Goal: Task Accomplishment & Management: Complete application form

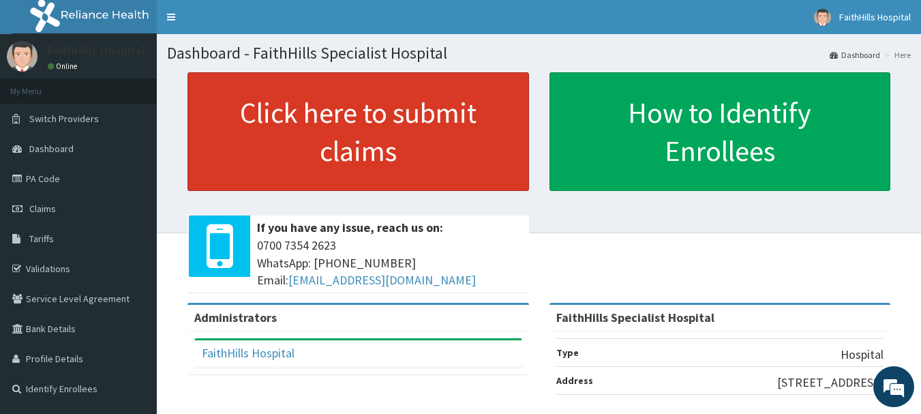
click at [338, 149] on link "Click here to submit claims" at bounding box center [357, 131] width 341 height 119
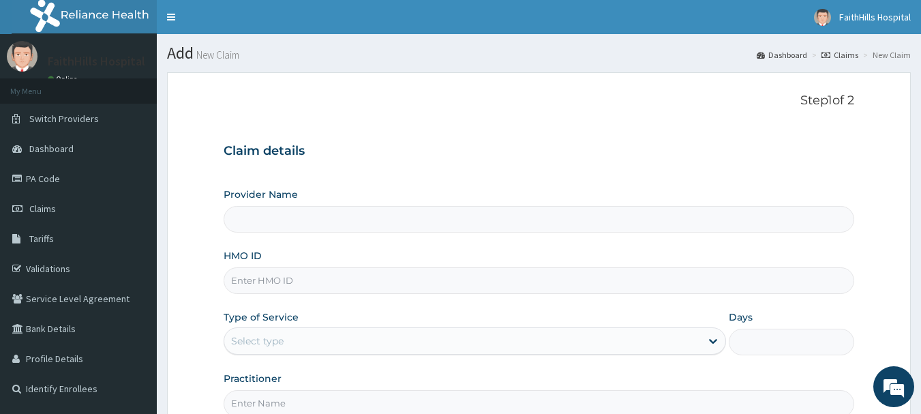
type input "FaithHills Specialist Hospital"
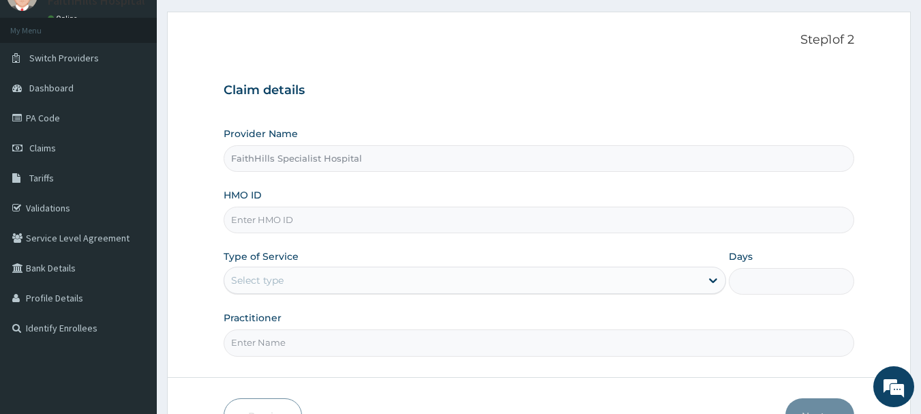
scroll to position [147, 0]
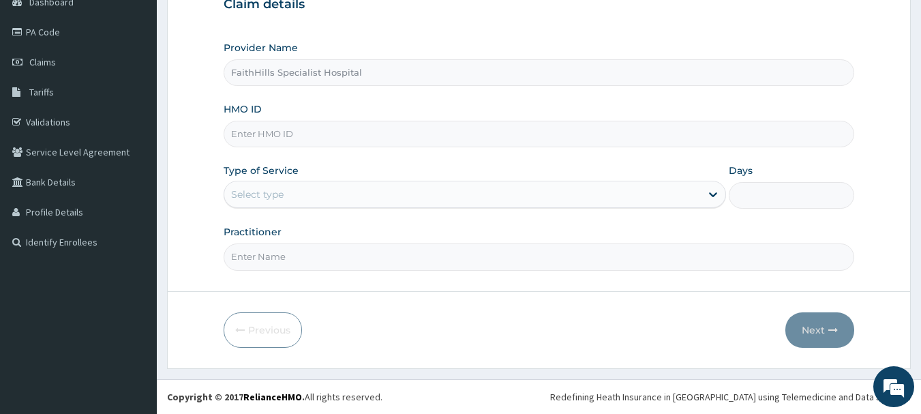
click at [299, 140] on input "HMO ID" at bounding box center [539, 134] width 631 height 27
type input "AVL/10250/G"
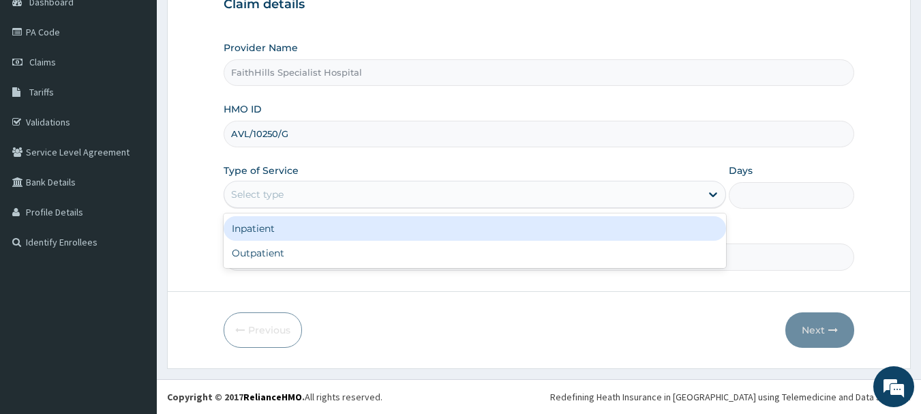
click at [282, 187] on div "Select type" at bounding box center [462, 194] width 476 height 22
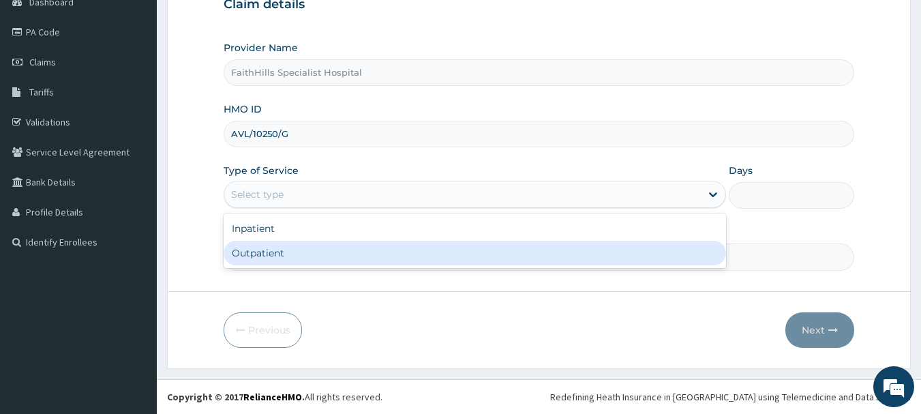
click at [291, 250] on div "Outpatient" at bounding box center [475, 253] width 502 height 25
type input "1"
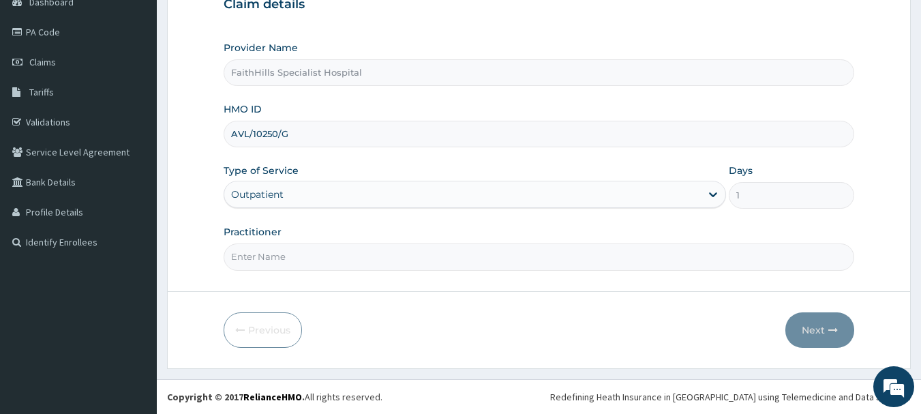
click at [286, 262] on input "Practitioner" at bounding box center [539, 256] width 631 height 27
type input "DR. JOSHUA"
click at [820, 333] on button "Next" at bounding box center [819, 329] width 69 height 35
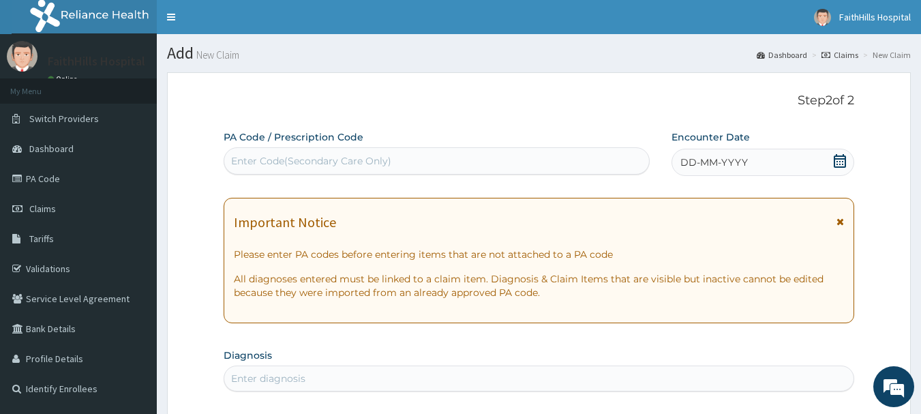
click at [341, 159] on div "Enter Code(Secondary Care Only)" at bounding box center [311, 161] width 160 height 14
type input "PA/D465D9"
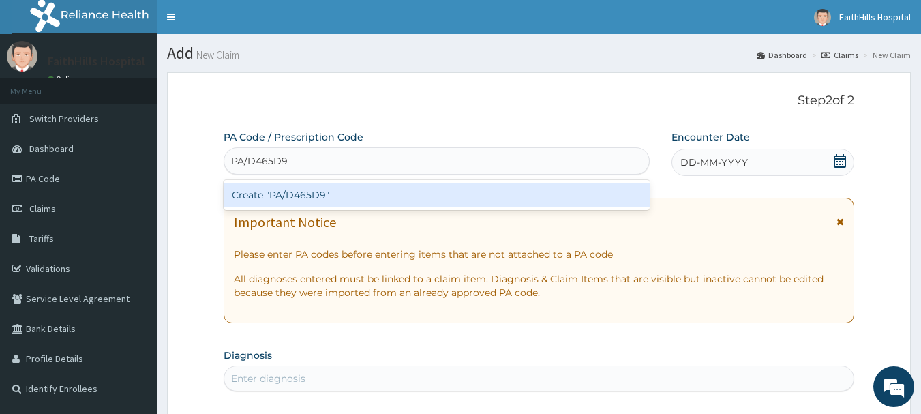
click at [317, 202] on div "Create "PA/D465D9"" at bounding box center [437, 195] width 427 height 25
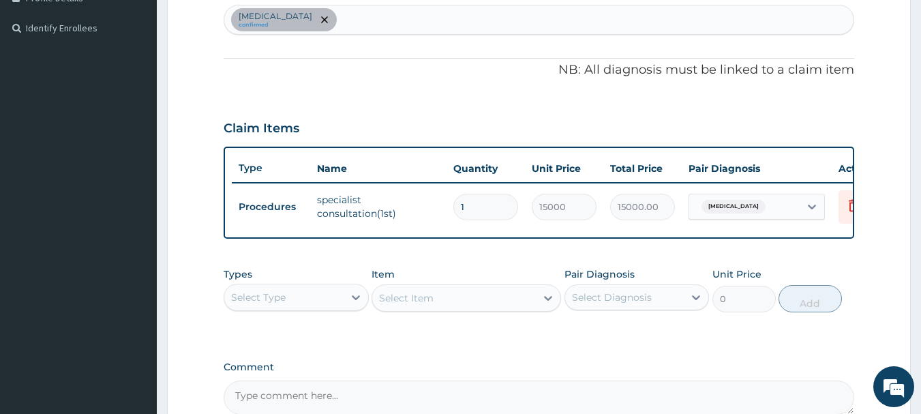
scroll to position [292, 0]
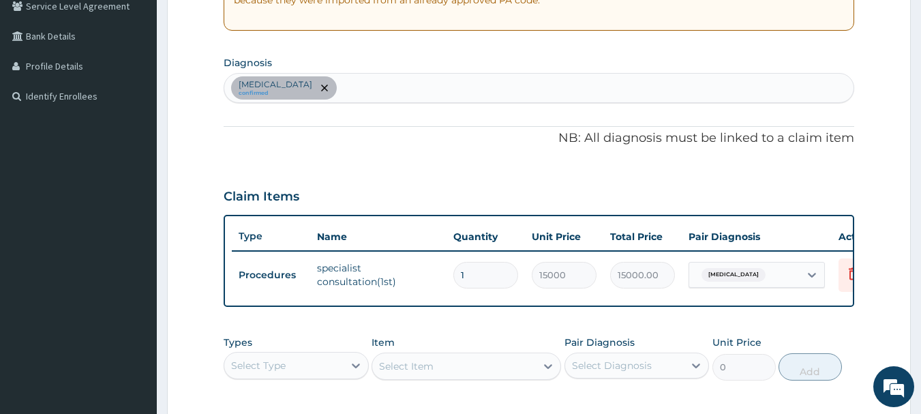
click at [389, 81] on div "Chronic cough confirmed" at bounding box center [539, 88] width 630 height 29
type input "MALA"
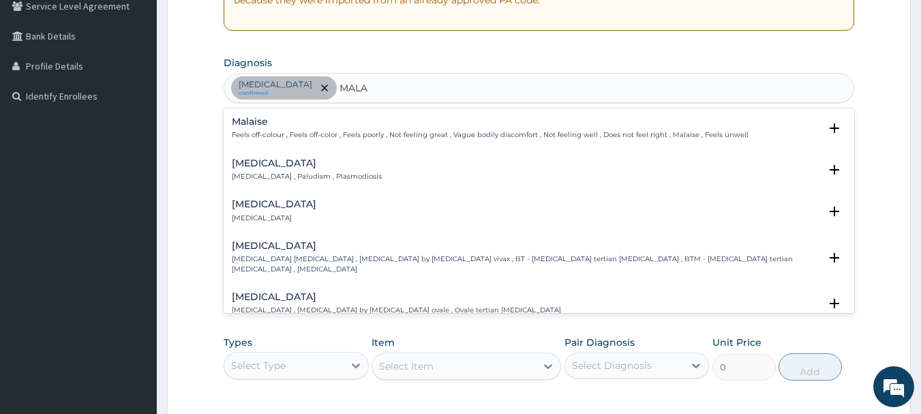
click at [285, 181] on div "Malaria Malaria , Paludism , Plasmodiosis Select Status Query Query covers susp…" at bounding box center [539, 173] width 615 height 31
click at [282, 181] on p "Malaria , Paludism , Plasmodiosis" at bounding box center [307, 177] width 150 height 10
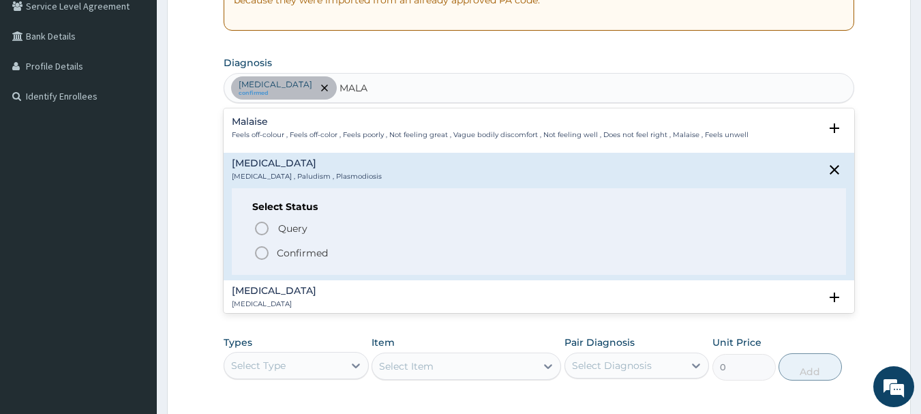
click at [302, 246] on p "Confirmed" at bounding box center [302, 253] width 51 height 14
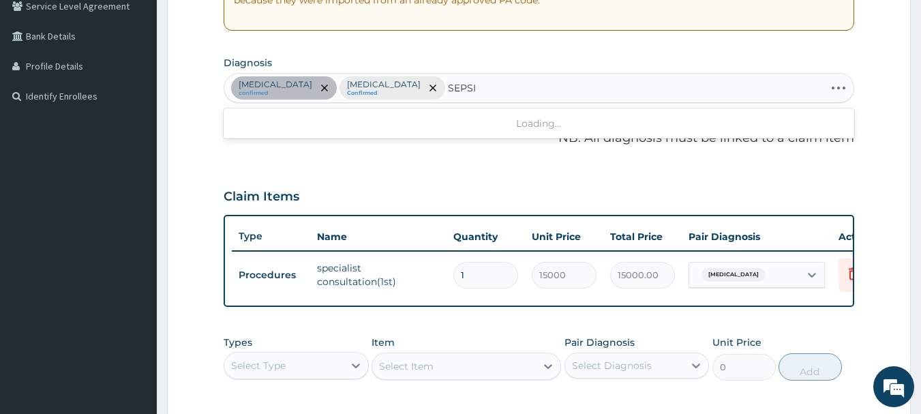
type input "[MEDICAL_DATA]"
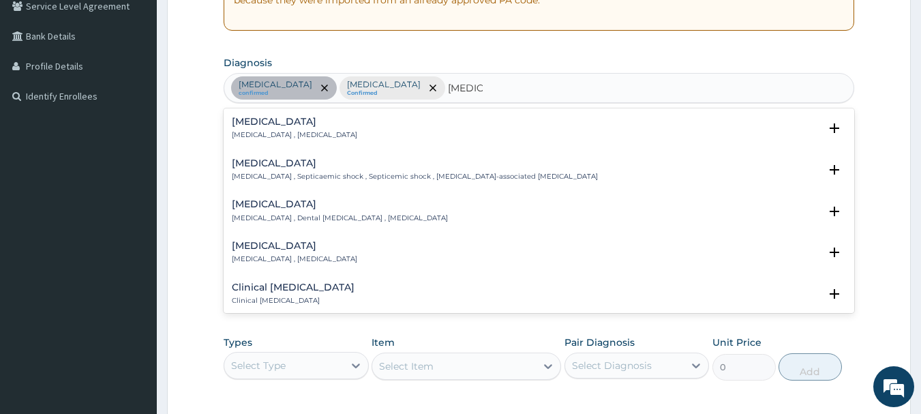
click at [282, 140] on div "Sepsis Systemic infection , Sepsis Select Status Query Query covers suspected (…" at bounding box center [539, 132] width 615 height 31
click at [277, 130] on p "[MEDICAL_DATA] , [MEDICAL_DATA]" at bounding box center [294, 135] width 125 height 10
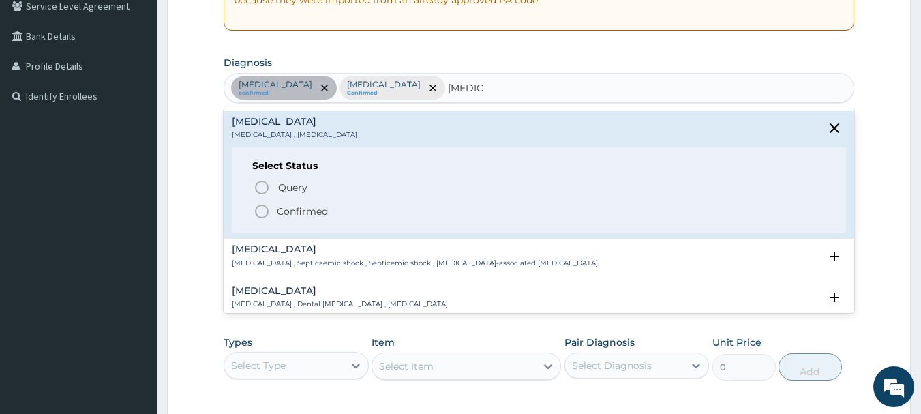
click at [298, 206] on p "Confirmed" at bounding box center [302, 211] width 51 height 14
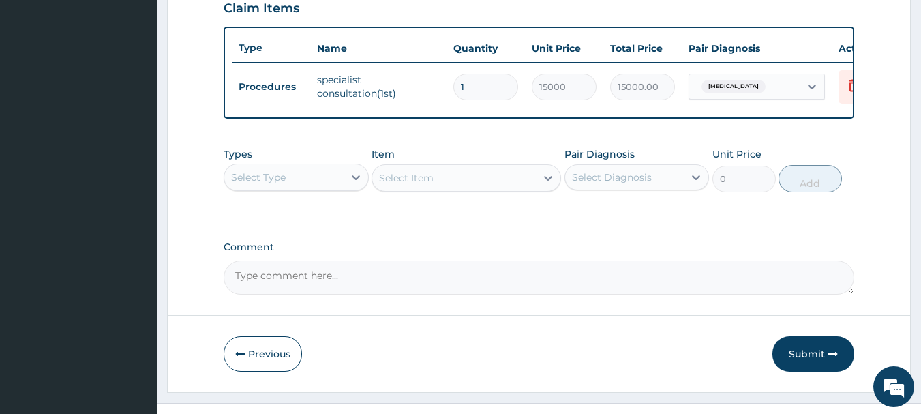
scroll to position [515, 0]
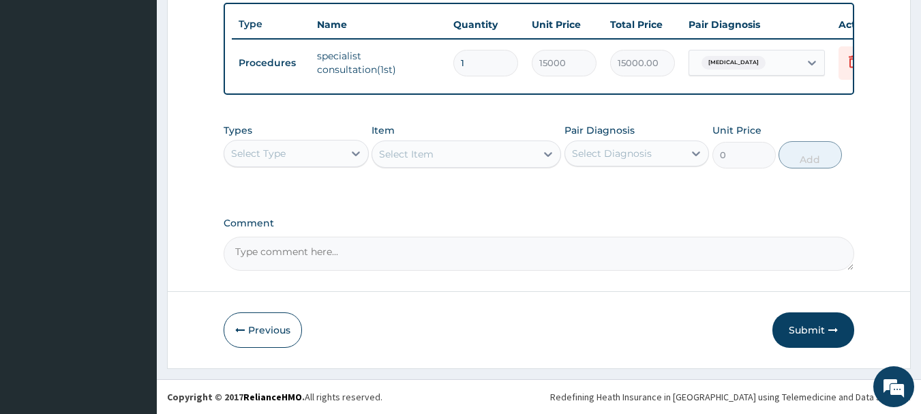
click at [264, 167] on div "Types Select Type" at bounding box center [296, 145] width 145 height 45
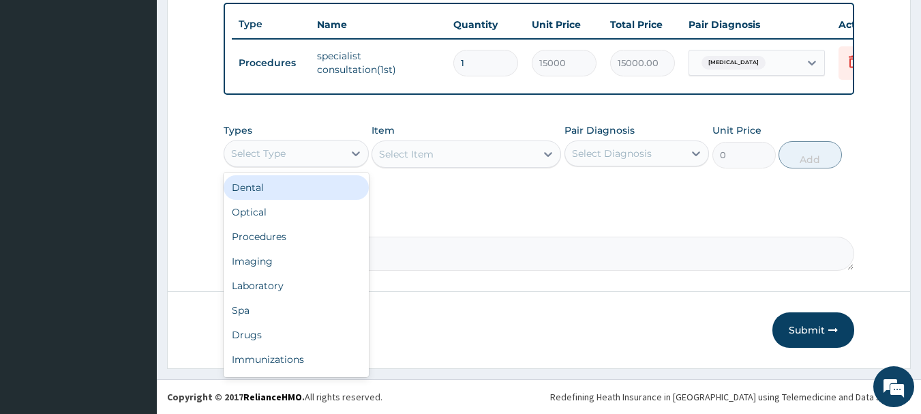
click at [265, 162] on div "Select Type" at bounding box center [283, 153] width 119 height 22
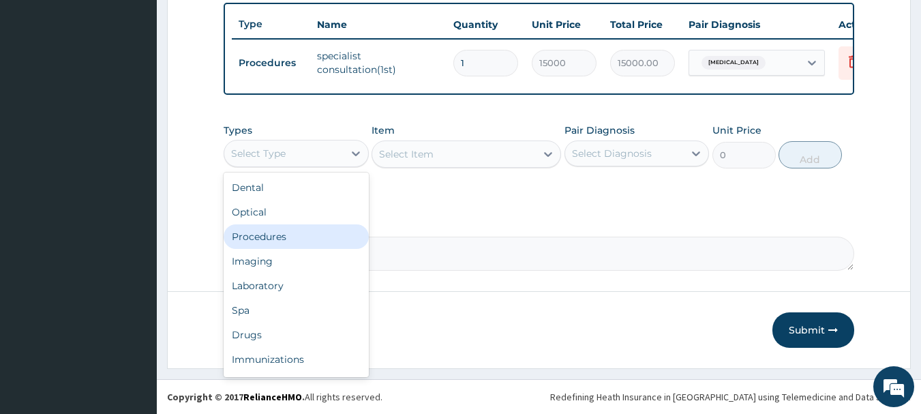
click at [272, 234] on div "Procedures" at bounding box center [296, 236] width 145 height 25
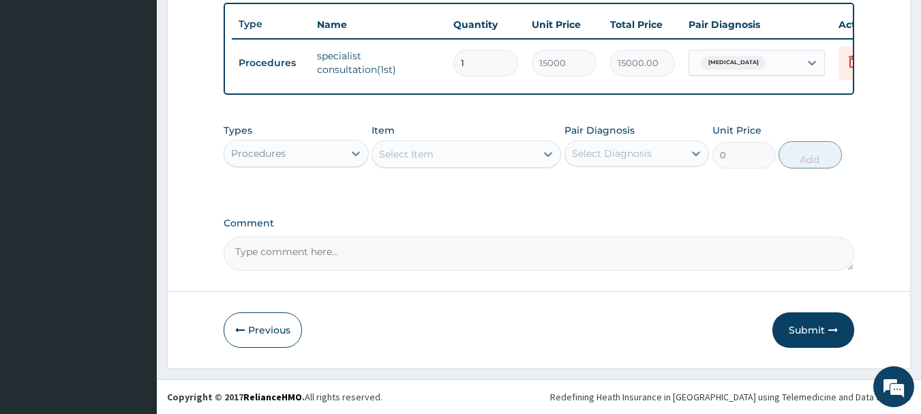
click at [465, 160] on div "Select Item" at bounding box center [454, 154] width 164 height 22
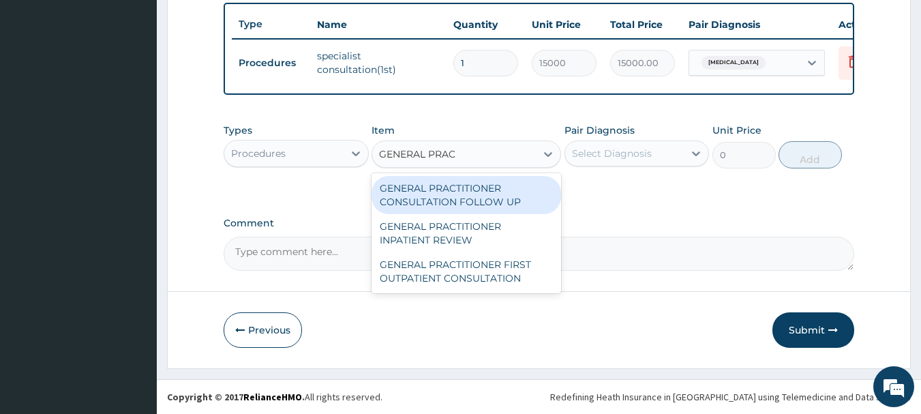
type input "GENERAL PRACT"
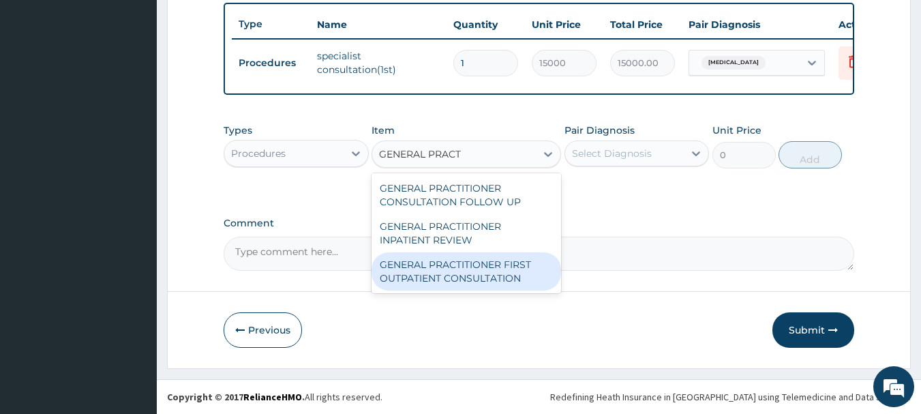
drag, startPoint x: 510, startPoint y: 269, endPoint x: 534, endPoint y: 229, distance: 46.8
click at [509, 269] on div "GENERAL PRACTITIONER FIRST OUTPATIENT CONSULTATION" at bounding box center [465, 271] width 189 height 38
type input "3750"
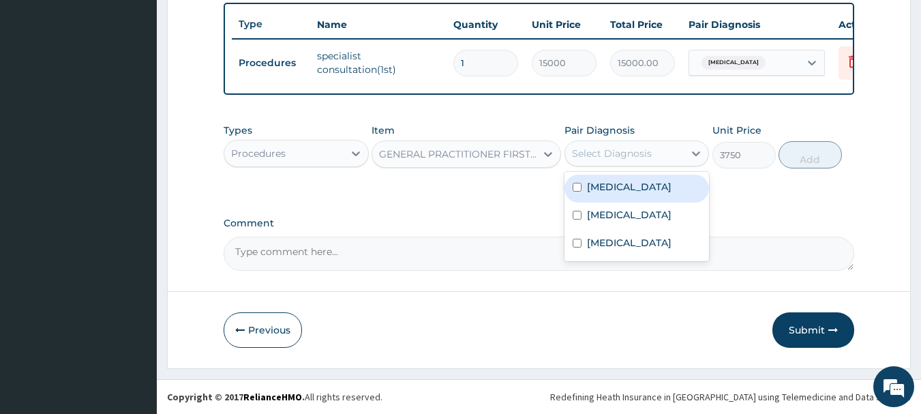
click at [617, 161] on div "Select Diagnosis" at bounding box center [624, 153] width 119 height 22
click at [620, 189] on label "Chronic cough" at bounding box center [629, 187] width 85 height 14
checkbox input "true"
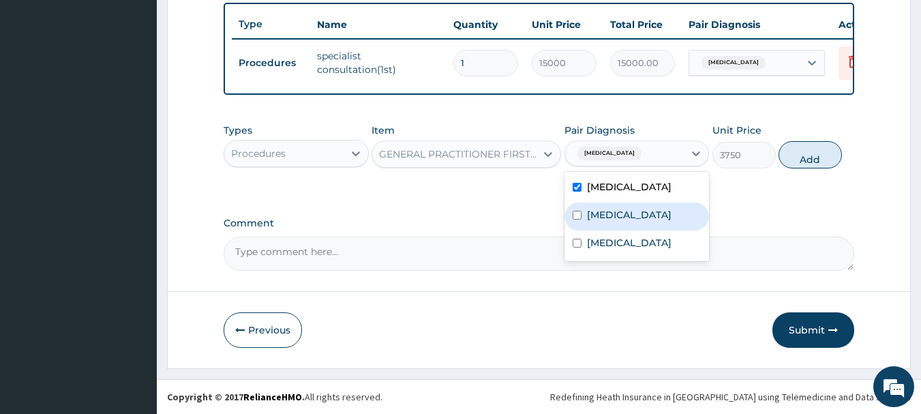
drag, startPoint x: 618, startPoint y: 215, endPoint x: 611, endPoint y: 239, distance: 24.8
click at [618, 216] on label "[MEDICAL_DATA]" at bounding box center [629, 215] width 85 height 14
checkbox input "true"
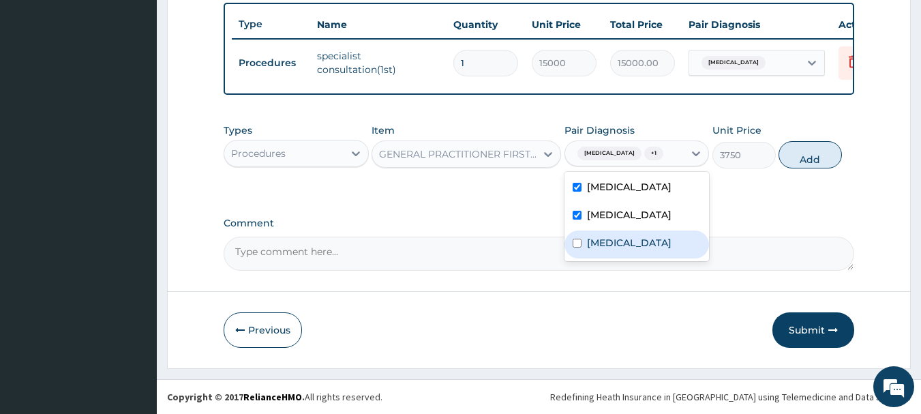
click at [610, 243] on label "[MEDICAL_DATA]" at bounding box center [629, 243] width 85 height 14
checkbox input "true"
drag, startPoint x: 793, startPoint y: 161, endPoint x: 662, endPoint y: 204, distance: 137.7
click at [798, 162] on button "Add" at bounding box center [809, 154] width 63 height 27
type input "0"
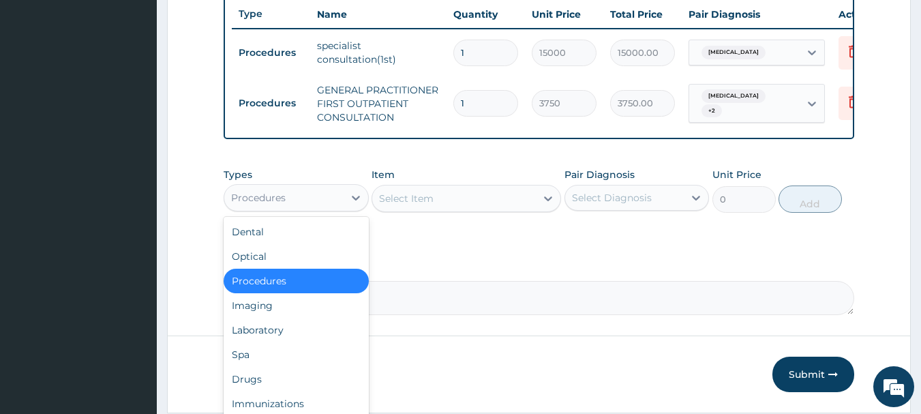
click at [310, 199] on div "Procedures" at bounding box center [283, 198] width 119 height 22
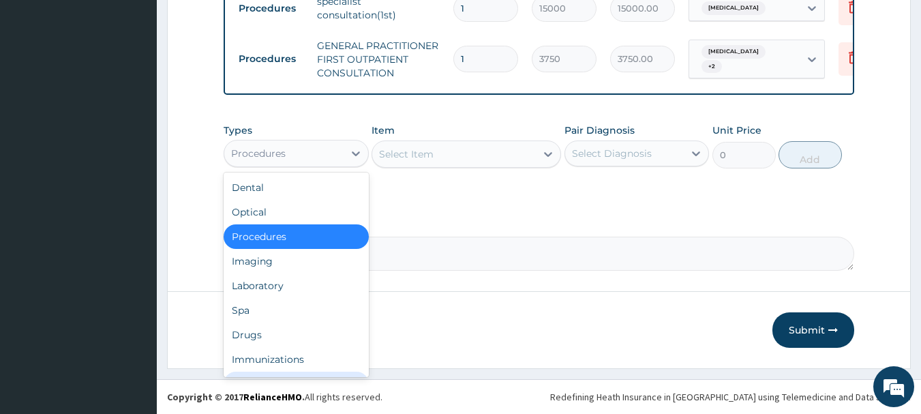
scroll to position [46, 0]
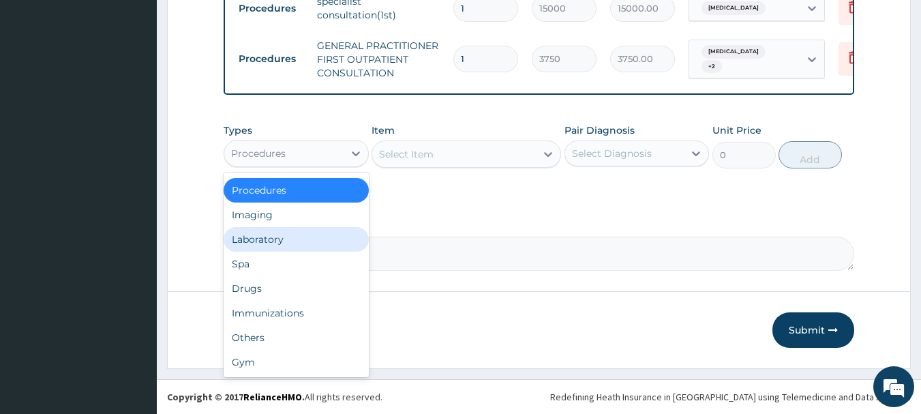
click at [256, 241] on div "Laboratory" at bounding box center [296, 239] width 145 height 25
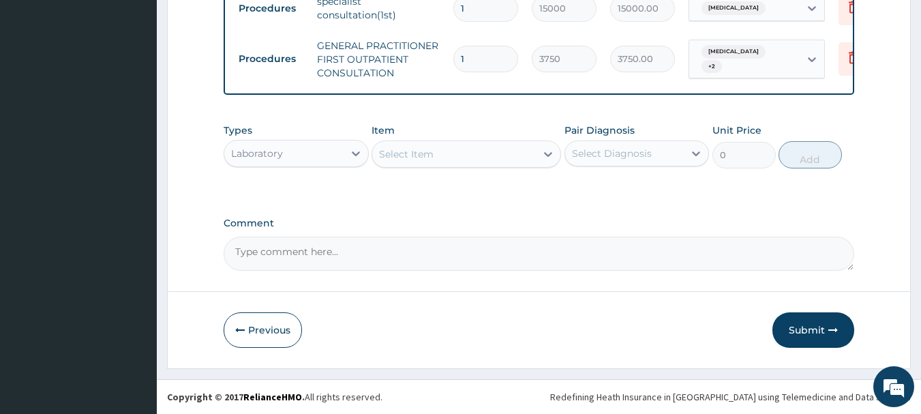
click at [441, 159] on div "Select Item" at bounding box center [454, 154] width 164 height 22
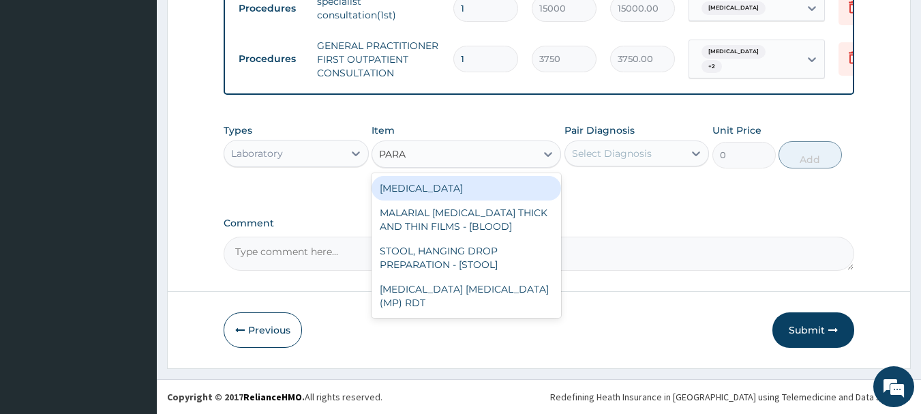
type input "PARAS"
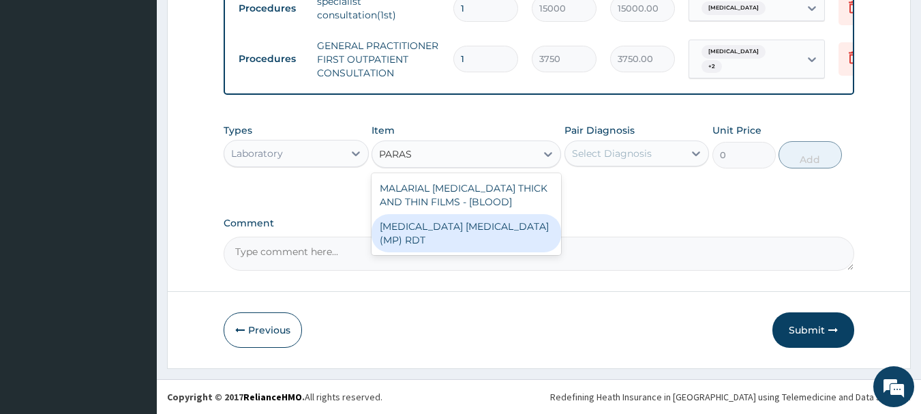
click at [478, 227] on div "MALARIA PARASITE (MP) RDT" at bounding box center [465, 233] width 189 height 38
type input "2000"
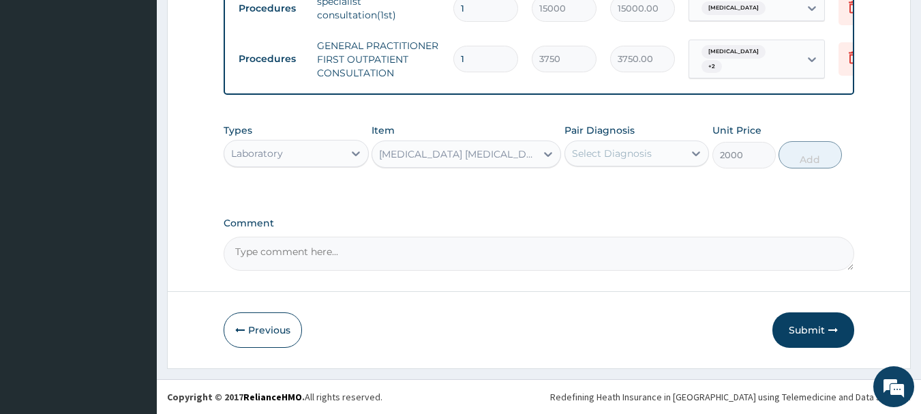
drag, startPoint x: 645, startPoint y: 151, endPoint x: 639, endPoint y: 153, distance: 7.1
click at [641, 151] on div "Select Diagnosis" at bounding box center [612, 154] width 80 height 14
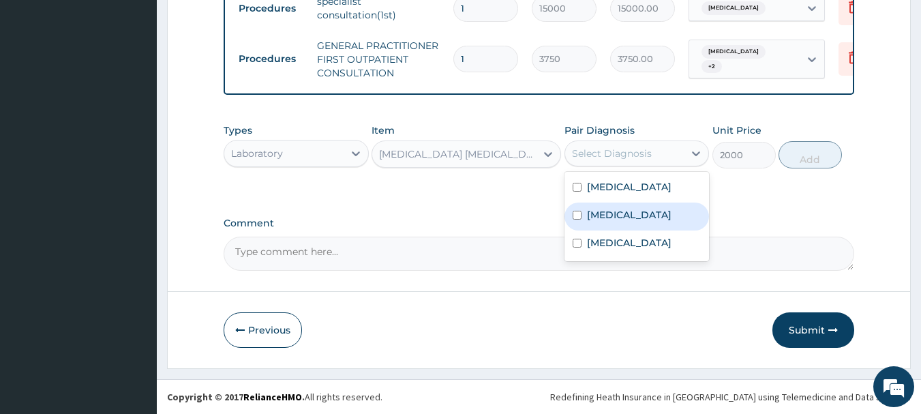
drag, startPoint x: 650, startPoint y: 223, endPoint x: 694, endPoint y: 210, distance: 46.2
click at [649, 223] on div "Malaria" at bounding box center [636, 216] width 145 height 28
checkbox input "true"
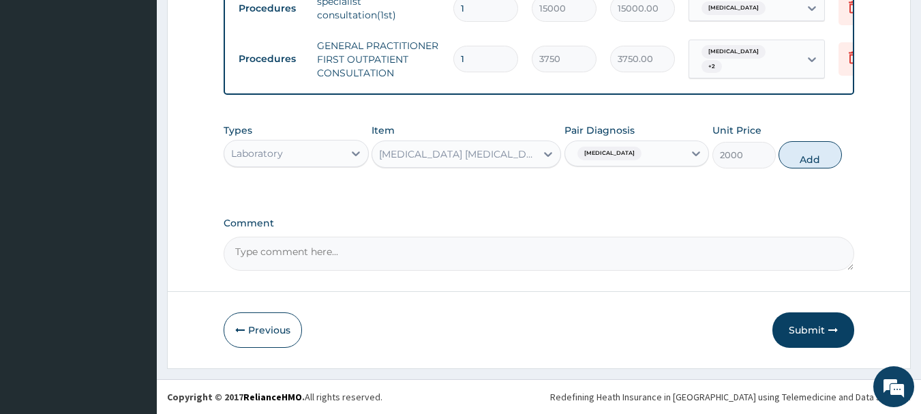
drag, startPoint x: 797, startPoint y: 162, endPoint x: 765, endPoint y: 182, distance: 37.6
click at [797, 162] on button "Add" at bounding box center [809, 154] width 63 height 27
type input "0"
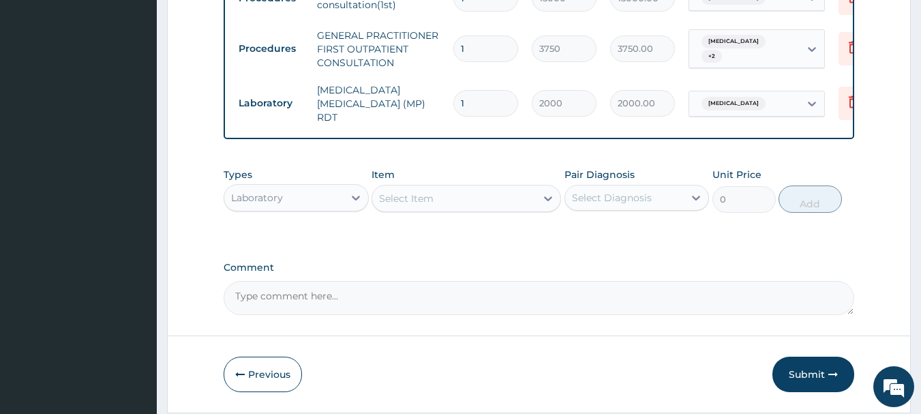
click at [441, 202] on div "Select Item" at bounding box center [454, 198] width 164 height 22
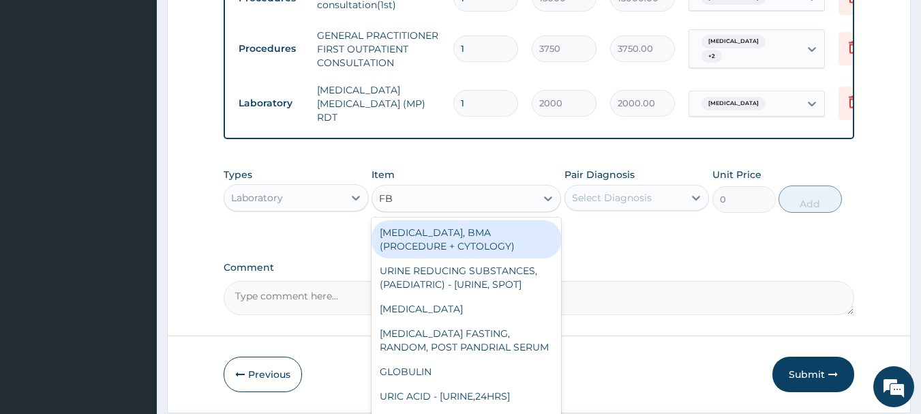
type input "FBC"
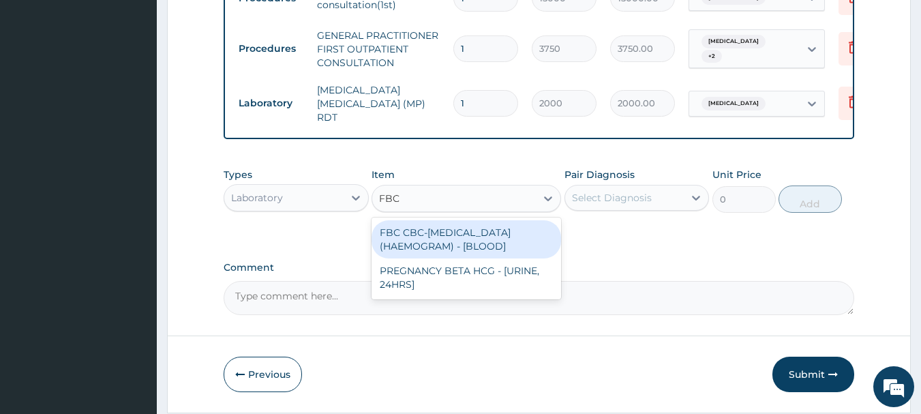
drag, startPoint x: 496, startPoint y: 241, endPoint x: 565, endPoint y: 221, distance: 71.6
click at [497, 240] on div "FBC CBC-[MEDICAL_DATA] (HAEMOGRAM) - [BLOOD]" at bounding box center [465, 239] width 189 height 38
type input "5000"
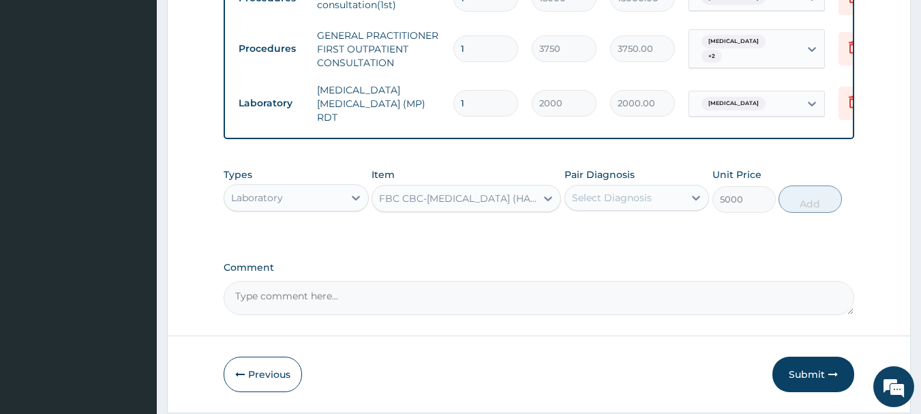
click at [625, 213] on div "Pair Diagnosis Select Diagnosis" at bounding box center [636, 190] width 145 height 45
click at [624, 199] on div "Select Diagnosis" at bounding box center [612, 198] width 80 height 14
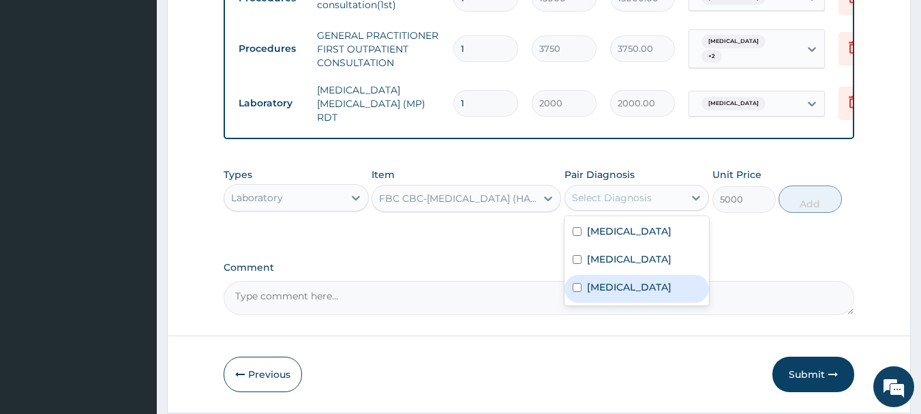
drag, startPoint x: 612, startPoint y: 289, endPoint x: 668, endPoint y: 282, distance: 56.4
click at [616, 289] on label "[MEDICAL_DATA]" at bounding box center [629, 287] width 85 height 14
checkbox input "true"
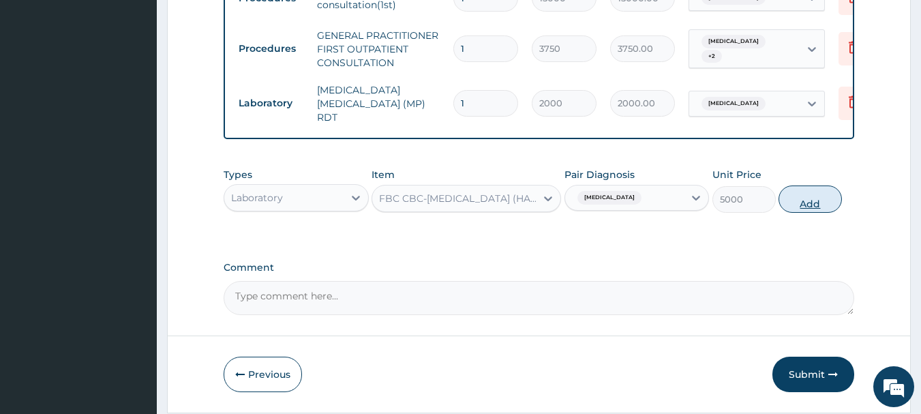
click at [797, 202] on button "Add" at bounding box center [809, 198] width 63 height 27
type input "0"
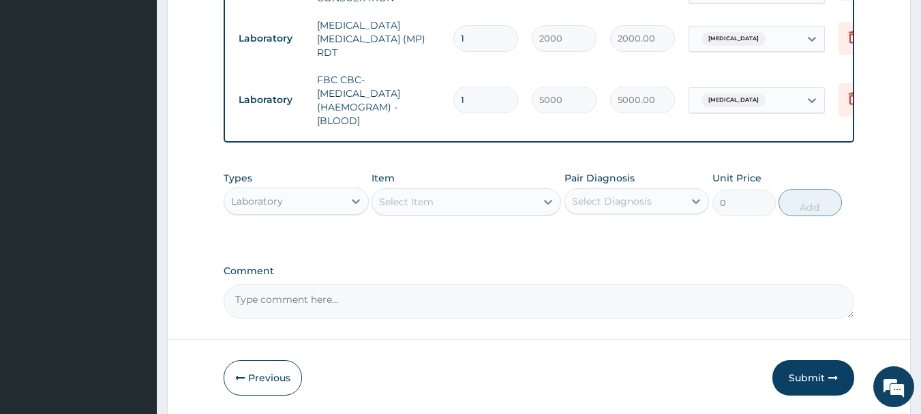
scroll to position [684, 0]
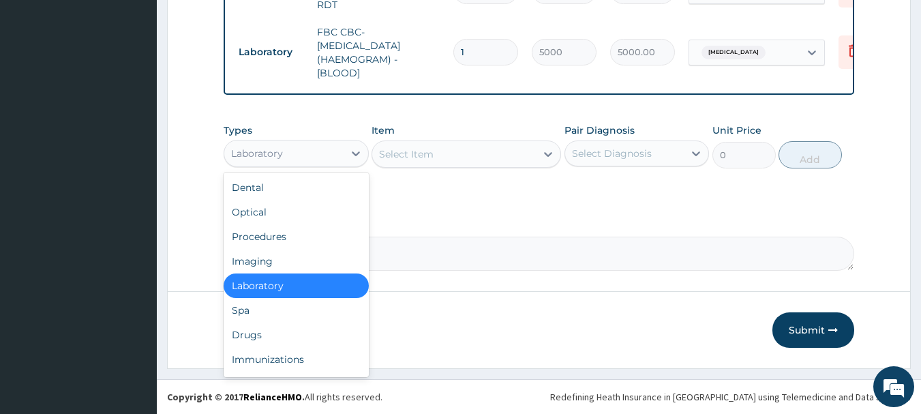
click at [326, 151] on div "Laboratory" at bounding box center [283, 153] width 119 height 22
click at [291, 339] on div "Drugs" at bounding box center [296, 334] width 145 height 25
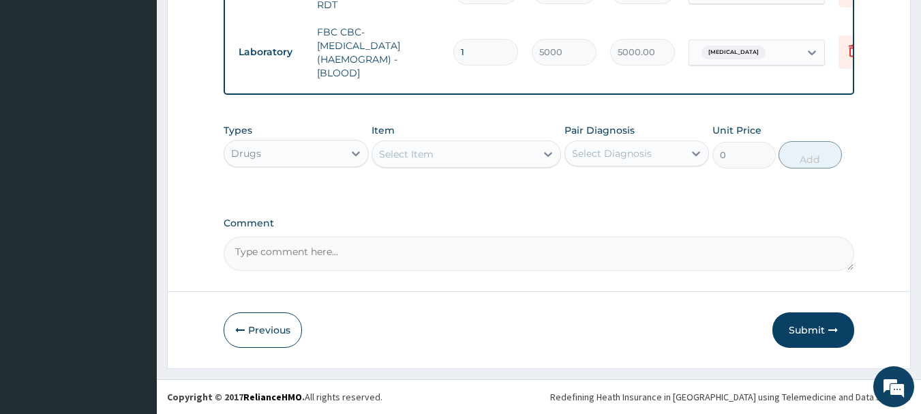
click at [457, 149] on div "Select Item" at bounding box center [454, 154] width 164 height 22
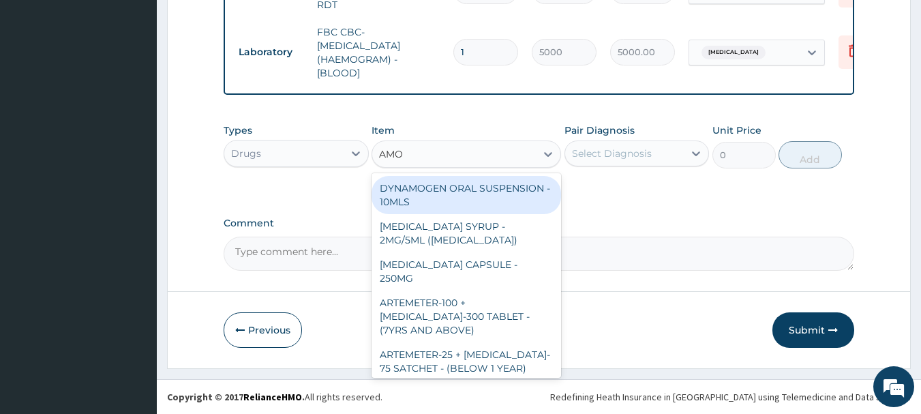
type input "AMOX"
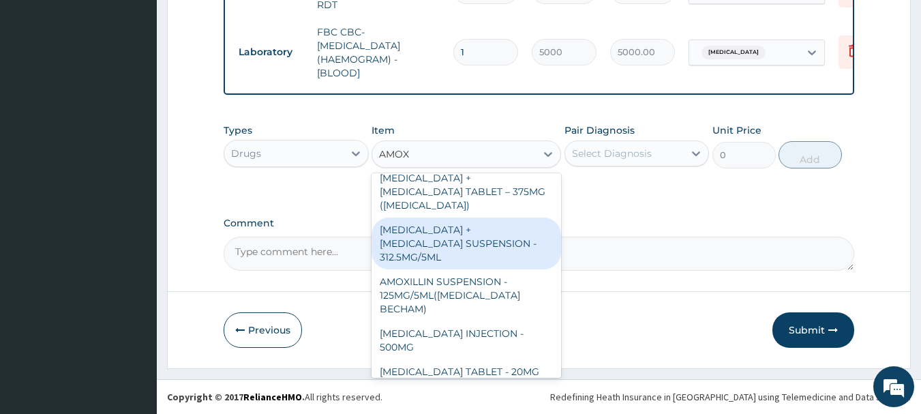
scroll to position [409, 0]
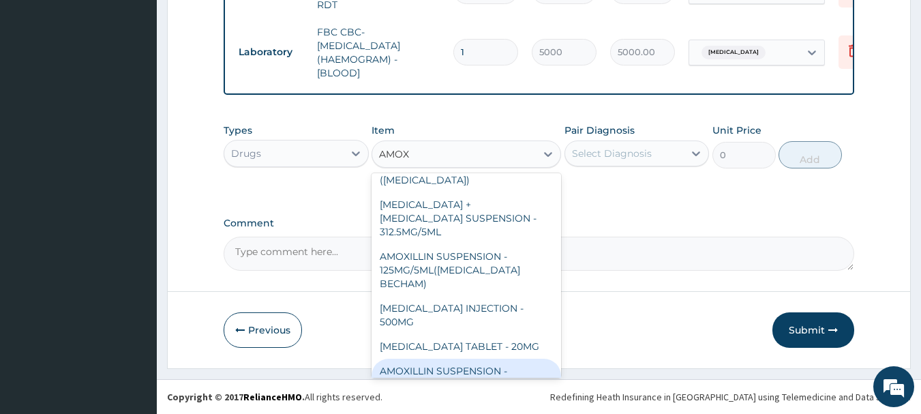
click at [407, 359] on div "AMOXILLIN SUSPENSION - 125MG/5ML" at bounding box center [465, 378] width 189 height 38
type input "840"
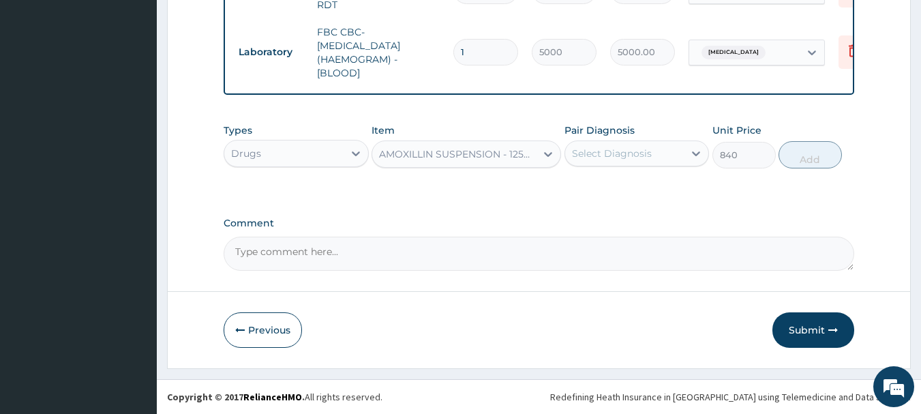
click at [596, 158] on div "Select Diagnosis" at bounding box center [612, 154] width 80 height 14
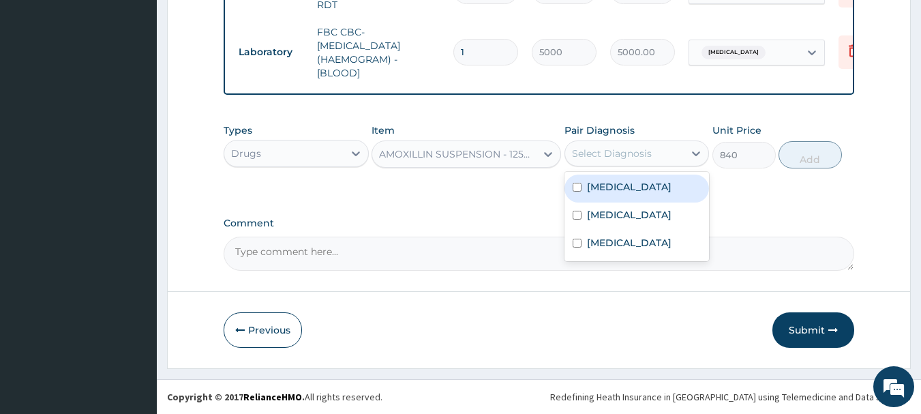
click at [609, 182] on label "Chronic cough" at bounding box center [629, 187] width 85 height 14
checkbox input "true"
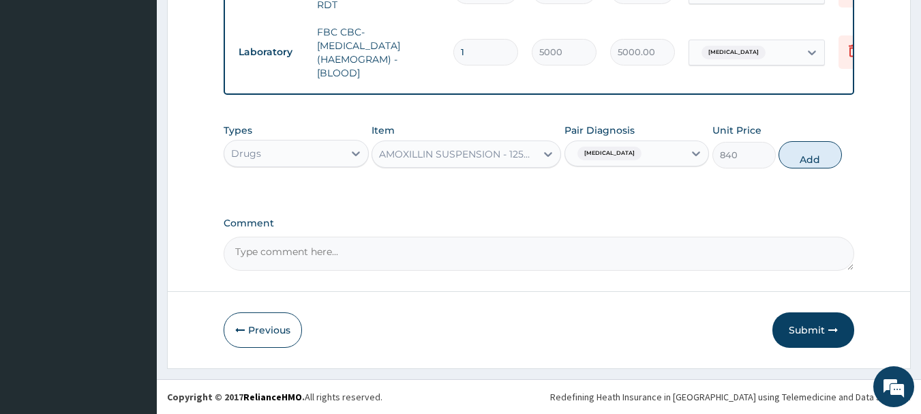
click at [617, 153] on span "Chronic cough" at bounding box center [609, 154] width 64 height 14
click at [645, 147] on div "Chronic cough" at bounding box center [624, 153] width 119 height 23
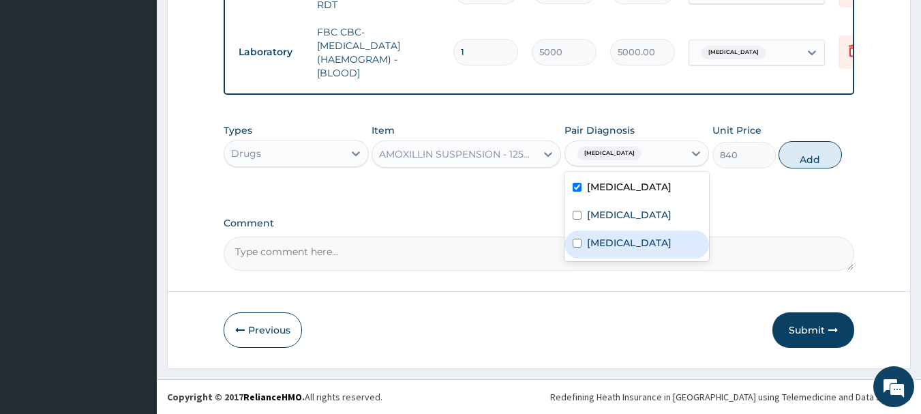
drag, startPoint x: 623, startPoint y: 244, endPoint x: 698, endPoint y: 179, distance: 99.5
click at [635, 232] on div "Sepsis" at bounding box center [636, 244] width 145 height 28
checkbox input "true"
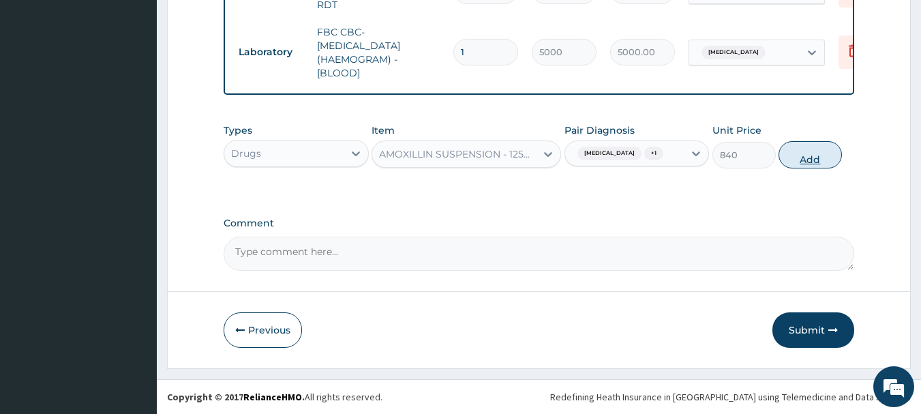
click at [819, 157] on button "Add" at bounding box center [809, 154] width 63 height 27
type input "0"
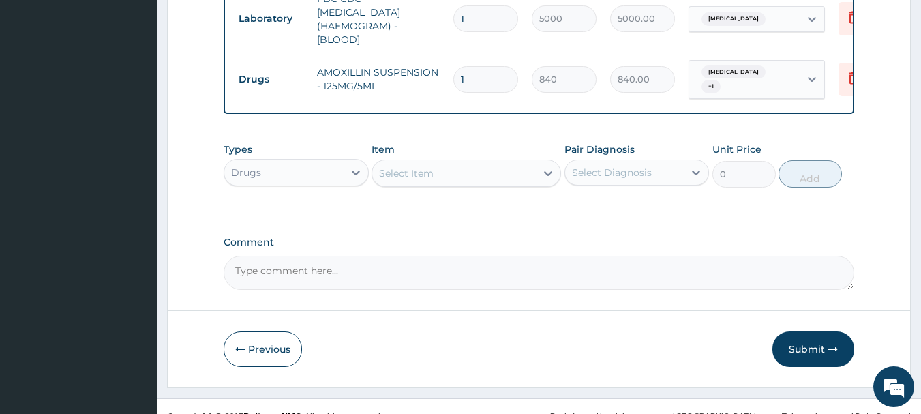
scroll to position [731, 0]
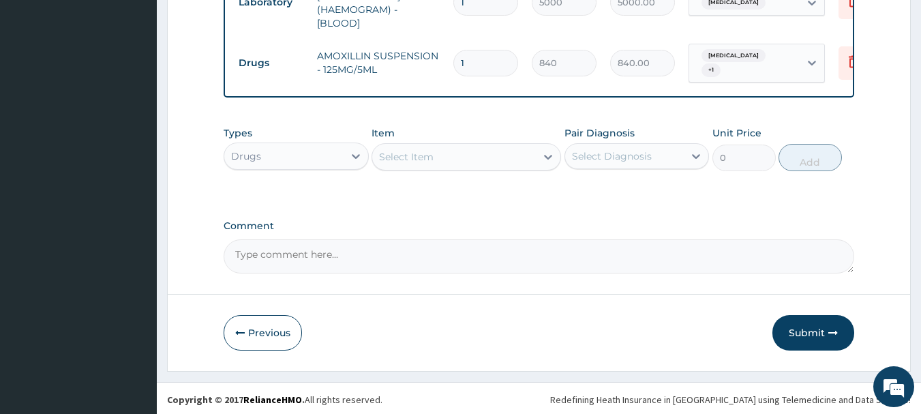
click at [432, 165] on div "Select Item" at bounding box center [465, 156] width 189 height 27
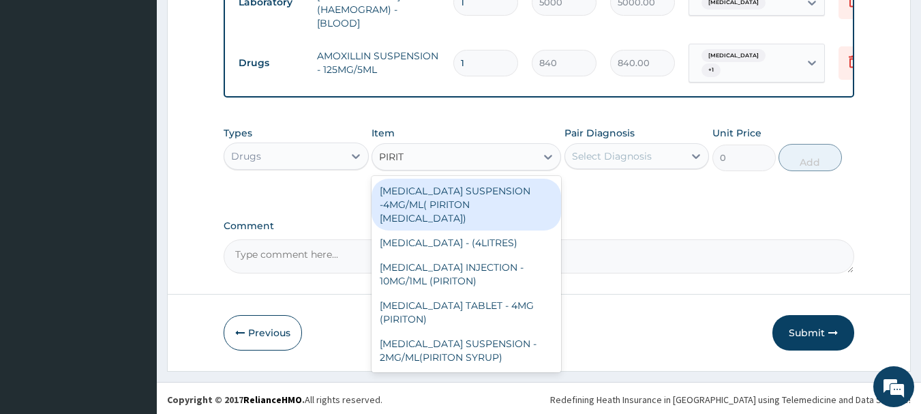
type input "PIRITO"
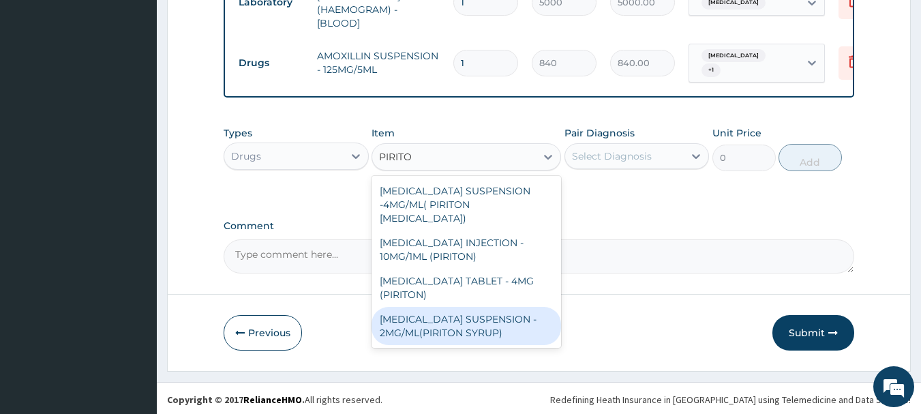
click at [476, 331] on div "CHLORPHENIRAMINE SUSPENSION - 2MG/ML(PIRITON SYRUP)" at bounding box center [465, 326] width 189 height 38
type input "840"
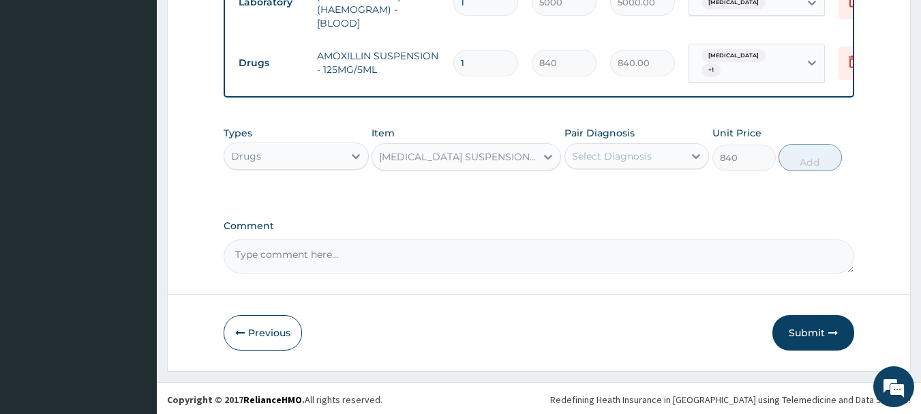
click at [641, 145] on div "Select Diagnosis" at bounding box center [624, 156] width 119 height 22
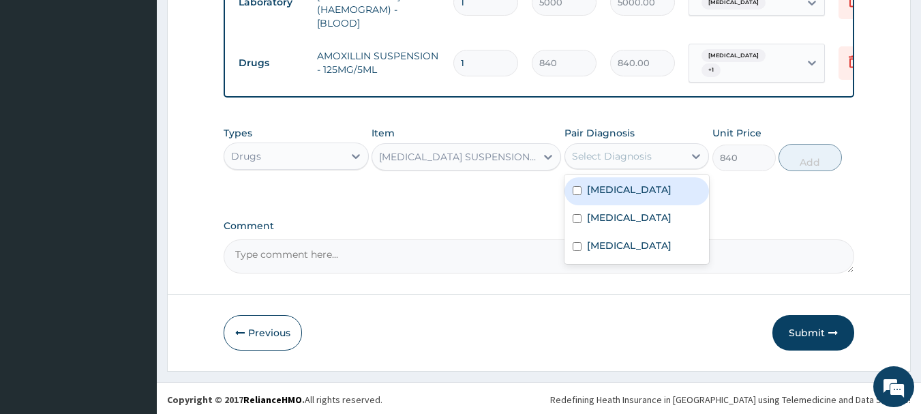
drag, startPoint x: 633, startPoint y: 177, endPoint x: 679, endPoint y: 174, distance: 46.5
click at [635, 177] on div "Chronic cough" at bounding box center [636, 191] width 145 height 28
checkbox input "true"
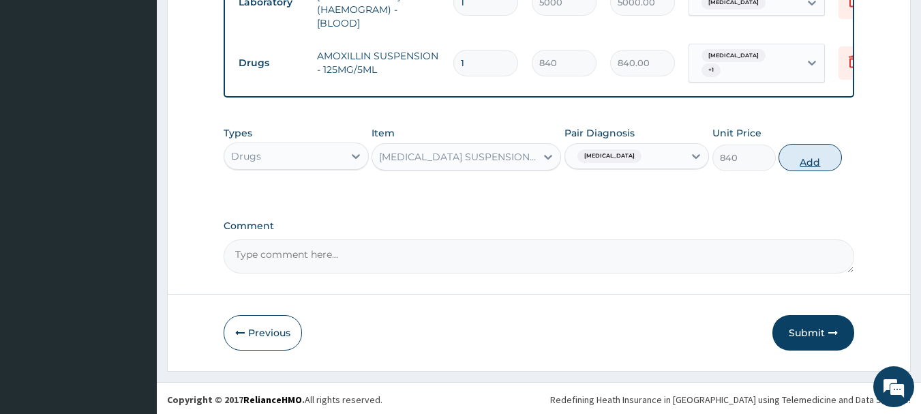
click at [834, 154] on button "Add" at bounding box center [809, 157] width 63 height 27
type input "0"
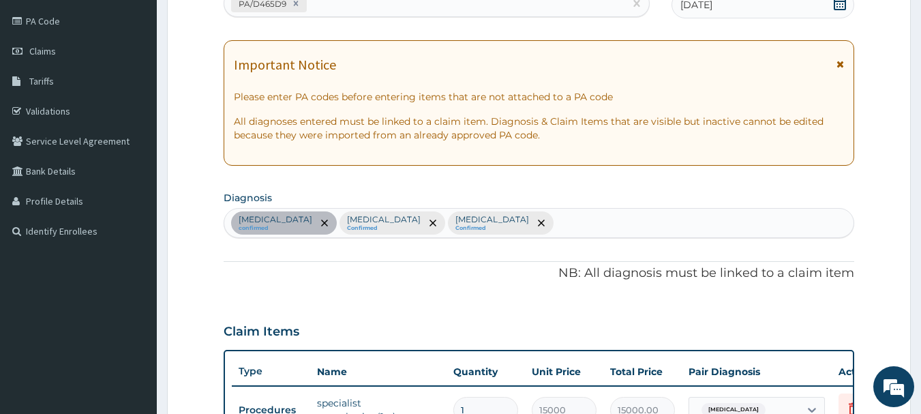
scroll to position [0, 0]
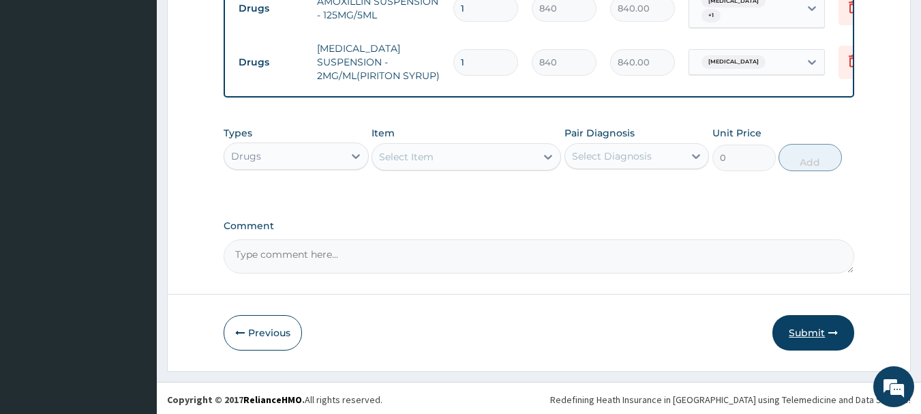
click at [816, 329] on button "Submit" at bounding box center [813, 332] width 82 height 35
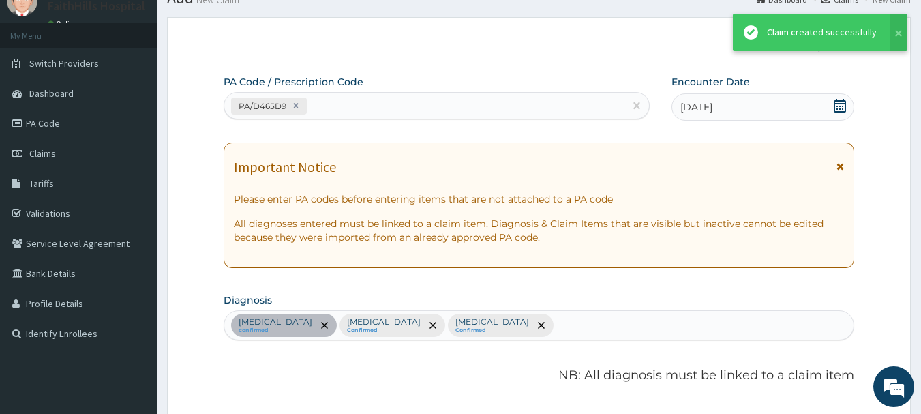
scroll to position [786, 0]
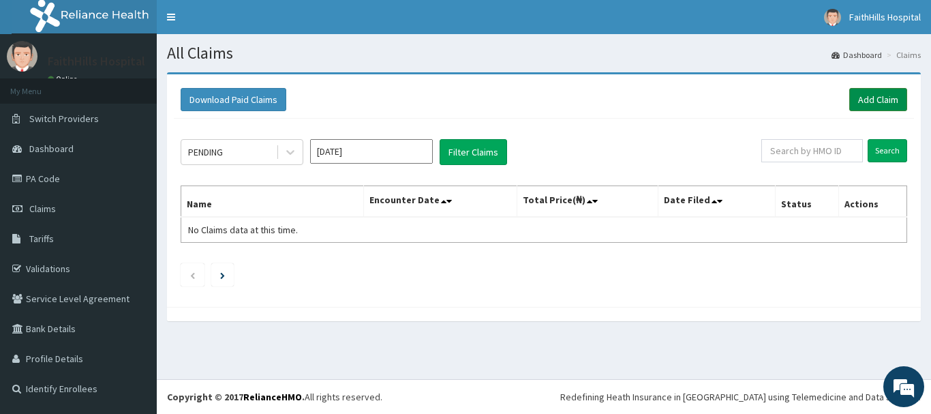
click at [870, 104] on link "Add Claim" at bounding box center [878, 99] width 58 height 23
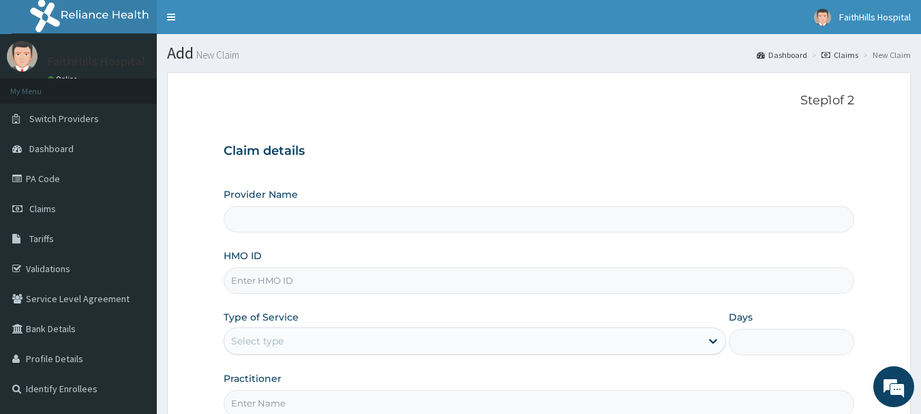
type input "FaithHills Specialist Hospital"
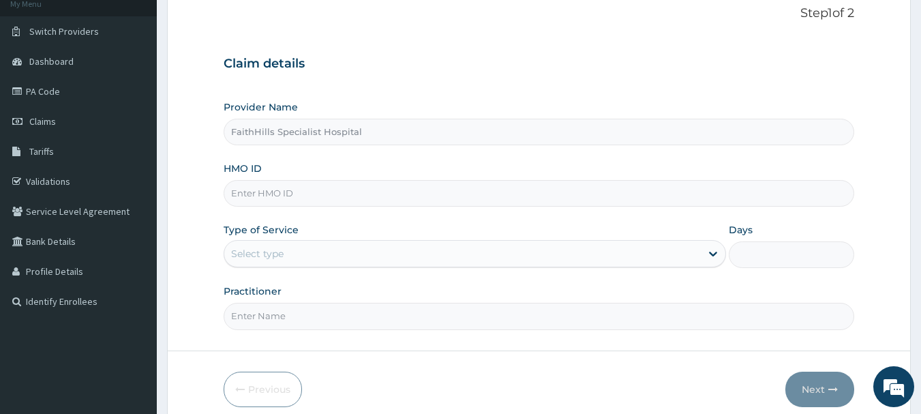
scroll to position [147, 0]
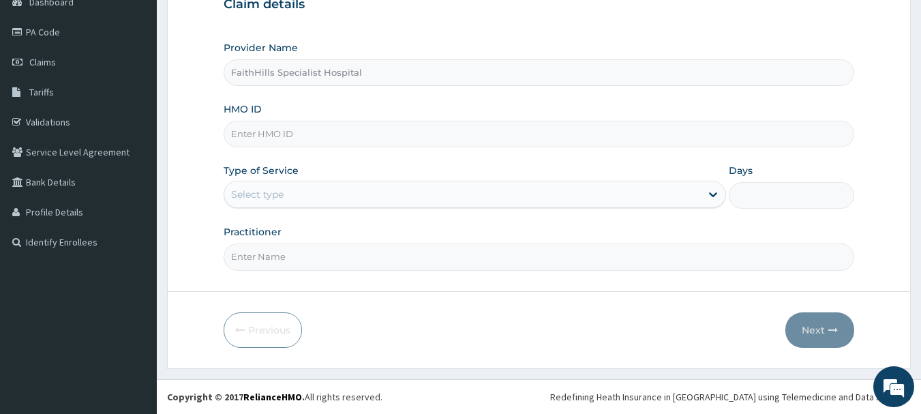
click at [282, 132] on input "HMO ID" at bounding box center [539, 134] width 631 height 27
type input "CHL/10529/B"
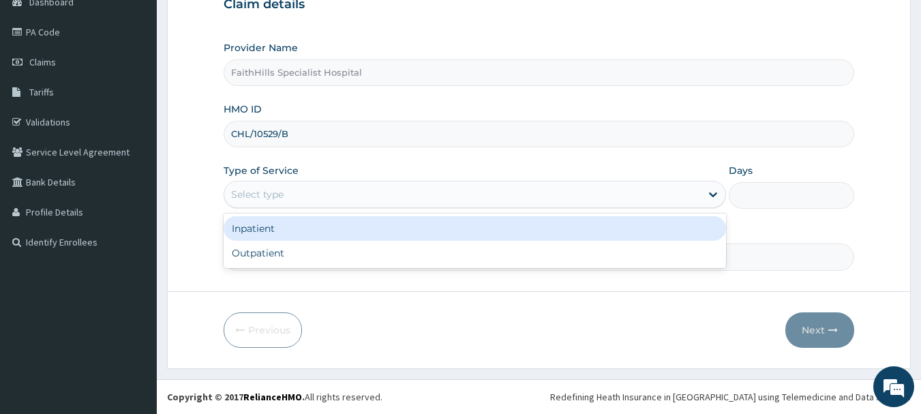
click at [293, 204] on div "Select type" at bounding box center [462, 194] width 476 height 22
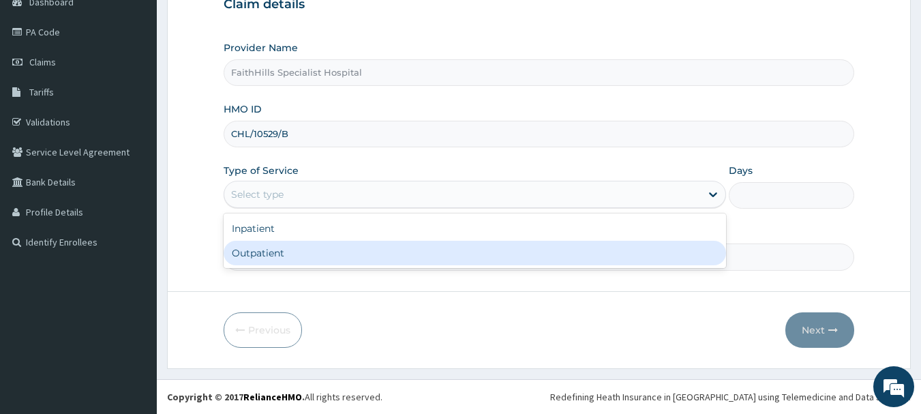
click at [275, 260] on div "Outpatient" at bounding box center [475, 253] width 502 height 25
type input "1"
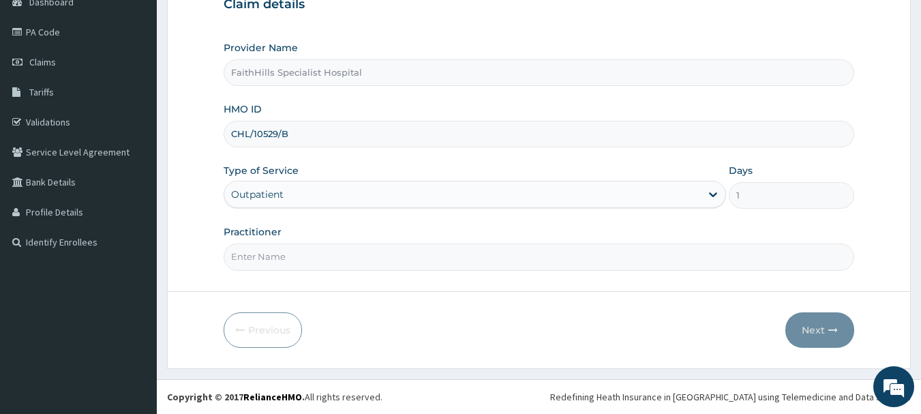
click at [272, 260] on input "Practitioner" at bounding box center [539, 256] width 631 height 27
type input "DR. JOSHUA"
click at [816, 323] on button "Next" at bounding box center [819, 329] width 69 height 35
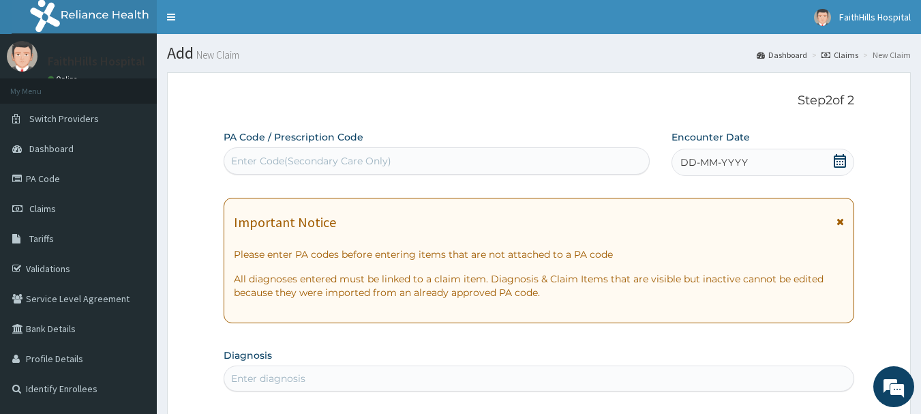
click at [838, 158] on icon at bounding box center [840, 161] width 12 height 14
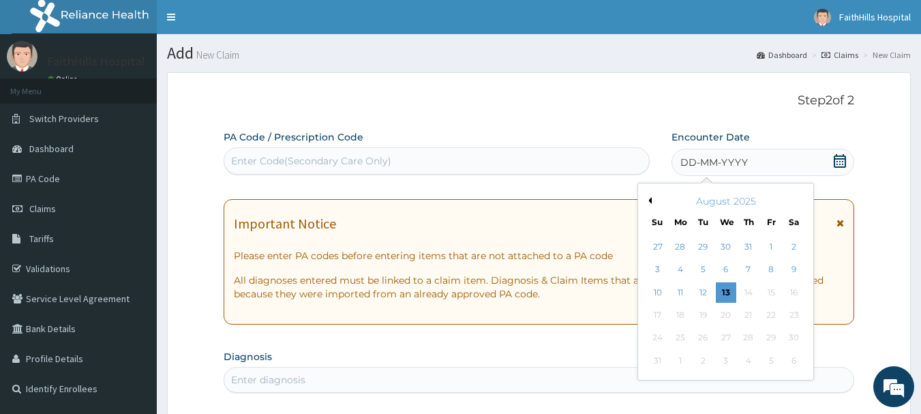
click at [652, 203] on div "August 2025" at bounding box center [725, 201] width 164 height 14
click at [648, 202] on button "Previous Month" at bounding box center [648, 200] width 7 height 7
click at [664, 294] on div "13" at bounding box center [658, 292] width 20 height 20
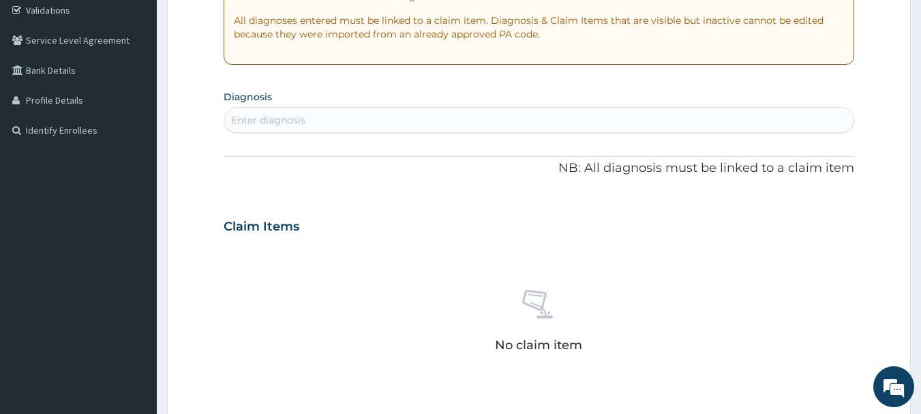
scroll to position [273, 0]
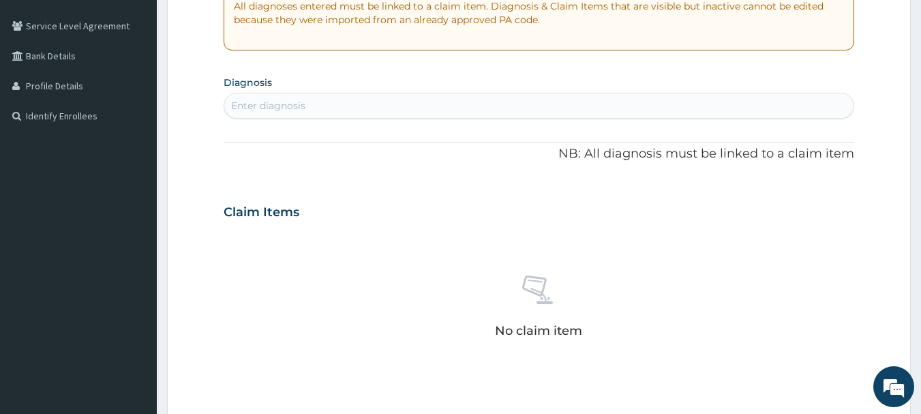
click at [377, 106] on div "Enter diagnosis" at bounding box center [539, 106] width 630 height 22
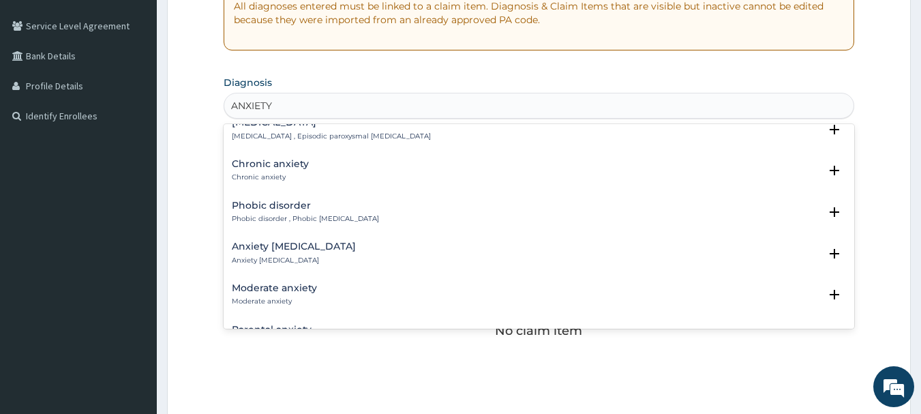
scroll to position [341, 0]
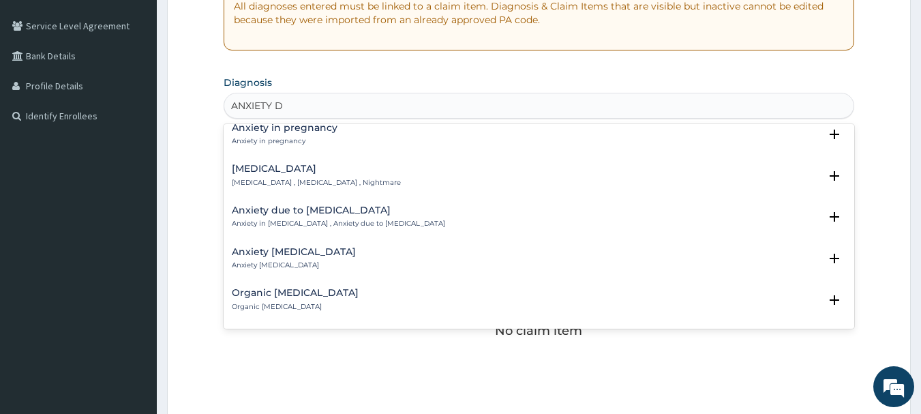
type input "ANXIETY DI"
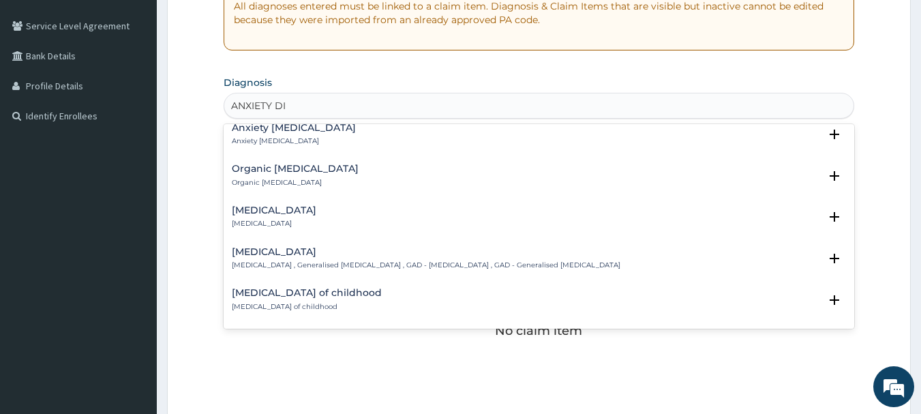
click at [330, 261] on p "Generalized anxiety disorder , Generalised anxiety disorder , GAD - Generalized…" at bounding box center [426, 265] width 389 height 10
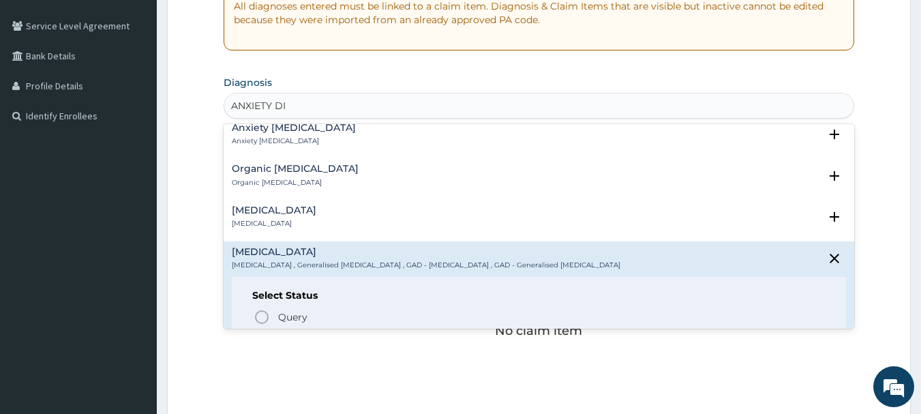
scroll to position [409, 0]
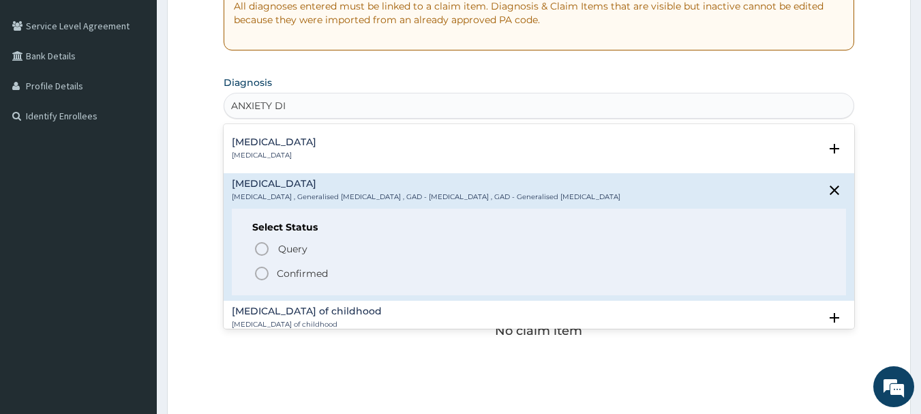
click at [318, 269] on p "Confirmed" at bounding box center [302, 274] width 51 height 14
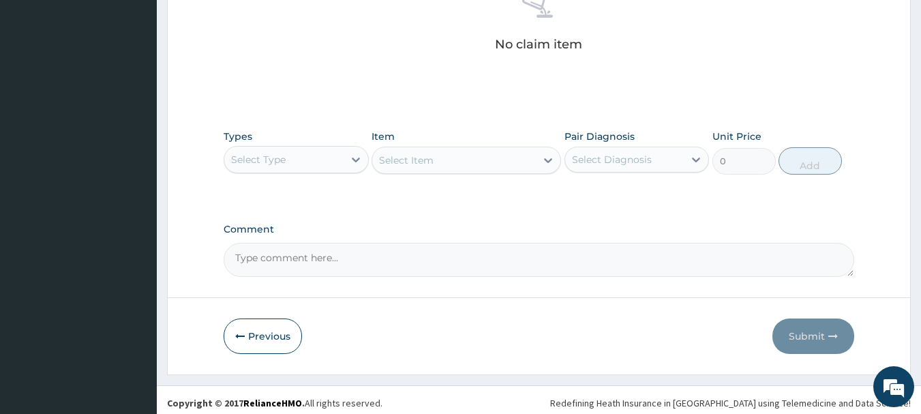
scroll to position [569, 0]
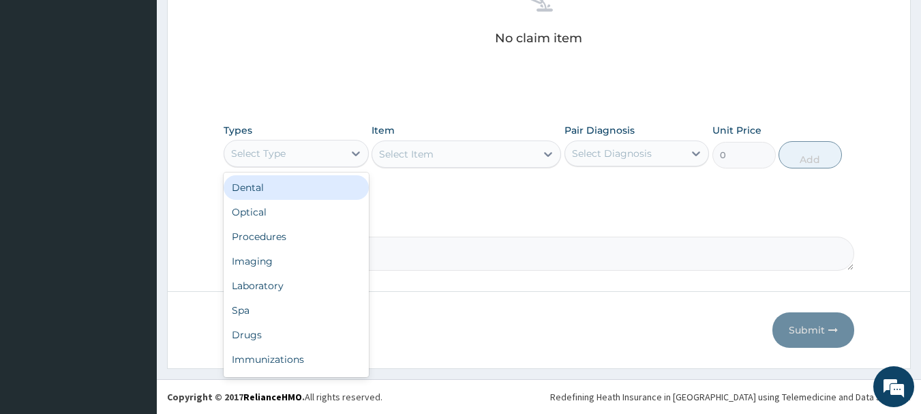
click at [296, 156] on div "Select Type" at bounding box center [283, 153] width 119 height 22
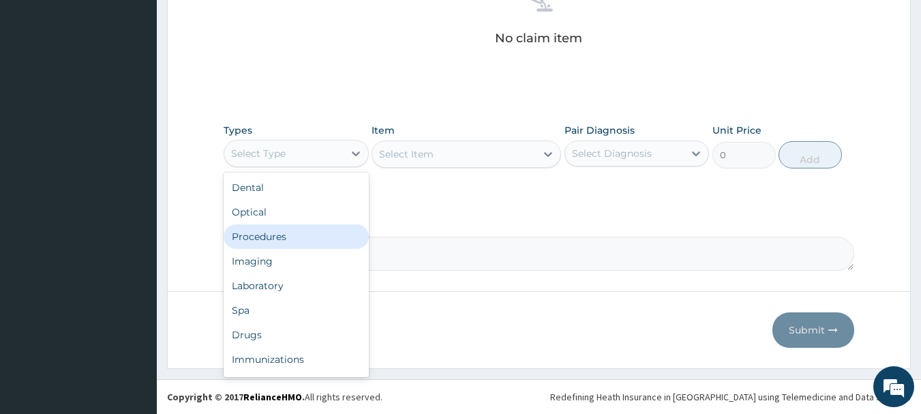
click at [283, 239] on div "Procedures" at bounding box center [296, 236] width 145 height 25
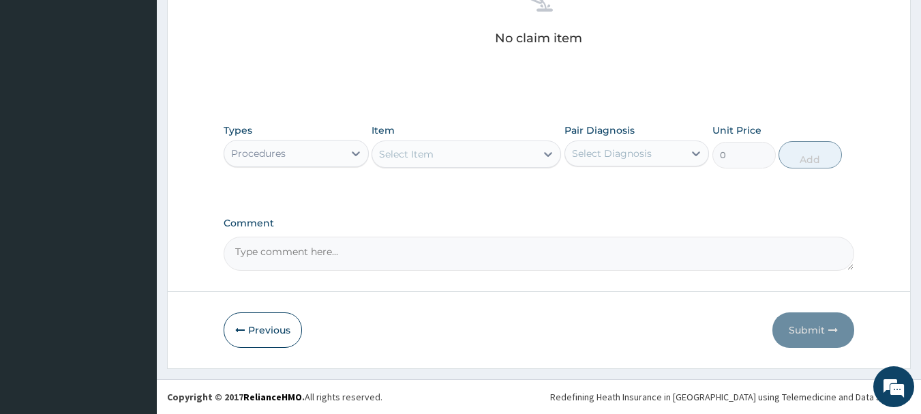
click at [455, 152] on div "Select Item" at bounding box center [454, 154] width 164 height 22
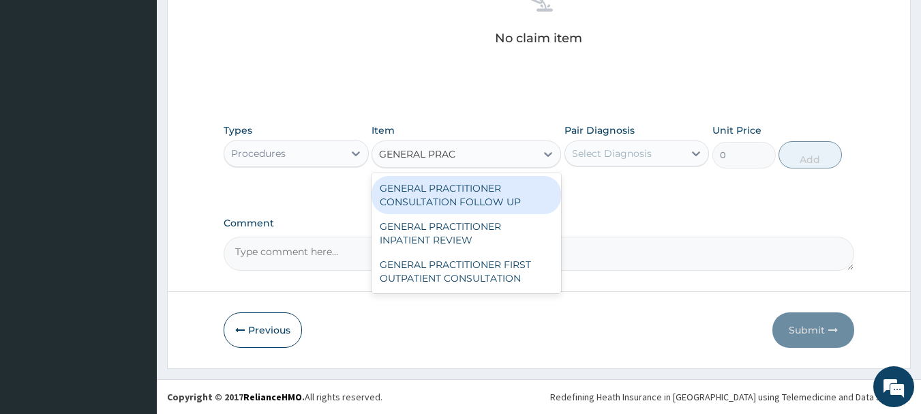
type input "GENERAL PRACT"
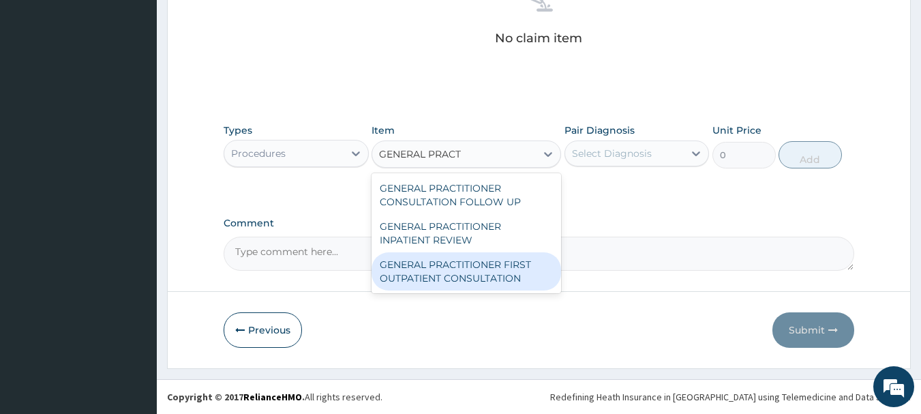
drag, startPoint x: 485, startPoint y: 275, endPoint x: 588, endPoint y: 199, distance: 127.6
click at [485, 273] on div "GENERAL PRACTITIONER FIRST OUTPATIENT CONSULTATION" at bounding box center [465, 271] width 189 height 38
type input "3750"
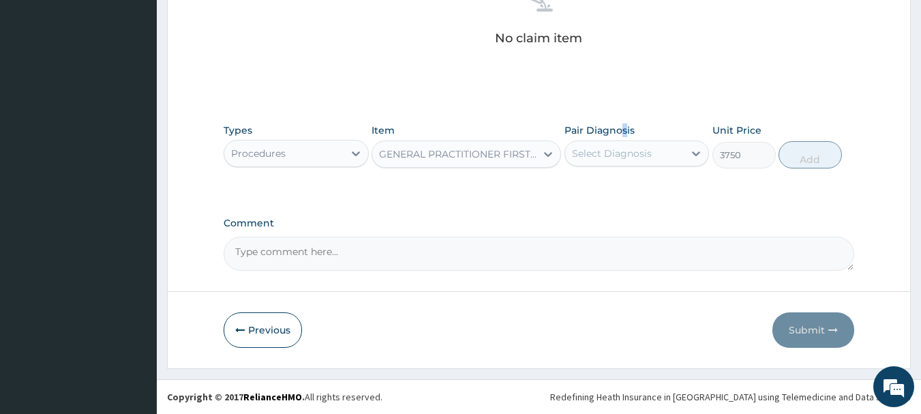
click at [625, 129] on label "Pair Diagnosis" at bounding box center [599, 130] width 70 height 14
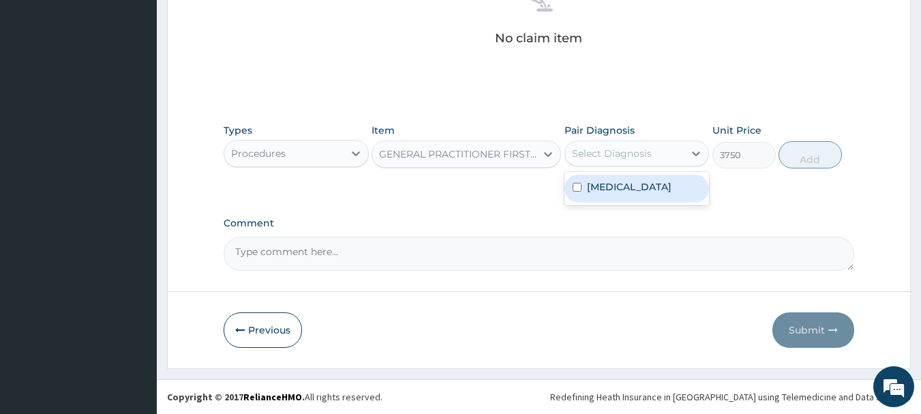
drag, startPoint x: 626, startPoint y: 142, endPoint x: 653, endPoint y: 165, distance: 35.3
click at [626, 142] on div "Select Diagnosis" at bounding box center [624, 153] width 119 height 22
drag, startPoint x: 654, startPoint y: 191, endPoint x: 770, endPoint y: 181, distance: 116.3
click at [660, 192] on label "Generalized anxiety disorder" at bounding box center [629, 187] width 85 height 14
checkbox input "true"
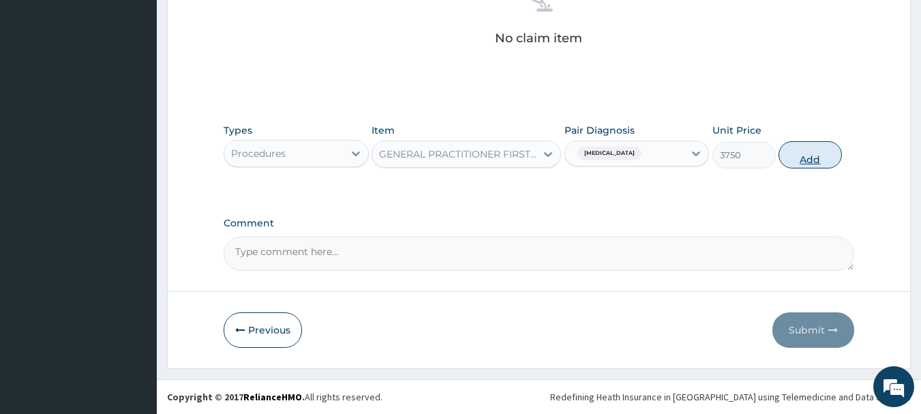
click at [827, 156] on button "Add" at bounding box center [809, 154] width 63 height 27
type input "0"
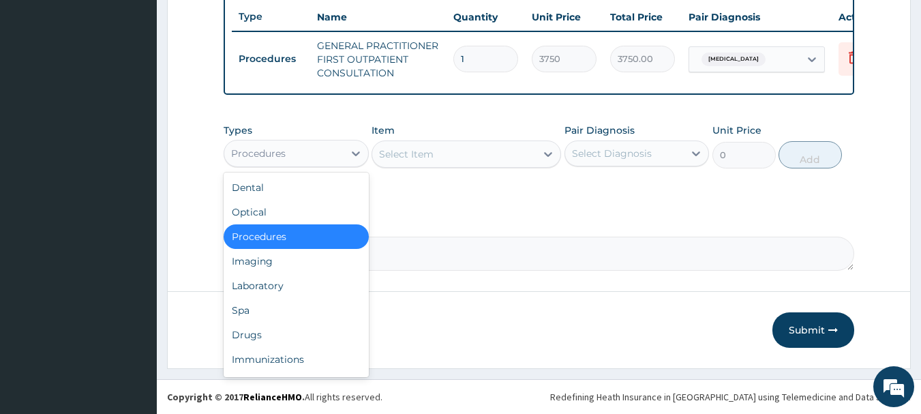
click at [327, 156] on div "Procedures" at bounding box center [283, 153] width 119 height 22
click at [270, 345] on div "Drugs" at bounding box center [296, 334] width 145 height 25
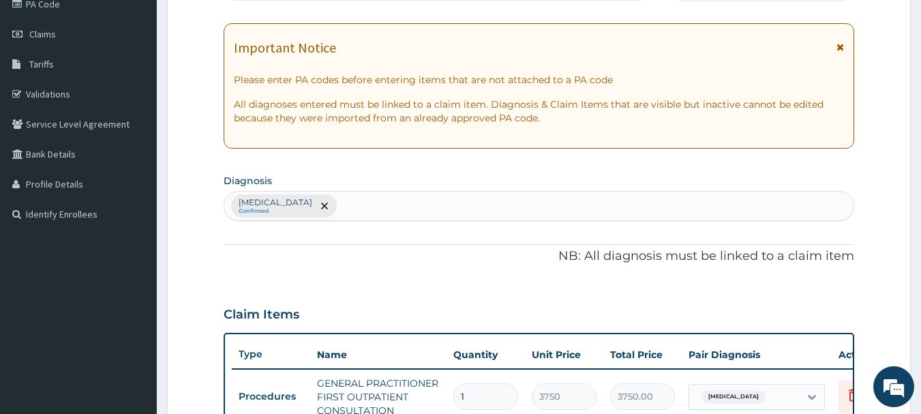
scroll to position [113, 0]
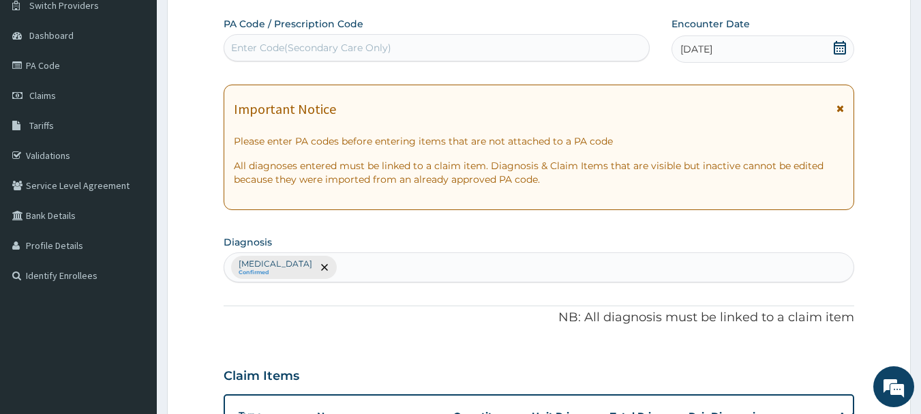
click at [497, 46] on div "Enter Code(Secondary Care Only)" at bounding box center [436, 48] width 425 height 22
paste input "PA/BA4638"
type input "PA/BA4638"
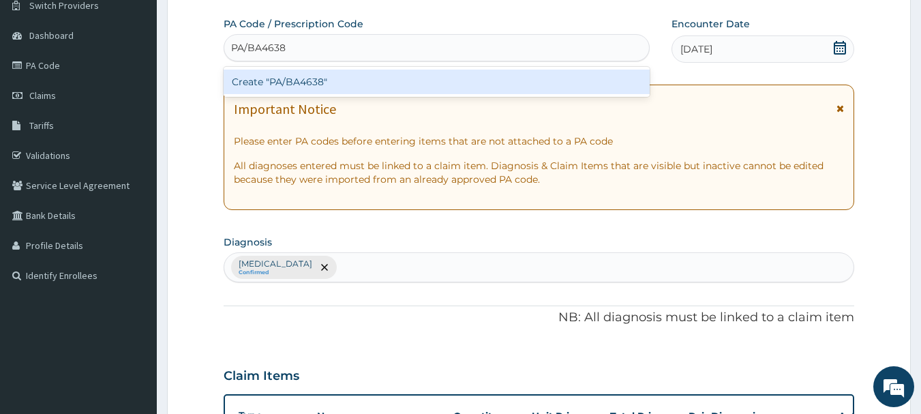
click at [354, 75] on div "Create "PA/BA4638"" at bounding box center [437, 82] width 427 height 25
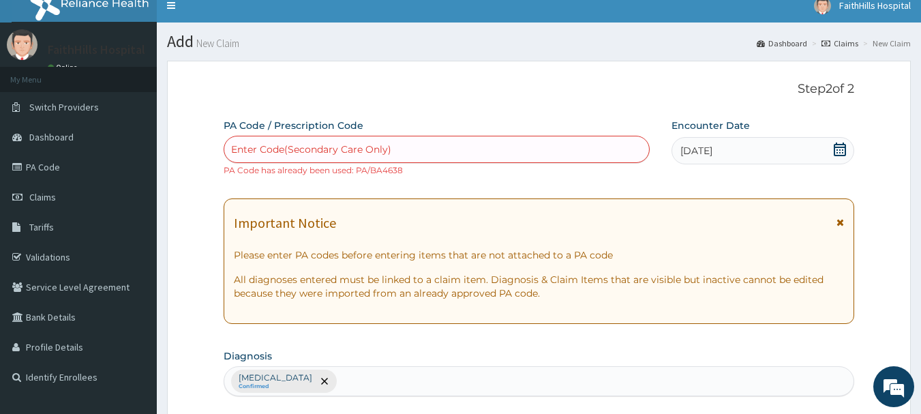
scroll to position [0, 0]
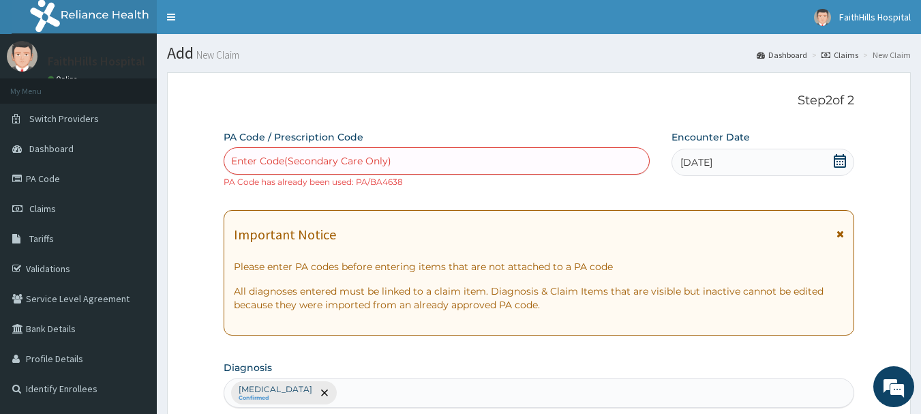
click at [408, 155] on div "Enter Code(Secondary Care Only)" at bounding box center [436, 161] width 425 height 22
paste input "PA/037566"
type input "PA/037566"
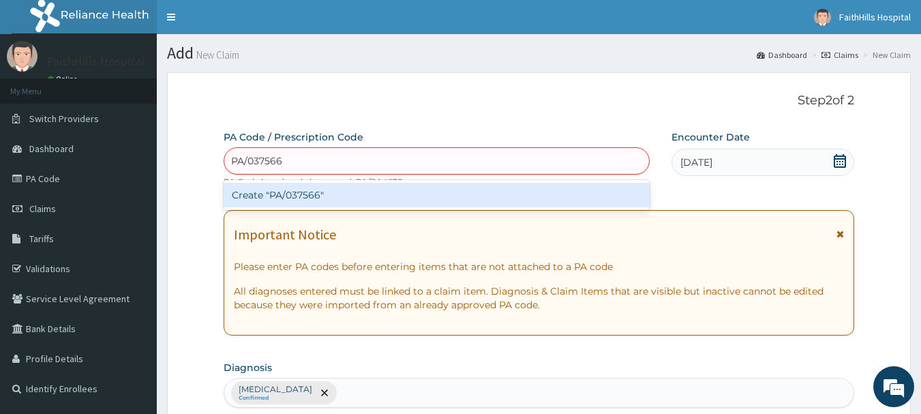
click at [418, 202] on div "Create "PA/037566"" at bounding box center [437, 195] width 427 height 25
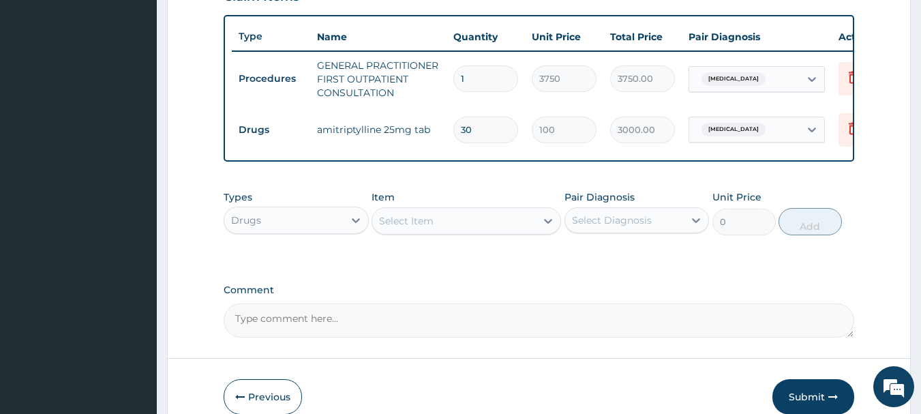
scroll to position [569, 0]
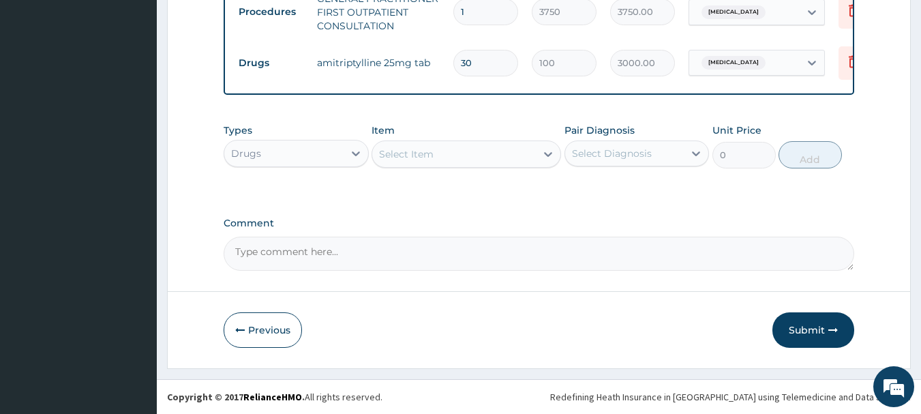
click at [823, 328] on button "Submit" at bounding box center [813, 329] width 82 height 35
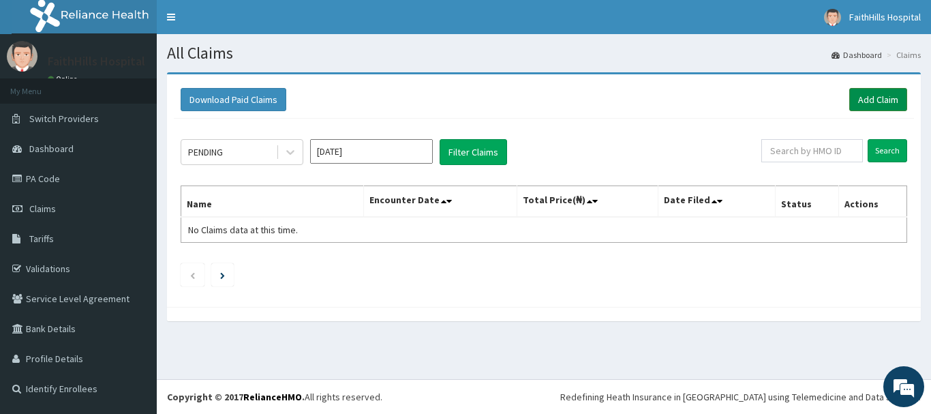
click at [883, 97] on link "Add Claim" at bounding box center [878, 99] width 58 height 23
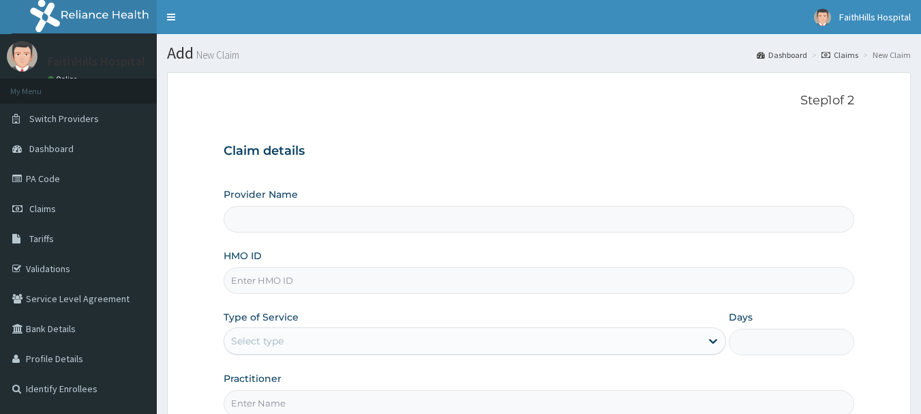
type input "FaithHills Specialist Hospital"
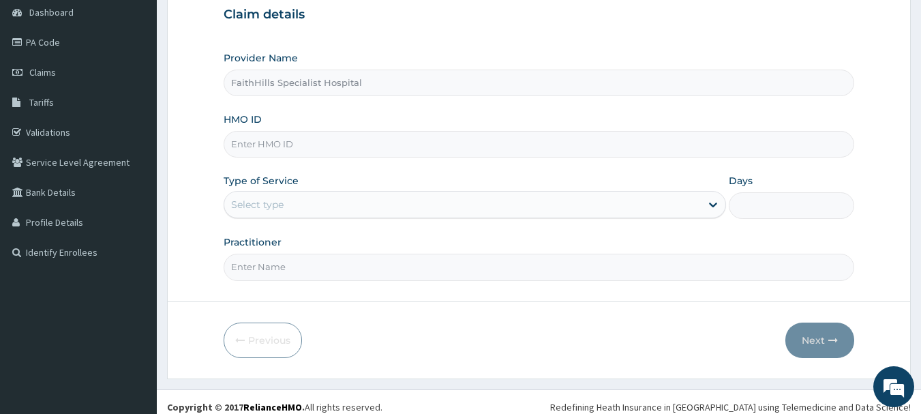
click at [275, 150] on input "HMO ID" at bounding box center [539, 144] width 631 height 27
type input "MEY/10128/D"
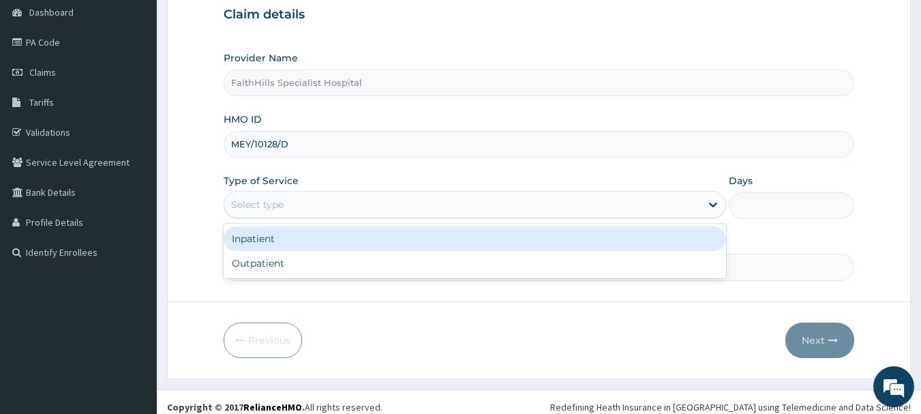
click at [261, 213] on div "Select type" at bounding box center [462, 205] width 476 height 22
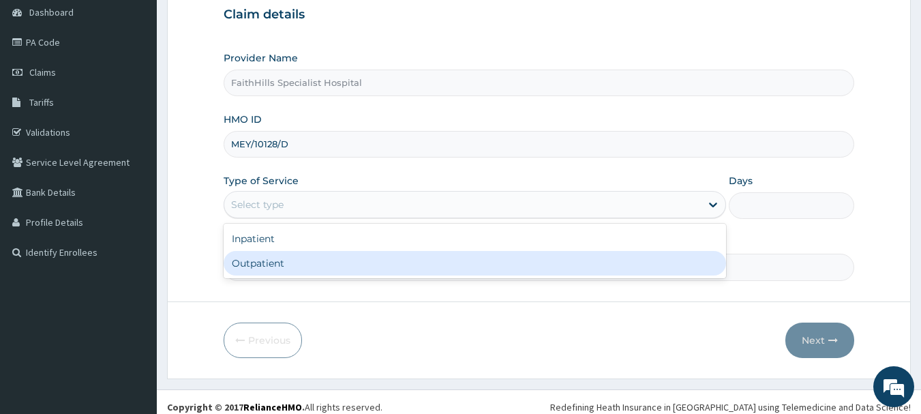
click at [262, 262] on div "Outpatient" at bounding box center [475, 263] width 502 height 25
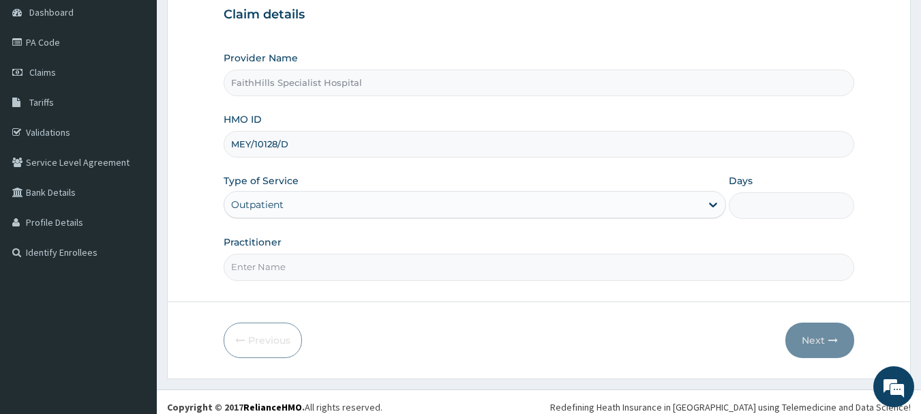
type input "1"
click at [264, 262] on input "Practitioner" at bounding box center [539, 267] width 631 height 27
type input "DR. AKUMA"
click at [821, 342] on button "Next" at bounding box center [819, 339] width 69 height 35
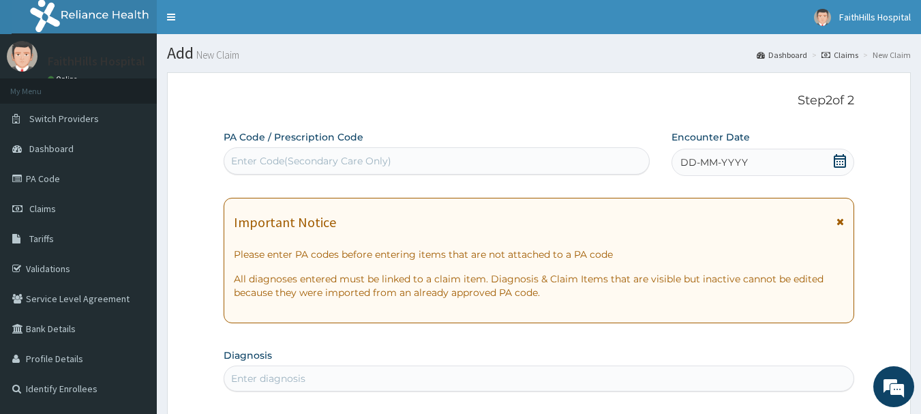
click at [327, 168] on div "Enter Code(Secondary Care Only)" at bounding box center [436, 161] width 425 height 22
click at [838, 158] on icon at bounding box center [840, 161] width 12 height 14
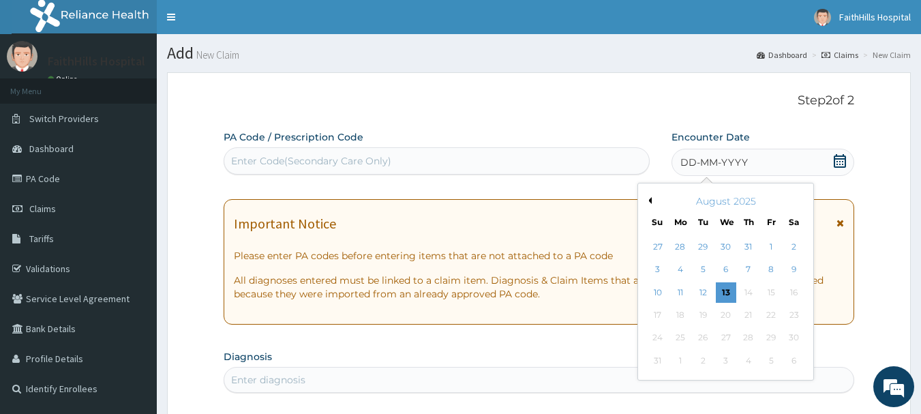
click at [649, 200] on button "Previous Month" at bounding box center [648, 200] width 7 height 7
click at [658, 290] on div "13" at bounding box center [658, 292] width 20 height 20
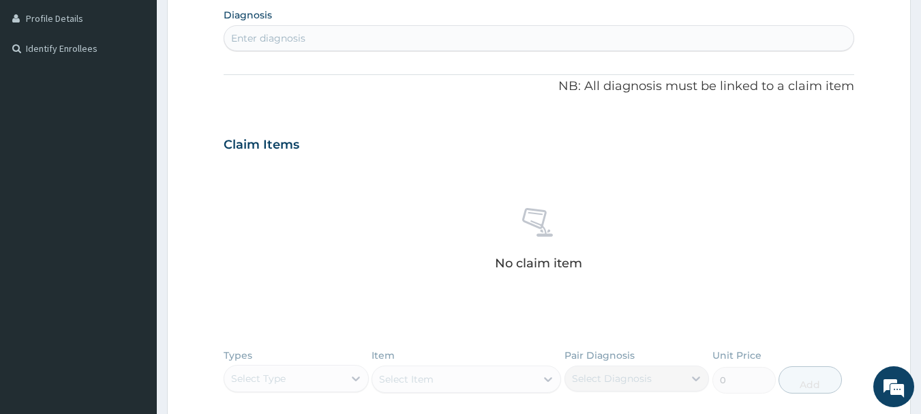
scroll to position [341, 0]
click at [273, 42] on div "Enter diagnosis" at bounding box center [268, 38] width 74 height 14
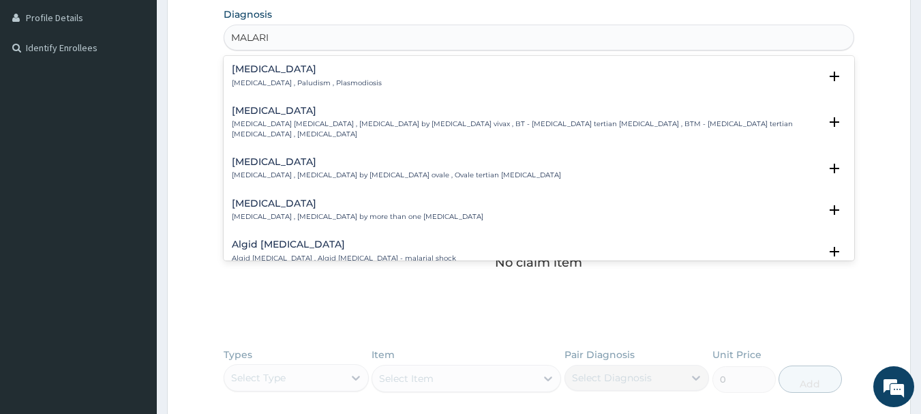
type input "[MEDICAL_DATA]"
click at [264, 71] on h4 "[MEDICAL_DATA]" at bounding box center [307, 69] width 150 height 10
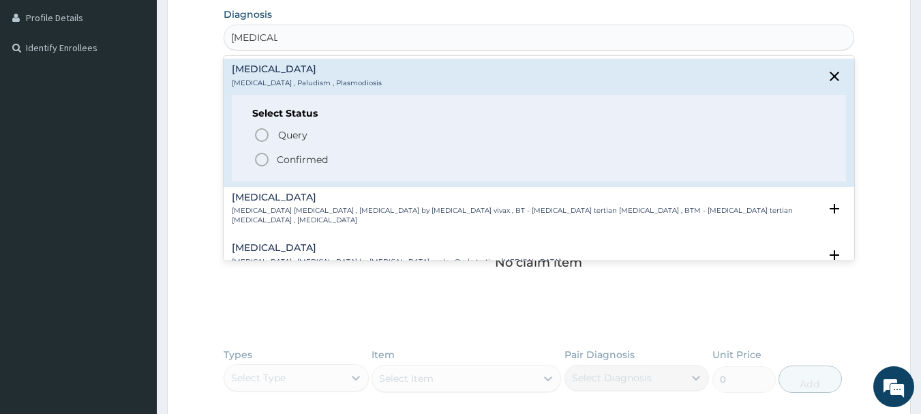
click at [293, 157] on p "Confirmed" at bounding box center [302, 160] width 51 height 14
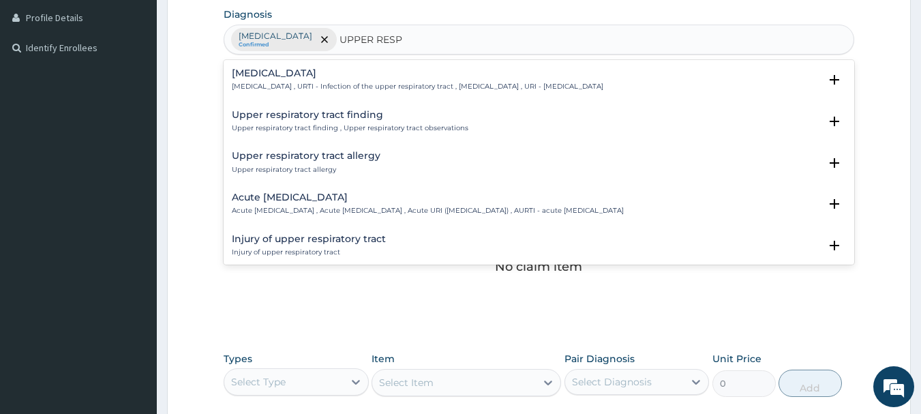
type input "UPPER RESPI"
click at [330, 85] on p "[MEDICAL_DATA] , URTI - Infection of the upper respiratory tract , [MEDICAL_DAT…" at bounding box center [417, 87] width 371 height 10
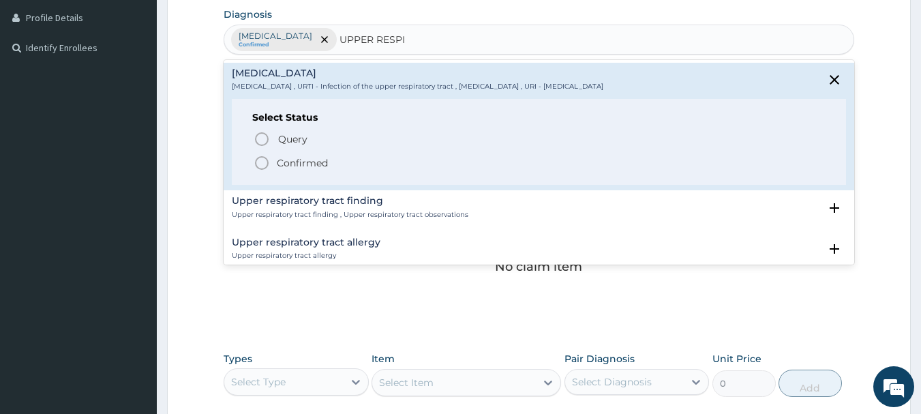
click at [311, 170] on p "Confirmed" at bounding box center [302, 163] width 51 height 14
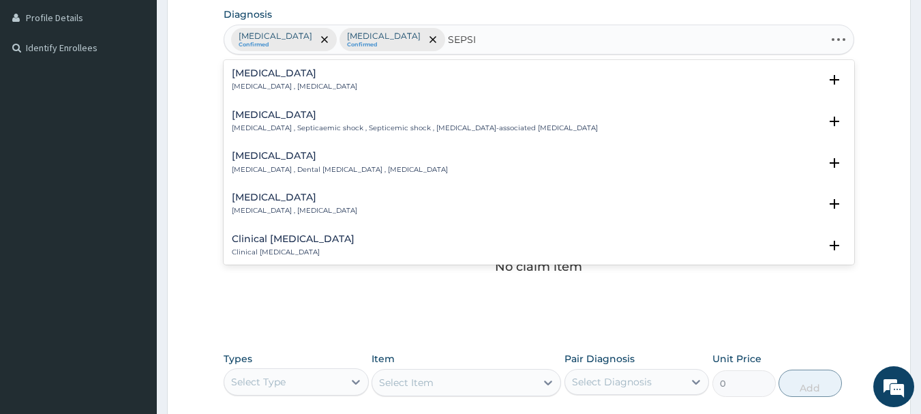
type input "[MEDICAL_DATA]"
click at [269, 72] on h4 "[MEDICAL_DATA]" at bounding box center [294, 73] width 125 height 10
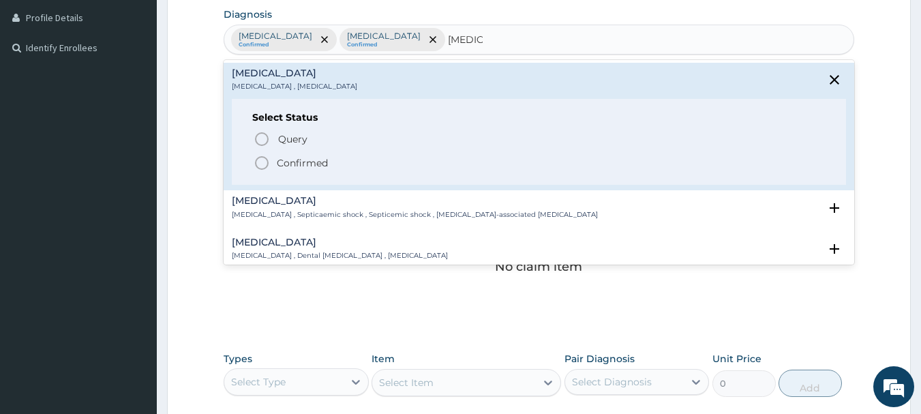
click at [299, 164] on p "Confirmed" at bounding box center [302, 163] width 51 height 14
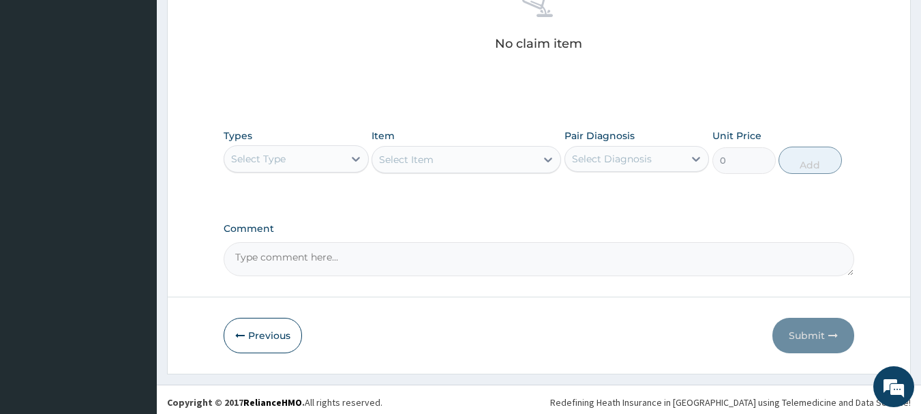
scroll to position [569, 0]
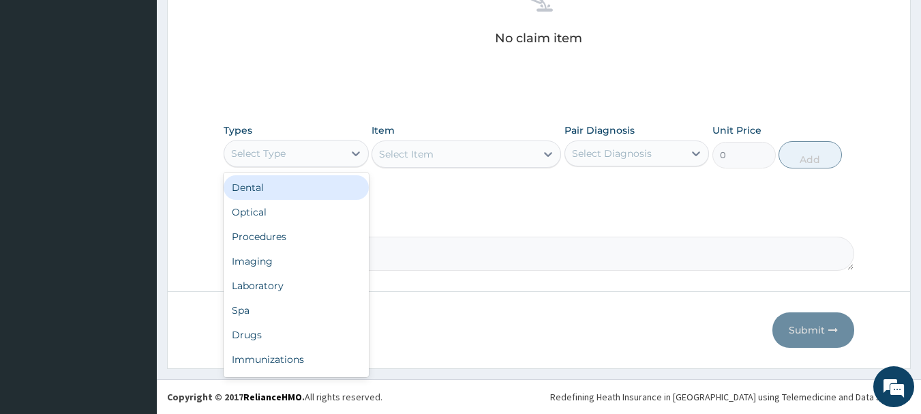
click at [319, 148] on div "Select Type" at bounding box center [283, 153] width 119 height 22
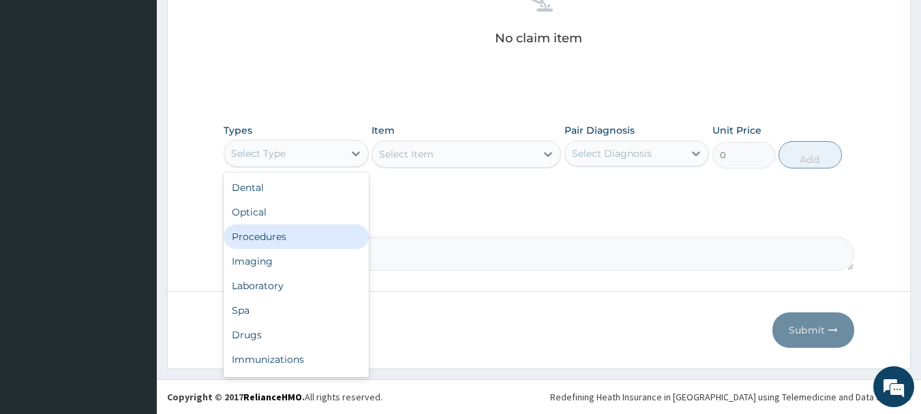
click at [274, 244] on div "Procedures" at bounding box center [296, 236] width 145 height 25
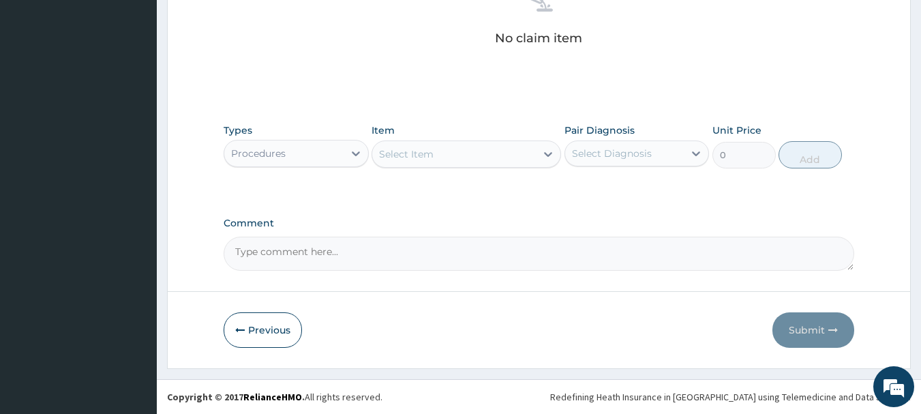
click at [466, 153] on div "Select Item" at bounding box center [454, 154] width 164 height 22
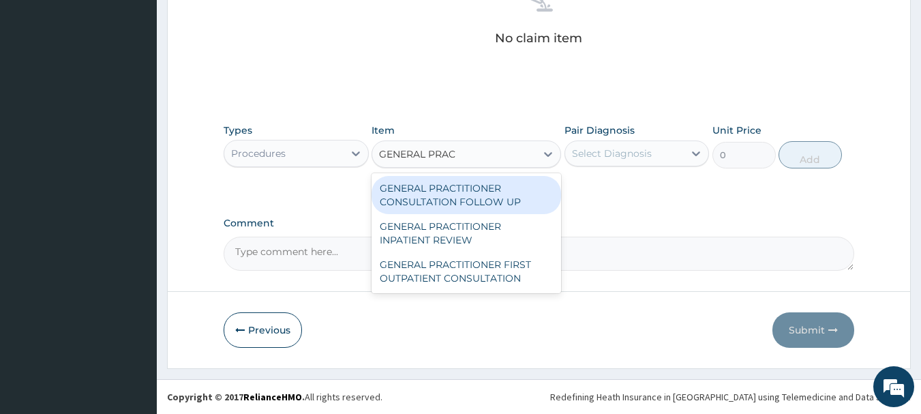
type input "GENERAL PRACT"
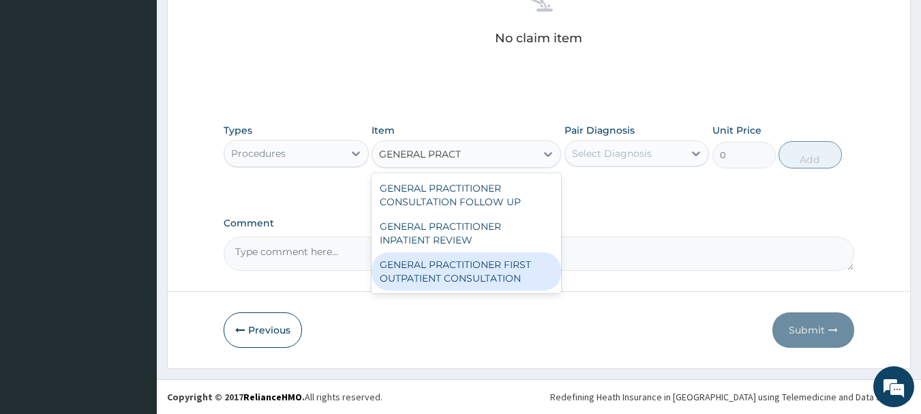
click at [512, 275] on div "GENERAL PRACTITIONER FIRST OUTPATIENT CONSULTATION" at bounding box center [465, 271] width 189 height 38
type input "3750"
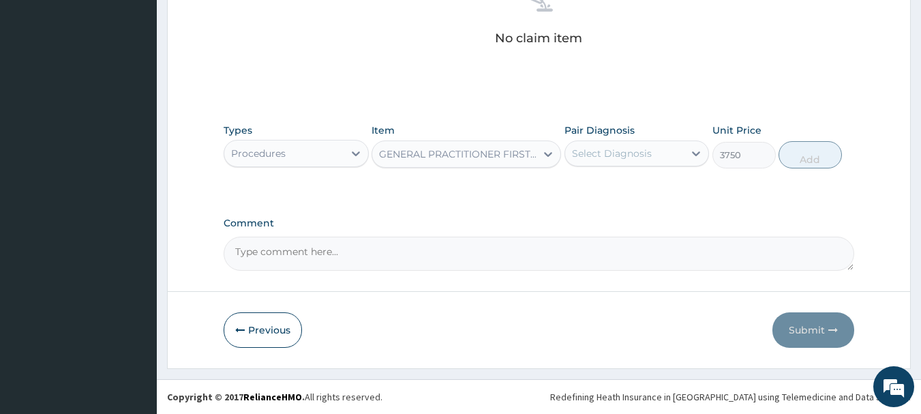
click at [615, 149] on div "Select Diagnosis" at bounding box center [612, 154] width 80 height 14
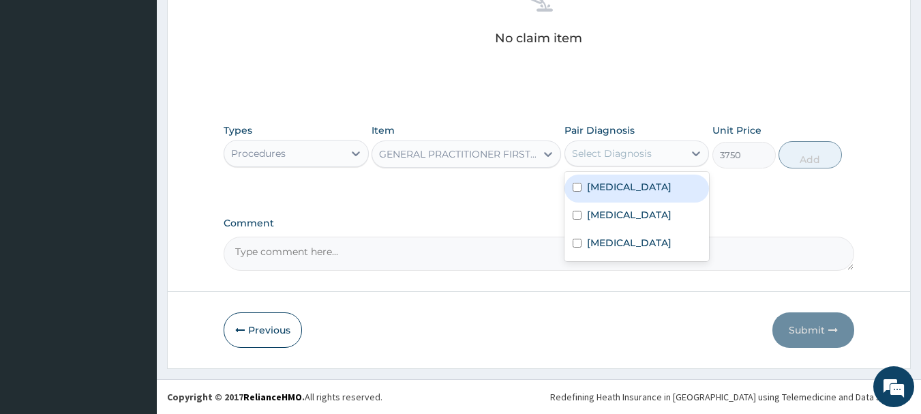
drag, startPoint x: 624, startPoint y: 197, endPoint x: 618, endPoint y: 223, distance: 26.6
click at [622, 198] on div "[MEDICAL_DATA]" at bounding box center [636, 188] width 145 height 28
checkbox input "true"
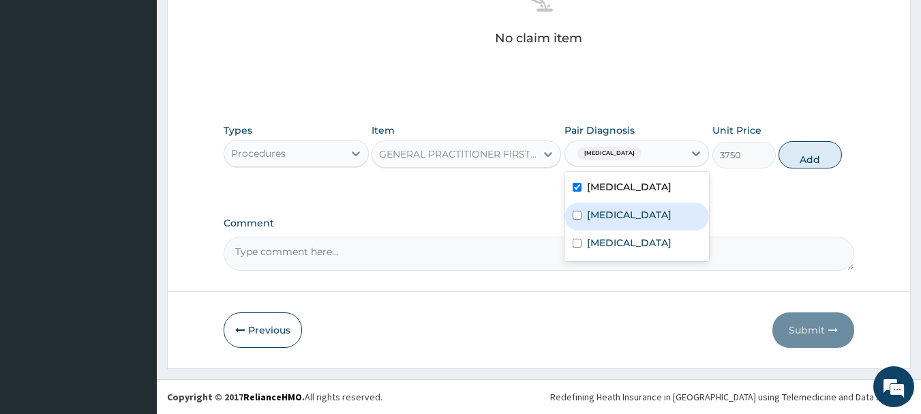
click at [618, 222] on label "[MEDICAL_DATA]" at bounding box center [629, 215] width 85 height 14
checkbox input "true"
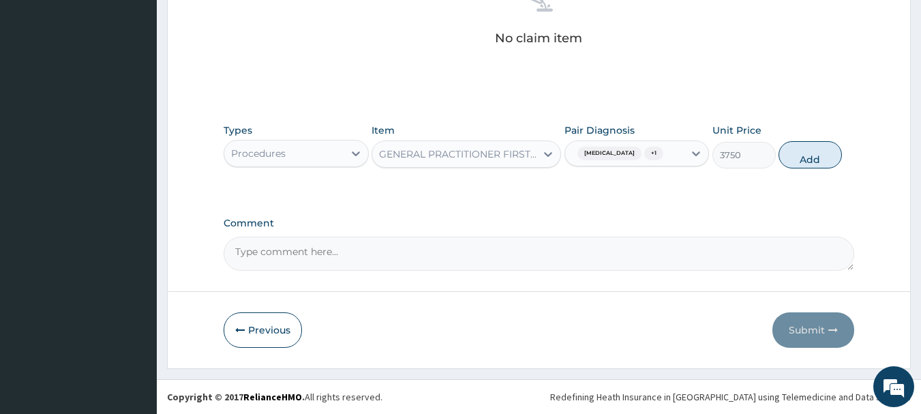
drag, startPoint x: 640, startPoint y: 157, endPoint x: 641, endPoint y: 167, distance: 9.6
click at [644, 158] on div "Malaria + 1" at bounding box center [624, 153] width 119 height 23
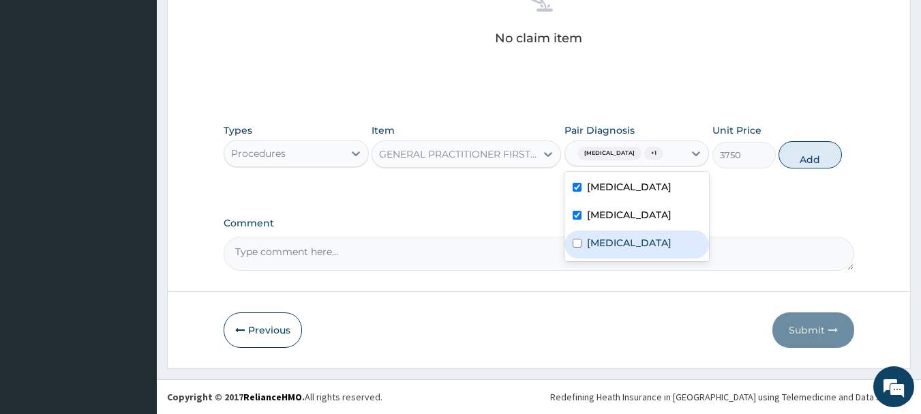
drag, startPoint x: 616, startPoint y: 254, endPoint x: 707, endPoint y: 204, distance: 104.3
click at [626, 249] on div "[MEDICAL_DATA]" at bounding box center [636, 244] width 145 height 28
checkbox input "true"
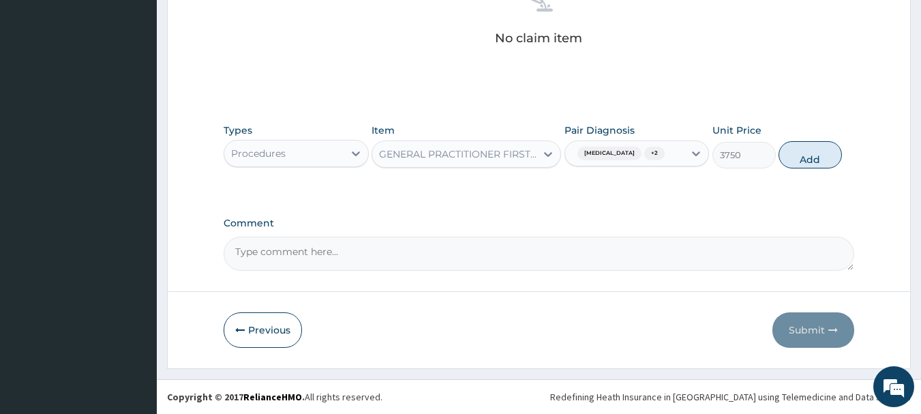
drag, startPoint x: 802, startPoint y: 144, endPoint x: 705, endPoint y: 212, distance: 118.0
click at [802, 147] on button "Add" at bounding box center [809, 154] width 63 height 27
type input "0"
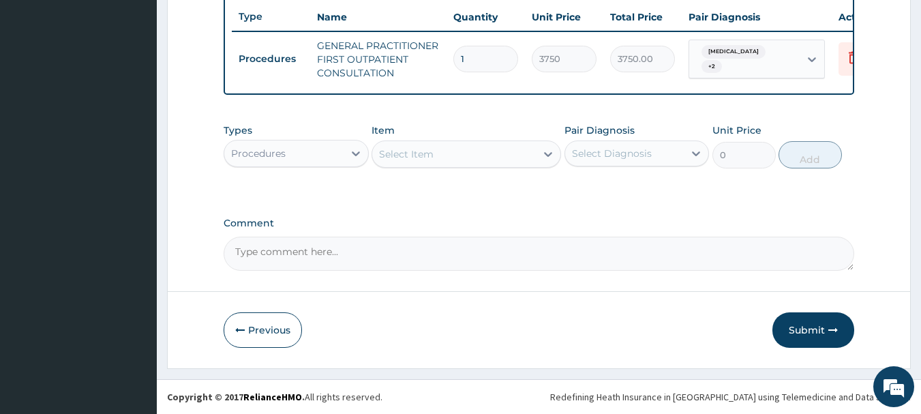
click at [294, 166] on div "Procedures" at bounding box center [296, 153] width 145 height 27
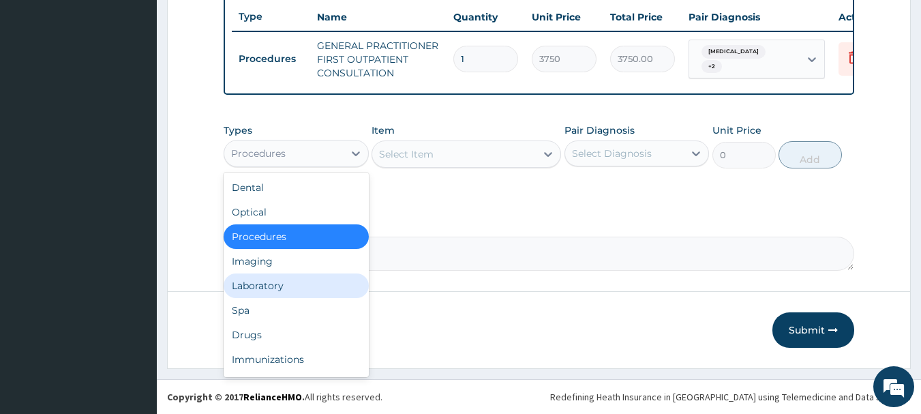
click at [284, 290] on div "Laboratory" at bounding box center [296, 285] width 145 height 25
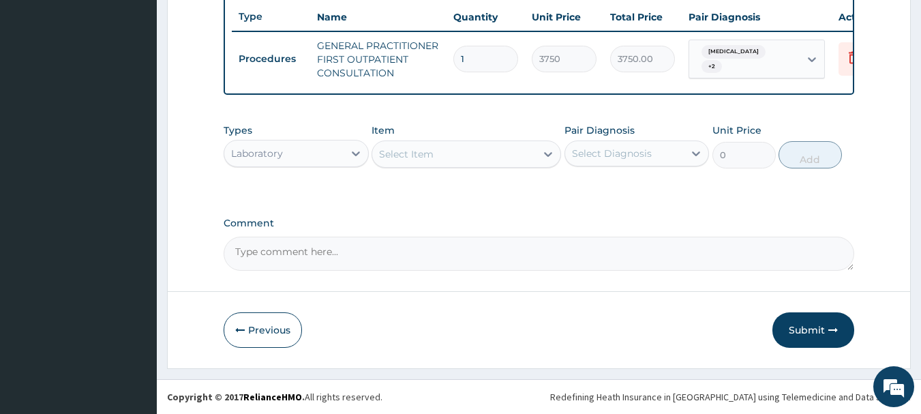
click at [474, 153] on div "Select Item" at bounding box center [454, 154] width 164 height 22
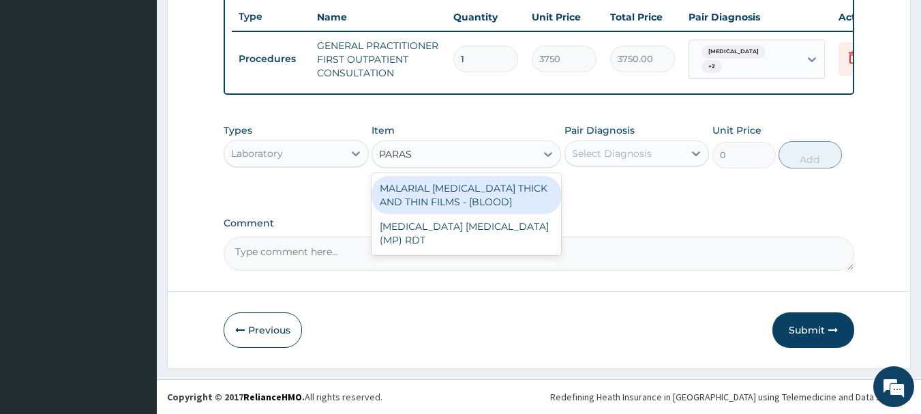
type input "PARASI"
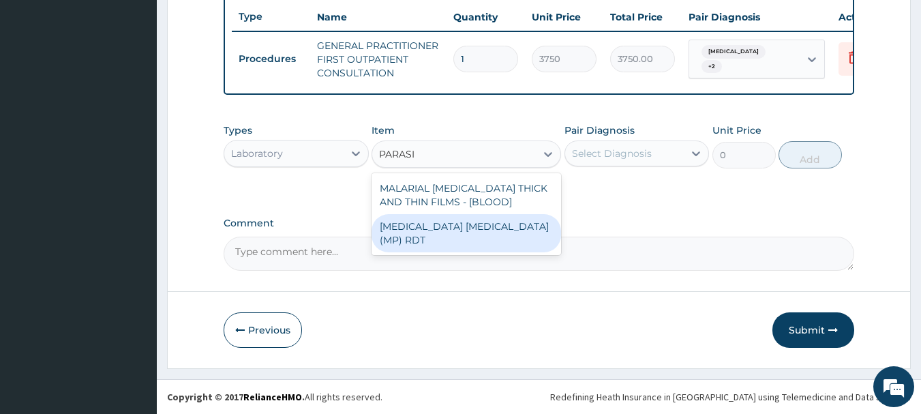
click at [510, 225] on div "[MEDICAL_DATA] [MEDICAL_DATA] (MP) RDT" at bounding box center [465, 233] width 189 height 38
type input "2000"
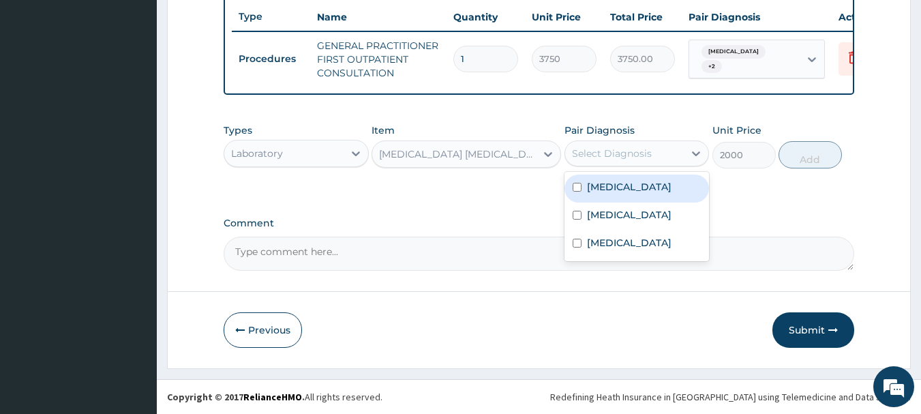
drag, startPoint x: 656, startPoint y: 151, endPoint x: 670, endPoint y: 170, distance: 23.3
click at [669, 165] on div "Select Diagnosis" at bounding box center [636, 153] width 145 height 26
drag, startPoint x: 675, startPoint y: 192, endPoint x: 768, endPoint y: 172, distance: 95.6
click at [711, 186] on div "Types Laboratory Item MALARIA PARASITE (MP) RDT Pair Diagnosis option Sepsis, s…" at bounding box center [539, 156] width 631 height 79
click at [624, 185] on div "Malaria" at bounding box center [636, 188] width 145 height 28
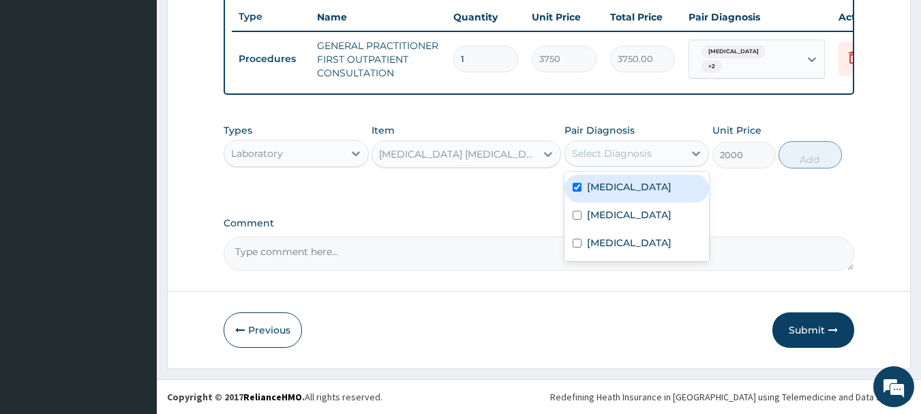
checkbox input "true"
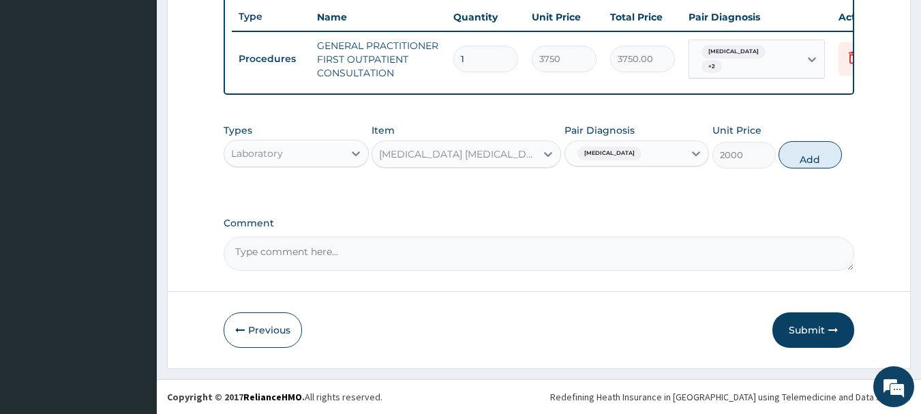
click at [815, 155] on button "Add" at bounding box center [809, 154] width 63 height 27
type input "0"
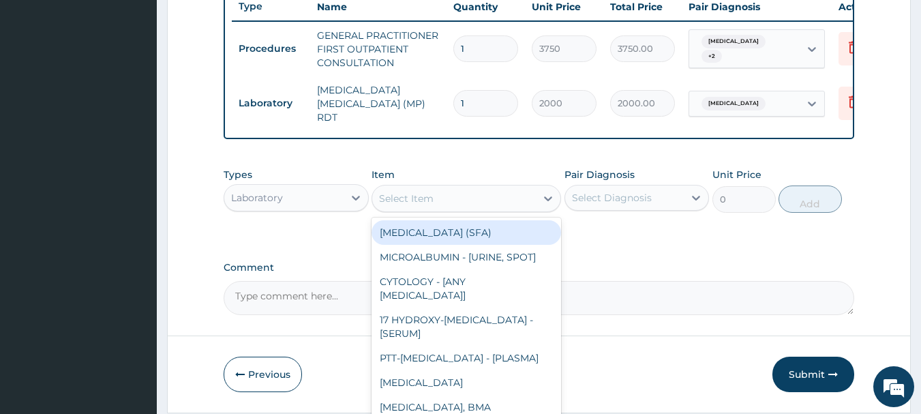
click at [467, 200] on div "Select Item" at bounding box center [454, 198] width 164 height 22
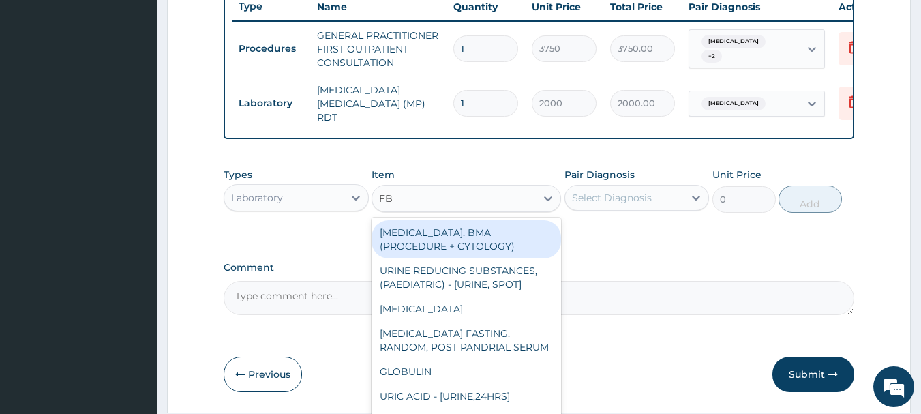
type input "FBC"
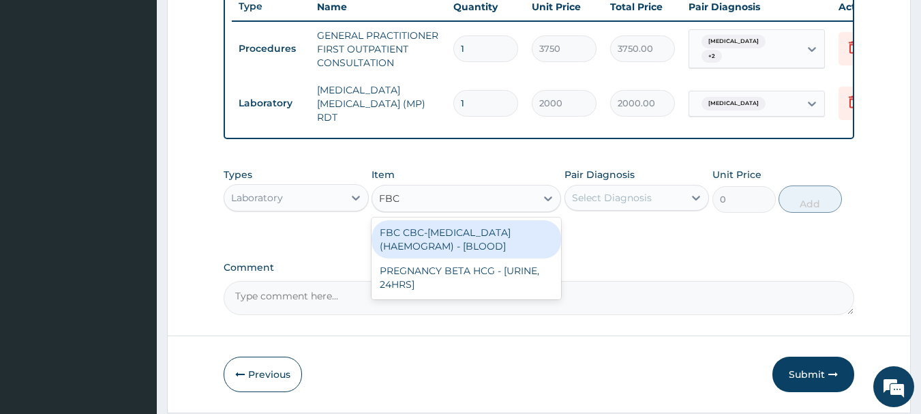
click at [455, 245] on div "FBC CBC-COMPLETE BLOOD COUNT (HAEMOGRAM) - [BLOOD]" at bounding box center [465, 239] width 189 height 38
type input "5000"
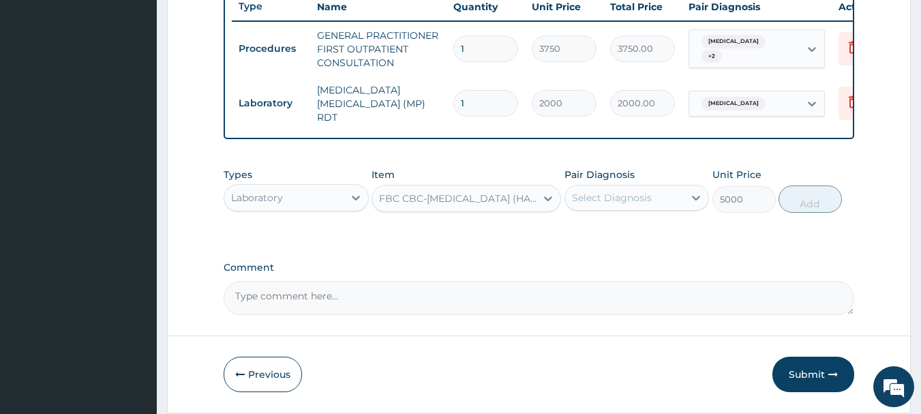
click at [588, 194] on div "Select Diagnosis" at bounding box center [612, 198] width 80 height 14
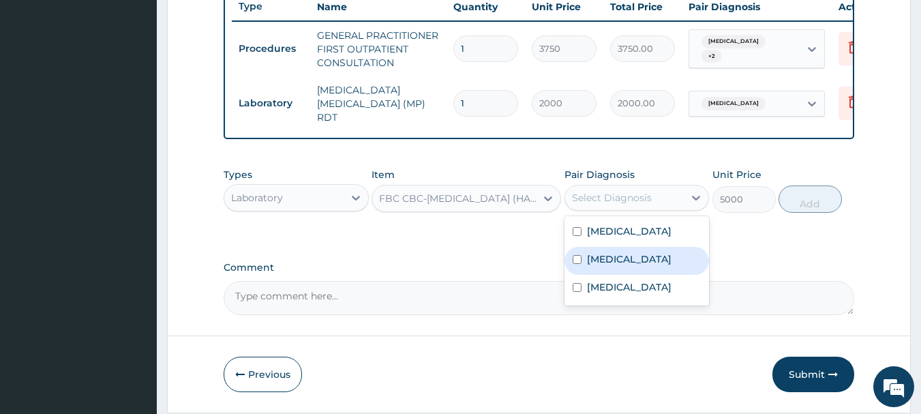
drag, startPoint x: 629, startPoint y: 264, endPoint x: 628, endPoint y: 320, distance: 55.9
click at [629, 305] on div "Malaria Upper respiratory infection Sepsis" at bounding box center [636, 260] width 145 height 89
click at [589, 275] on div "Upper respiratory infection" at bounding box center [636, 261] width 145 height 28
checkbox input "true"
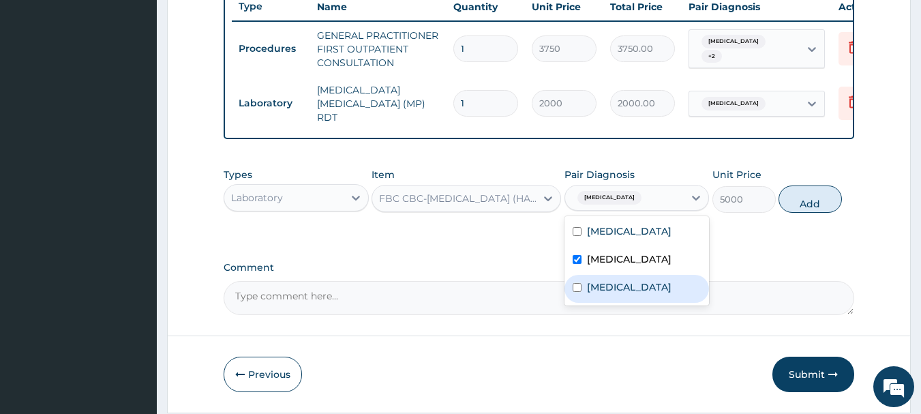
click at [587, 294] on label "Sepsis" at bounding box center [629, 287] width 85 height 14
checkbox input "true"
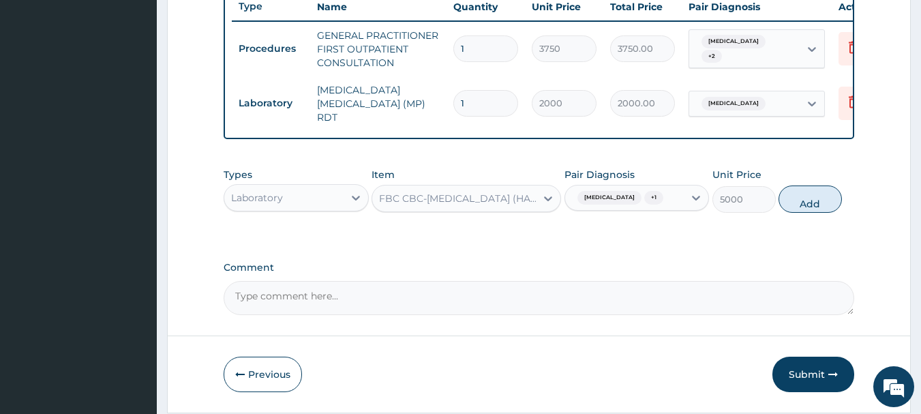
drag, startPoint x: 789, startPoint y: 208, endPoint x: 251, endPoint y: 226, distance: 538.8
click at [785, 209] on button "Add" at bounding box center [809, 198] width 63 height 27
type input "0"
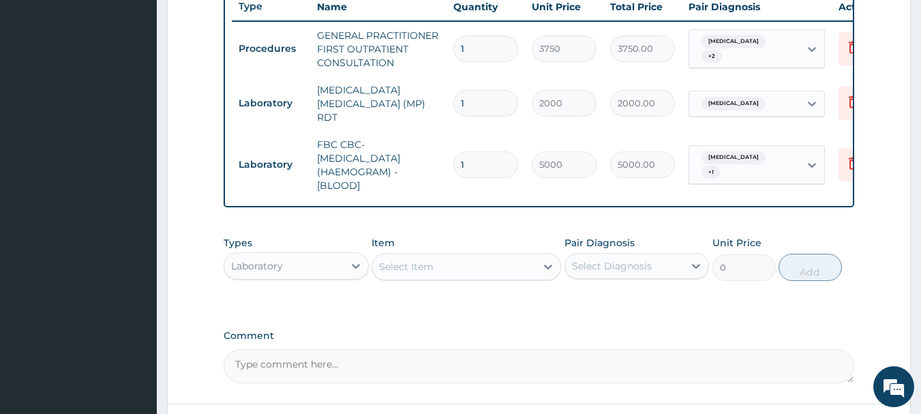
scroll to position [637, 0]
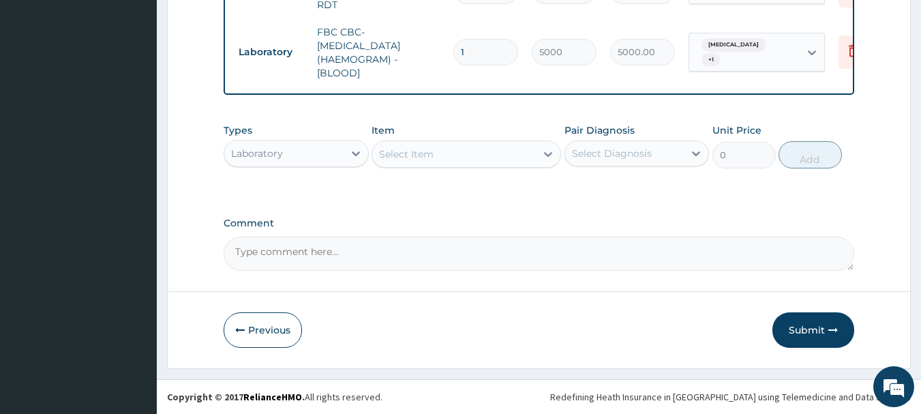
click at [266, 148] on div "Laboratory" at bounding box center [257, 154] width 52 height 14
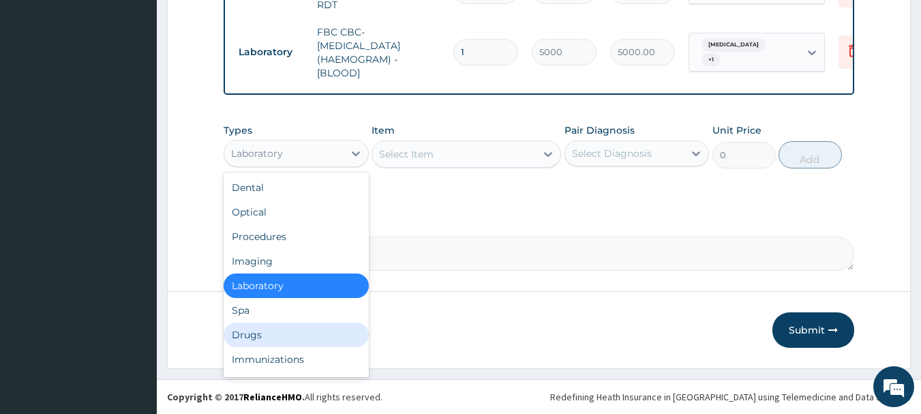
click at [245, 337] on div "Drugs" at bounding box center [296, 334] width 145 height 25
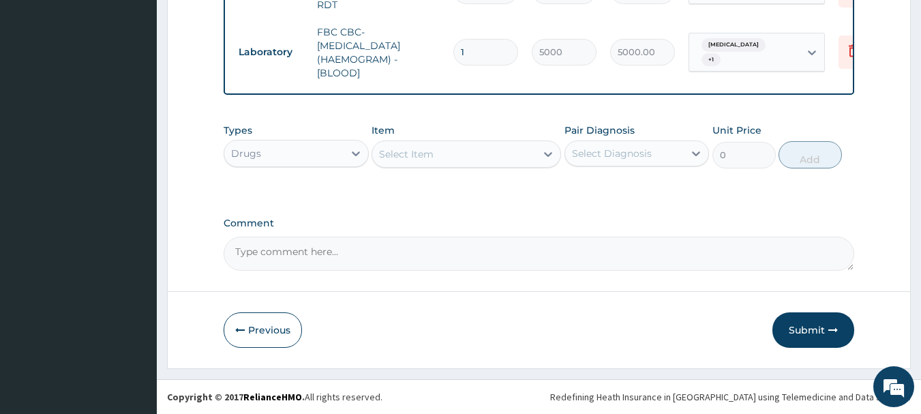
click at [441, 159] on div "Select Item" at bounding box center [454, 154] width 164 height 22
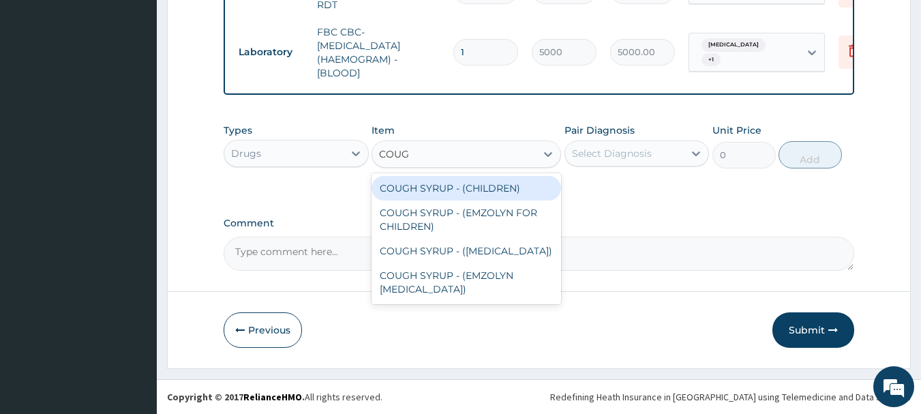
type input "COUGH"
click at [487, 192] on div "COUGH SYRUP - (CHILDREN)" at bounding box center [465, 188] width 189 height 25
type input "1120"
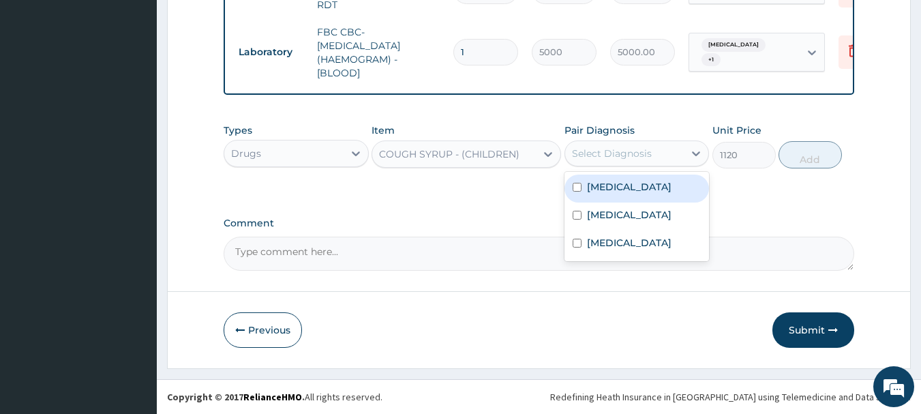
click at [633, 155] on div "Select Diagnosis" at bounding box center [612, 154] width 80 height 14
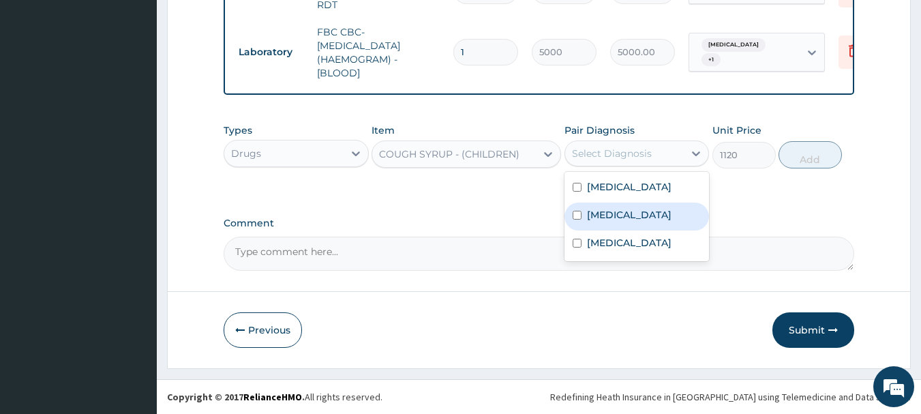
drag, startPoint x: 628, startPoint y: 215, endPoint x: 740, endPoint y: 178, distance: 117.0
click at [638, 214] on label "Upper respiratory infection" at bounding box center [629, 215] width 85 height 14
checkbox input "true"
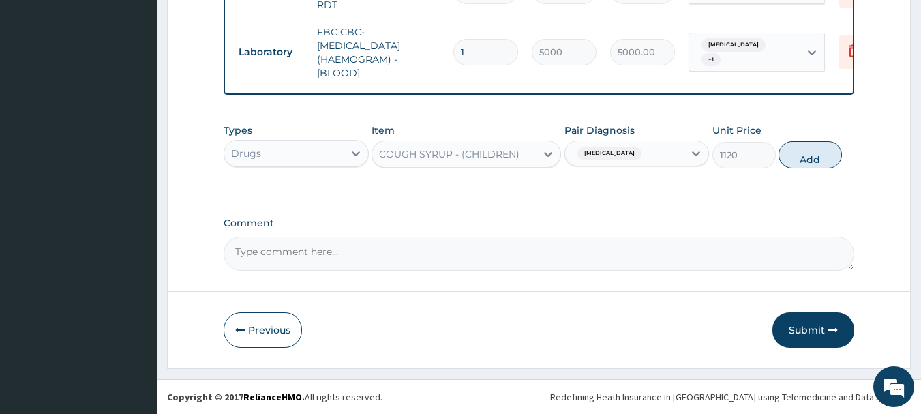
drag, startPoint x: 795, startPoint y: 153, endPoint x: 778, endPoint y: 167, distance: 21.3
click at [794, 154] on button "Add" at bounding box center [809, 154] width 63 height 27
type input "0"
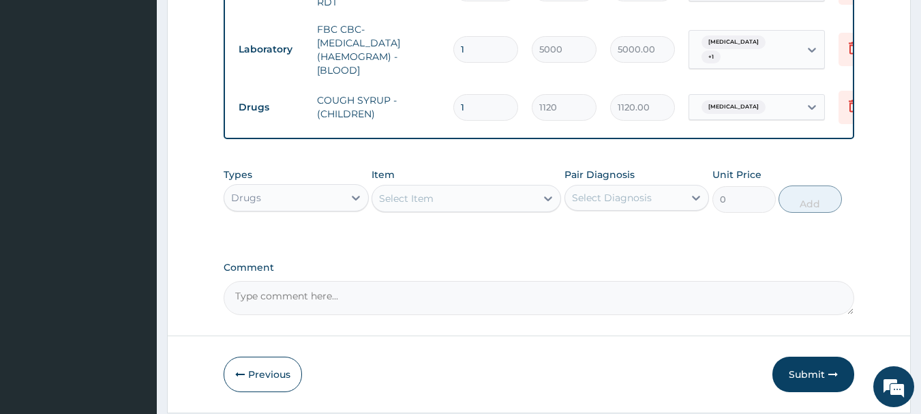
click at [417, 202] on div "Select Item" at bounding box center [406, 199] width 55 height 14
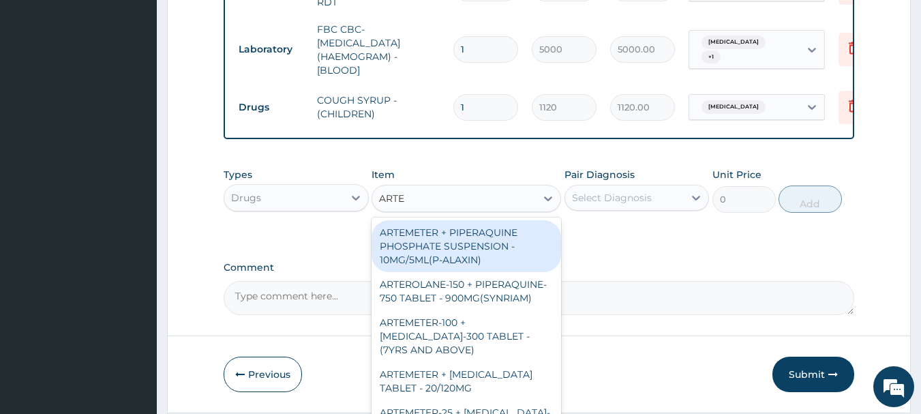
type input "ARTEM"
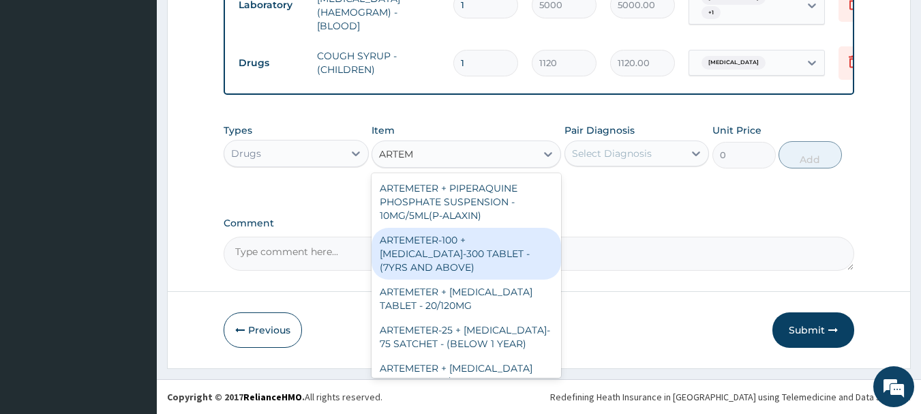
scroll to position [68, 0]
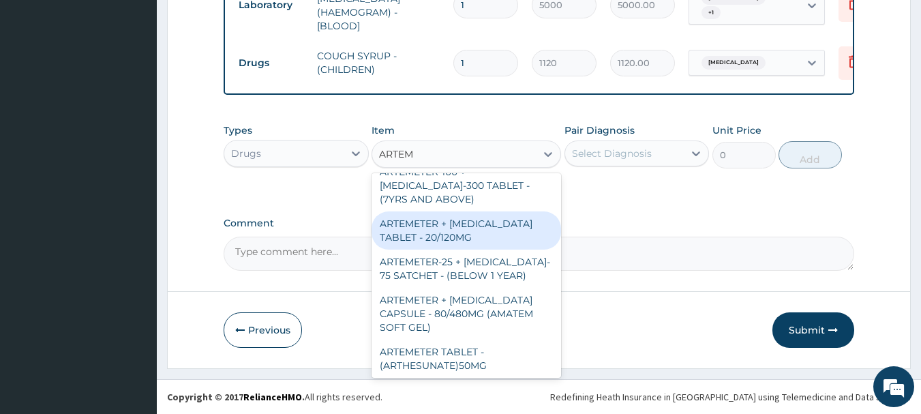
click at [488, 239] on div "ARTEMETER + [MEDICAL_DATA] TABLET - 20/120MG" at bounding box center [465, 230] width 189 height 38
type input "196"
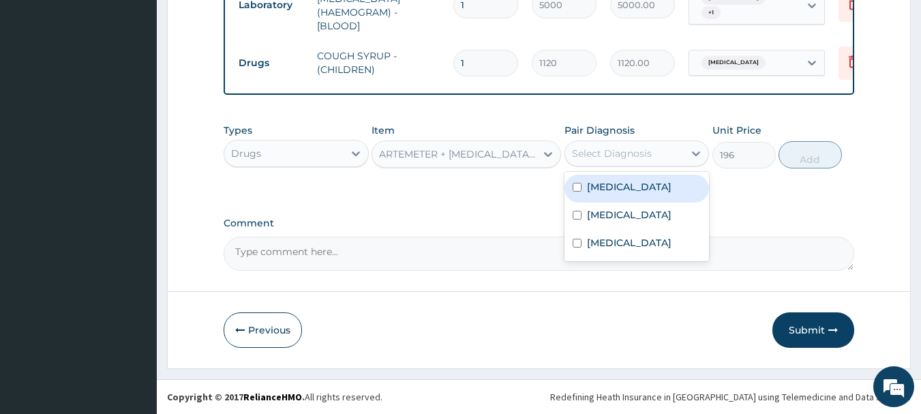
click at [618, 154] on div "Select Diagnosis" at bounding box center [612, 154] width 80 height 14
click at [617, 187] on label "[MEDICAL_DATA]" at bounding box center [629, 187] width 85 height 14
checkbox input "true"
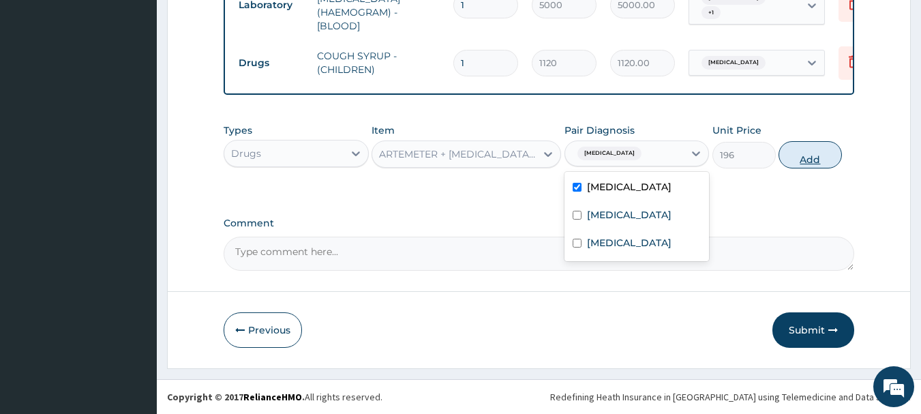
click at [815, 153] on button "Add" at bounding box center [809, 154] width 63 height 27
type input "0"
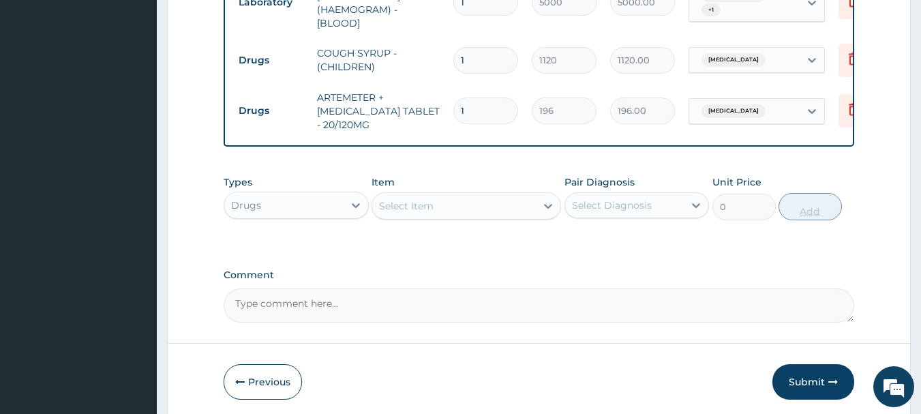
type input "12"
type input "2352.00"
type input "12"
click at [448, 193] on div "Item Select Item" at bounding box center [465, 197] width 189 height 45
click at [442, 214] on div "Select Item" at bounding box center [454, 206] width 164 height 22
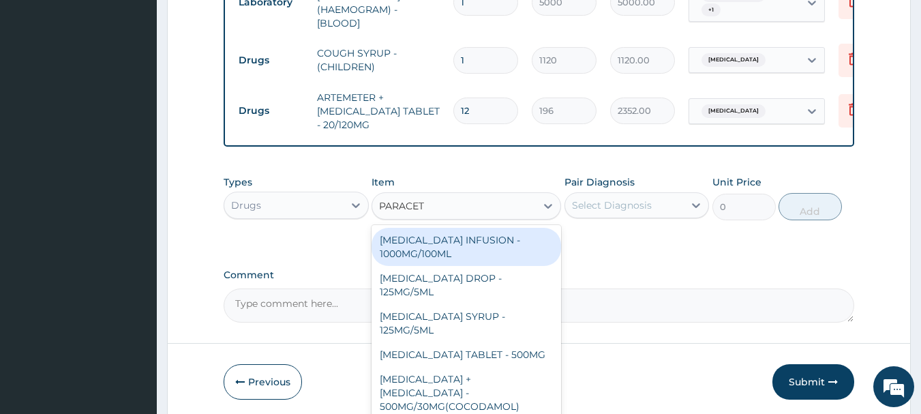
type input "PARACETA"
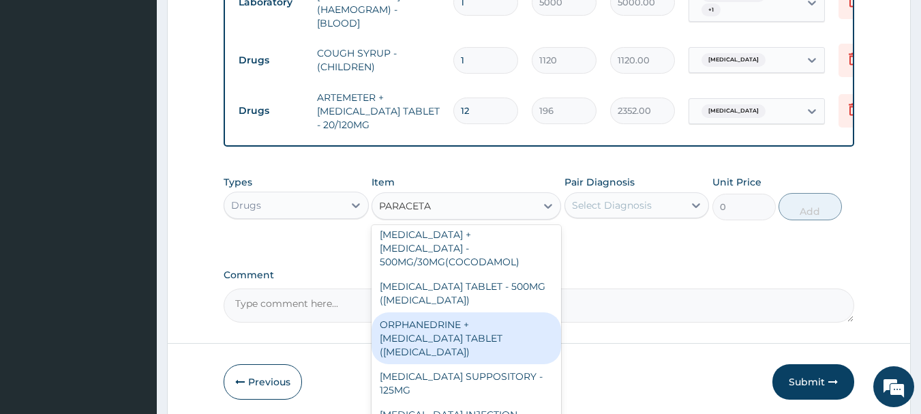
scroll to position [76, 0]
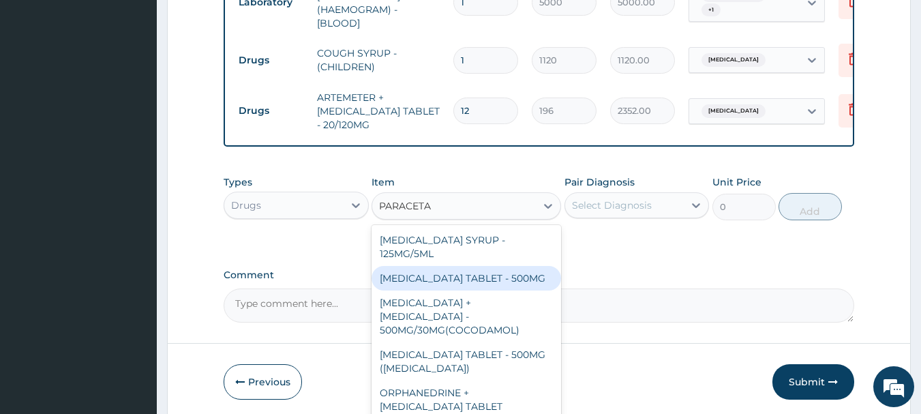
click at [479, 281] on div "[MEDICAL_DATA] TABLET - 500MG" at bounding box center [465, 278] width 189 height 25
type input "33.599999999999994"
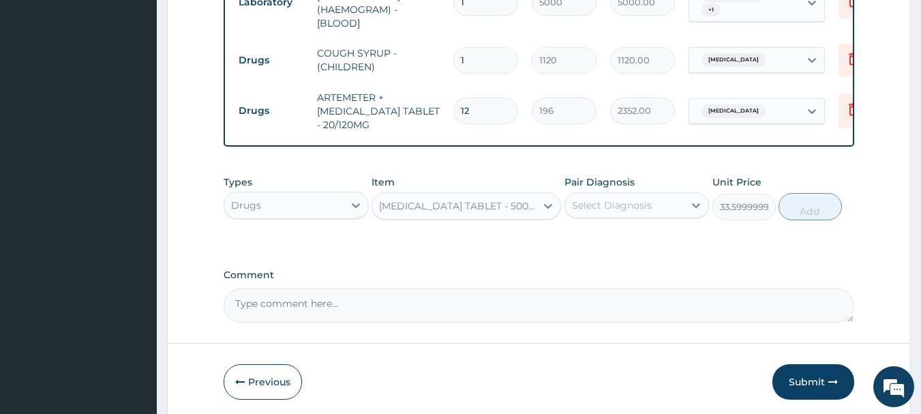
click at [607, 215] on div "Select Diagnosis" at bounding box center [624, 205] width 119 height 22
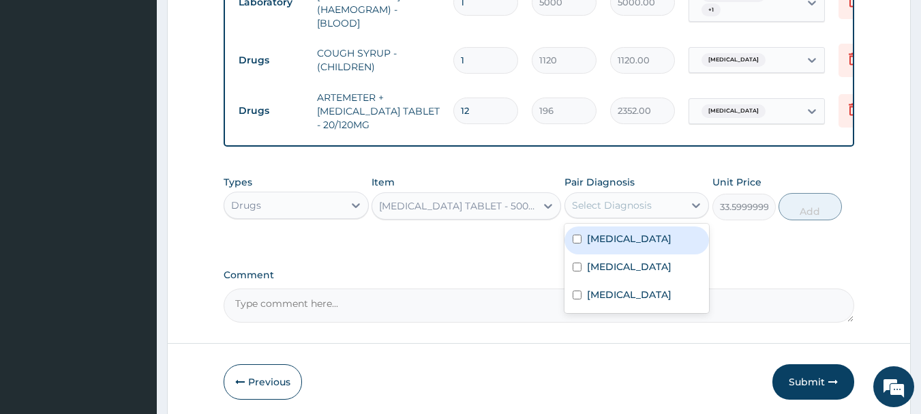
drag, startPoint x: 619, startPoint y: 242, endPoint x: 652, endPoint y: 242, distance: 33.4
click at [620, 242] on label "[MEDICAL_DATA]" at bounding box center [629, 239] width 85 height 14
checkbox input "true"
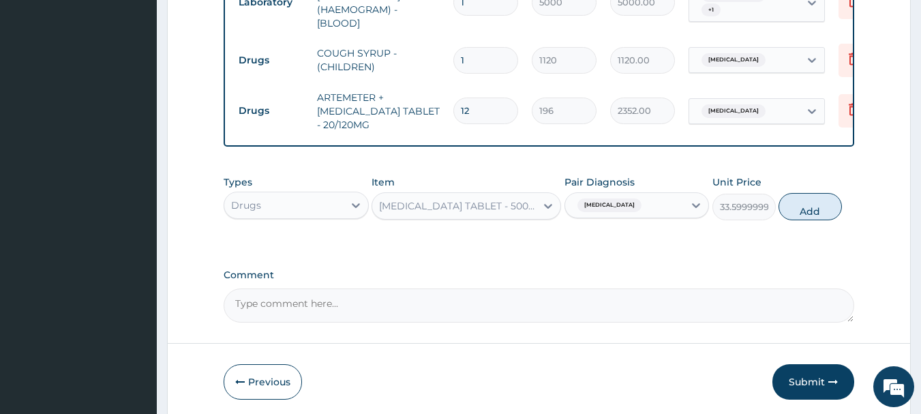
click at [818, 211] on button "Add" at bounding box center [809, 206] width 63 height 27
type input "0"
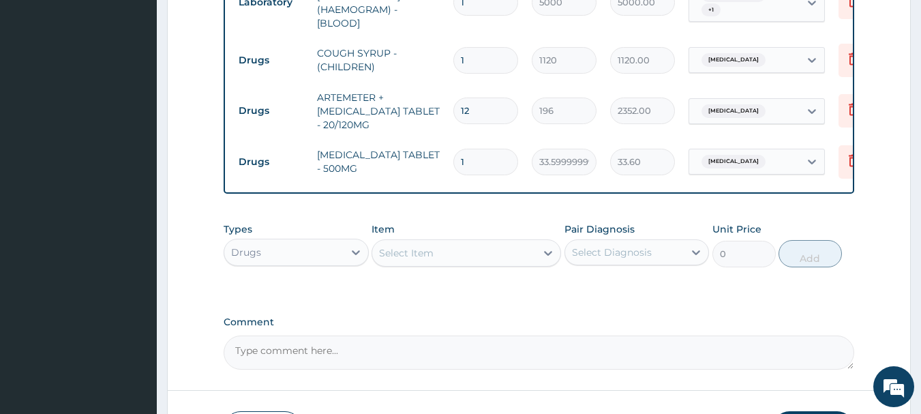
type input "0.00"
type input "9"
type input "302.40"
type input "9"
drag, startPoint x: 676, startPoint y: 361, endPoint x: 700, endPoint y: 378, distance: 29.3
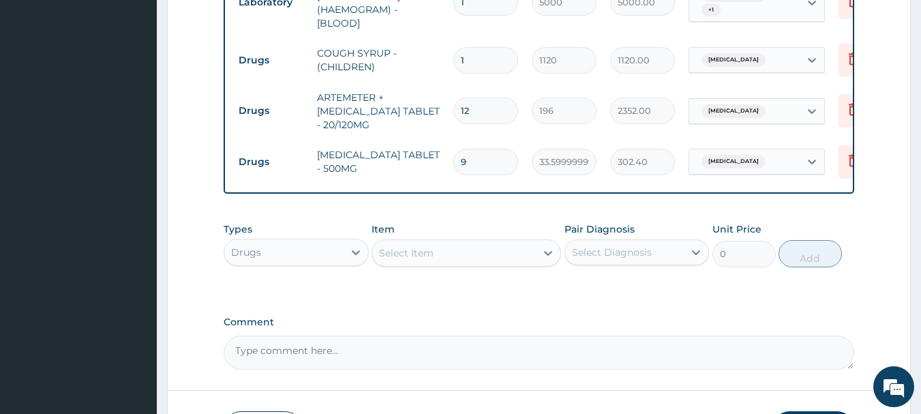
click at [677, 359] on textarea "Comment" at bounding box center [539, 352] width 631 height 34
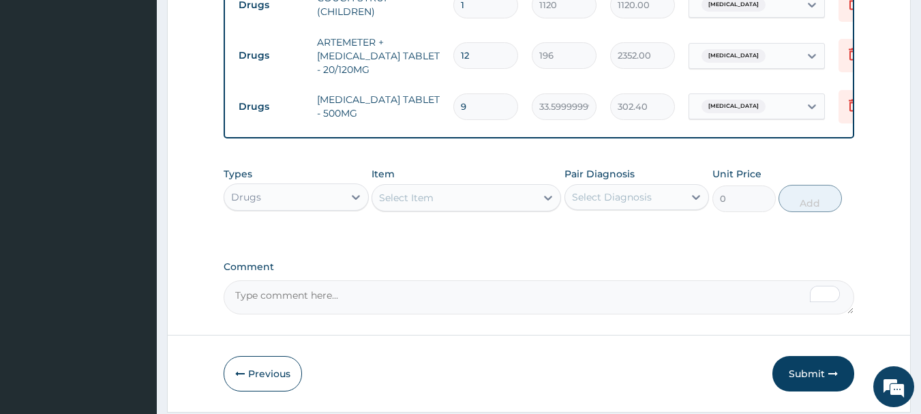
scroll to position [786, 0]
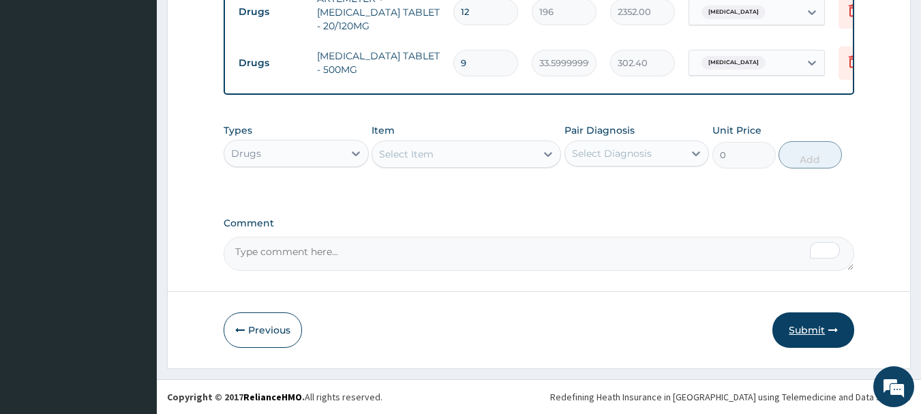
click at [795, 340] on button "Submit" at bounding box center [813, 329] width 82 height 35
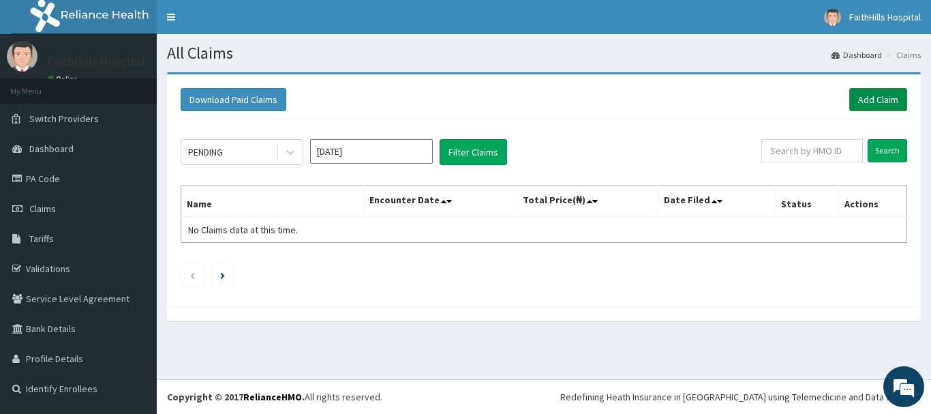
click at [878, 97] on link "Add Claim" at bounding box center [878, 99] width 58 height 23
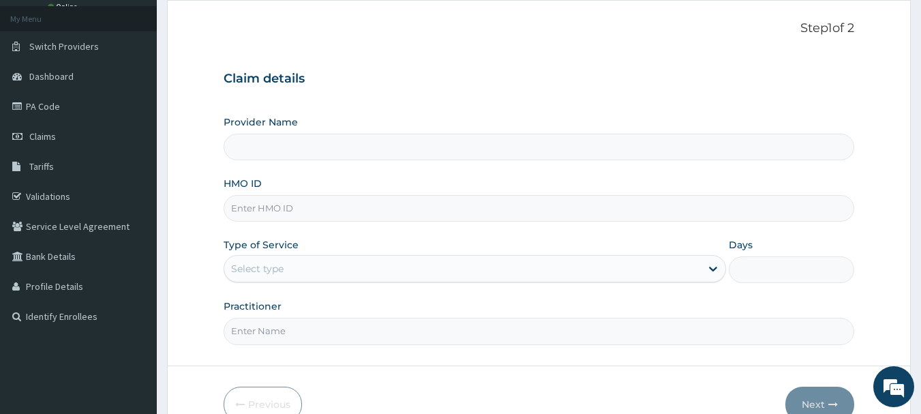
type input "FaithHills Specialist Hospital"
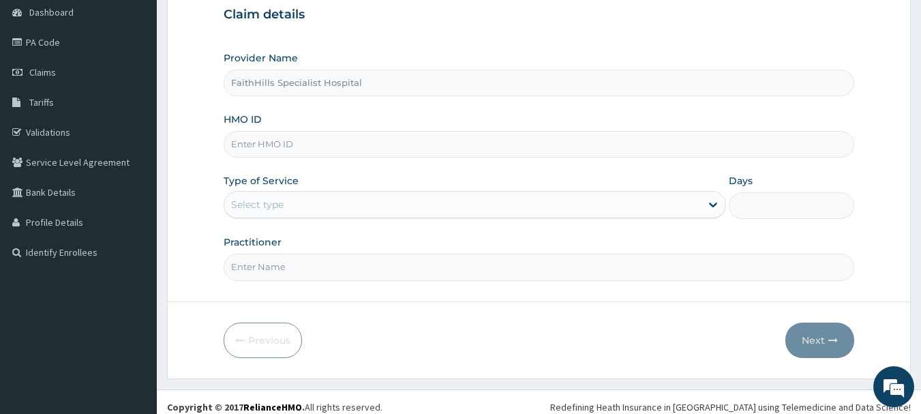
click at [283, 144] on input "HMO ID" at bounding box center [539, 144] width 631 height 27
type input "MEY/10128/C"
click at [301, 196] on div "Select type" at bounding box center [462, 205] width 476 height 22
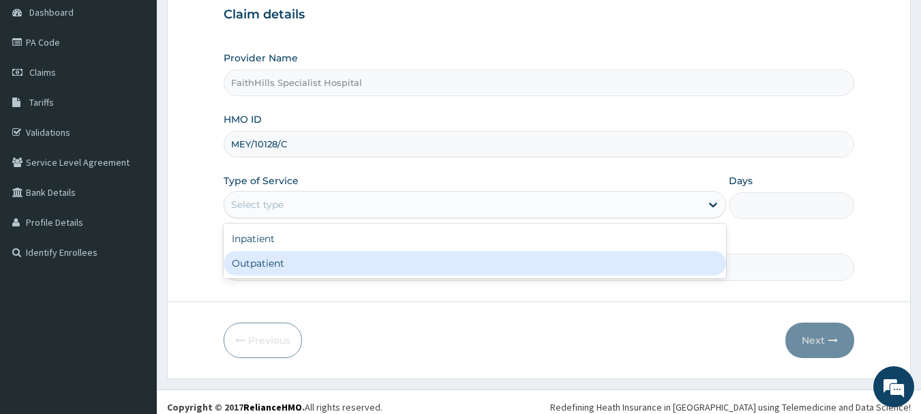
click at [303, 266] on div "Outpatient" at bounding box center [475, 263] width 502 height 25
type input "1"
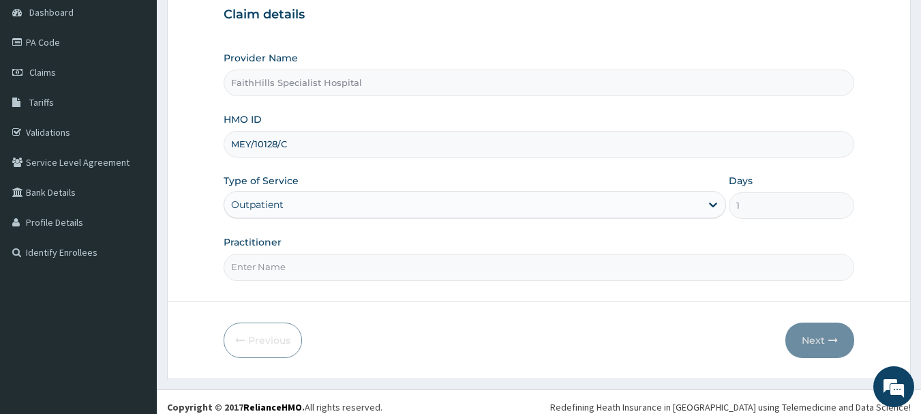
click at [303, 266] on input "Practitioner" at bounding box center [539, 267] width 631 height 27
type input "DR. [PERSON_NAME]"
click at [830, 329] on button "Next" at bounding box center [819, 339] width 69 height 35
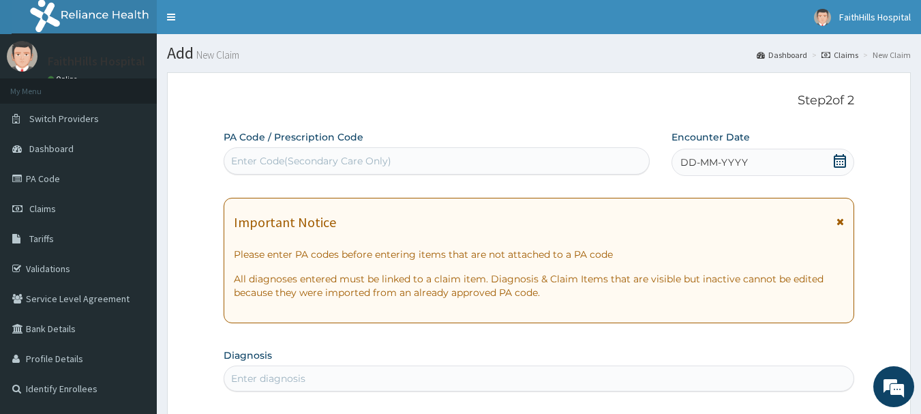
click at [839, 164] on icon at bounding box center [840, 161] width 14 height 14
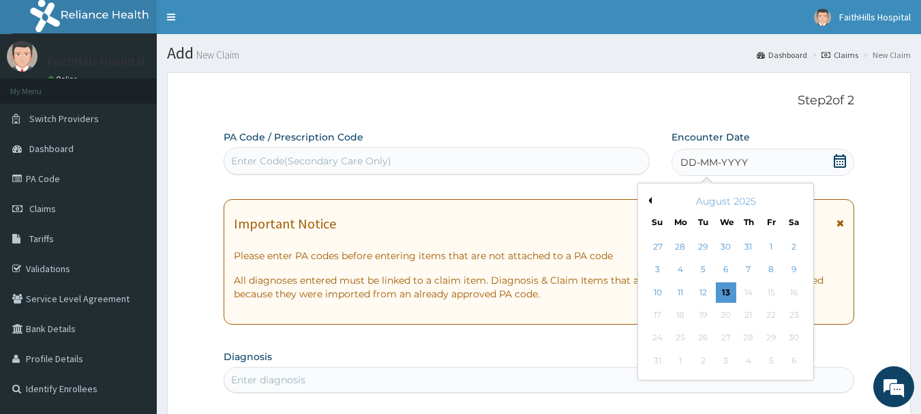
click at [648, 199] on button "Previous Month" at bounding box center [648, 200] width 7 height 7
click at [652, 293] on div "13" at bounding box center [658, 292] width 20 height 20
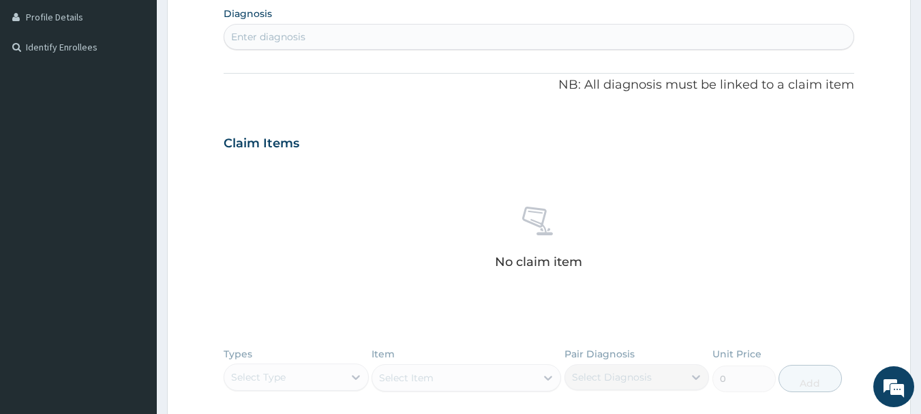
scroll to position [341, 0]
click at [322, 43] on div "Enter diagnosis" at bounding box center [539, 38] width 630 height 22
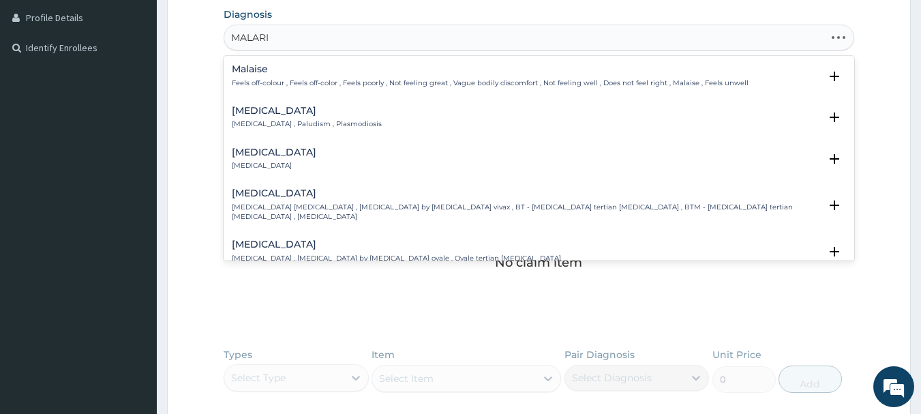
type input "[MEDICAL_DATA]"
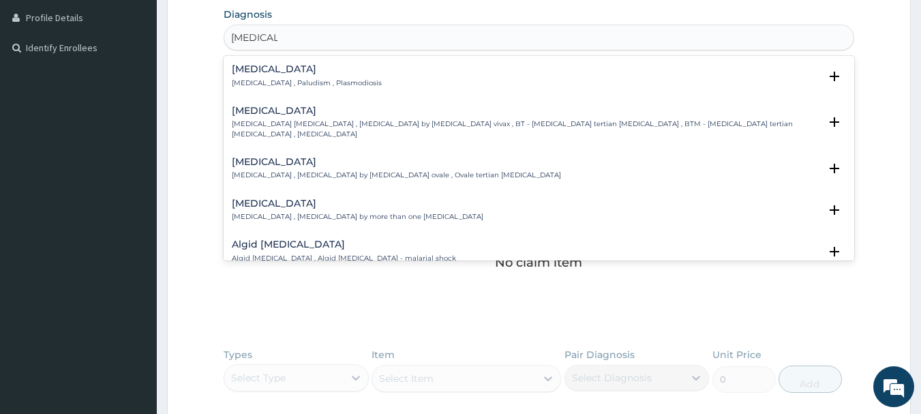
click at [285, 73] on h4 "[MEDICAL_DATA]" at bounding box center [307, 69] width 150 height 10
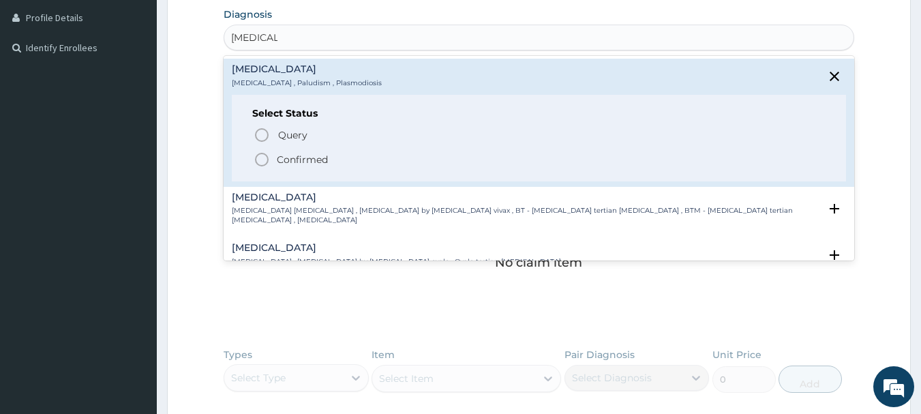
click at [307, 157] on p "Confirmed" at bounding box center [302, 160] width 51 height 14
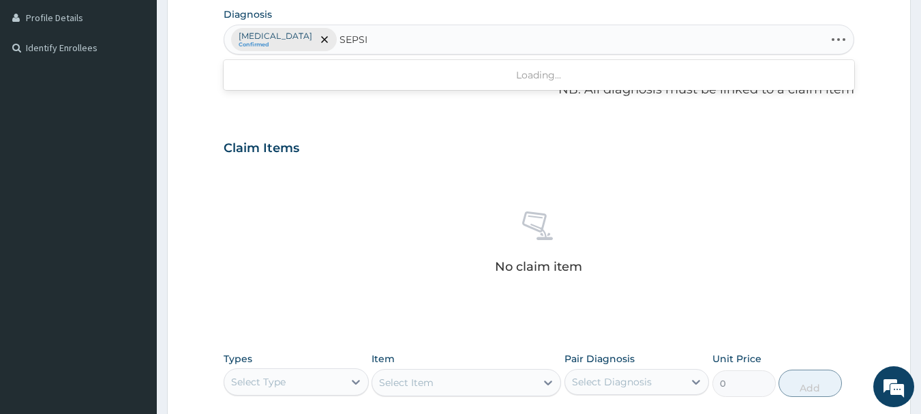
type input "[MEDICAL_DATA]"
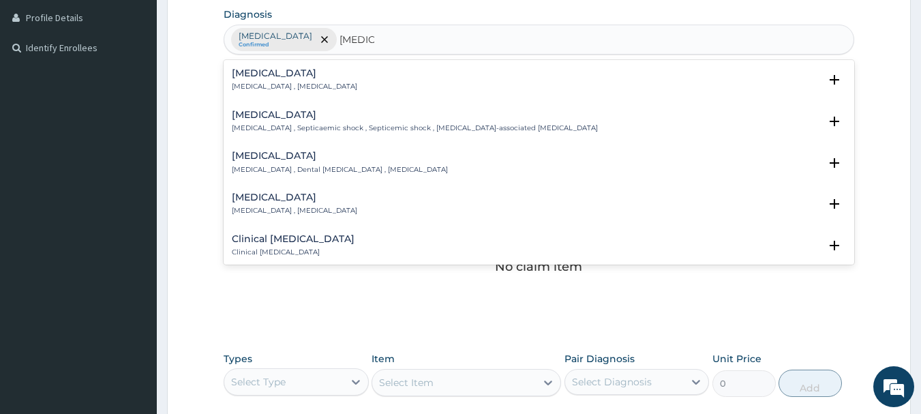
click at [271, 74] on h4 "[MEDICAL_DATA]" at bounding box center [294, 73] width 125 height 10
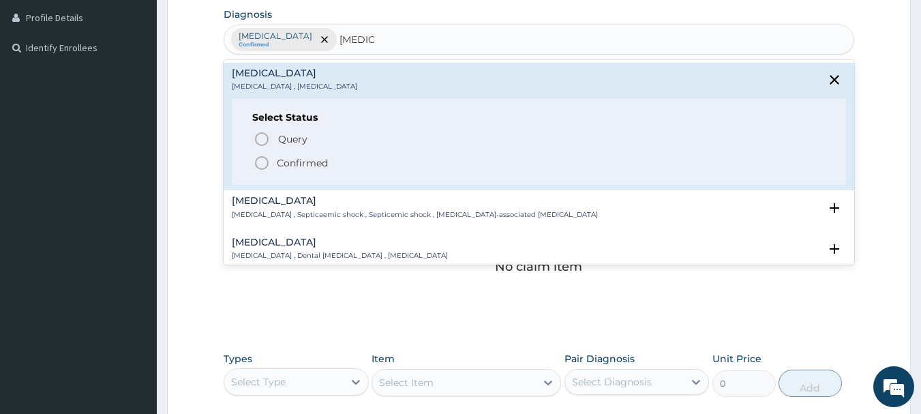
click at [286, 162] on p "Confirmed" at bounding box center [302, 163] width 51 height 14
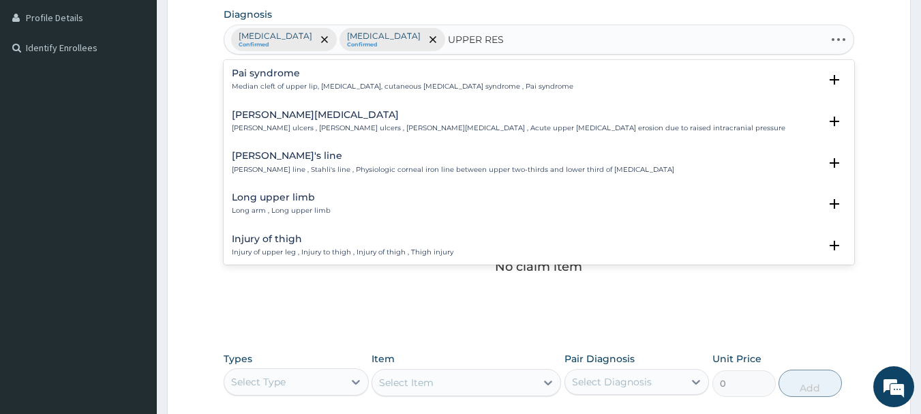
type input "UPPER RESP"
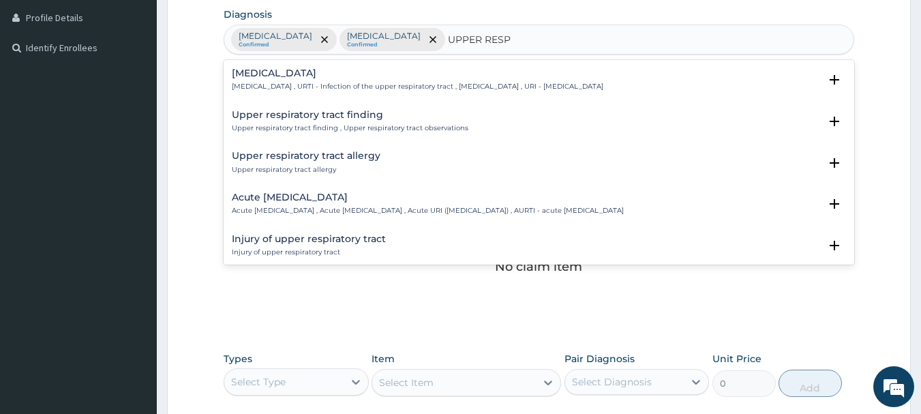
click at [301, 76] on h4 "Upper respiratory infection" at bounding box center [417, 73] width 371 height 10
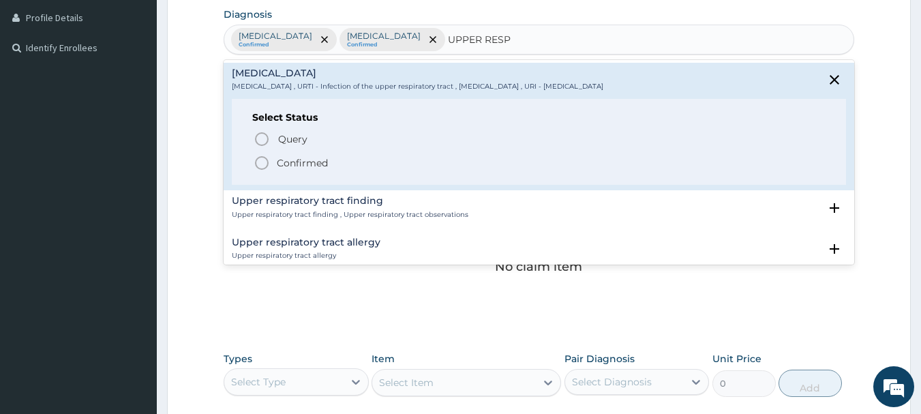
click at [285, 155] on span "Confirmed" at bounding box center [540, 163] width 573 height 16
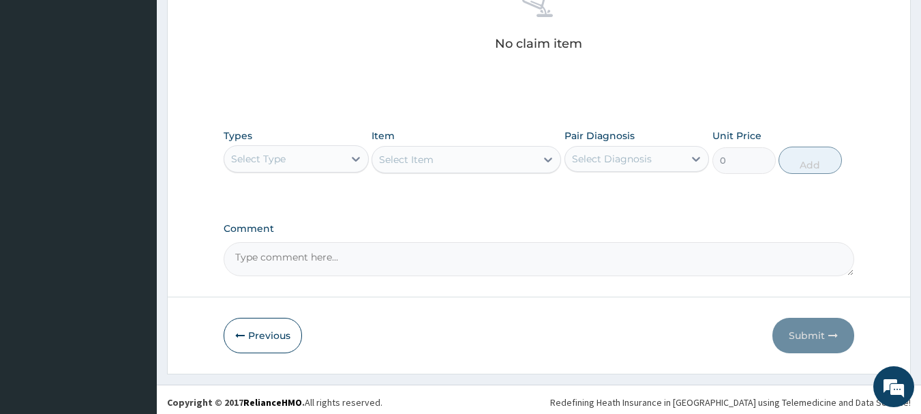
scroll to position [569, 0]
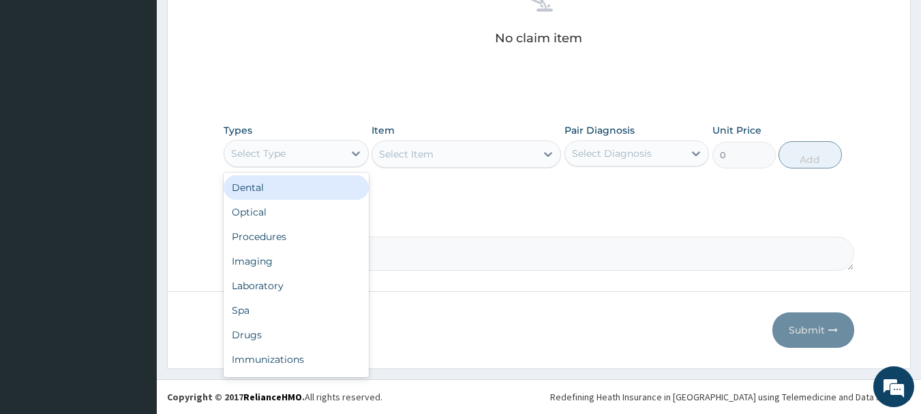
click at [309, 155] on div "Select Type" at bounding box center [283, 153] width 119 height 22
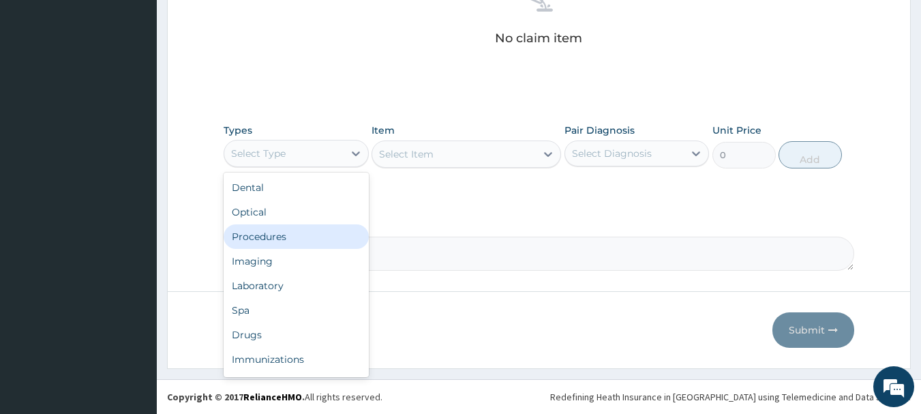
click at [295, 230] on div "Procedures" at bounding box center [296, 236] width 145 height 25
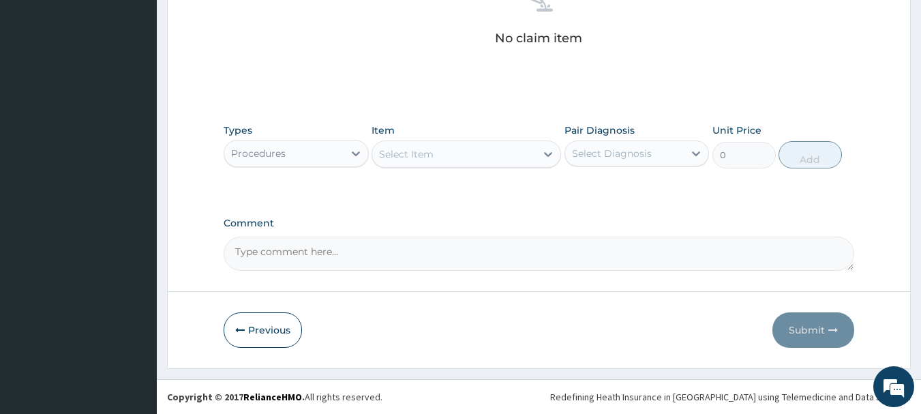
click at [478, 164] on div "Select Item" at bounding box center [454, 154] width 164 height 22
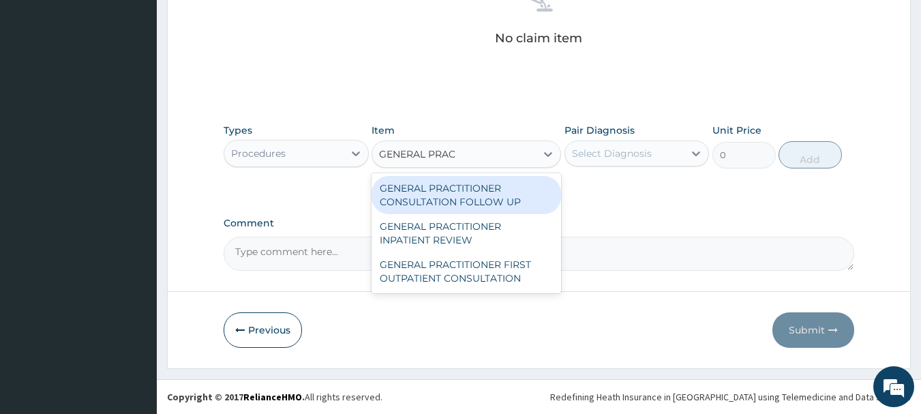
type input "GENERAL PRACT"
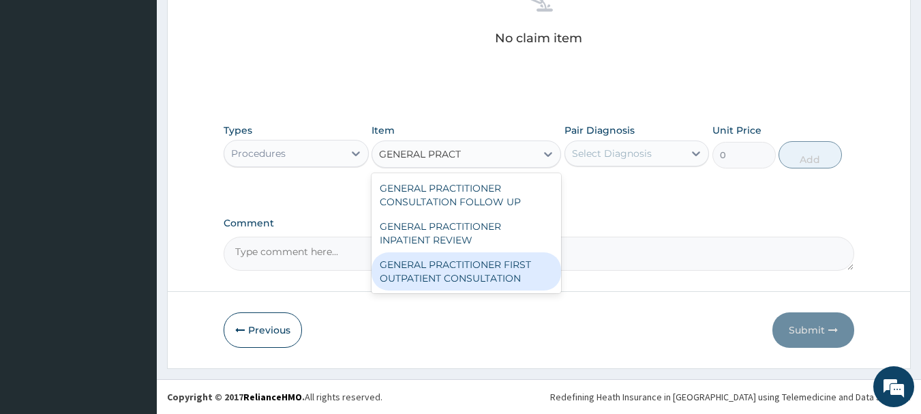
click at [508, 261] on div "GENERAL PRACTITIONER FIRST OUTPATIENT CONSULTATION" at bounding box center [465, 271] width 189 height 38
type input "3750"
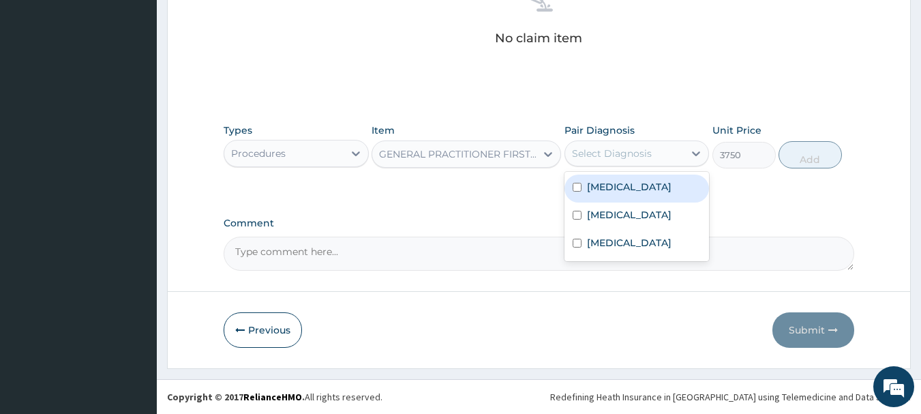
click at [637, 145] on div "Select Diagnosis" at bounding box center [624, 153] width 119 height 22
click at [656, 196] on div "[MEDICAL_DATA]" at bounding box center [636, 188] width 145 height 28
checkbox input "true"
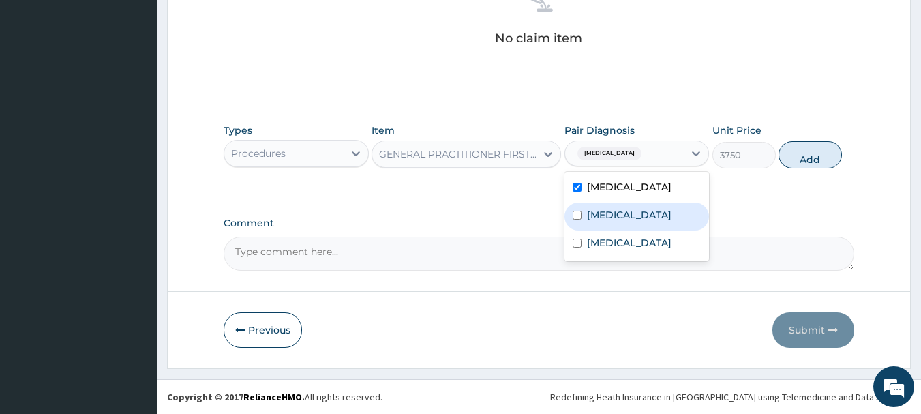
drag, startPoint x: 652, startPoint y: 216, endPoint x: 659, endPoint y: 248, distance: 32.8
click at [652, 217] on div "[MEDICAL_DATA]" at bounding box center [636, 216] width 145 height 28
checkbox input "true"
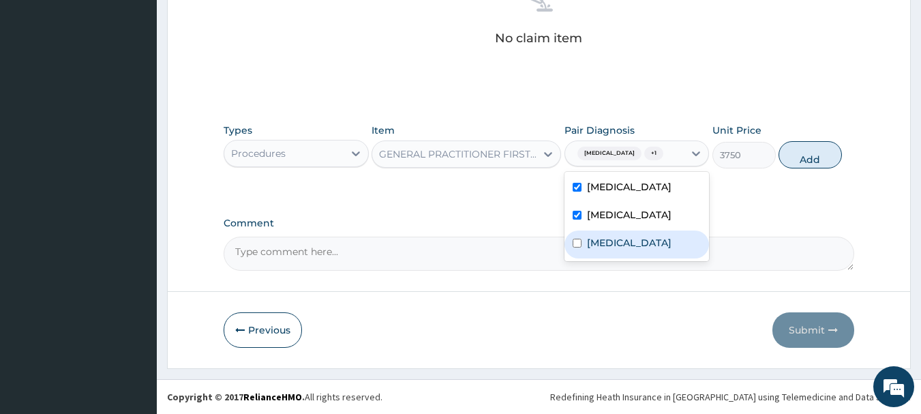
drag, startPoint x: 660, startPoint y: 252, endPoint x: 716, endPoint y: 216, distance: 66.8
click at [662, 249] on label "Upper respiratory infection" at bounding box center [629, 243] width 85 height 14
checkbox input "true"
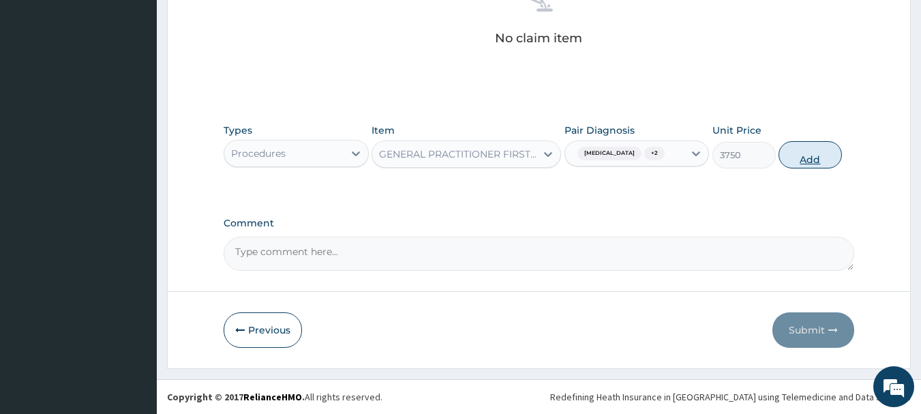
click at [812, 147] on button "Add" at bounding box center [809, 154] width 63 height 27
type input "0"
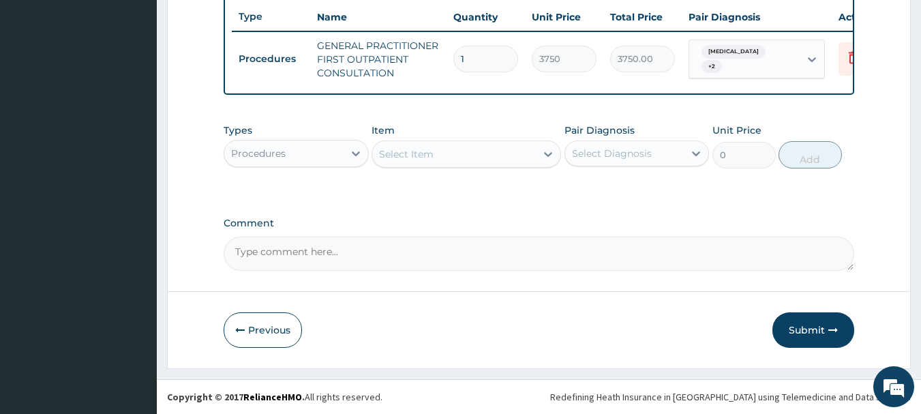
scroll to position [522, 0]
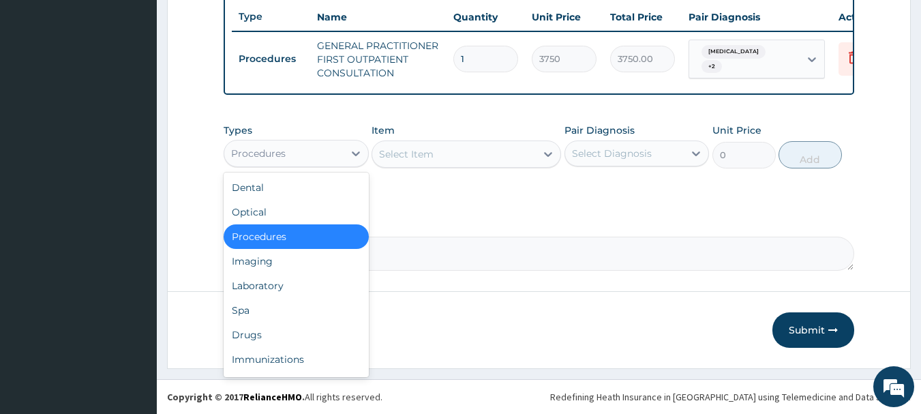
click at [325, 155] on div "Procedures" at bounding box center [283, 153] width 119 height 22
click at [288, 288] on div "Laboratory" at bounding box center [296, 285] width 145 height 25
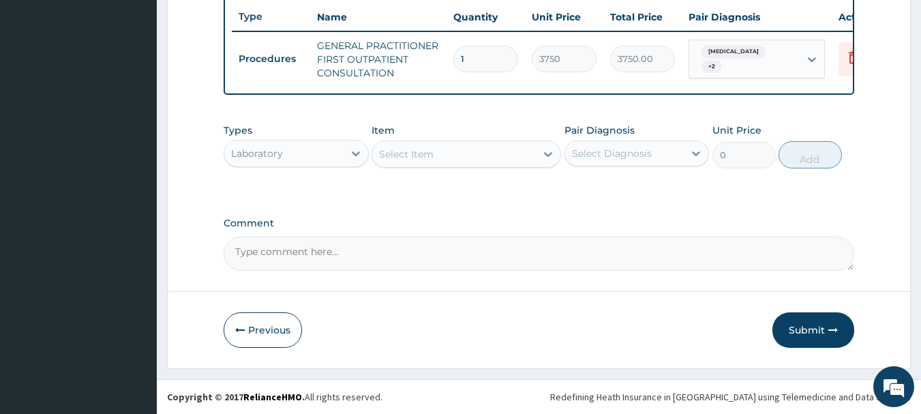
click at [476, 159] on div "Select Item" at bounding box center [454, 154] width 164 height 22
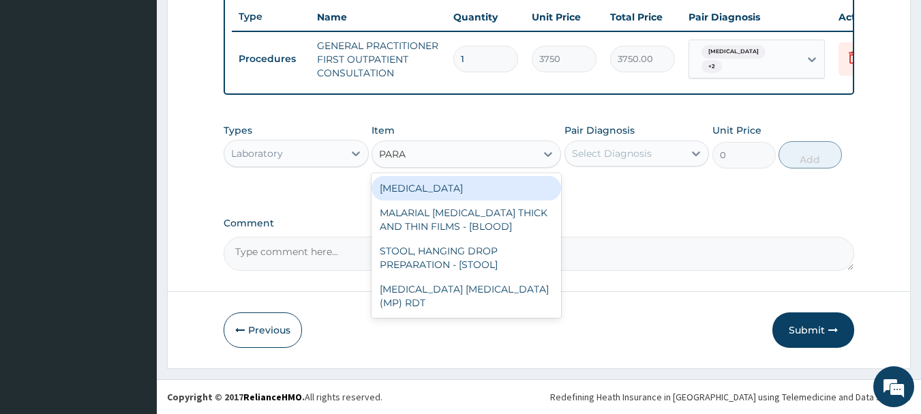
type input "PARAS"
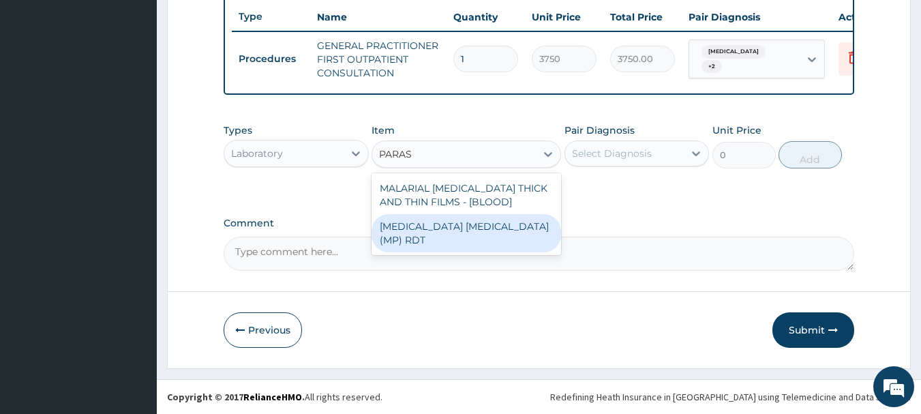
click at [496, 226] on div "[MEDICAL_DATA] [MEDICAL_DATA] (MP) RDT" at bounding box center [465, 233] width 189 height 38
type input "2000"
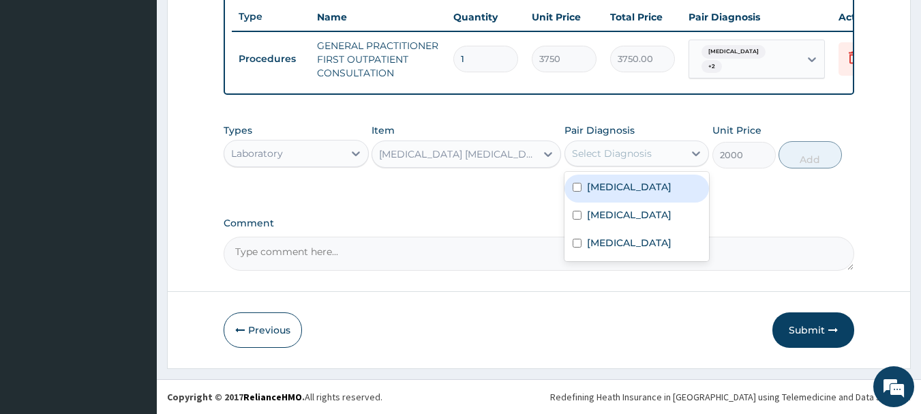
click at [676, 160] on div "Select Diagnosis" at bounding box center [624, 153] width 119 height 22
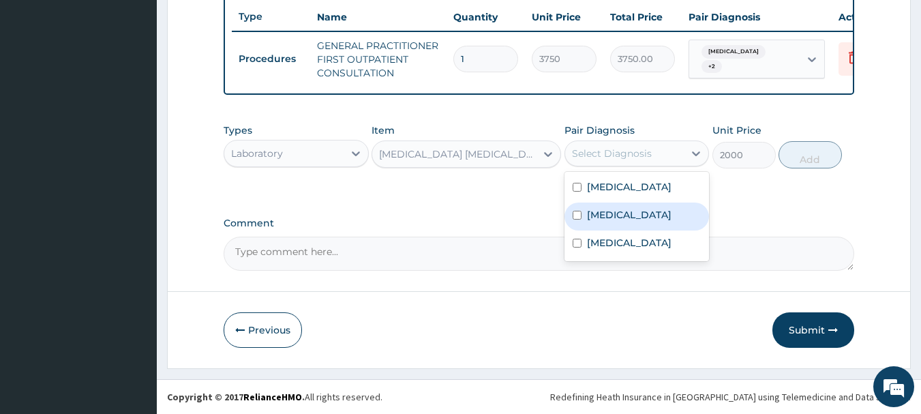
click at [648, 216] on div "[MEDICAL_DATA]" at bounding box center [636, 216] width 145 height 28
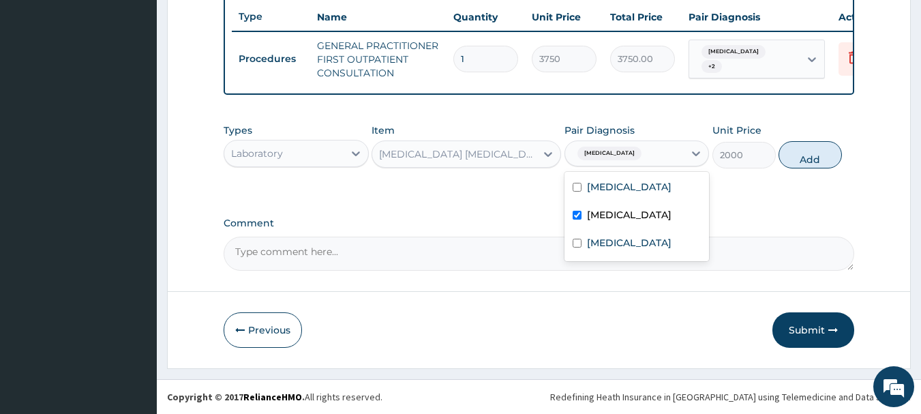
click at [603, 209] on label "[MEDICAL_DATA]" at bounding box center [629, 215] width 85 height 14
checkbox input "false"
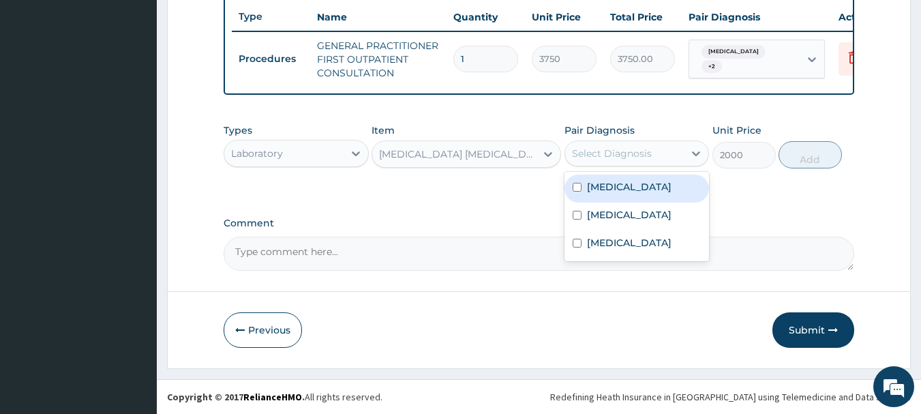
click at [603, 190] on label "[MEDICAL_DATA]" at bounding box center [629, 187] width 85 height 14
checkbox input "true"
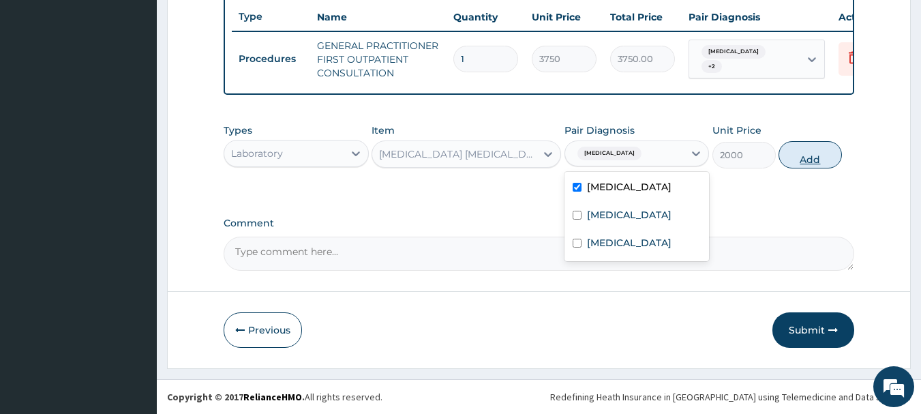
click at [794, 163] on button "Add" at bounding box center [809, 154] width 63 height 27
type input "0"
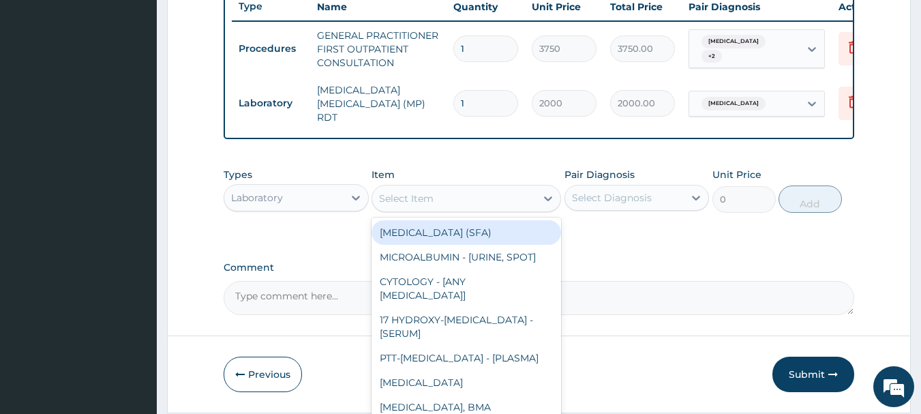
click at [456, 209] on div "Select Item" at bounding box center [454, 198] width 164 height 22
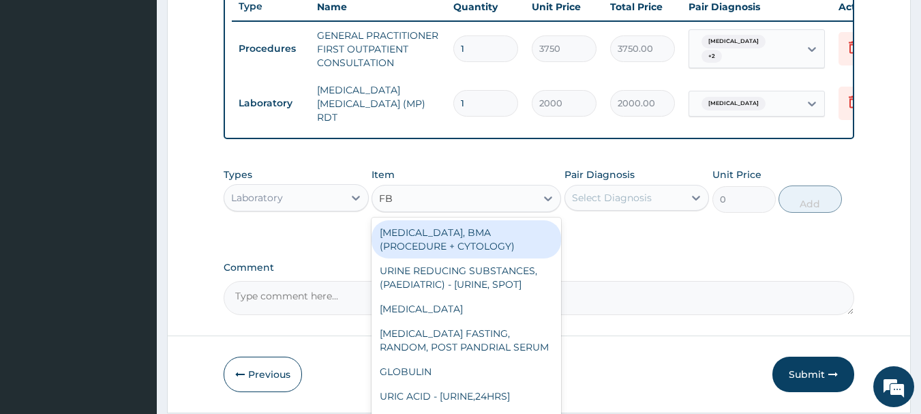
type input "FBC"
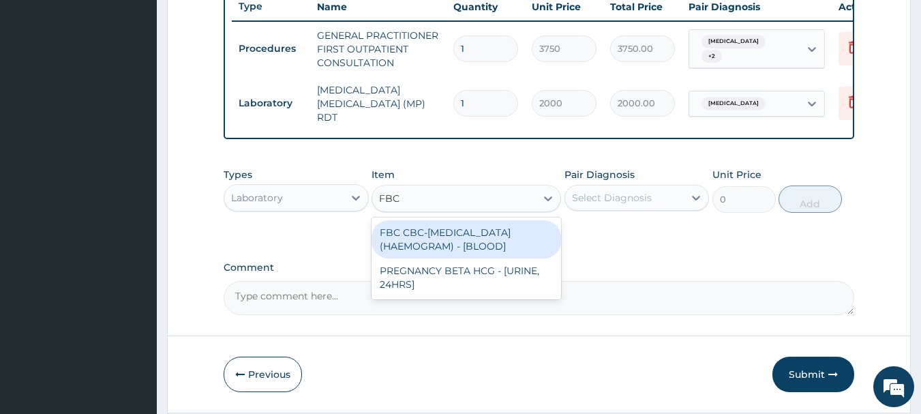
click at [468, 242] on div "FBC CBC-[MEDICAL_DATA] (HAEMOGRAM) - [BLOOD]" at bounding box center [465, 239] width 189 height 38
type input "5000"
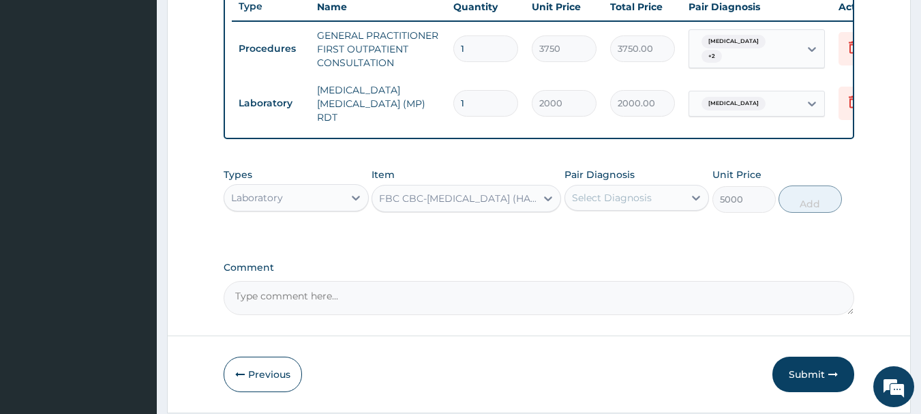
click at [618, 202] on div "Select Diagnosis" at bounding box center [612, 198] width 80 height 14
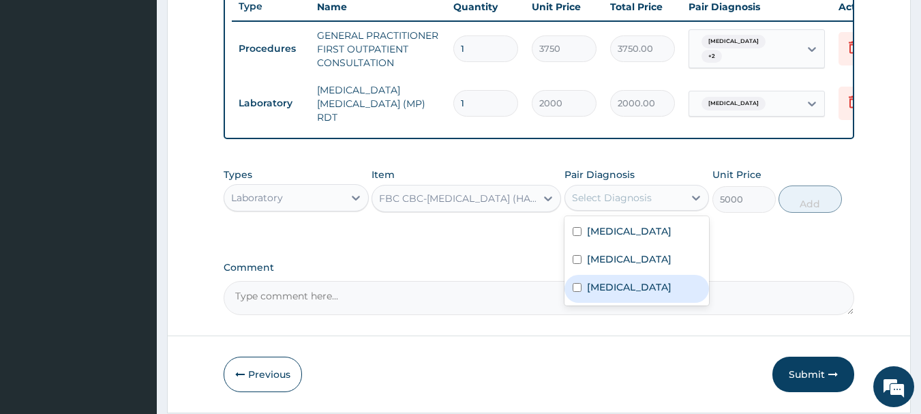
drag, startPoint x: 635, startPoint y: 301, endPoint x: 626, endPoint y: 277, distance: 25.2
click at [635, 294] on label "Upper respiratory infection" at bounding box center [629, 287] width 85 height 14
checkbox input "true"
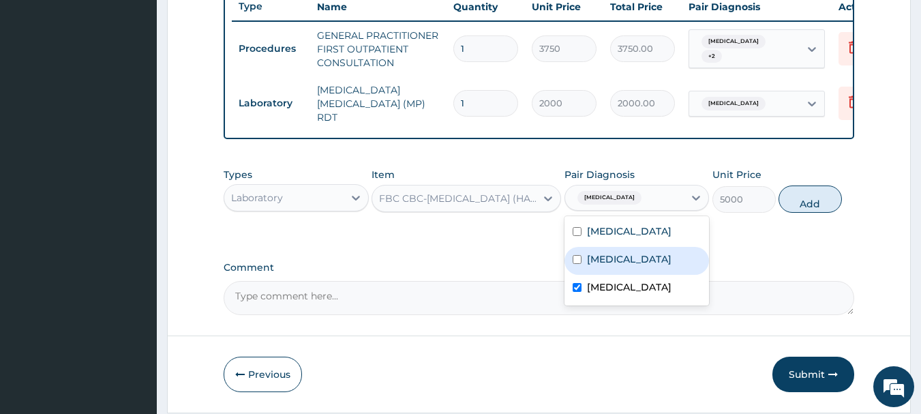
click at [622, 262] on div "[MEDICAL_DATA]" at bounding box center [636, 261] width 145 height 28
checkbox input "true"
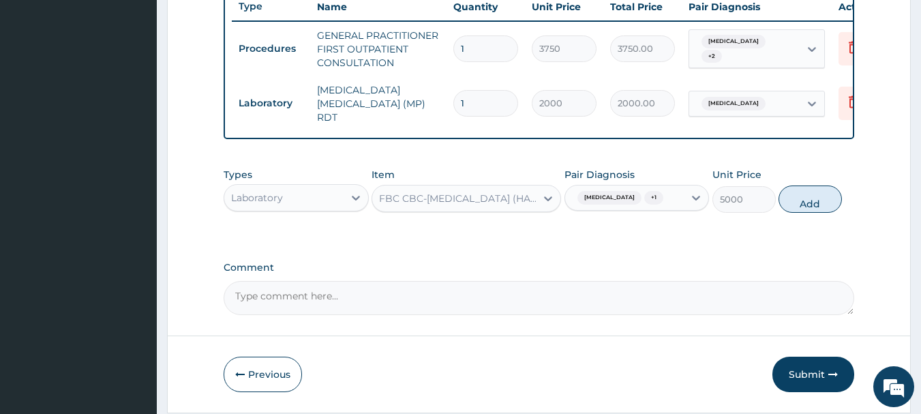
drag, startPoint x: 792, startPoint y: 213, endPoint x: 767, endPoint y: 229, distance: 29.7
click at [789, 213] on button "Add" at bounding box center [809, 198] width 63 height 27
type input "0"
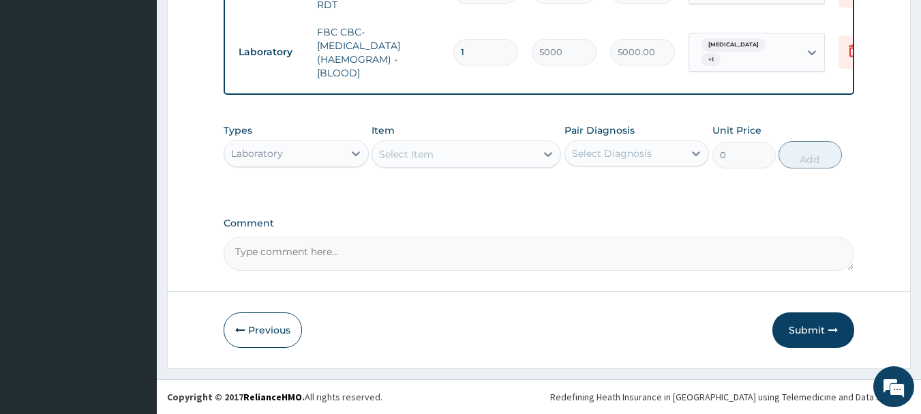
scroll to position [637, 0]
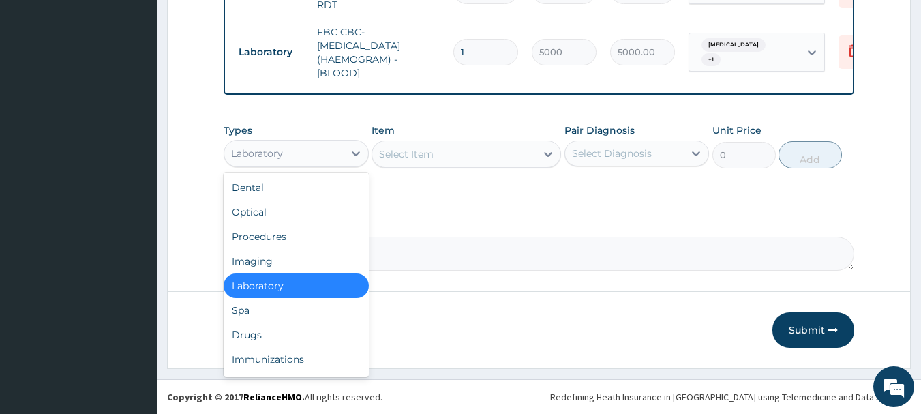
click at [263, 154] on div "Laboratory" at bounding box center [257, 154] width 52 height 14
click at [273, 327] on div "Drugs" at bounding box center [296, 334] width 145 height 25
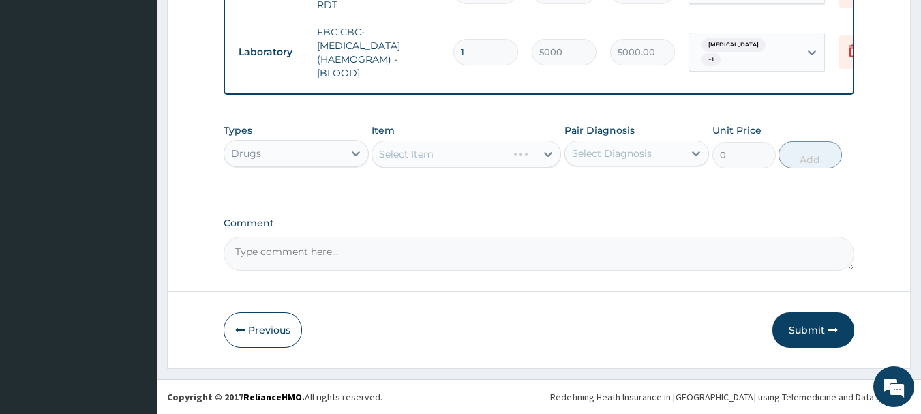
click at [507, 162] on div "Select Item" at bounding box center [465, 153] width 189 height 27
click at [462, 165] on div "Select Item" at bounding box center [465, 153] width 189 height 27
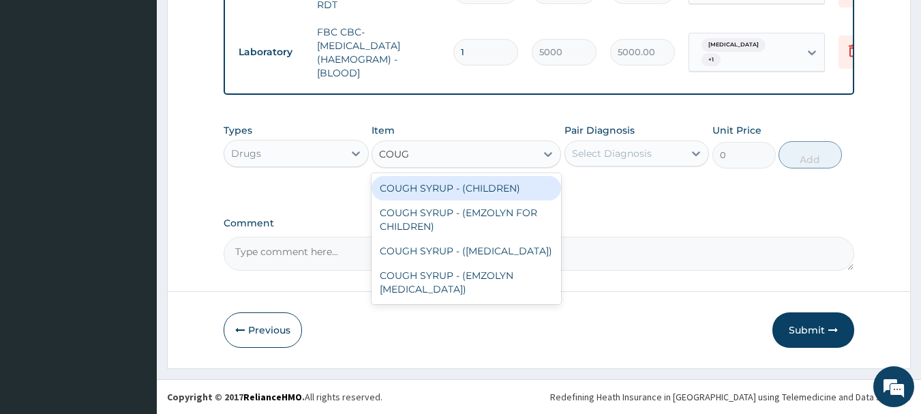
type input "COUGH"
click at [464, 180] on div "COUGH SYRUP - (CHILDREN)" at bounding box center [465, 188] width 189 height 25
type input "1120"
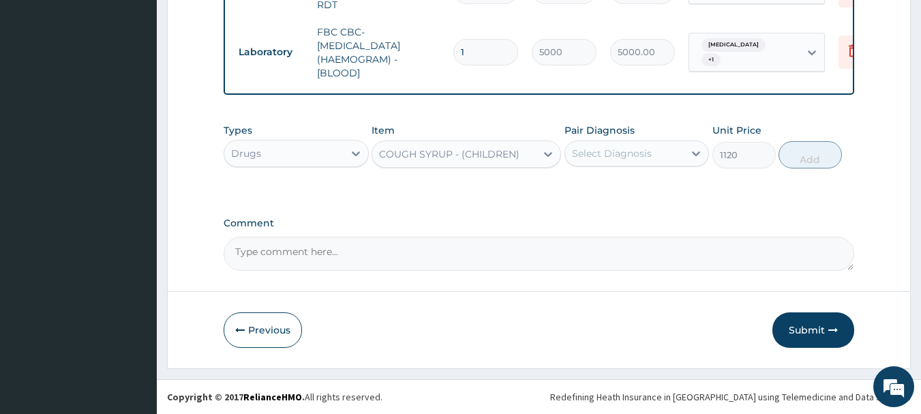
click at [649, 157] on div "Select Diagnosis" at bounding box center [612, 154] width 80 height 14
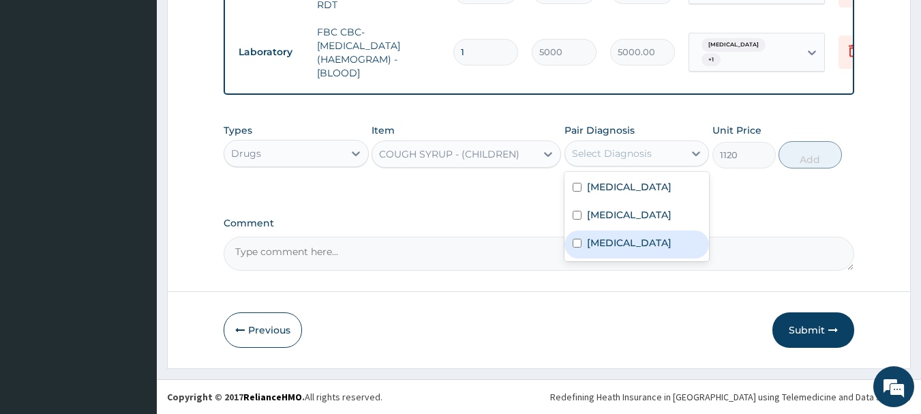
click at [646, 234] on div "Upper respiratory infection" at bounding box center [636, 244] width 145 height 28
checkbox input "true"
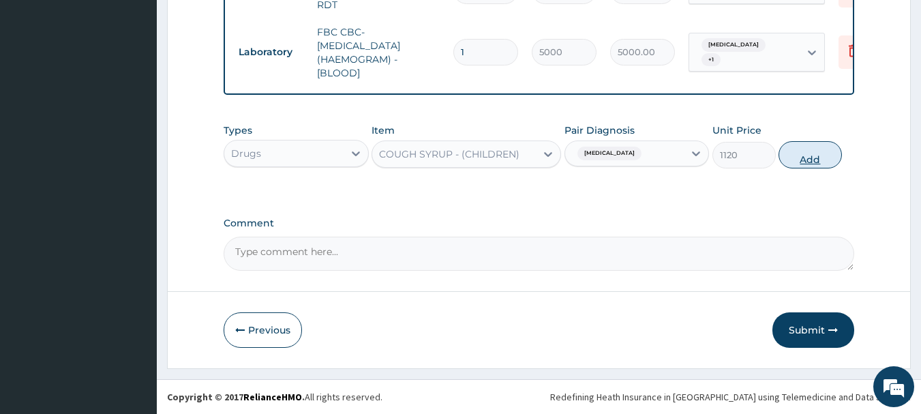
drag, startPoint x: 797, startPoint y: 152, endPoint x: 666, endPoint y: 136, distance: 132.5
click at [791, 152] on button "Add" at bounding box center [809, 154] width 63 height 27
type input "0"
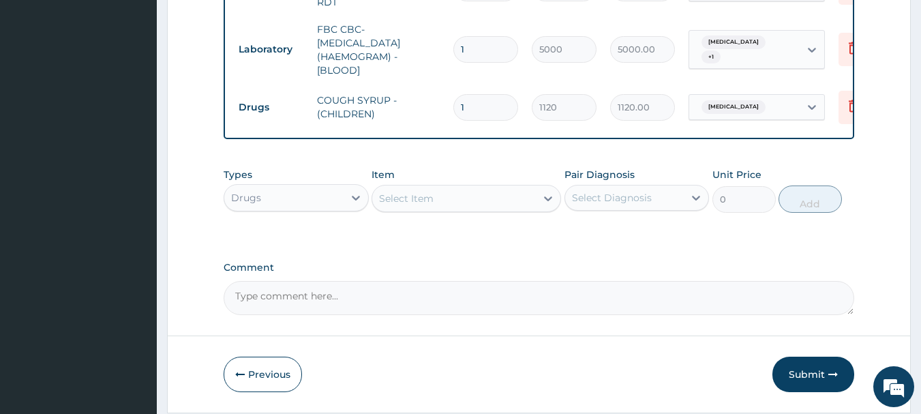
scroll to position [684, 0]
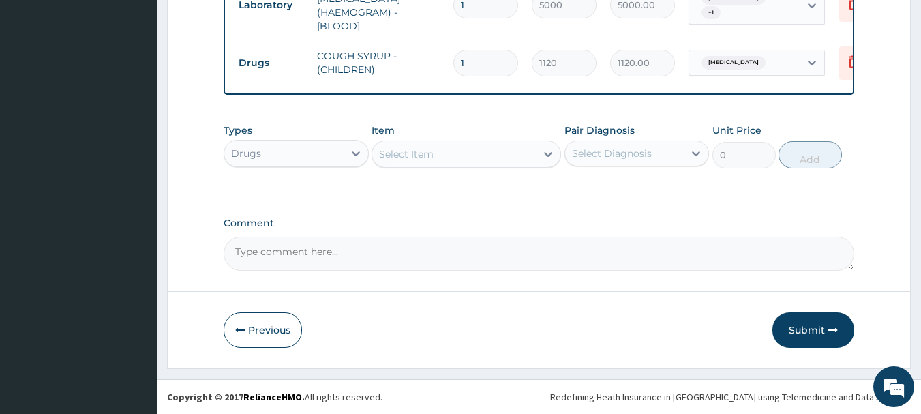
click at [466, 155] on div "Select Item" at bounding box center [454, 154] width 164 height 22
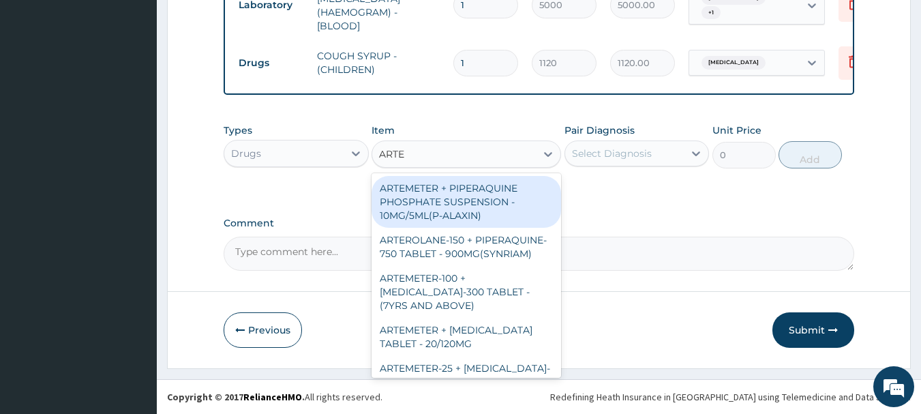
type input "ARTEM"
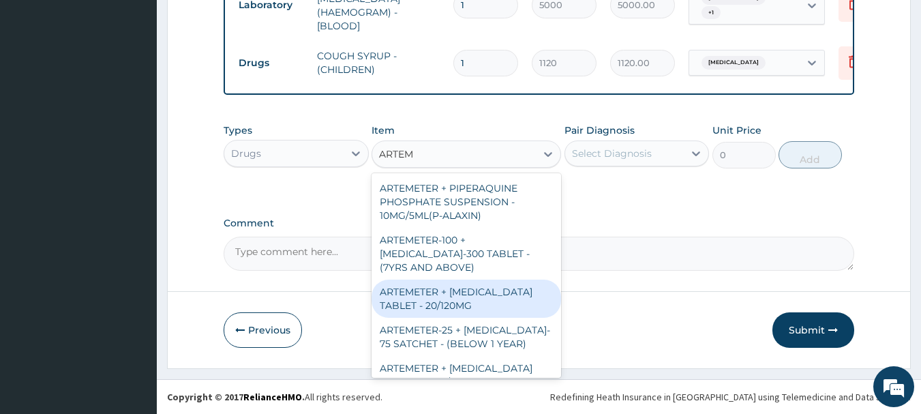
click at [487, 299] on div "ARTEMETER + LUMEFANTRINE TABLET - 20/120MG" at bounding box center [465, 298] width 189 height 38
type input "196"
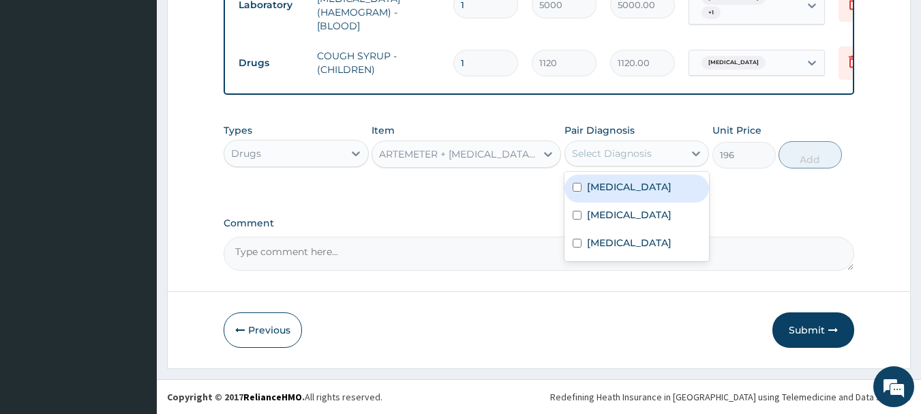
click at [652, 150] on div "Select Diagnosis" at bounding box center [624, 153] width 119 height 22
click at [640, 181] on div "Malaria" at bounding box center [636, 188] width 145 height 28
checkbox input "true"
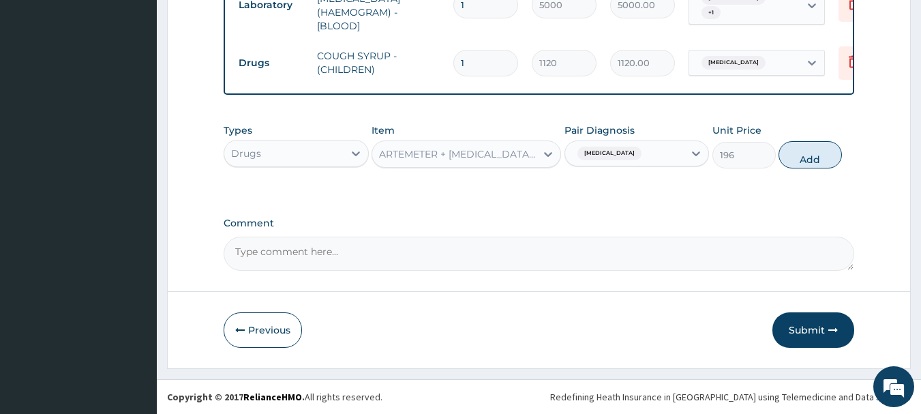
click at [832, 159] on button "Add" at bounding box center [809, 154] width 63 height 27
type input "0"
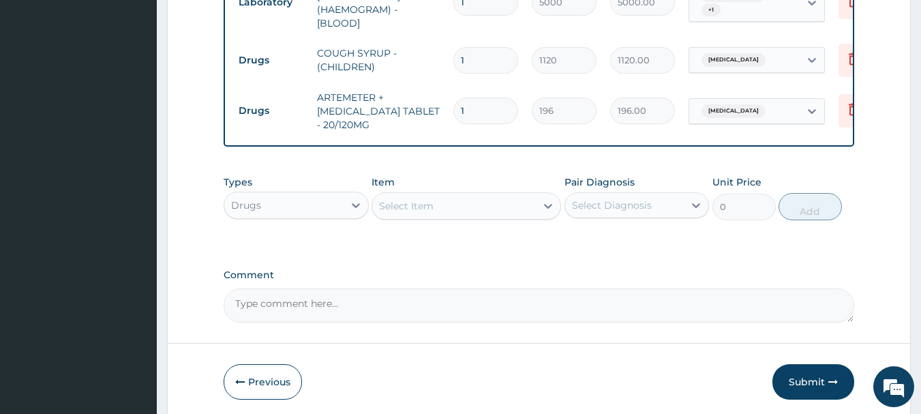
type input "0.00"
type input "6"
type input "1176.00"
type input "6"
click at [435, 208] on div "Select Item" at bounding box center [454, 206] width 164 height 22
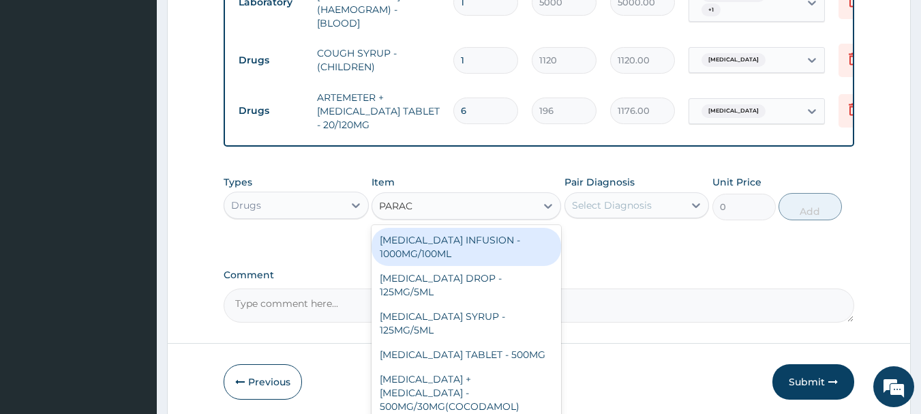
type input "PARACE"
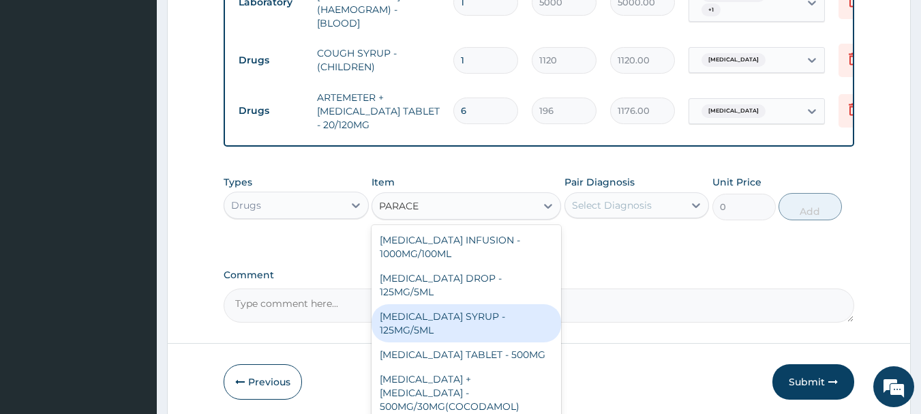
click at [473, 320] on div "PARACETAMOL SYRUP - 125MG/5ML" at bounding box center [465, 323] width 189 height 38
type input "840"
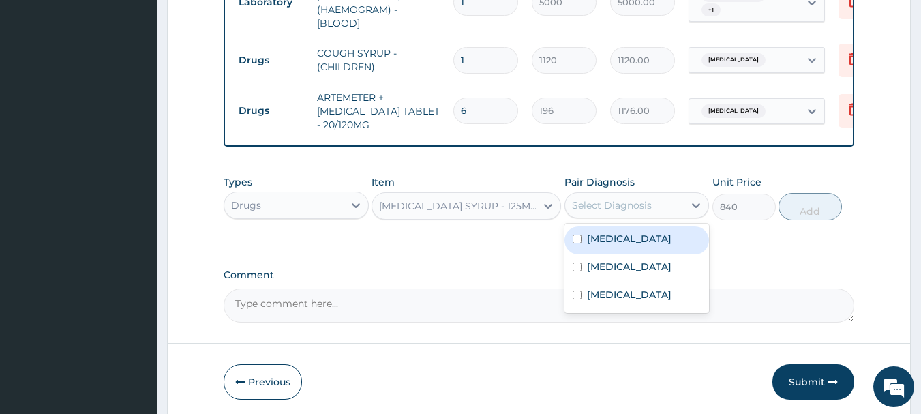
click at [636, 204] on div "Select Diagnosis" at bounding box center [612, 205] width 80 height 14
click at [634, 239] on div "Malaria" at bounding box center [636, 240] width 145 height 28
checkbox input "true"
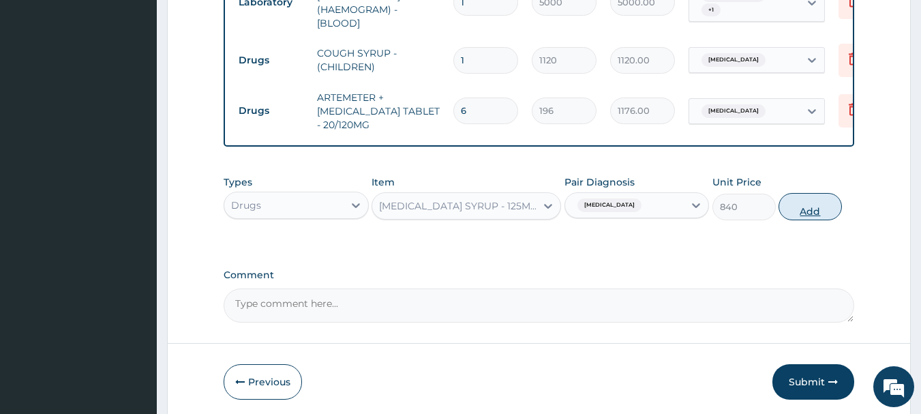
click at [838, 212] on button "Add" at bounding box center [809, 206] width 63 height 27
type input "0"
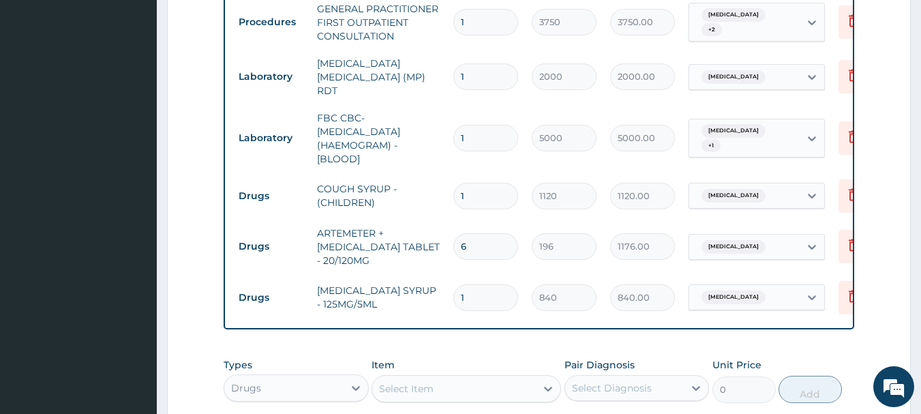
scroll to position [548, 0]
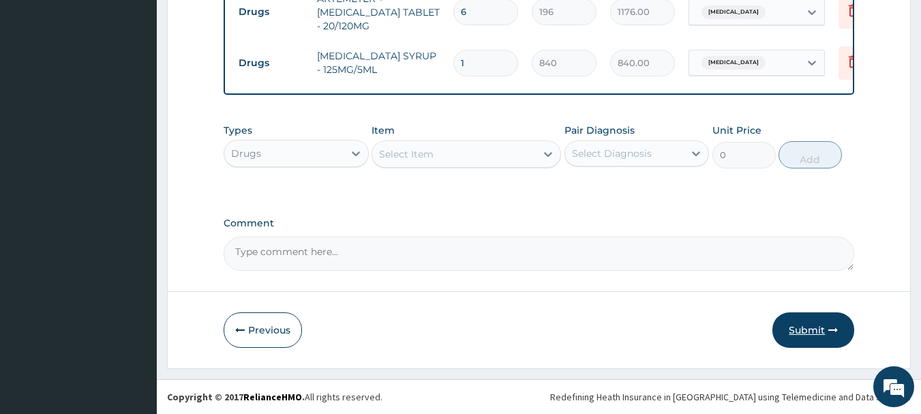
click at [807, 339] on button "Submit" at bounding box center [813, 329] width 82 height 35
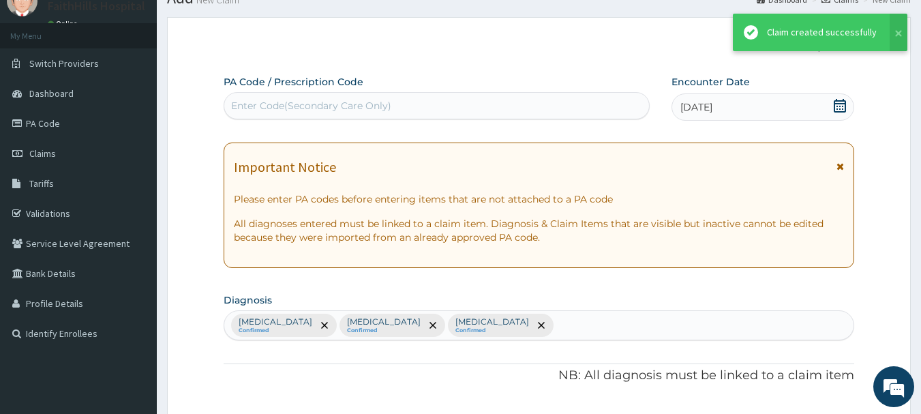
scroll to position [786, 0]
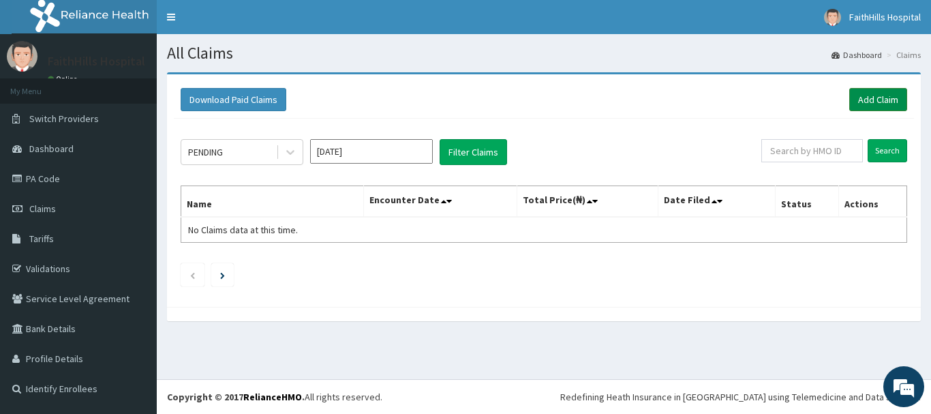
click at [866, 105] on link "Add Claim" at bounding box center [878, 99] width 58 height 23
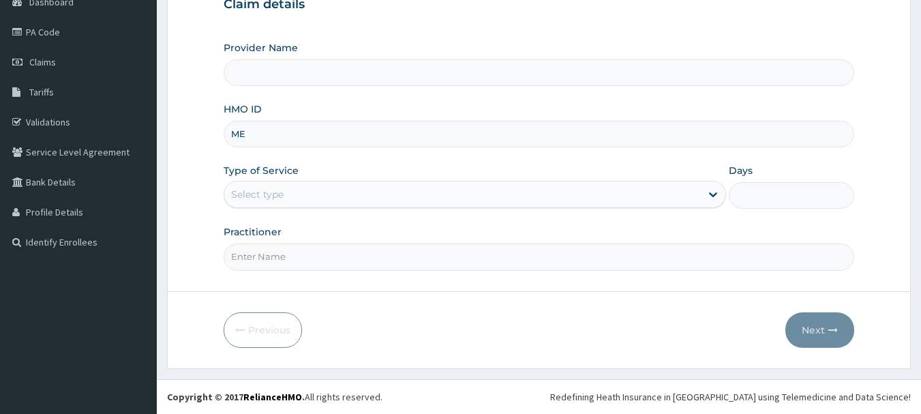
type input "MEY"
type input "FaithHills Specialist Hospital"
type input "MEY/10128/B"
click at [247, 183] on div "Select type" at bounding box center [475, 194] width 502 height 27
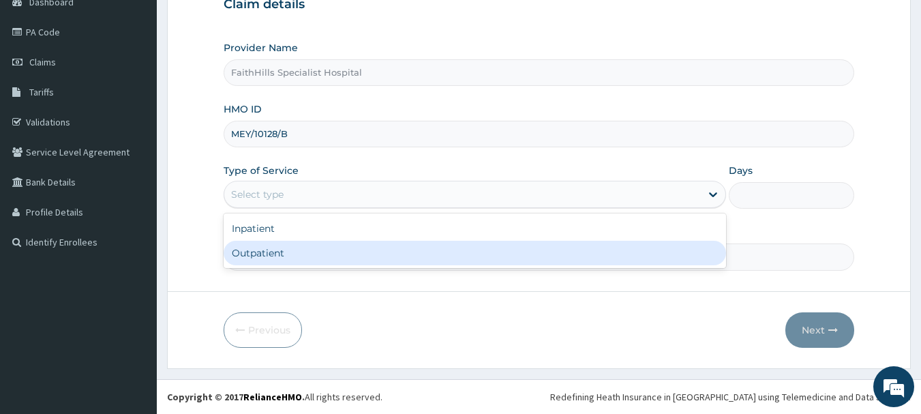
click at [266, 249] on div "Outpatient" at bounding box center [475, 253] width 502 height 25
type input "1"
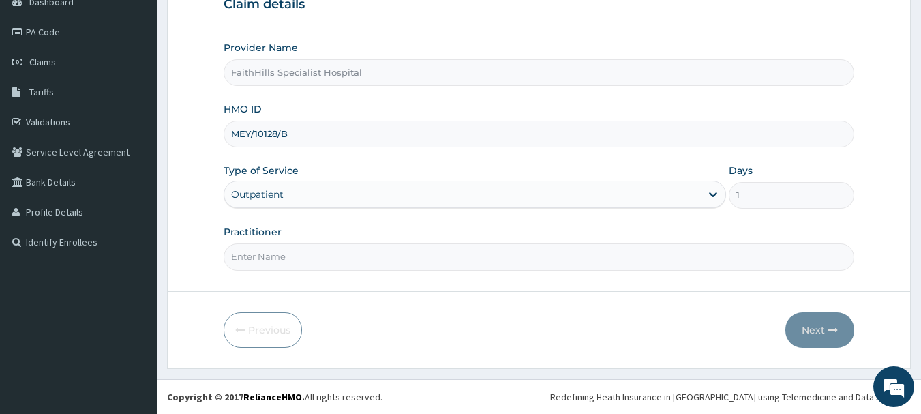
click at [266, 249] on input "Practitioner" at bounding box center [539, 256] width 631 height 27
type input "DR. [PERSON_NAME]"
click at [812, 326] on button "Next" at bounding box center [819, 329] width 69 height 35
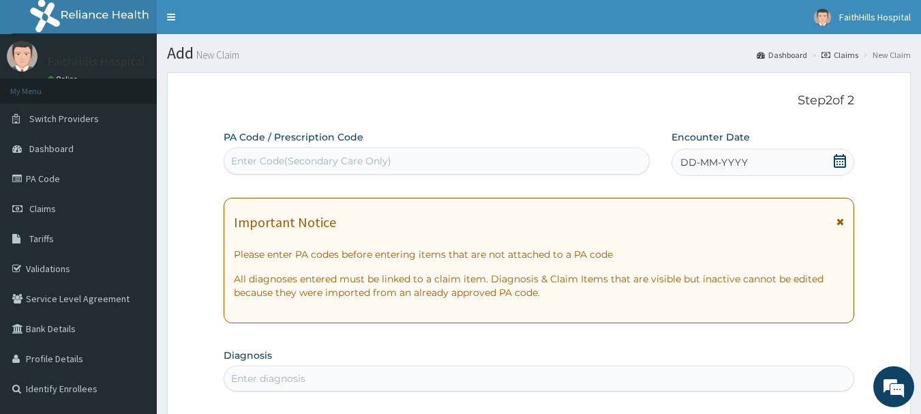
click at [835, 164] on icon at bounding box center [840, 161] width 14 height 14
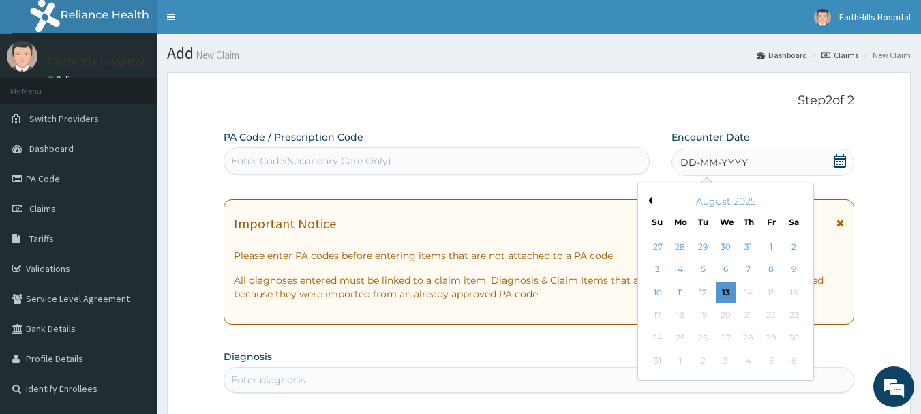
click at [648, 201] on button "Previous Month" at bounding box center [648, 200] width 7 height 7
click at [658, 290] on div "13" at bounding box center [658, 292] width 20 height 20
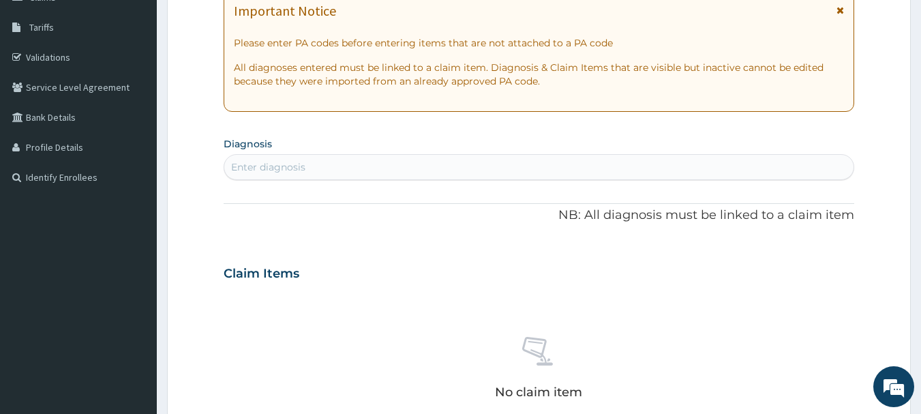
scroll to position [273, 0]
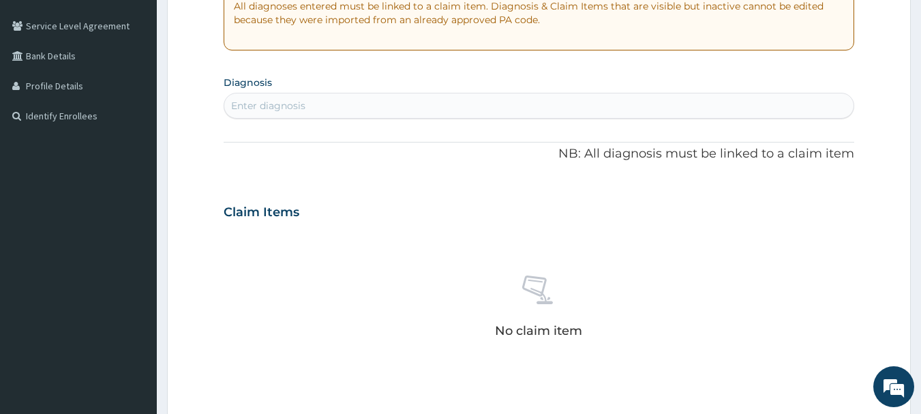
click at [414, 108] on div "Enter diagnosis" at bounding box center [539, 106] width 630 height 22
type input "[MEDICAL_DATA]"
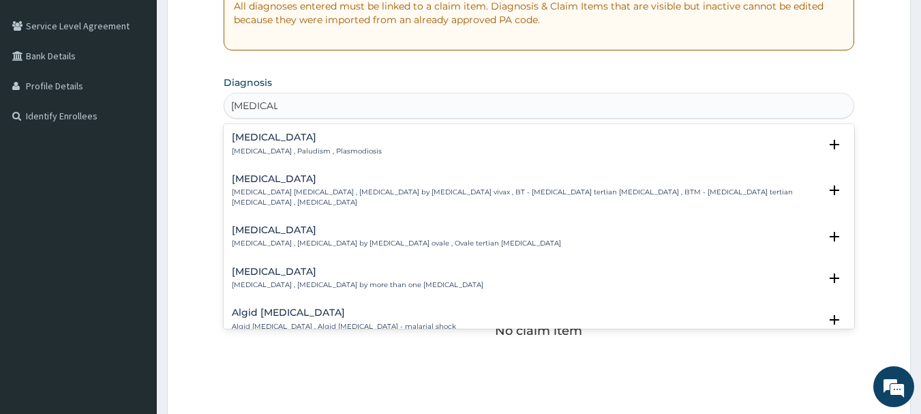
click at [262, 148] on p "[MEDICAL_DATA] , Paludism , Plasmodiosis" at bounding box center [307, 152] width 150 height 10
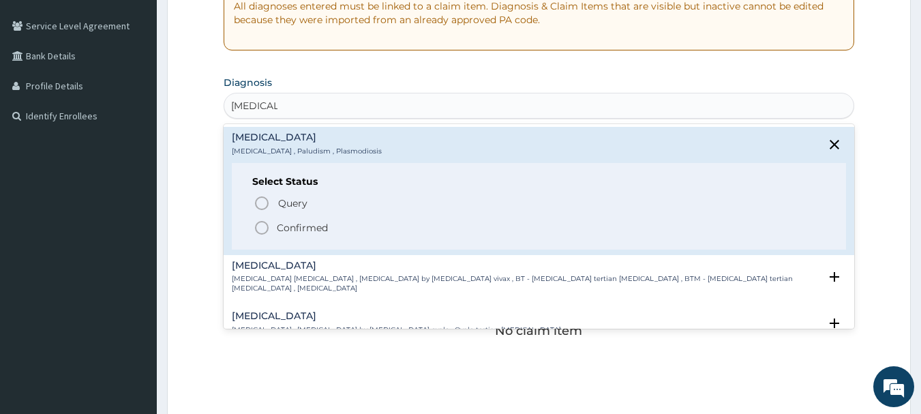
click at [284, 233] on p "Confirmed" at bounding box center [302, 228] width 51 height 14
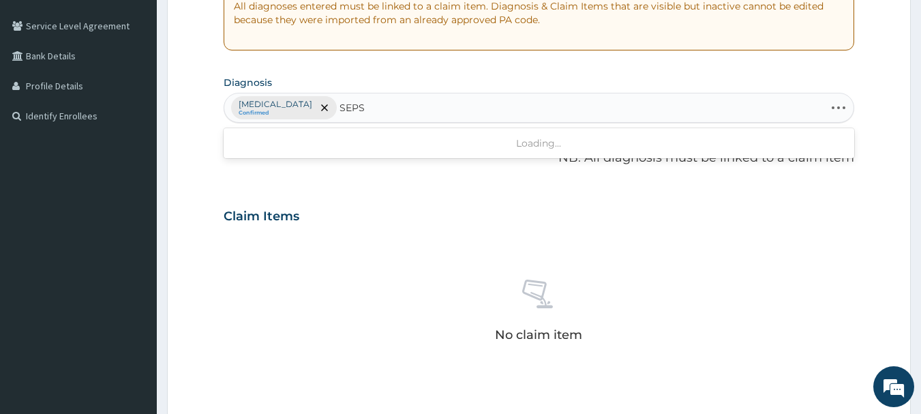
type input "SEPSI"
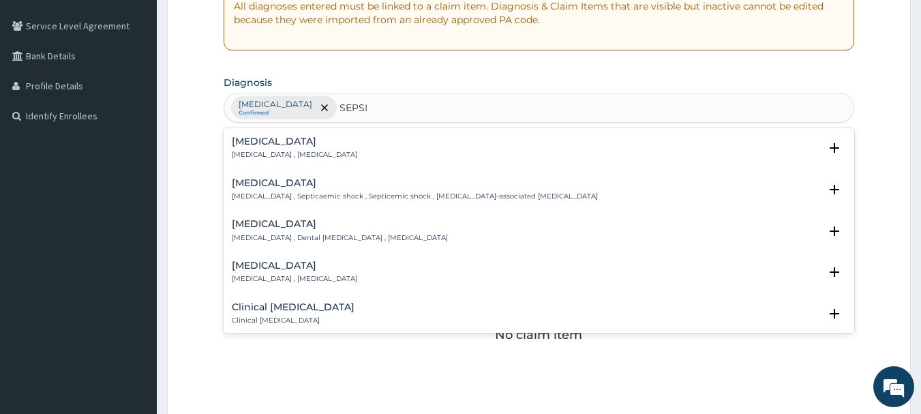
click at [282, 151] on p "[MEDICAL_DATA] , [MEDICAL_DATA]" at bounding box center [294, 155] width 125 height 10
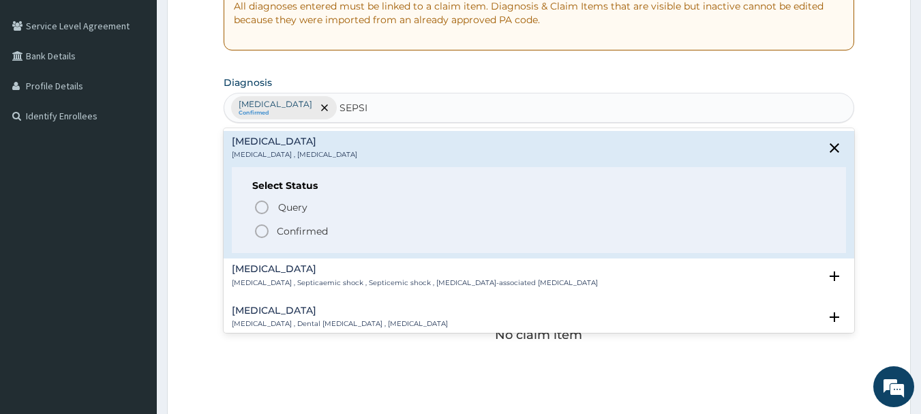
click at [285, 234] on p "Confirmed" at bounding box center [302, 231] width 51 height 14
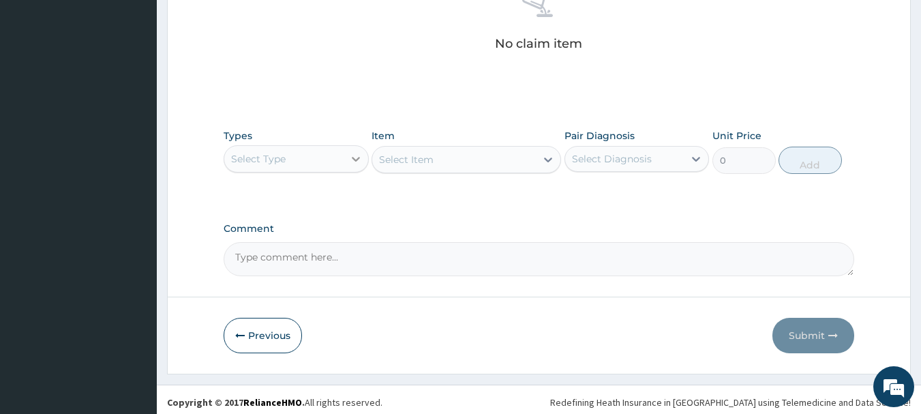
scroll to position [569, 0]
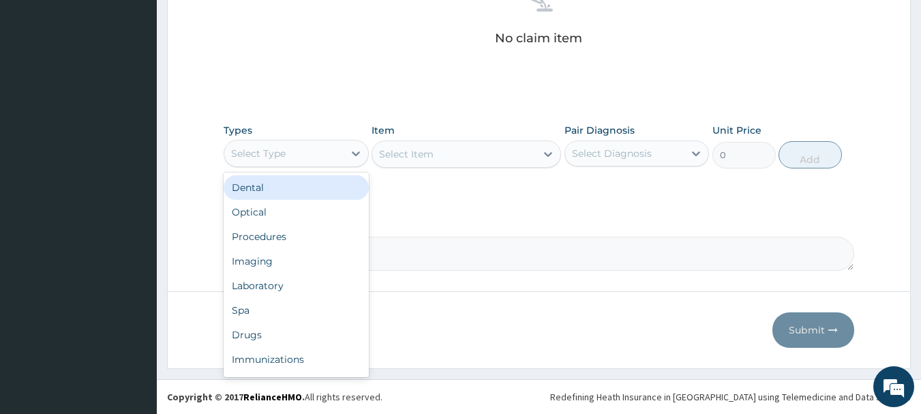
click at [288, 155] on div "Select Type" at bounding box center [283, 153] width 119 height 22
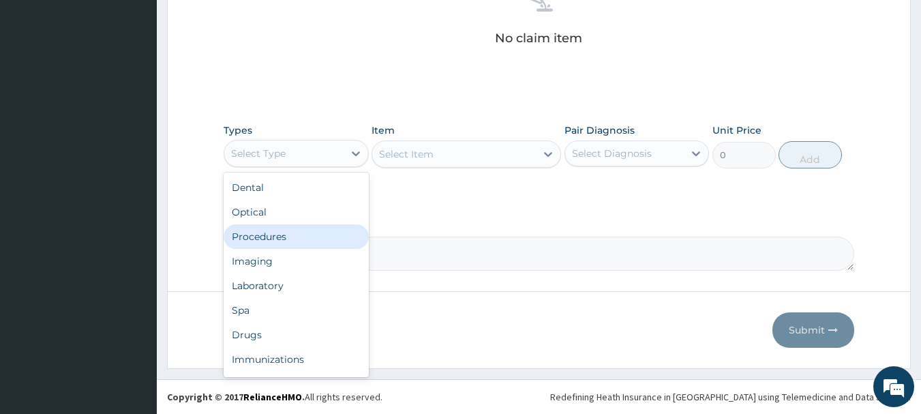
click at [281, 244] on div "Procedures" at bounding box center [296, 236] width 145 height 25
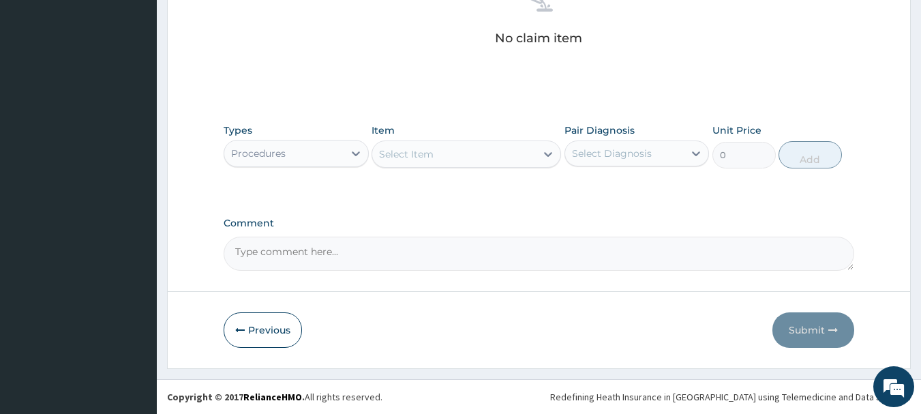
click at [473, 170] on div "Types Procedures Item Select Item Pair Diagnosis Select Diagnosis Unit Price 0 …" at bounding box center [539, 146] width 631 height 59
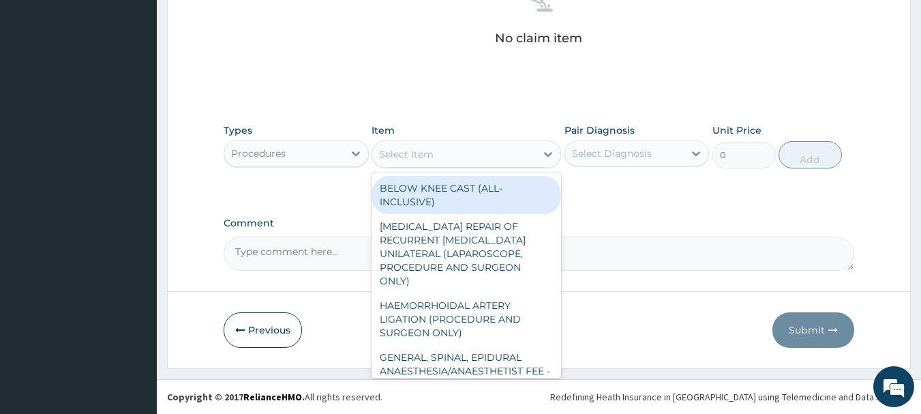
click at [463, 151] on div "Select Item" at bounding box center [454, 154] width 164 height 22
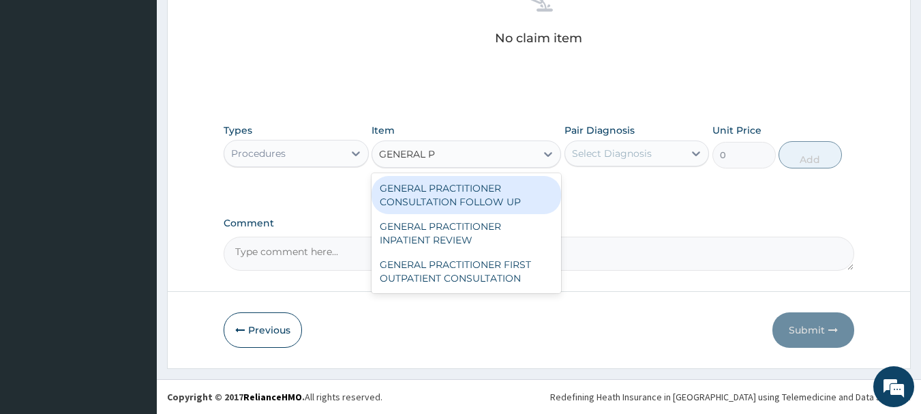
type input "GENERAL PR"
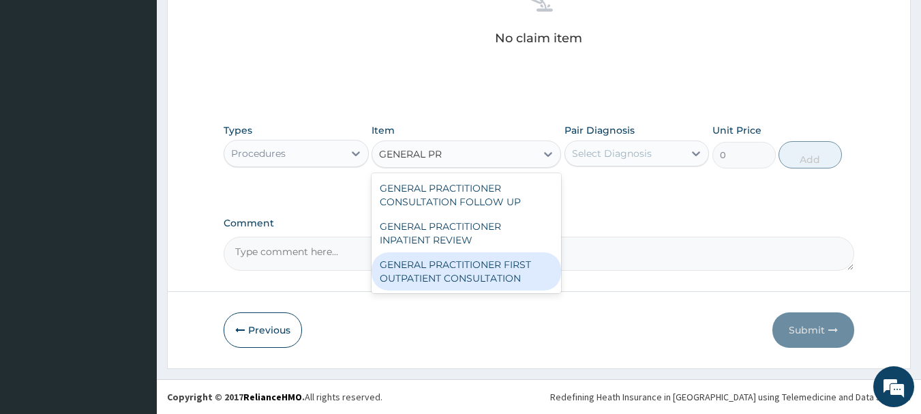
click at [470, 272] on div "GENERAL PRACTITIONER FIRST OUTPATIENT CONSULTATION" at bounding box center [465, 271] width 189 height 38
type input "3750"
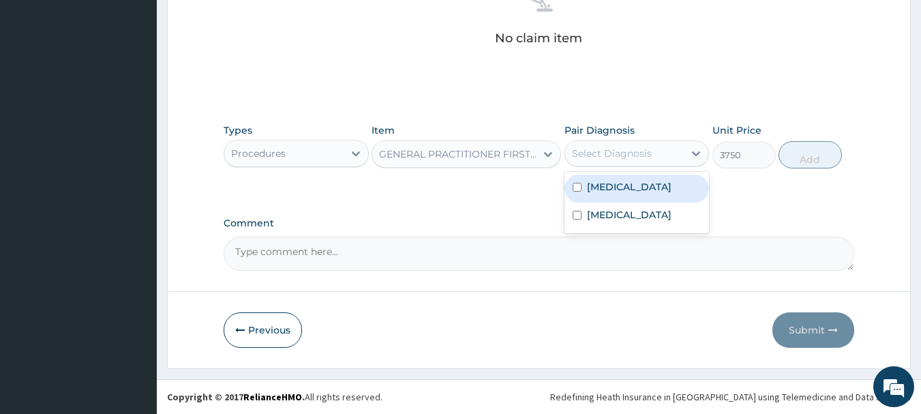
click at [602, 147] on div "Select Diagnosis" at bounding box center [612, 154] width 80 height 14
drag, startPoint x: 609, startPoint y: 192, endPoint x: 617, endPoint y: 228, distance: 36.4
click at [616, 219] on div "Malaria Sepsis" at bounding box center [636, 202] width 145 height 61
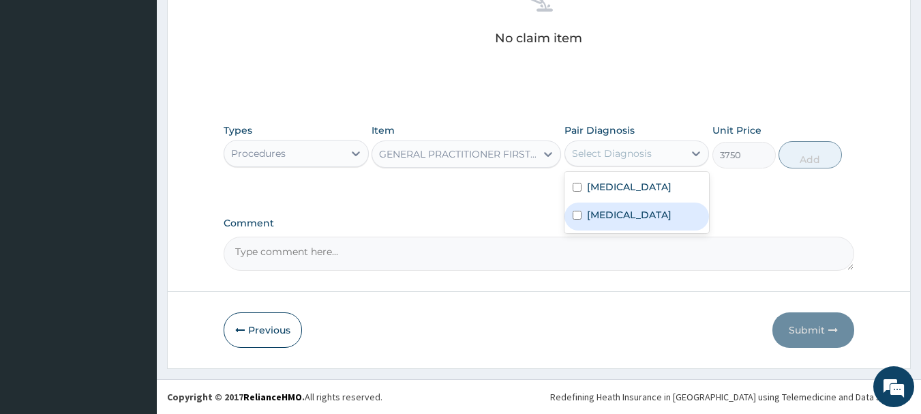
click at [618, 234] on div "Comment" at bounding box center [539, 243] width 631 height 53
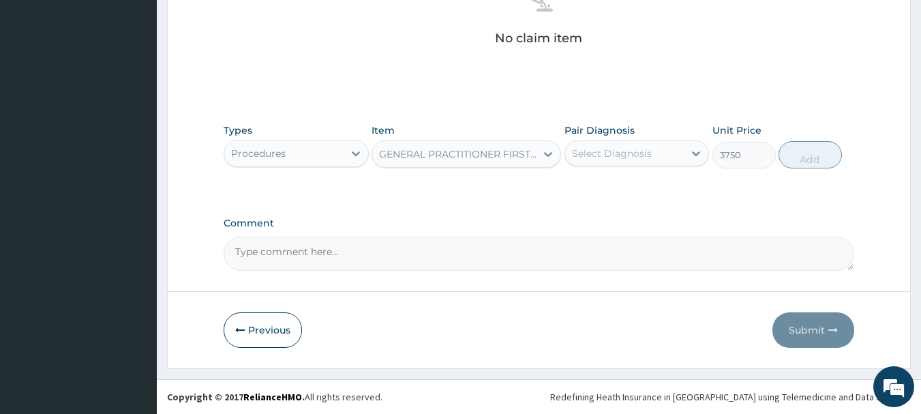
click at [615, 169] on div "Types Procedures Item GENERAL PRACTITIONER FIRST OUTPATIENT CONSULTATION Pair D…" at bounding box center [539, 146] width 631 height 59
click at [607, 145] on div "Select Diagnosis" at bounding box center [636, 153] width 145 height 26
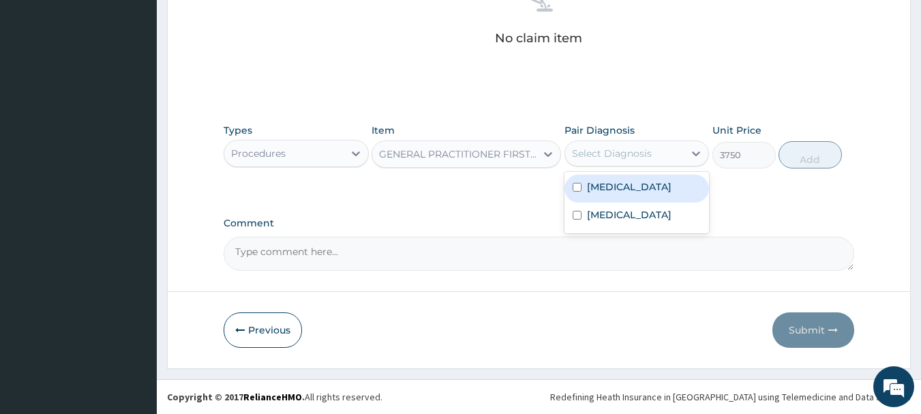
click at [600, 183] on label "Malaria" at bounding box center [629, 187] width 85 height 14
checkbox input "true"
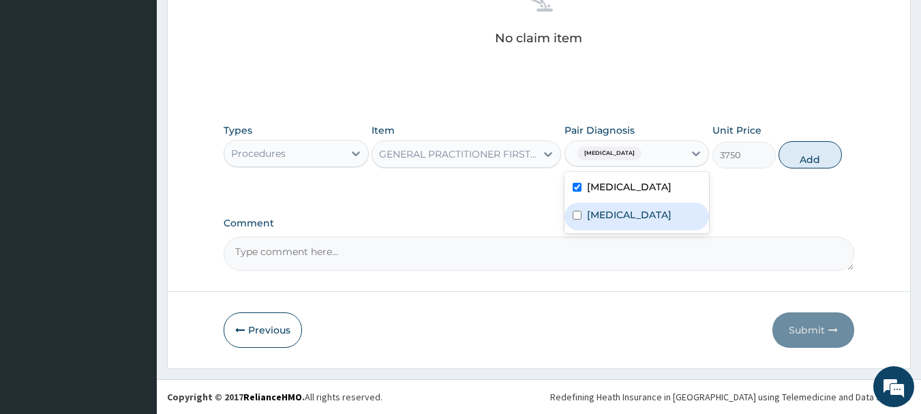
click at [588, 209] on label "Sepsis" at bounding box center [629, 215] width 85 height 14
checkbox input "true"
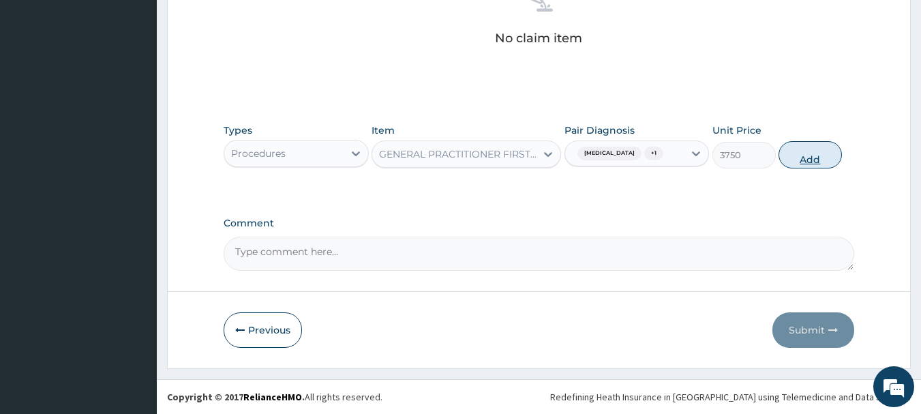
click at [805, 157] on button "Add" at bounding box center [809, 154] width 63 height 27
type input "0"
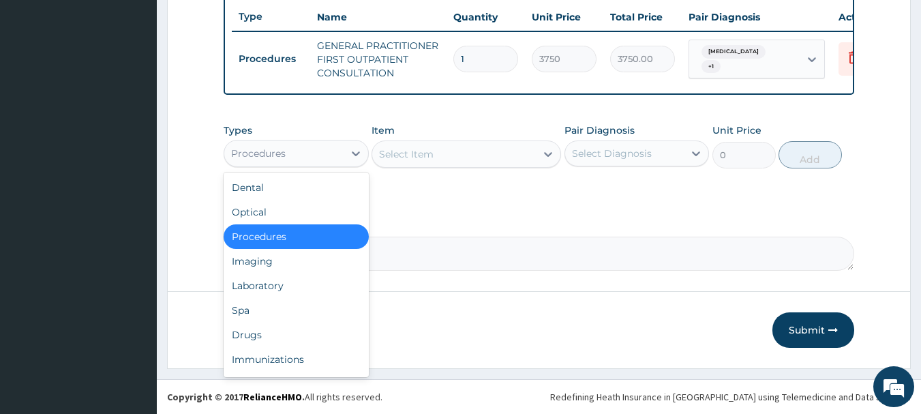
click at [329, 149] on div "Procedures" at bounding box center [283, 153] width 119 height 22
click at [288, 289] on div "Laboratory" at bounding box center [296, 285] width 145 height 25
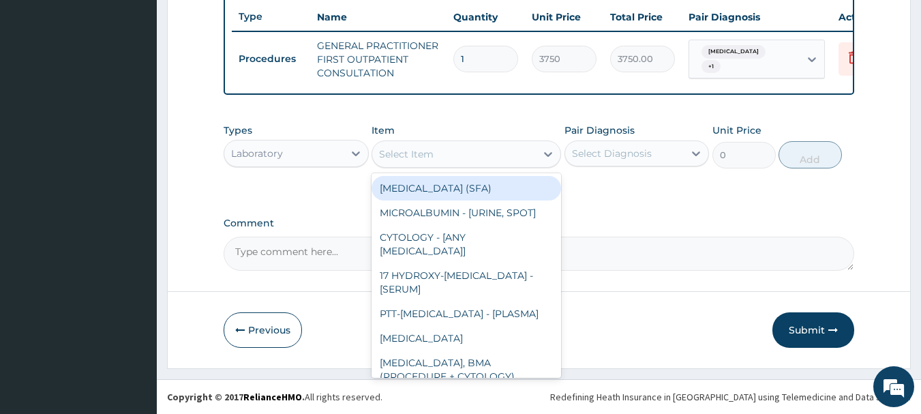
click at [483, 163] on div "Select Item" at bounding box center [454, 154] width 164 height 22
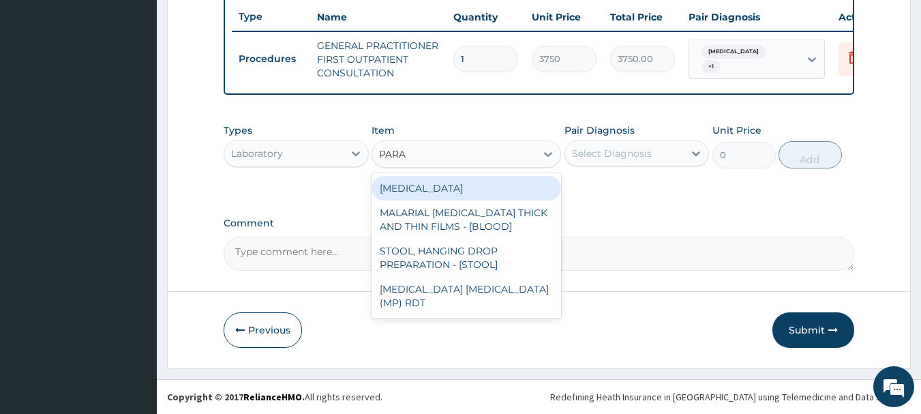
type input "PARAS"
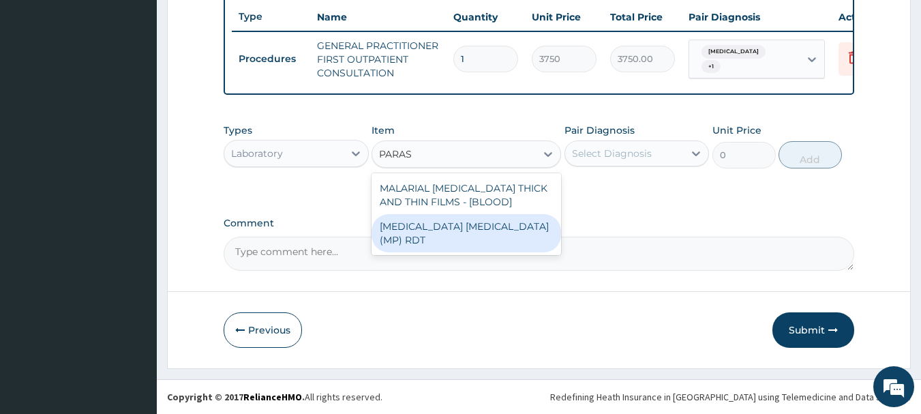
drag, startPoint x: 525, startPoint y: 228, endPoint x: 530, endPoint y: 215, distance: 14.1
click at [524, 227] on div "MALARIA PARASITE (MP) RDT" at bounding box center [465, 233] width 189 height 38
type input "2000"
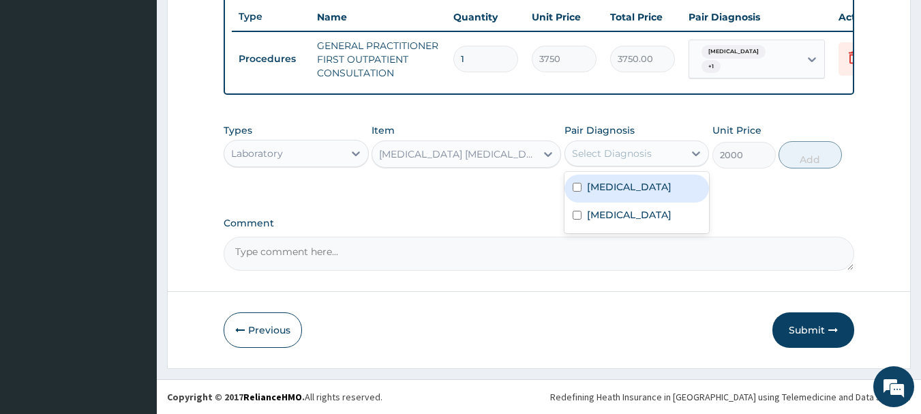
click at [608, 152] on div "Select Diagnosis" at bounding box center [612, 154] width 80 height 14
drag, startPoint x: 630, startPoint y: 199, endPoint x: 683, endPoint y: 192, distance: 52.9
click at [635, 197] on div "Malaria" at bounding box center [636, 188] width 145 height 28
checkbox input "true"
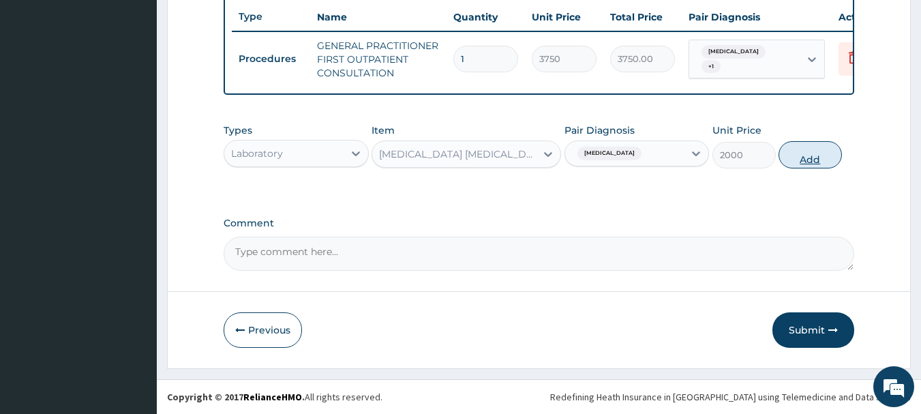
click at [808, 162] on button "Add" at bounding box center [809, 154] width 63 height 27
type input "0"
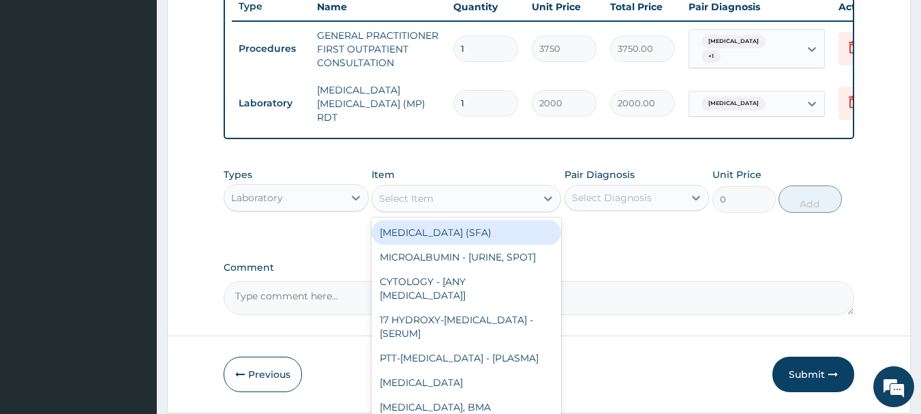
click at [425, 208] on div "Select Item" at bounding box center [454, 198] width 164 height 22
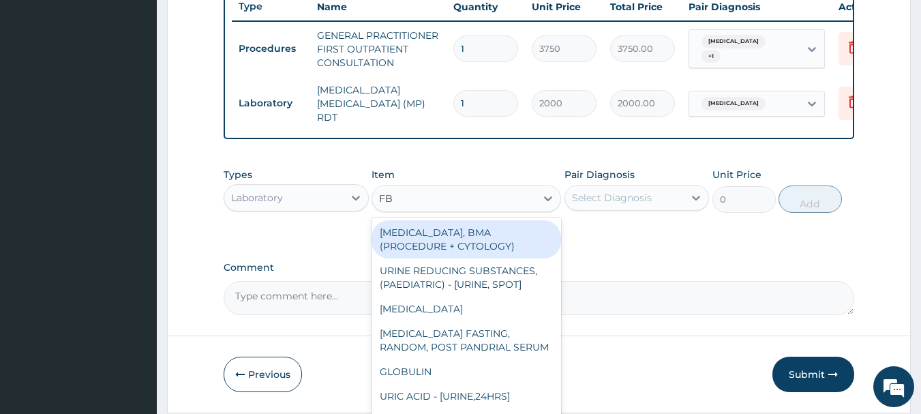
type input "FBC"
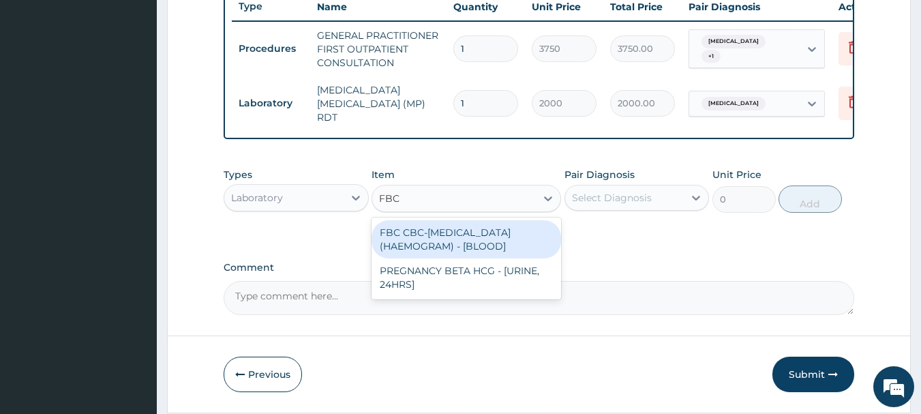
click at [430, 239] on div "FBC CBC-COMPLETE BLOOD COUNT (HAEMOGRAM) - [BLOOD]" at bounding box center [465, 239] width 189 height 38
type input "5000"
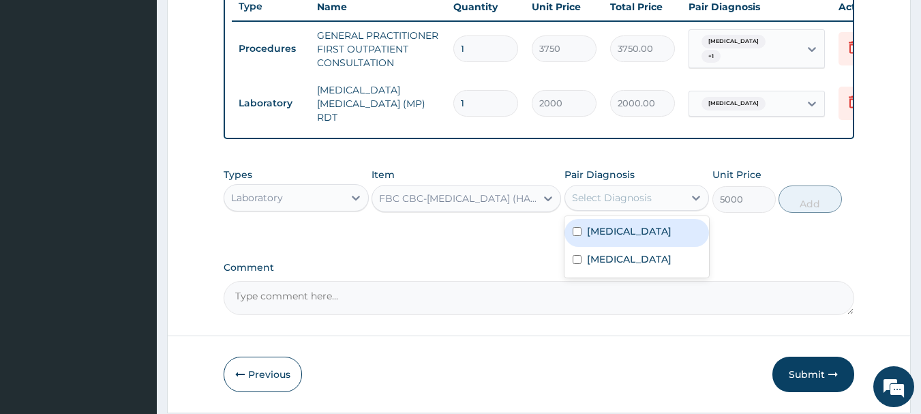
click at [611, 192] on div "Select Diagnosis" at bounding box center [624, 198] width 119 height 22
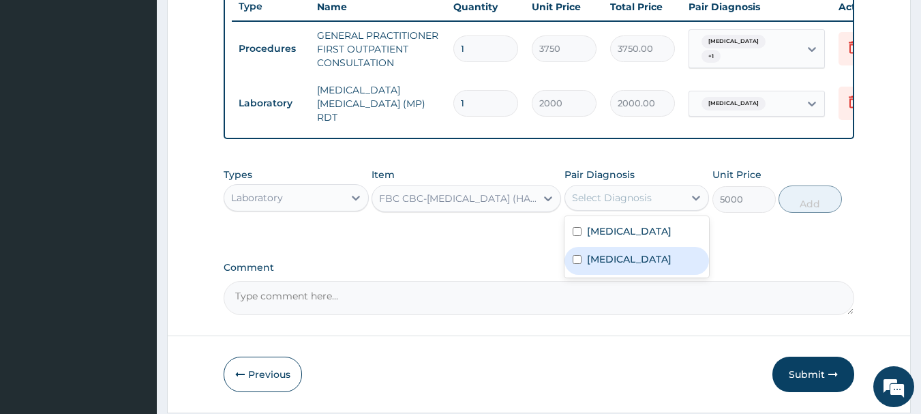
click at [630, 267] on div "Sepsis" at bounding box center [636, 261] width 145 height 28
checkbox input "true"
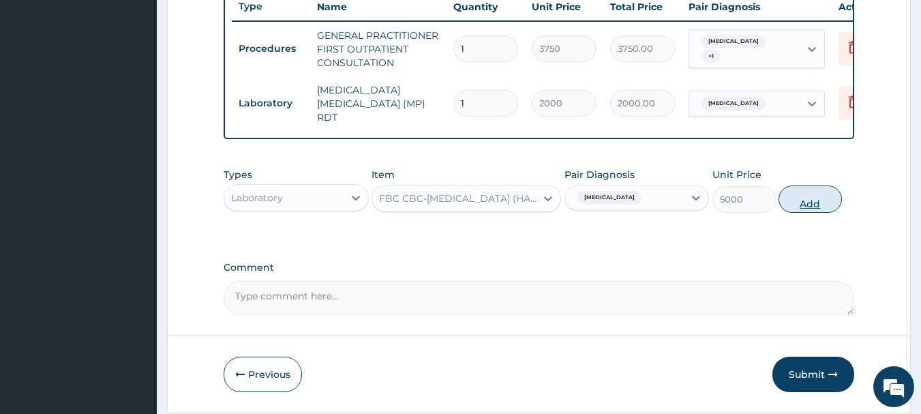
click at [814, 207] on button "Add" at bounding box center [809, 198] width 63 height 27
type input "0"
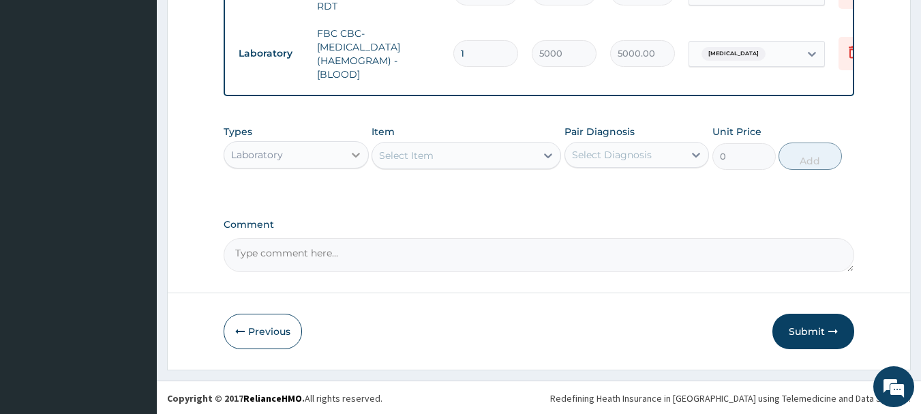
scroll to position [637, 0]
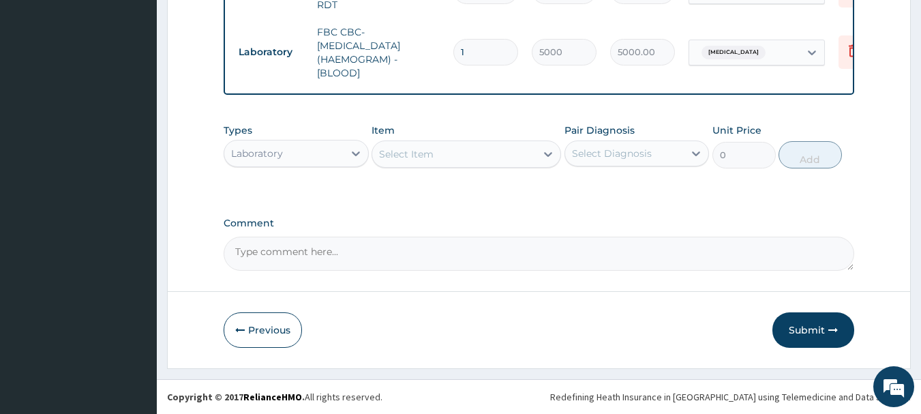
click at [326, 151] on div "Laboratory" at bounding box center [283, 153] width 119 height 22
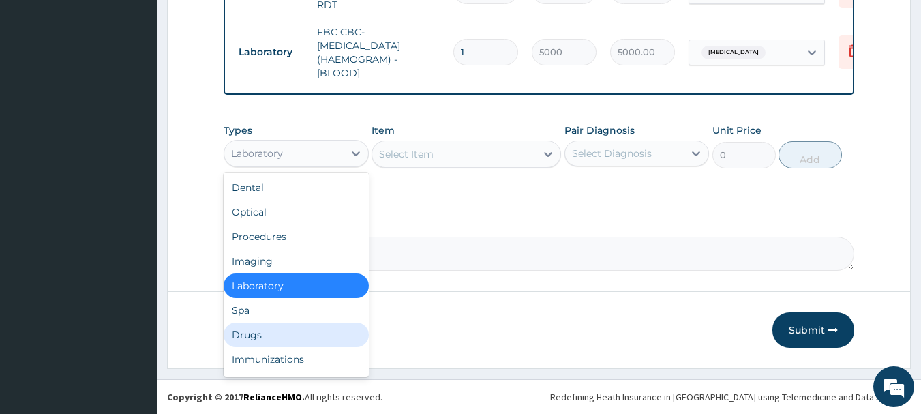
click at [269, 327] on div "Drugs" at bounding box center [296, 334] width 145 height 25
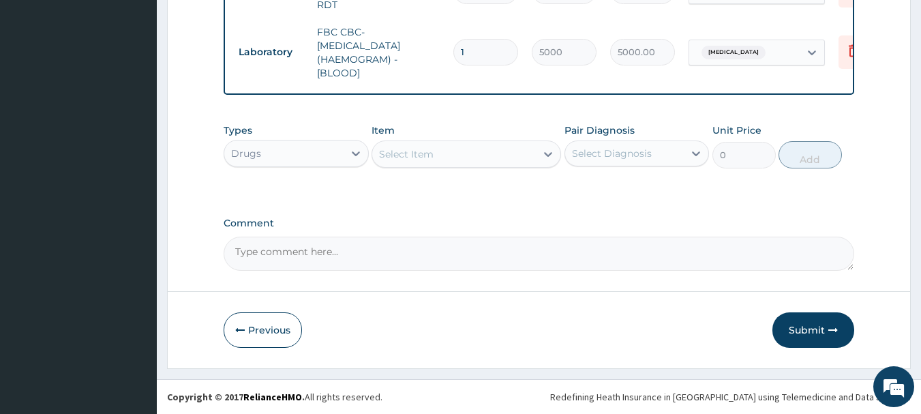
click at [412, 142] on div "Select Item" at bounding box center [465, 153] width 189 height 27
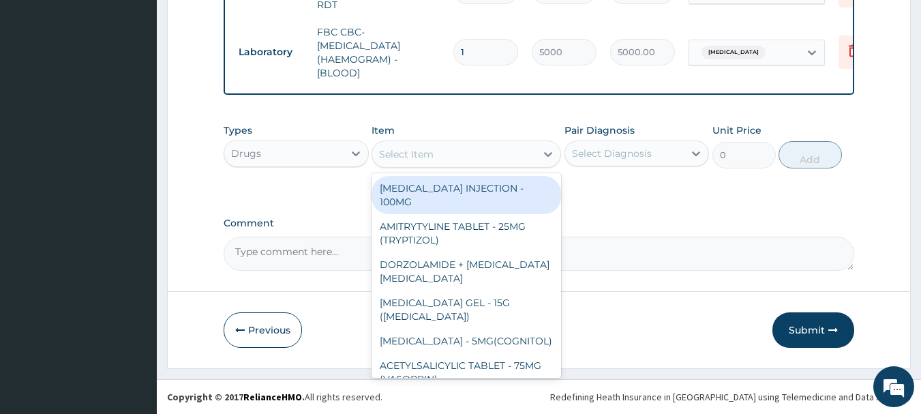
click at [410, 155] on div "Select Item" at bounding box center [406, 154] width 55 height 14
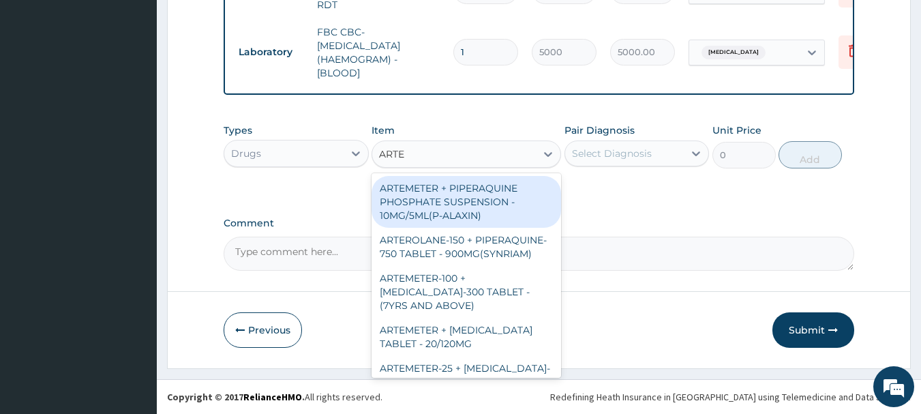
type input "ARTEM"
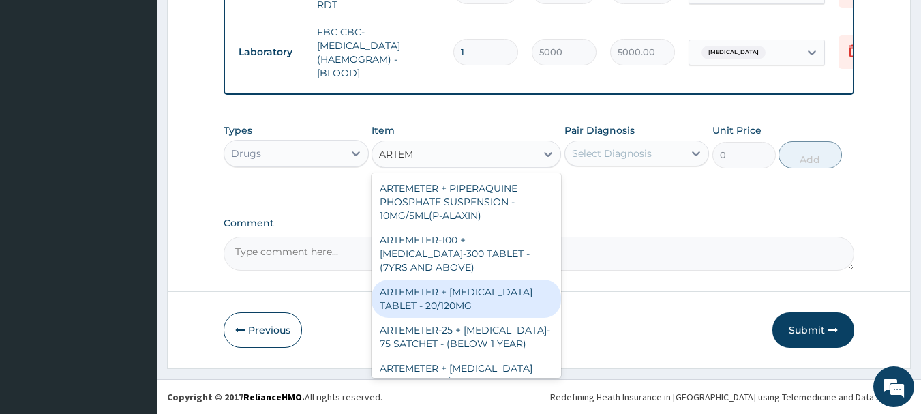
drag, startPoint x: 493, startPoint y: 298, endPoint x: 504, endPoint y: 291, distance: 12.9
click at [494, 298] on div "ARTEMETER + LUMEFANTRINE TABLET - 20/120MG" at bounding box center [465, 298] width 189 height 38
type input "196"
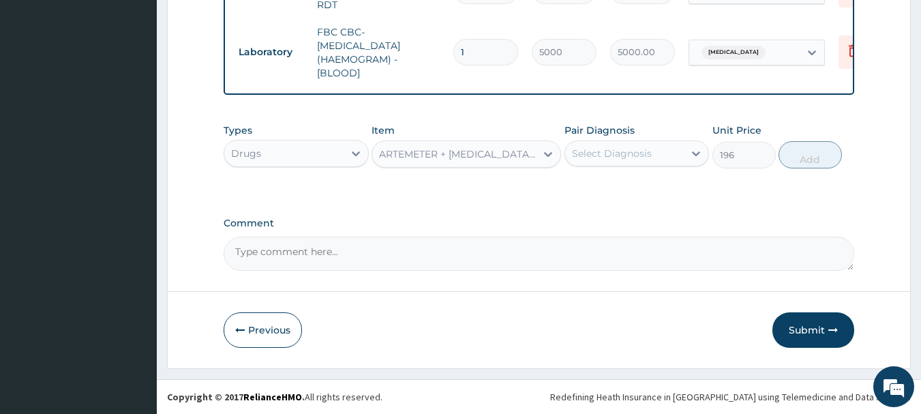
click at [639, 154] on div "Select Diagnosis" at bounding box center [612, 154] width 80 height 14
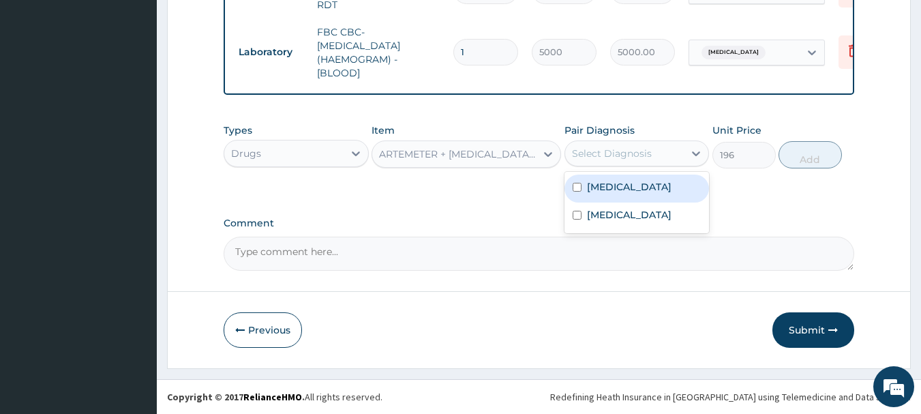
click at [637, 191] on div "Malaria" at bounding box center [636, 188] width 145 height 28
checkbox input "true"
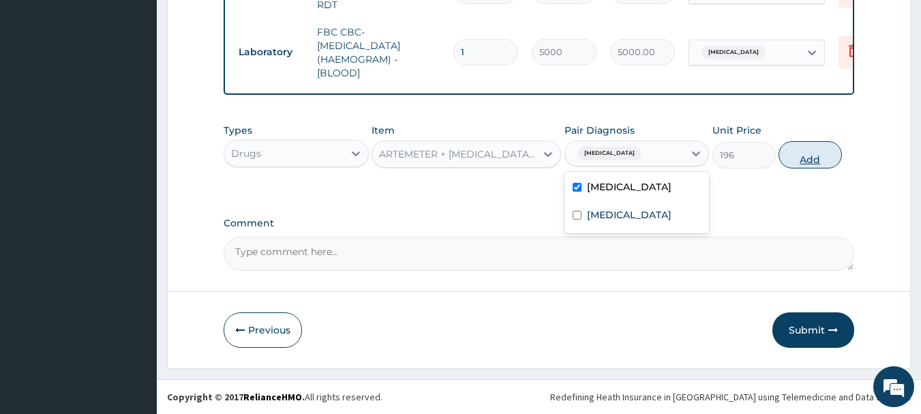
click at [805, 162] on button "Add" at bounding box center [809, 154] width 63 height 27
type input "0"
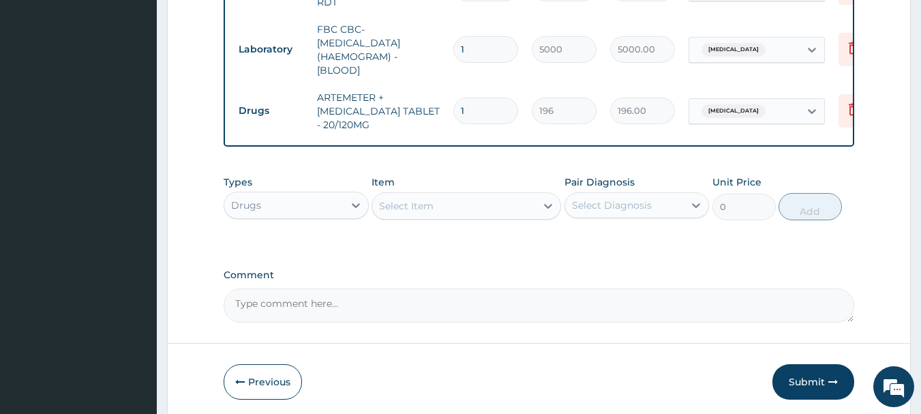
type input "0.00"
type input "6"
type input "1176.00"
type input "6"
click at [449, 215] on div "Select Item" at bounding box center [454, 206] width 164 height 22
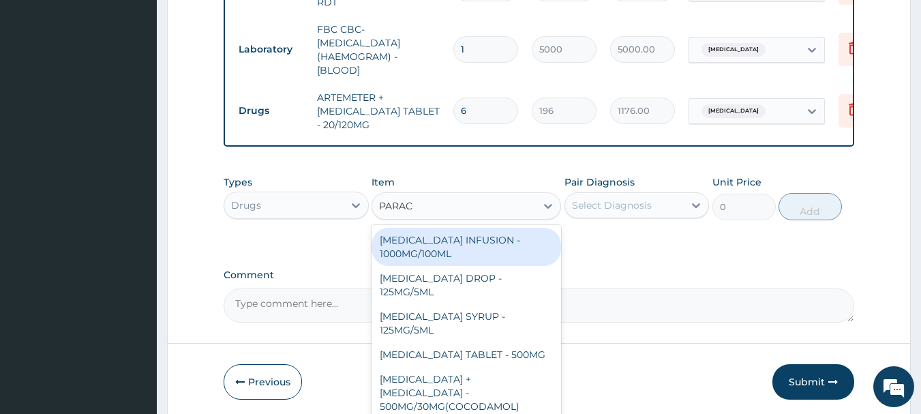
type input "PARACE"
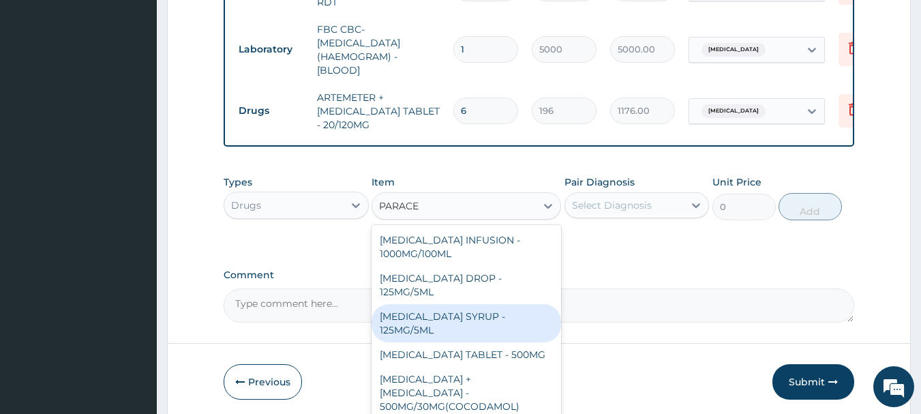
click at [490, 328] on div "PARACETAMOL SYRUP - 125MG/5ML" at bounding box center [465, 323] width 189 height 38
type input "840"
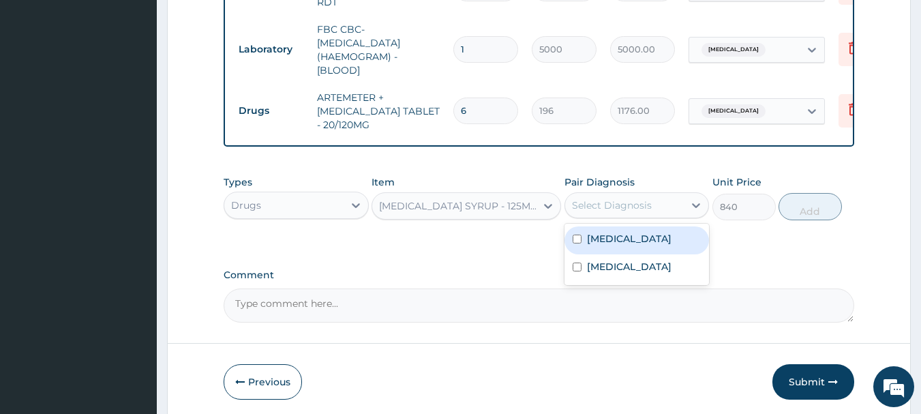
click at [628, 215] on div "Select Diagnosis" at bounding box center [624, 205] width 119 height 22
drag, startPoint x: 618, startPoint y: 245, endPoint x: 670, endPoint y: 244, distance: 52.5
click at [643, 244] on div "Malaria" at bounding box center [636, 240] width 145 height 28
checkbox input "true"
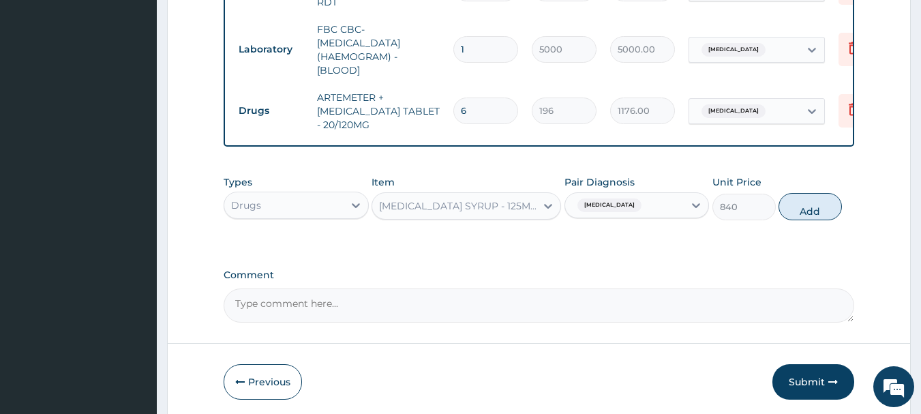
drag, startPoint x: 823, startPoint y: 204, endPoint x: 812, endPoint y: 219, distance: 19.0
click at [819, 210] on button "Add" at bounding box center [809, 206] width 63 height 27
type input "0"
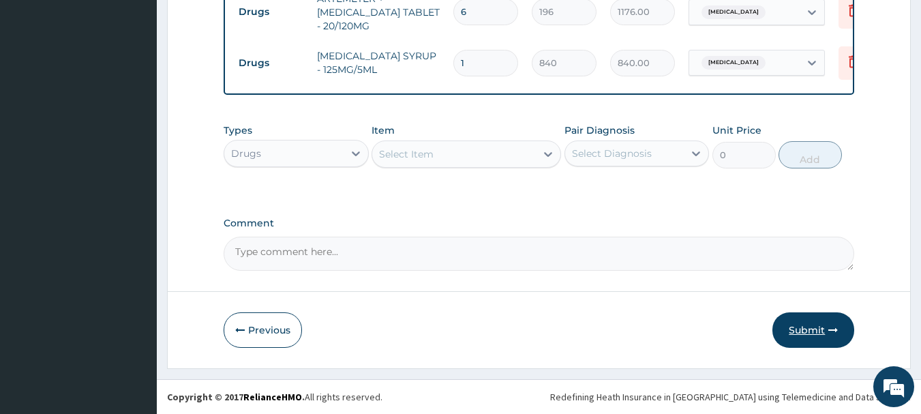
click at [810, 346] on button "Submit" at bounding box center [813, 329] width 82 height 35
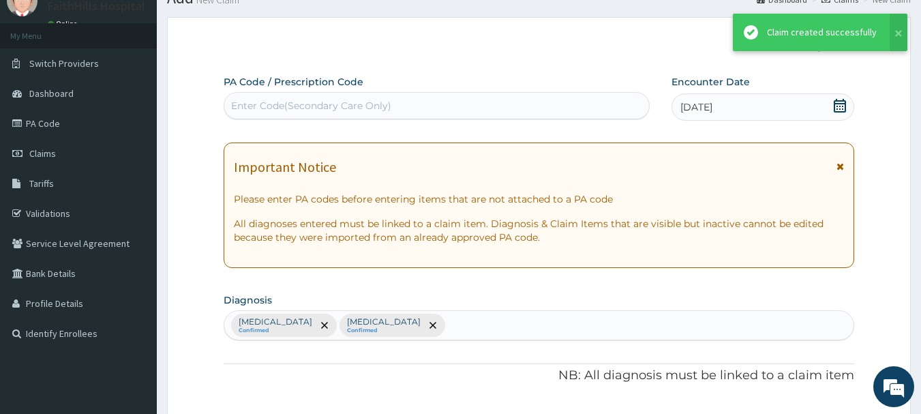
scroll to position [739, 0]
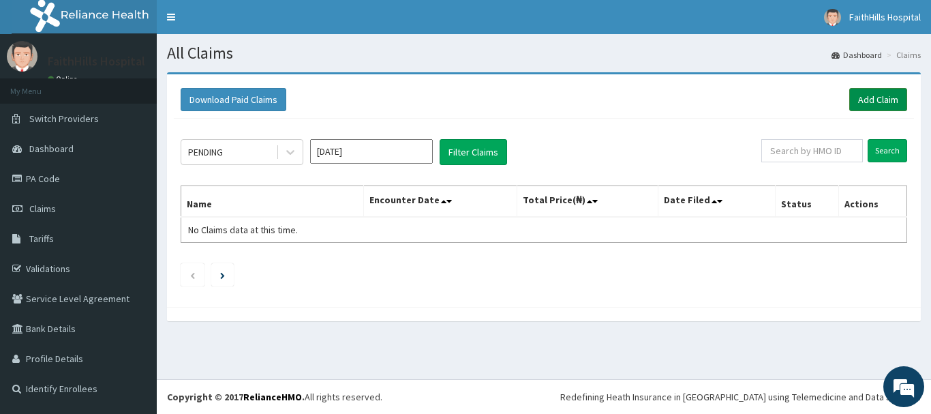
click at [870, 100] on link "Add Claim" at bounding box center [878, 99] width 58 height 23
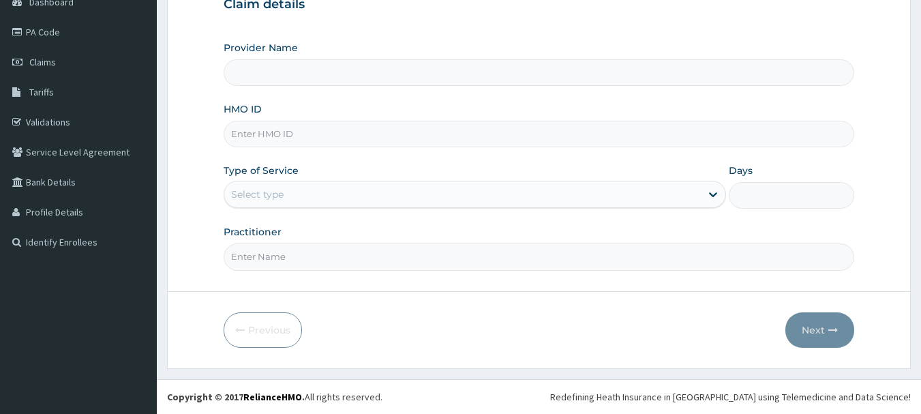
scroll to position [147, 0]
type input "FaithHills Specialist Hospital"
click at [295, 145] on input "HMO ID" at bounding box center [539, 134] width 631 height 27
type input "PFN/10132/A"
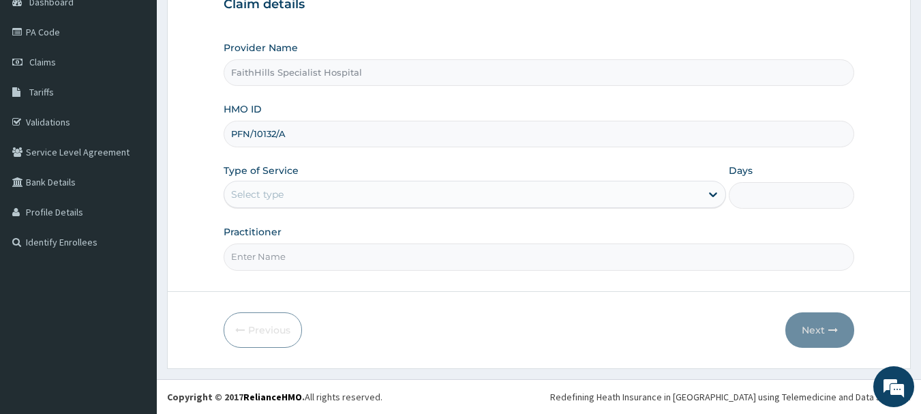
click at [294, 190] on div "Select type" at bounding box center [462, 194] width 476 height 22
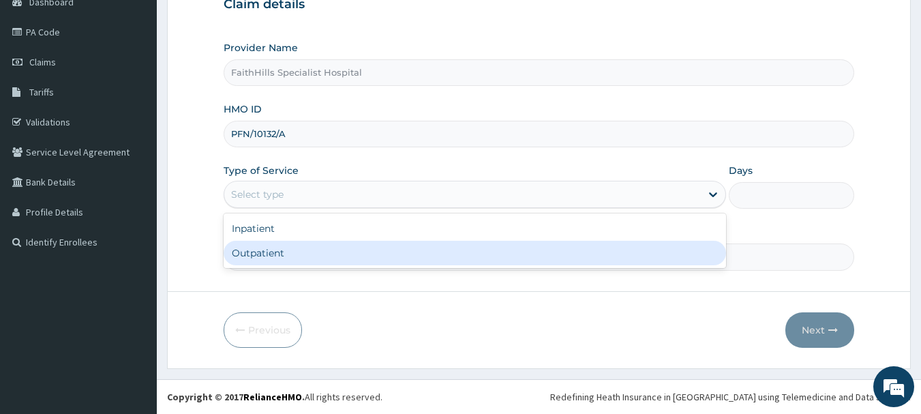
click at [265, 251] on div "Outpatient" at bounding box center [475, 253] width 502 height 25
type input "1"
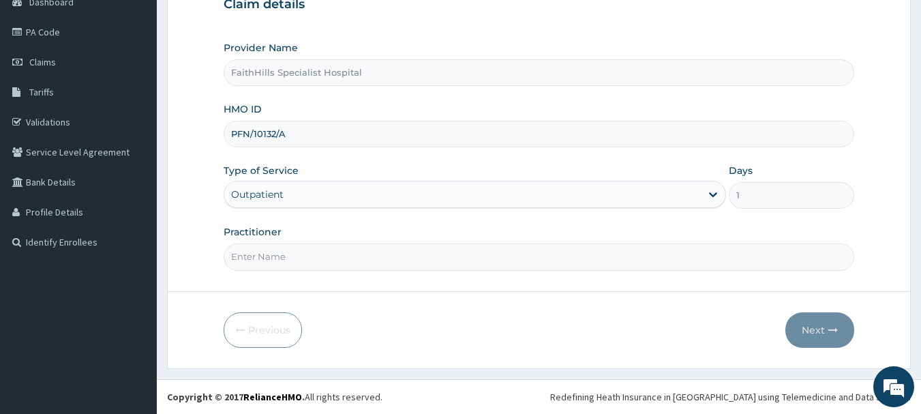
click at [273, 254] on input "Practitioner" at bounding box center [539, 256] width 631 height 27
type input "DR. [GEOGRAPHIC_DATA]"
click at [811, 324] on button "Next" at bounding box center [819, 329] width 69 height 35
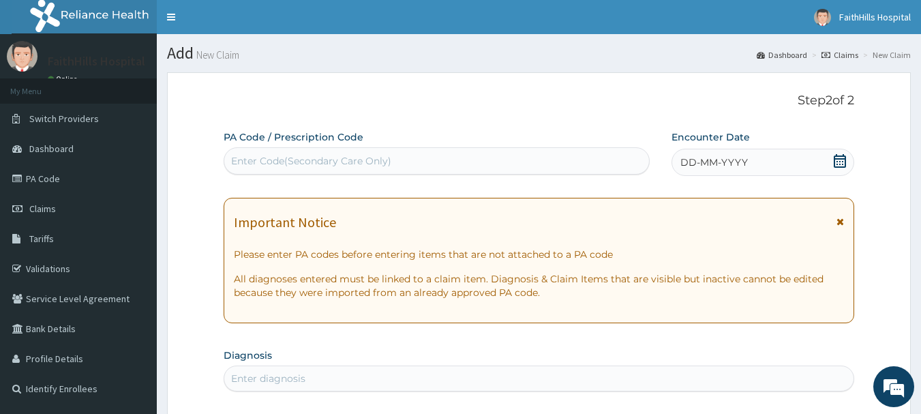
click at [347, 162] on div "Enter Code(Secondary Care Only)" at bounding box center [311, 161] width 160 height 14
type input "PA/1C8CB9"
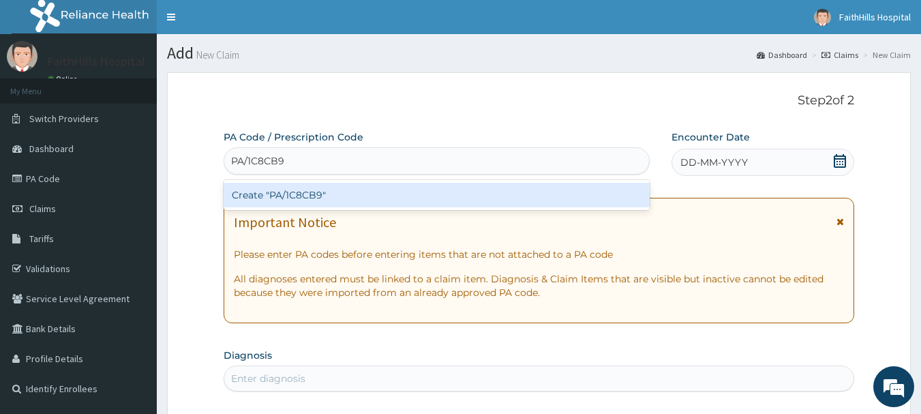
click at [342, 199] on div "Create "PA/1C8CB9"" at bounding box center [437, 195] width 427 height 25
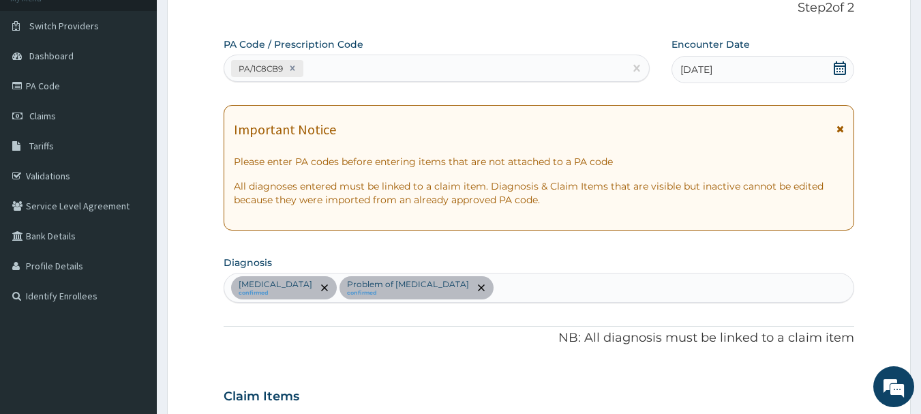
scroll to position [88, 0]
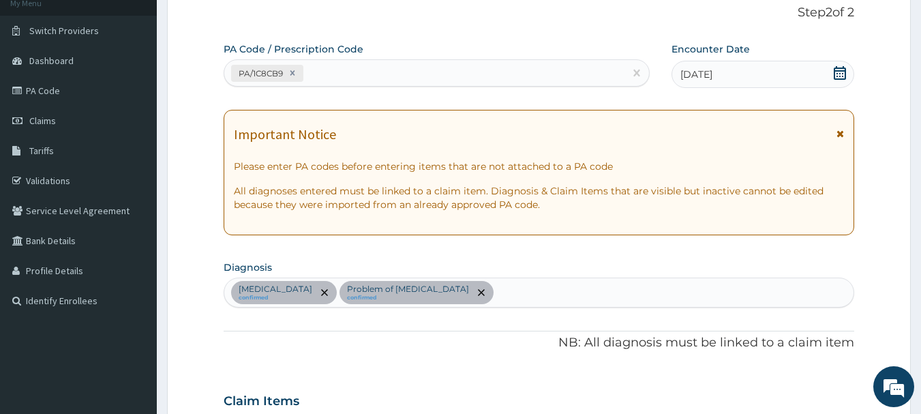
click at [406, 76] on div "PA/1C8CB9" at bounding box center [424, 73] width 401 height 22
type input "PA/D50B08"
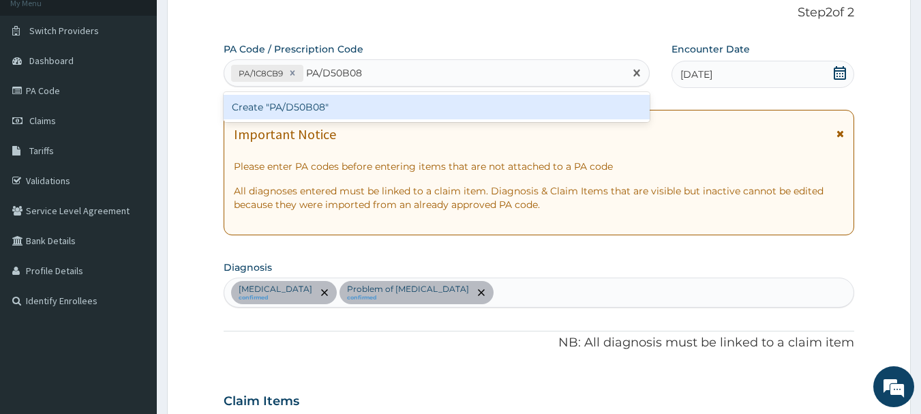
click at [370, 108] on div "Create "PA/D50B08"" at bounding box center [437, 107] width 427 height 25
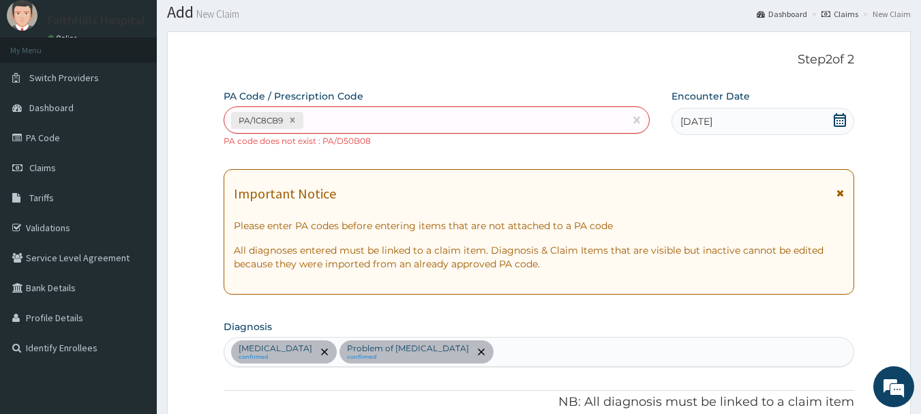
scroll to position [0, 0]
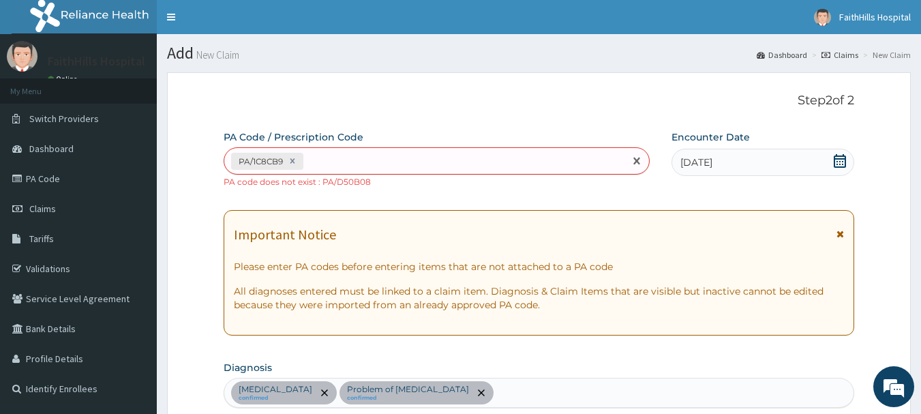
click at [381, 166] on div "PA/1C8CB9" at bounding box center [424, 161] width 401 height 22
type input "PA/"
paste input "PA/050B08"
type input "PA/050B08"
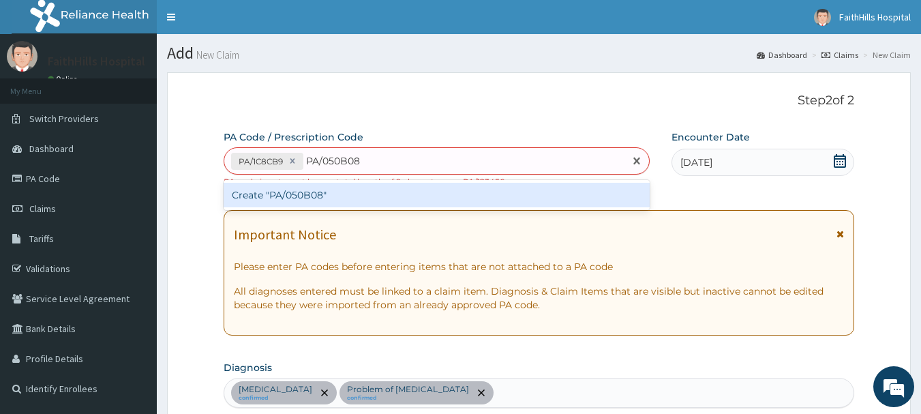
click at [384, 192] on div "Create "PA/050B08"" at bounding box center [437, 195] width 427 height 25
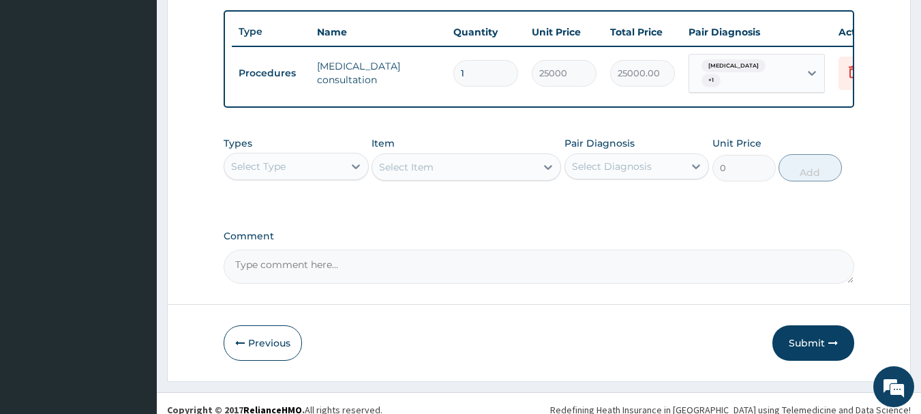
scroll to position [527, 0]
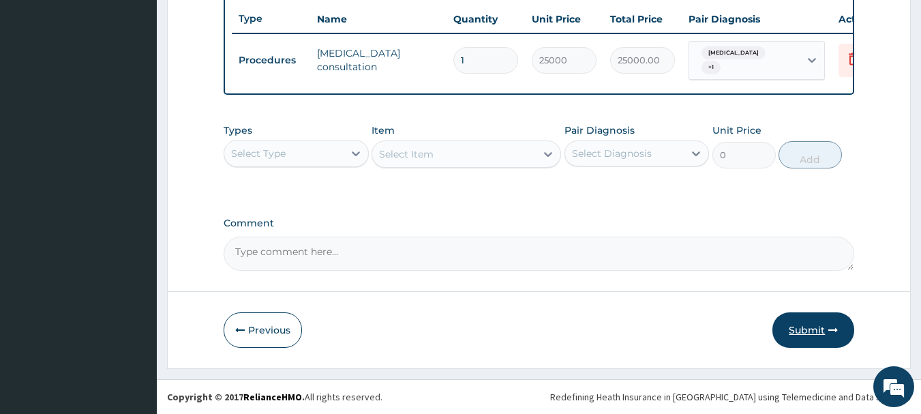
click at [831, 320] on button "Submit" at bounding box center [813, 329] width 82 height 35
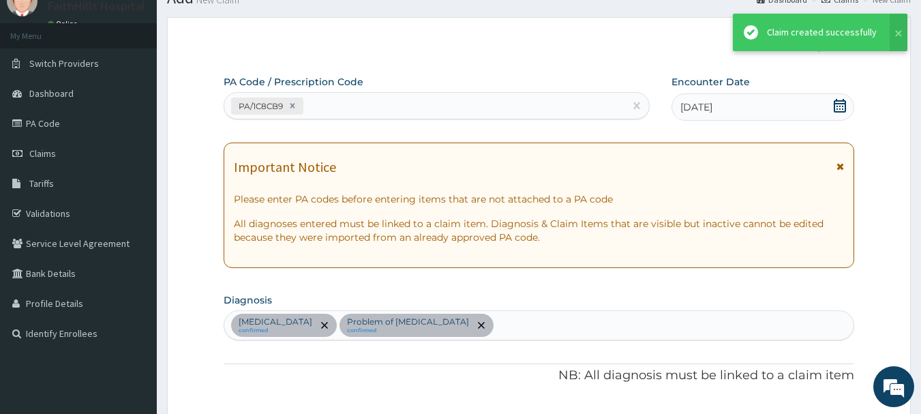
scroll to position [515, 0]
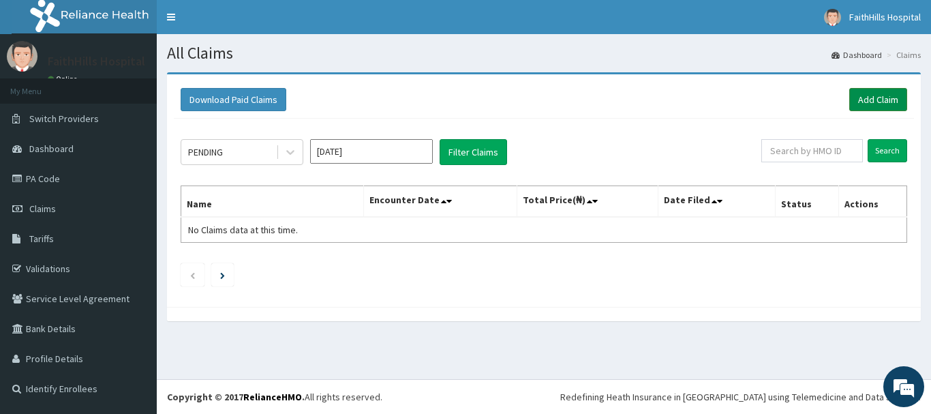
click at [874, 95] on link "Add Claim" at bounding box center [878, 99] width 58 height 23
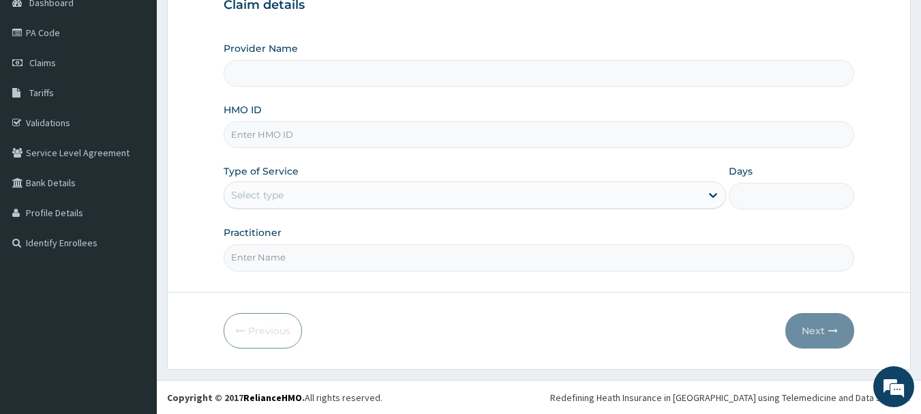
scroll to position [147, 0]
click at [448, 136] on input "HMO ID" at bounding box center [539, 134] width 631 height 27
type input "FaithHills Specialist Hospital"
type input "PFN/10132/A"
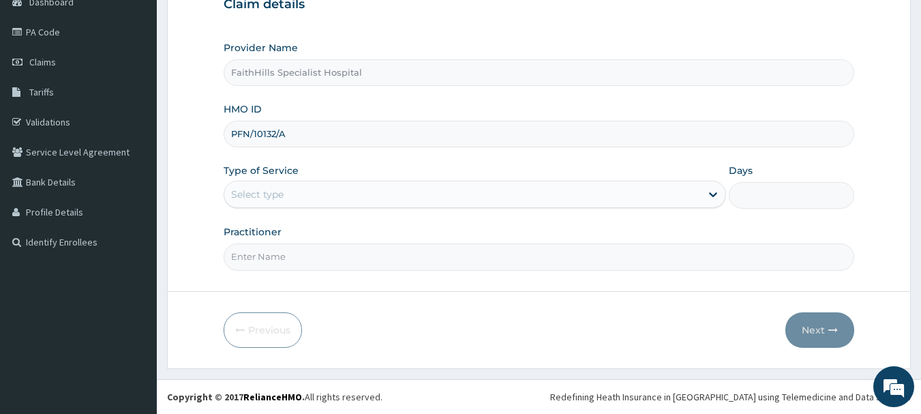
click at [324, 192] on div "Select type" at bounding box center [462, 194] width 476 height 22
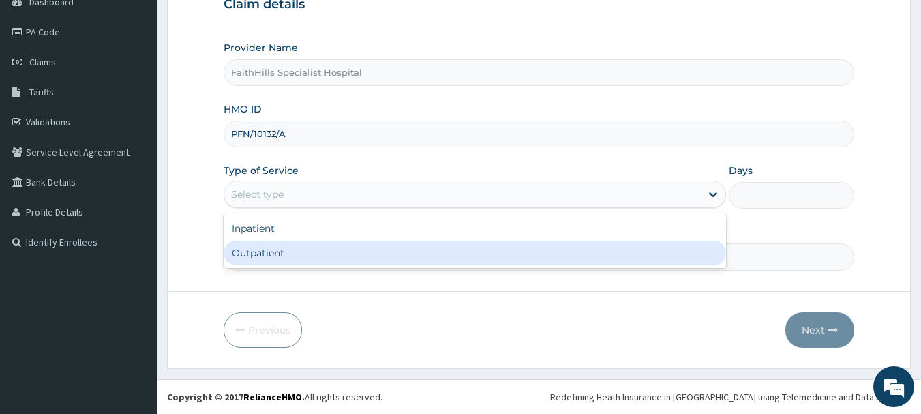
click at [328, 252] on div "Outpatient" at bounding box center [475, 253] width 502 height 25
type input "1"
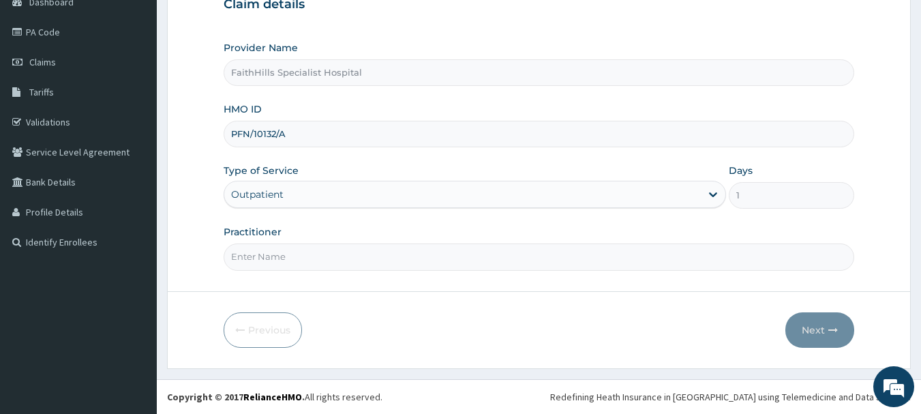
click at [328, 252] on input "Practitioner" at bounding box center [539, 256] width 631 height 27
type input "DR. AKUMA"
click at [821, 326] on button "Next" at bounding box center [819, 329] width 69 height 35
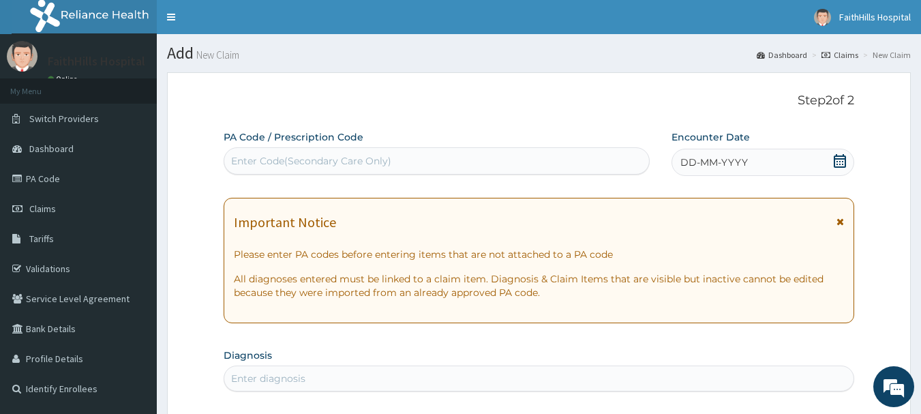
click at [419, 171] on div "Enter Code(Secondary Care Only)" at bounding box center [436, 161] width 425 height 22
type input "P"
paste input "PA/050B08"
type input "PA/050B08"
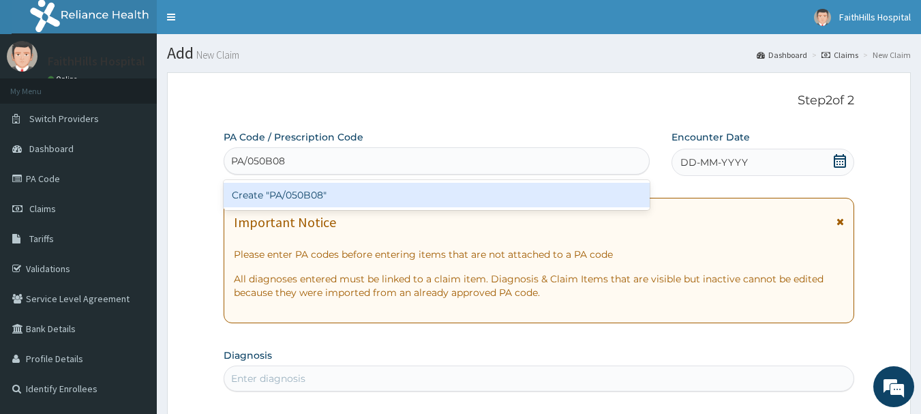
click at [407, 186] on div "Create "PA/050B08"" at bounding box center [437, 195] width 427 height 25
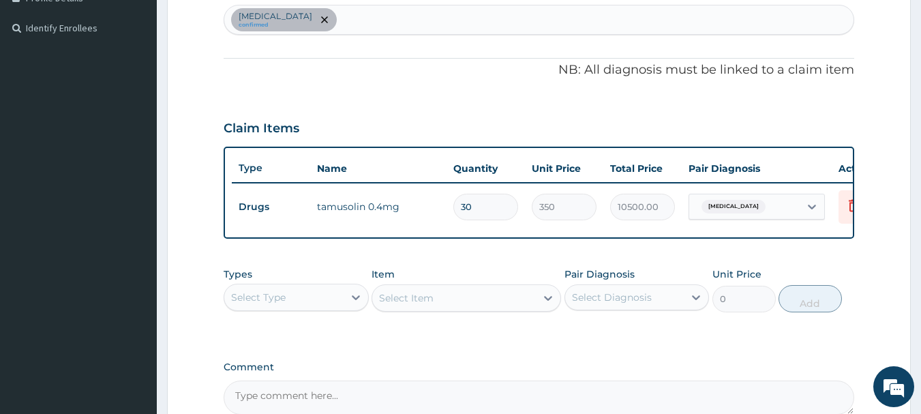
scroll to position [515, 0]
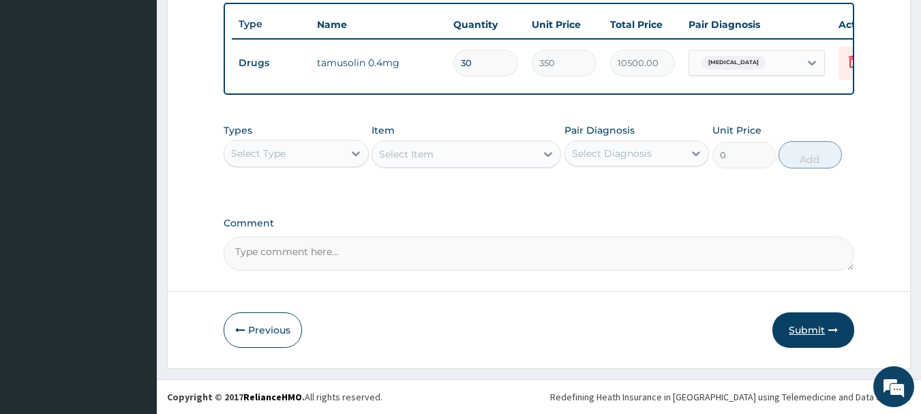
click at [823, 337] on button "Submit" at bounding box center [813, 329] width 82 height 35
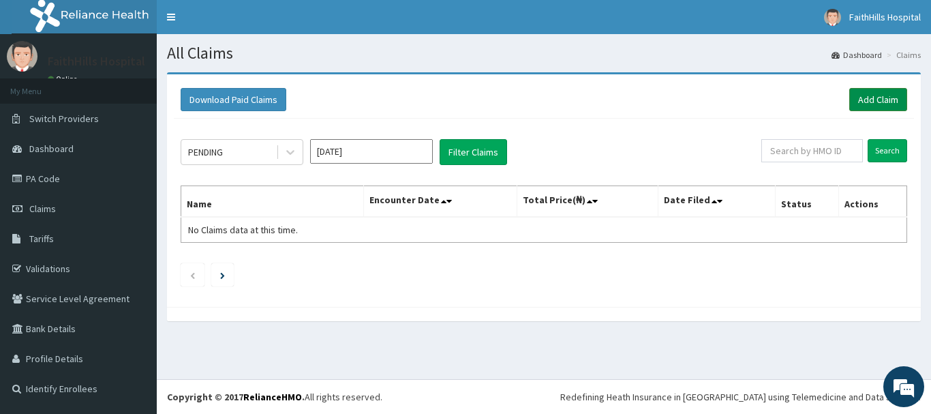
click at [874, 102] on link "Add Claim" at bounding box center [878, 99] width 58 height 23
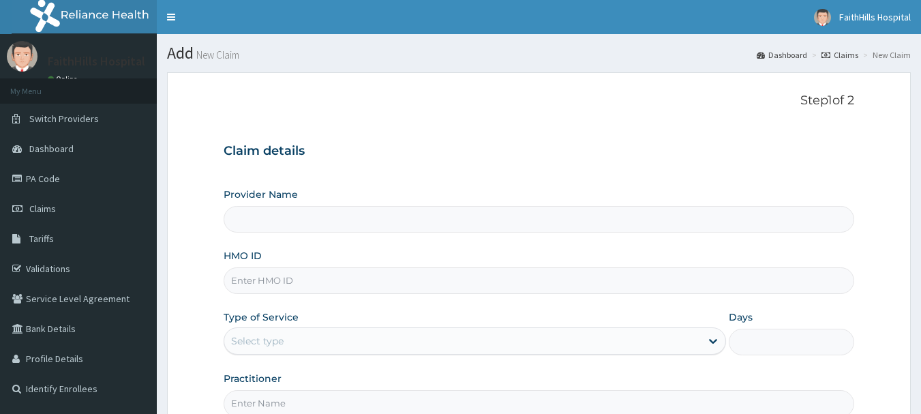
type input "FaithHills Specialist Hospital"
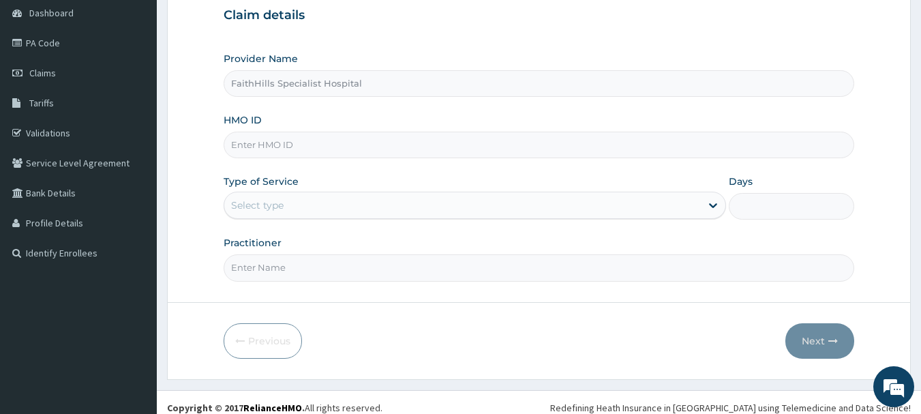
scroll to position [136, 0]
click at [301, 164] on div "Provider Name FaithHills Specialist Hospital HMO ID Type of Service Select type…" at bounding box center [539, 165] width 631 height 229
click at [300, 162] on div "Provider Name FaithHills Specialist Hospital HMO ID Type of Service Select type…" at bounding box center [539, 165] width 631 height 229
click at [299, 155] on input "HMO ID" at bounding box center [539, 144] width 631 height 27
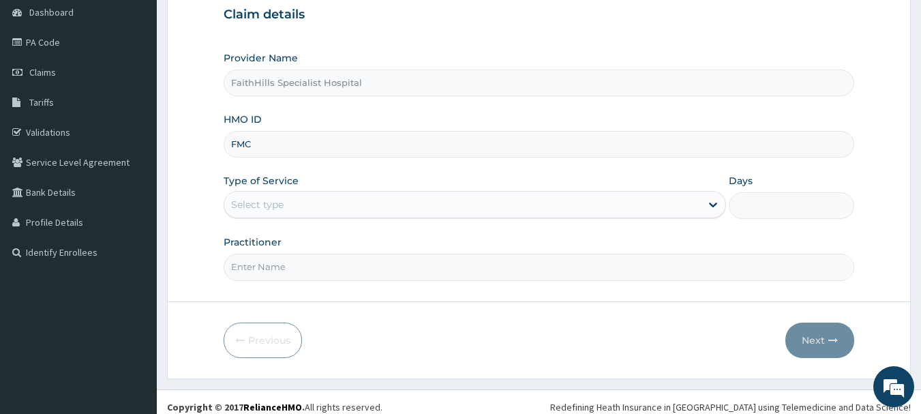
type input "FMC/11509/A"
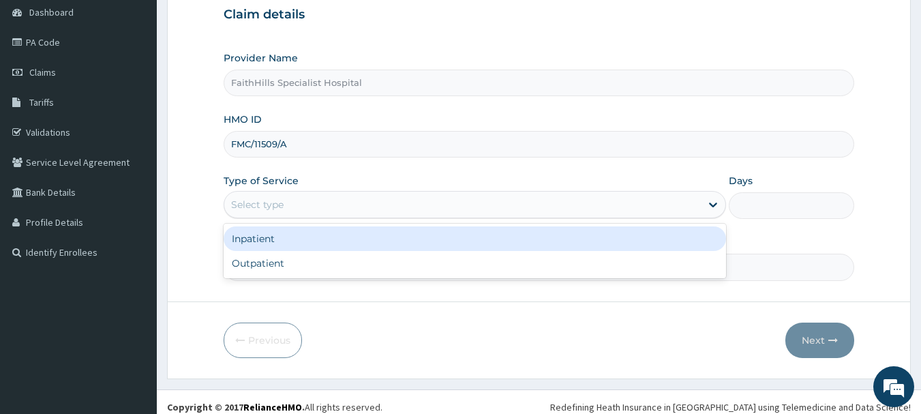
click at [307, 204] on div "Select type" at bounding box center [462, 205] width 476 height 22
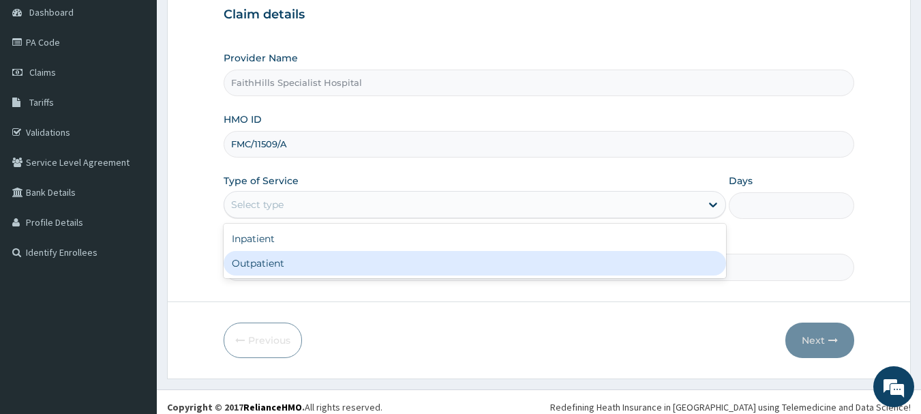
click at [281, 269] on div "Outpatient" at bounding box center [475, 263] width 502 height 25
type input "1"
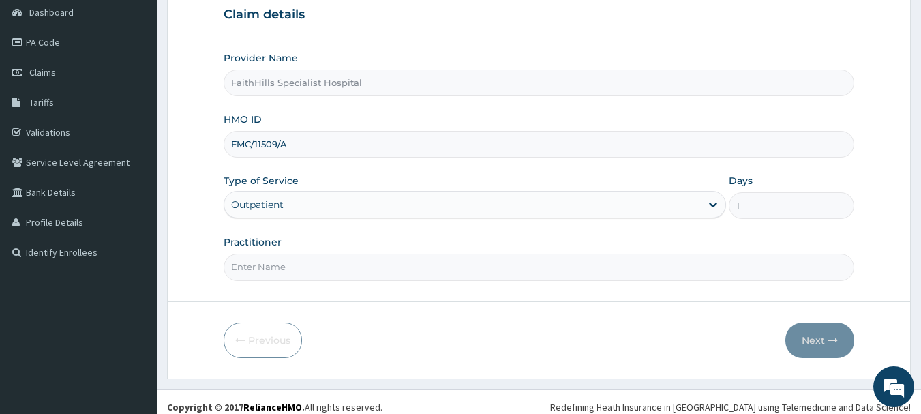
click at [391, 271] on input "Practitioner" at bounding box center [539, 267] width 631 height 27
type input "DR. [GEOGRAPHIC_DATA]"
click at [809, 337] on button "Next" at bounding box center [819, 339] width 69 height 35
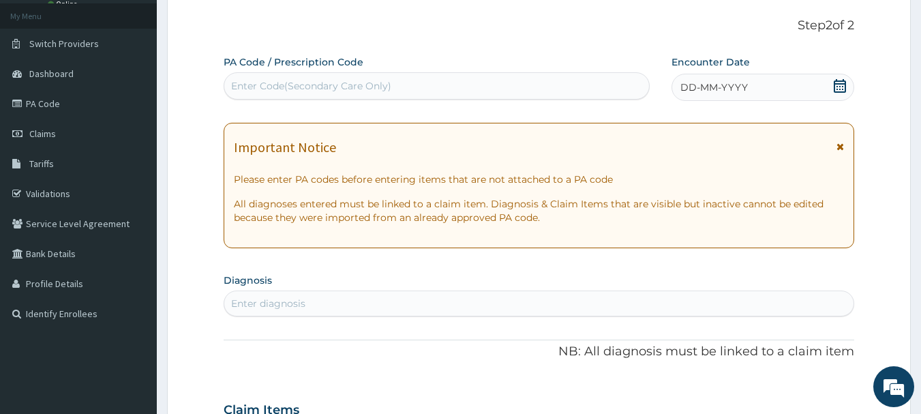
scroll to position [68, 0]
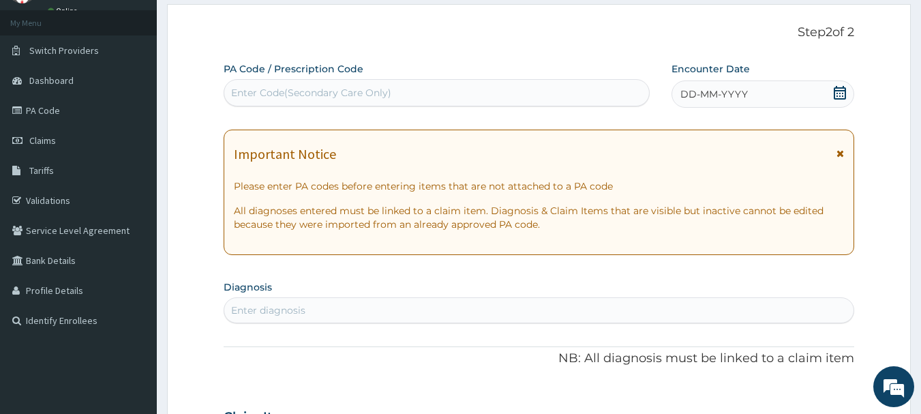
click at [470, 100] on div "Enter Code(Secondary Care Only)" at bounding box center [436, 93] width 425 height 22
type input "PA/687D66"
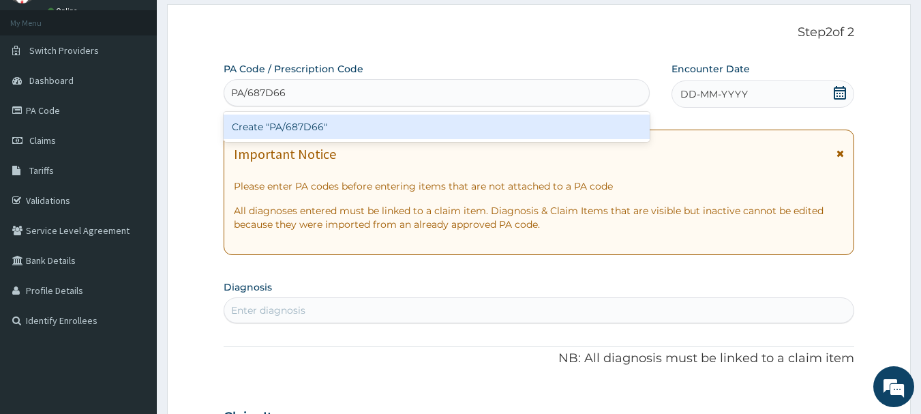
click at [466, 130] on div "Create "PA/687D66"" at bounding box center [437, 127] width 427 height 25
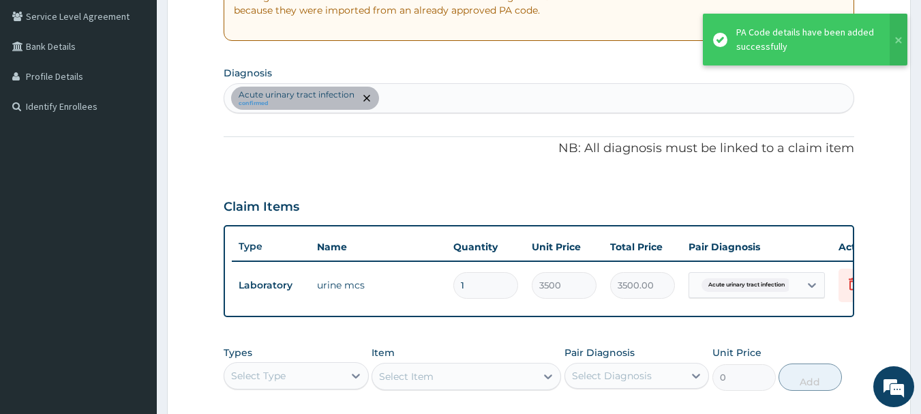
scroll to position [224, 0]
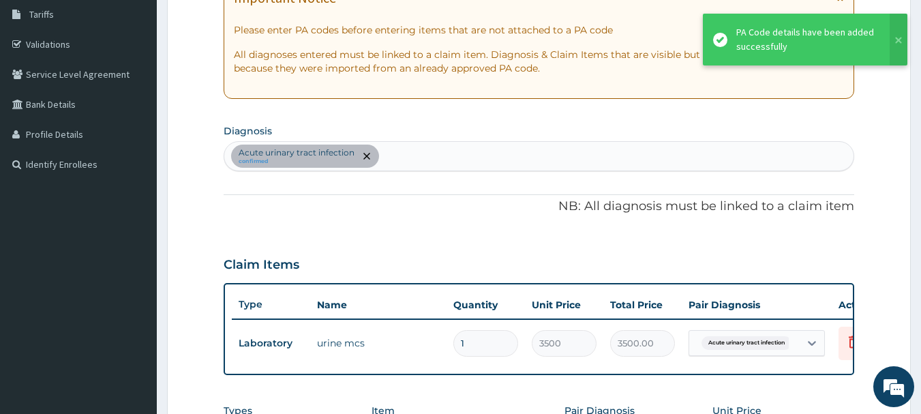
click at [427, 151] on div "Acute [MEDICAL_DATA] confirmed" at bounding box center [539, 156] width 630 height 29
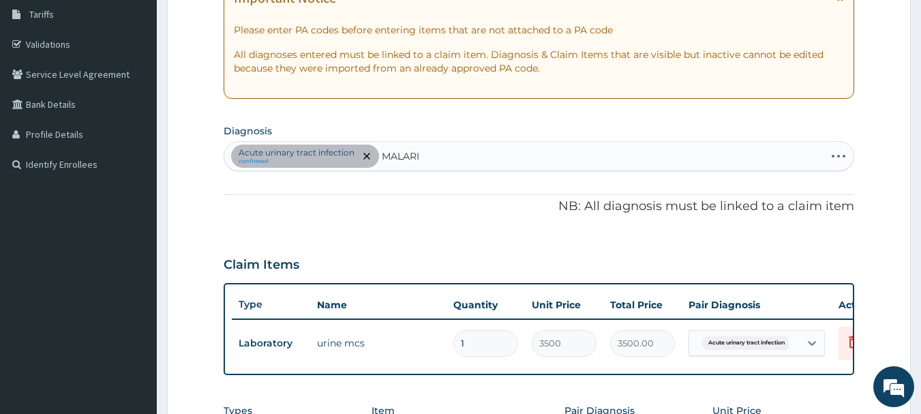
type input "[MEDICAL_DATA]"
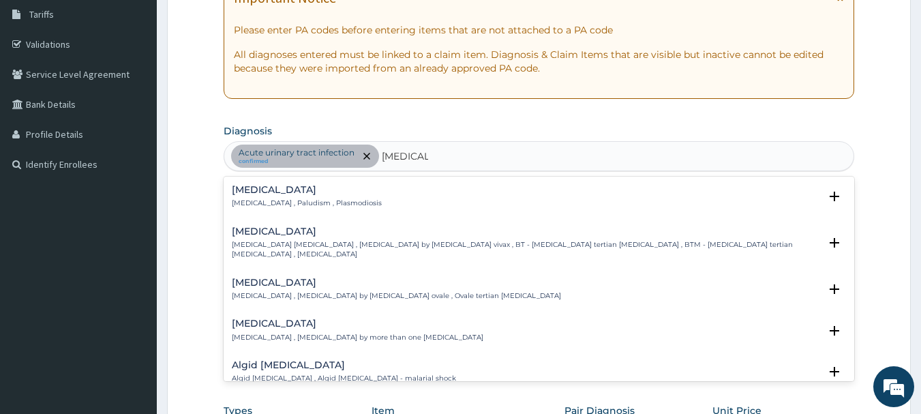
click at [306, 202] on p "[MEDICAL_DATA] , Paludism , Plasmodiosis" at bounding box center [307, 203] width 150 height 10
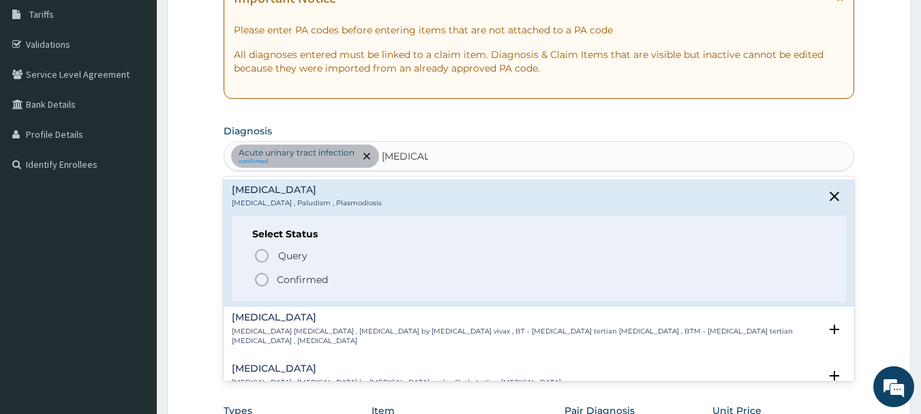
click at [289, 281] on p "Confirmed" at bounding box center [302, 280] width 51 height 14
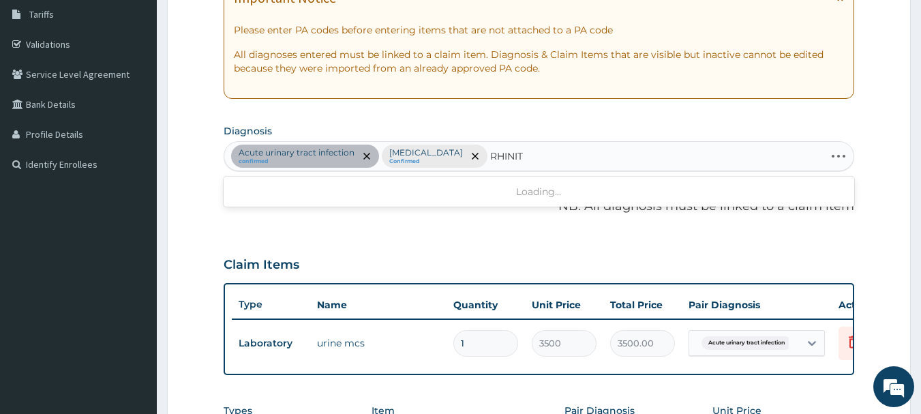
type input "RHINITI"
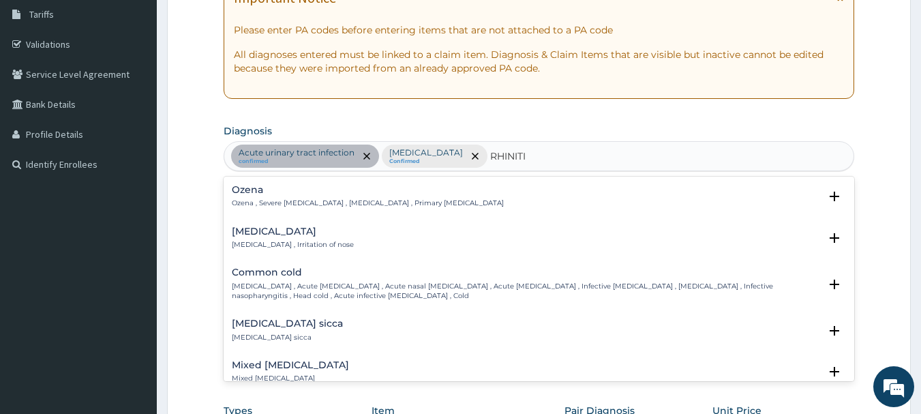
click at [237, 239] on div "[MEDICAL_DATA] [MEDICAL_DATA] , Irritation of nose" at bounding box center [293, 238] width 122 height 24
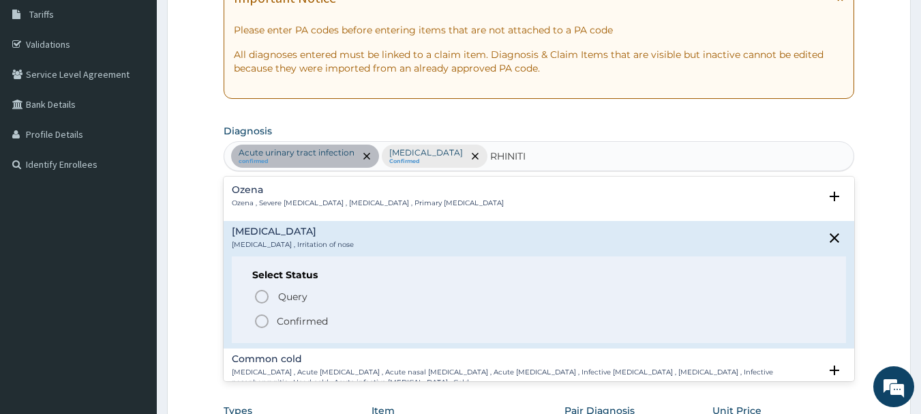
click at [317, 316] on p "Confirmed" at bounding box center [302, 321] width 51 height 14
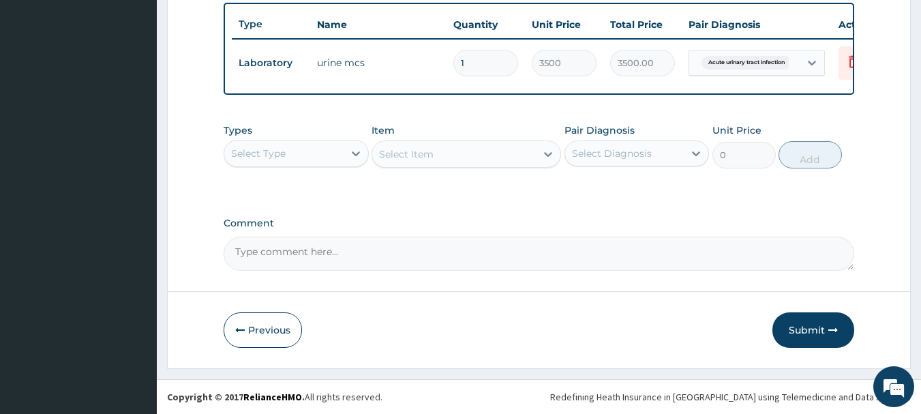
scroll to position [515, 0]
click at [280, 166] on div "Select Type" at bounding box center [296, 153] width 145 height 27
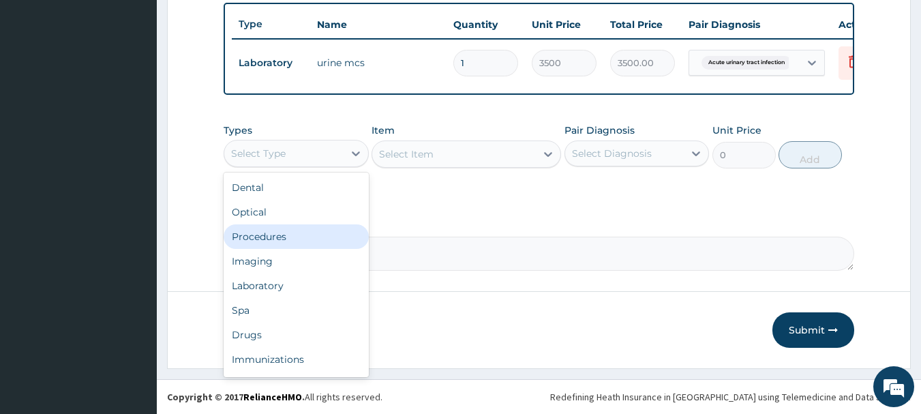
click at [279, 241] on div "Procedures" at bounding box center [296, 236] width 145 height 25
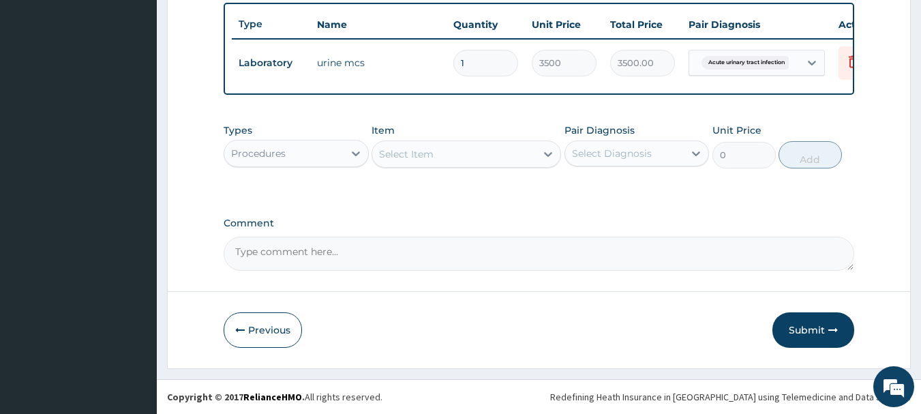
click at [502, 158] on div "Select Item" at bounding box center [454, 154] width 164 height 22
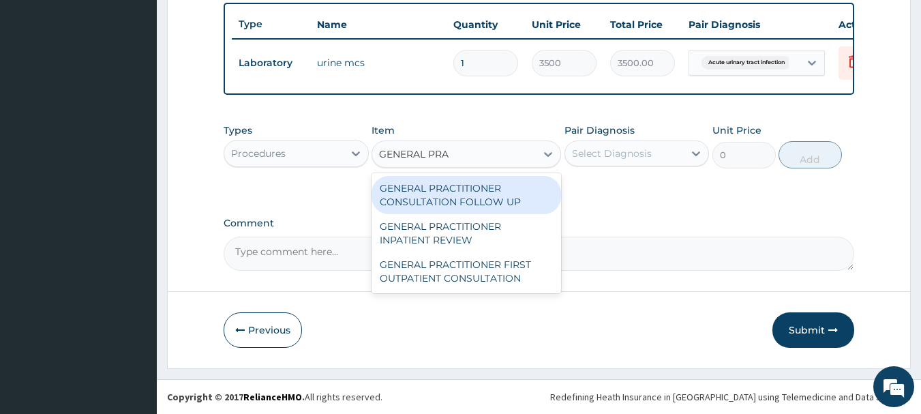
type input "GENERAL PRAC"
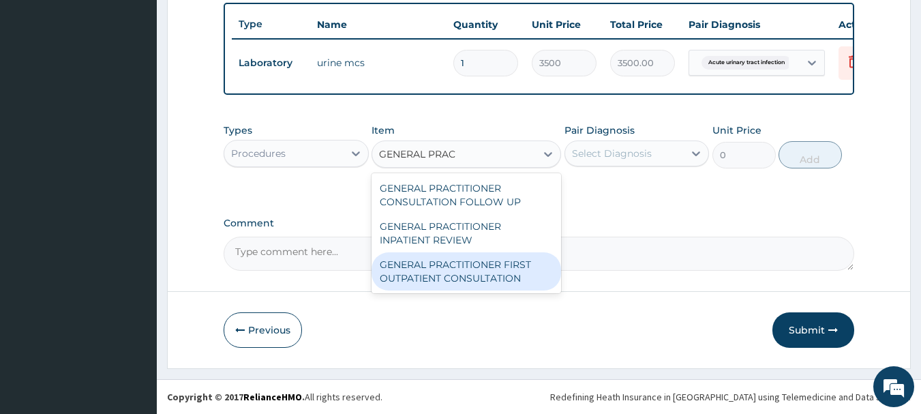
click at [479, 277] on div "GENERAL PRACTITIONER FIRST OUTPATIENT CONSULTATION" at bounding box center [465, 271] width 189 height 38
type input "3750"
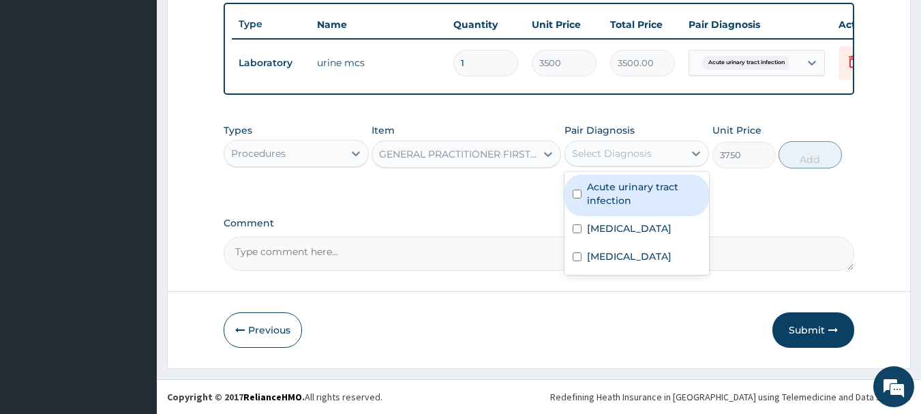
click at [645, 158] on div "Select Diagnosis" at bounding box center [612, 154] width 80 height 14
drag, startPoint x: 630, startPoint y: 193, endPoint x: 618, endPoint y: 218, distance: 28.0
click at [629, 195] on label "Acute urinary tract infection" at bounding box center [644, 193] width 115 height 27
checkbox input "true"
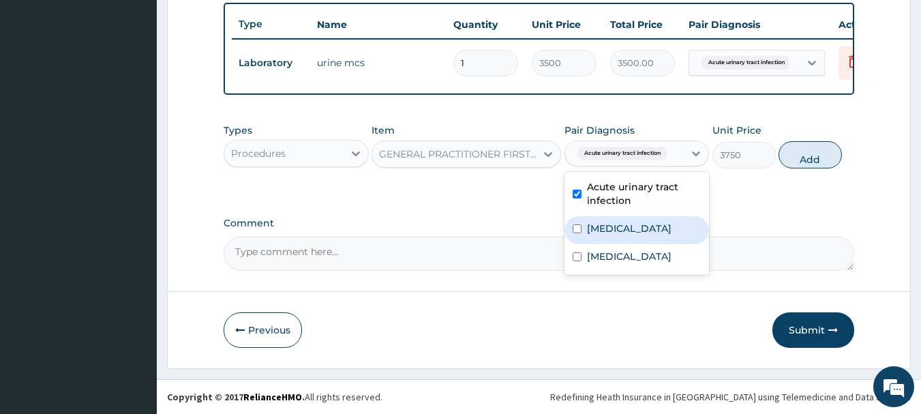
click at [615, 224] on label "[MEDICAL_DATA]" at bounding box center [629, 229] width 85 height 14
checkbox input "true"
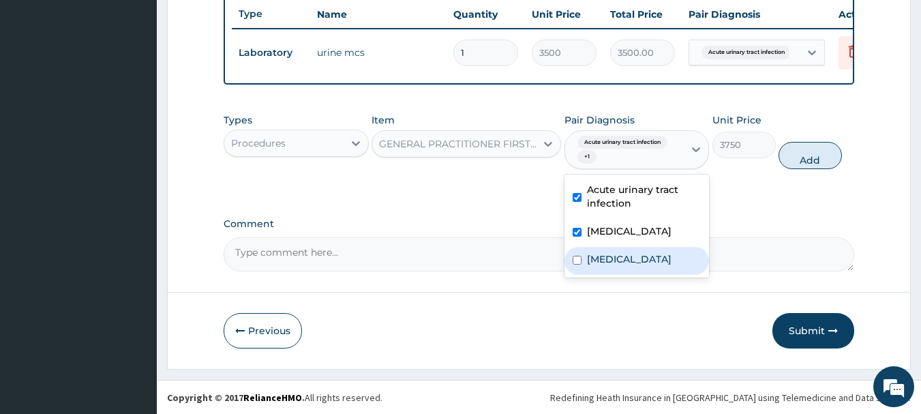
click at [614, 262] on div "[MEDICAL_DATA]" at bounding box center [636, 261] width 145 height 28
checkbox input "true"
click at [825, 157] on button "Add" at bounding box center [809, 155] width 63 height 27
type input "0"
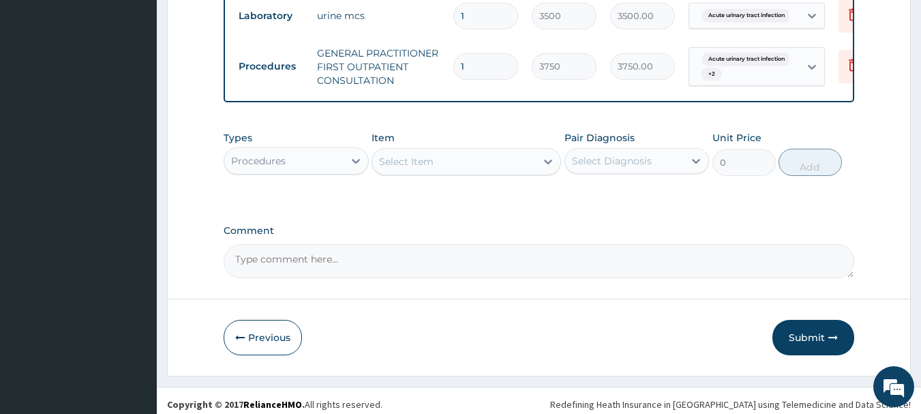
scroll to position [569, 0]
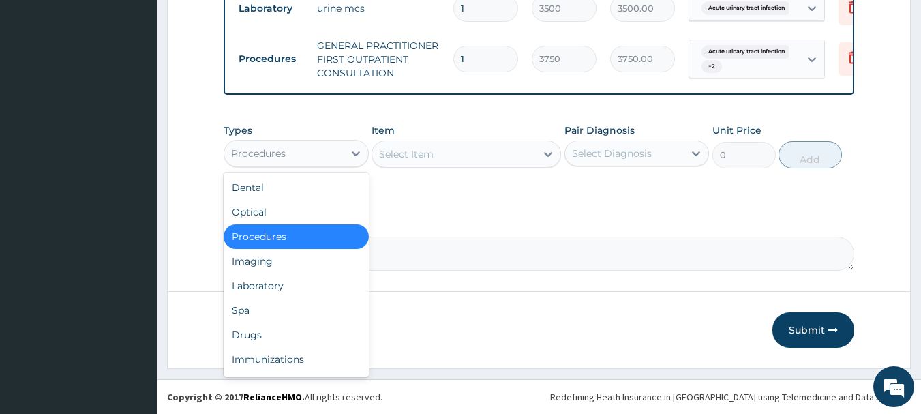
click at [272, 157] on div "Procedures" at bounding box center [258, 154] width 55 height 14
click at [263, 284] on div "Laboratory" at bounding box center [296, 285] width 145 height 25
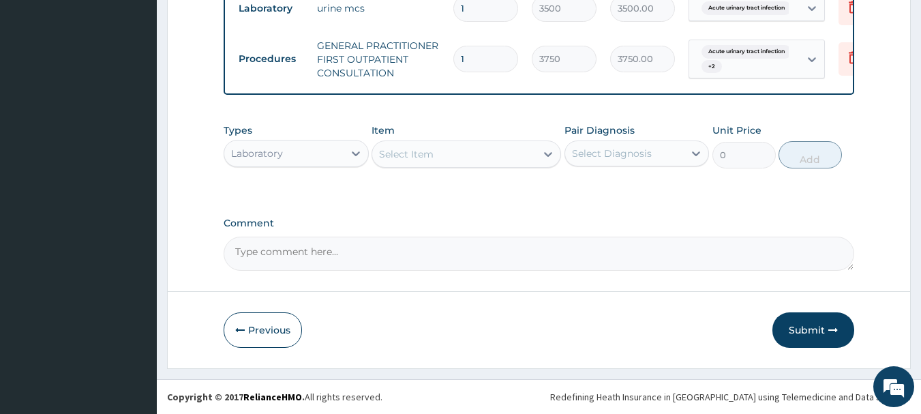
click at [437, 151] on div "Select Item" at bounding box center [454, 154] width 164 height 22
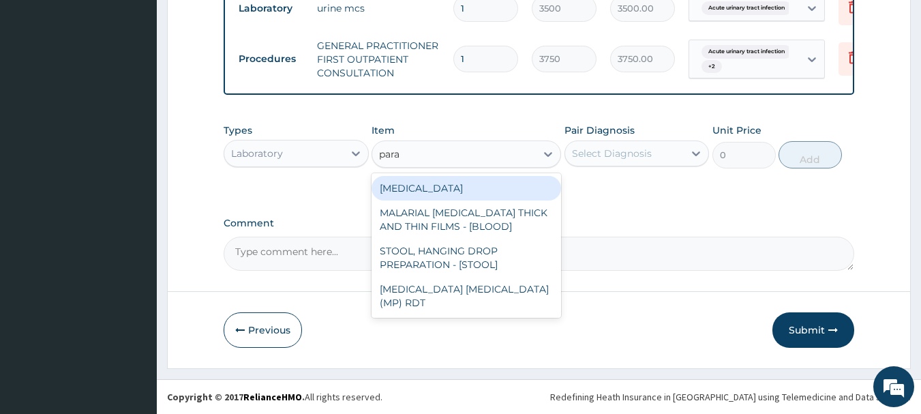
type input "paras"
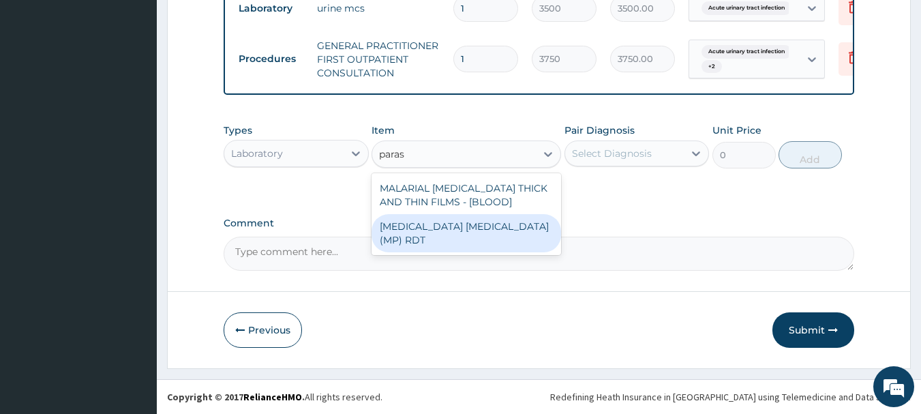
click at [428, 234] on div "[MEDICAL_DATA] [MEDICAL_DATA] (MP) RDT" at bounding box center [465, 233] width 189 height 38
type input "2000"
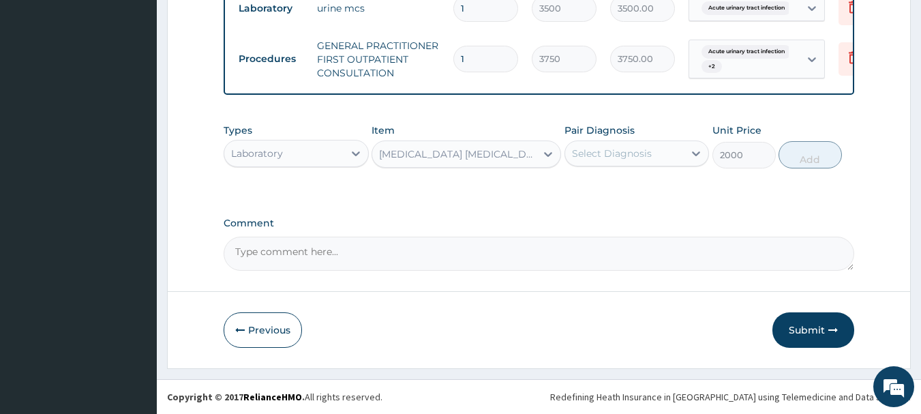
click at [626, 151] on div "Select Diagnosis" at bounding box center [612, 154] width 80 height 14
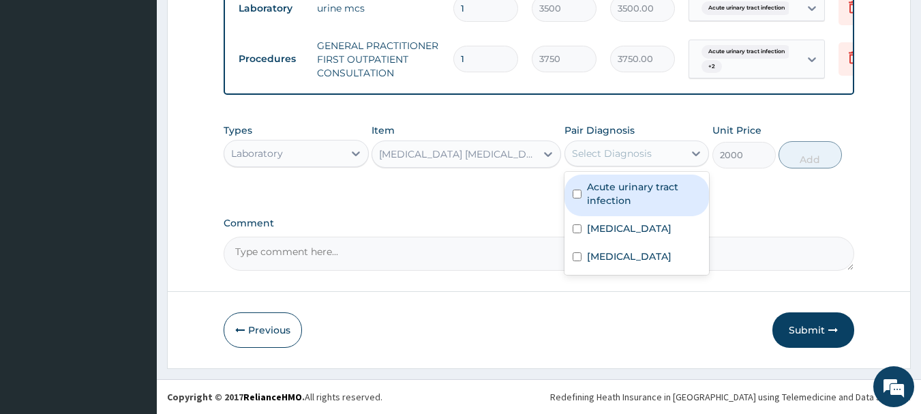
click at [633, 192] on label "Acute urinary tract infection" at bounding box center [644, 193] width 115 height 27
checkbox input "true"
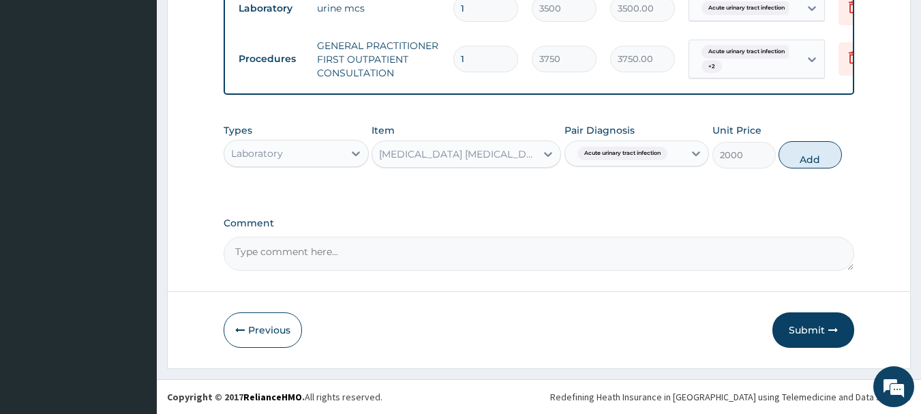
click at [637, 162] on div "Acute urinary tract infection" at bounding box center [624, 153] width 119 height 23
click at [667, 163] on div "Acute urinary tract infection" at bounding box center [624, 153] width 119 height 23
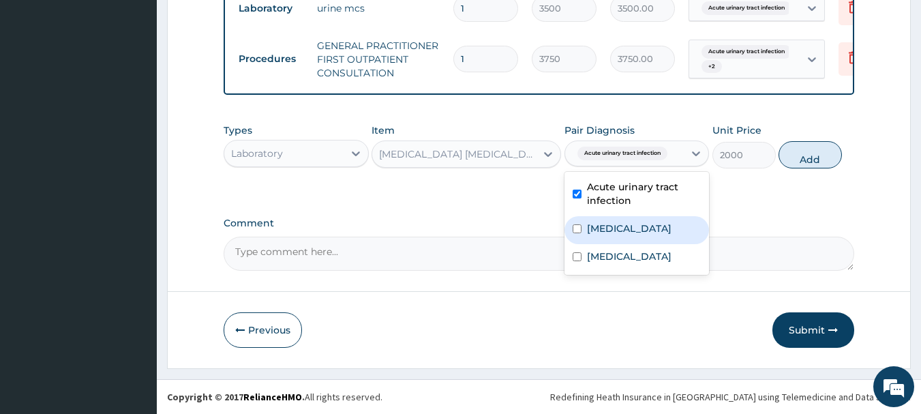
click at [620, 229] on label "[MEDICAL_DATA]" at bounding box center [629, 229] width 85 height 14
checkbox input "true"
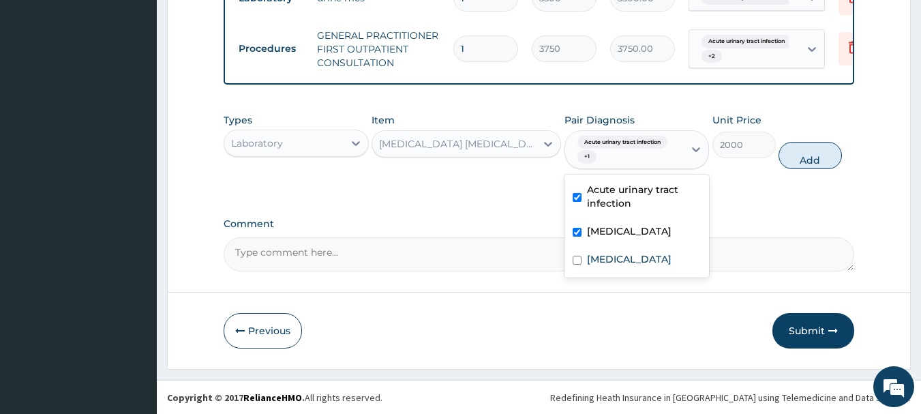
click at [660, 166] on div "Acute [MEDICAL_DATA] + 1" at bounding box center [623, 150] width 102 height 33
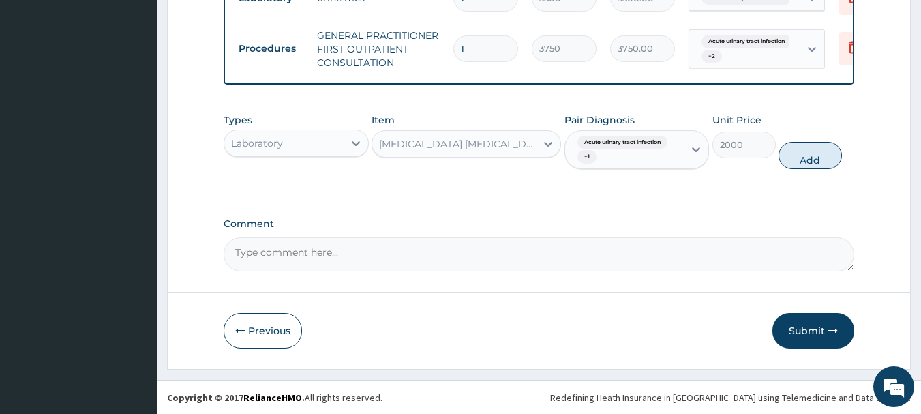
click at [645, 166] on div "Acute [MEDICAL_DATA] + 1" at bounding box center [623, 150] width 102 height 33
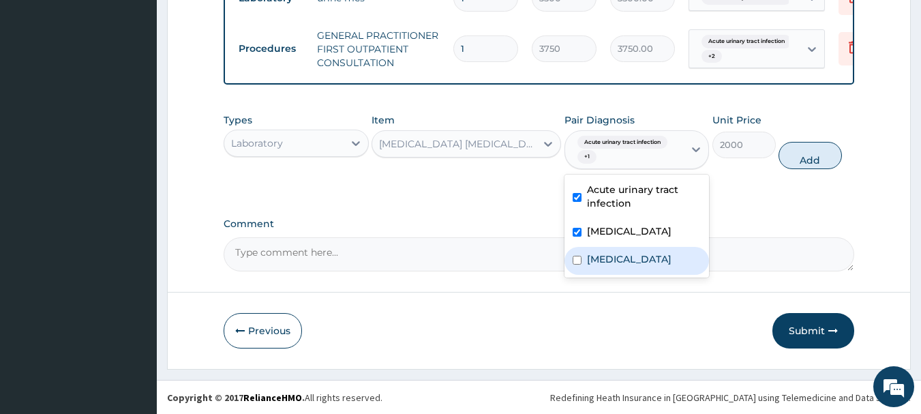
click at [628, 272] on div "[MEDICAL_DATA]" at bounding box center [636, 261] width 145 height 28
checkbox input "true"
click at [829, 164] on button "Add" at bounding box center [809, 155] width 63 height 27
type input "0"
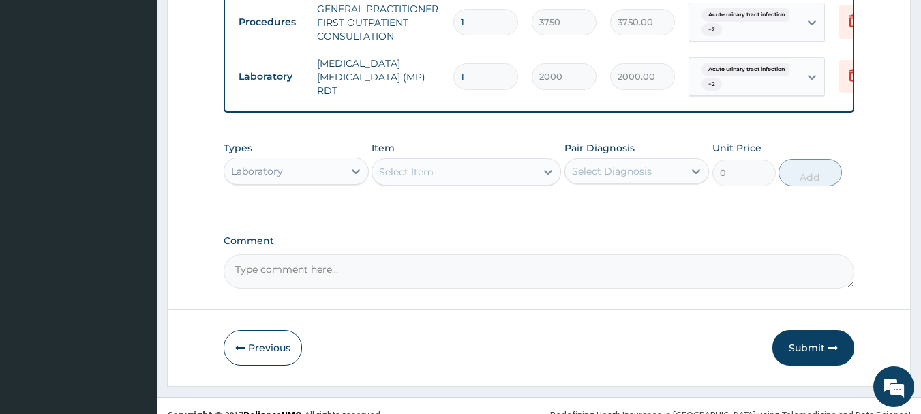
scroll to position [622, 0]
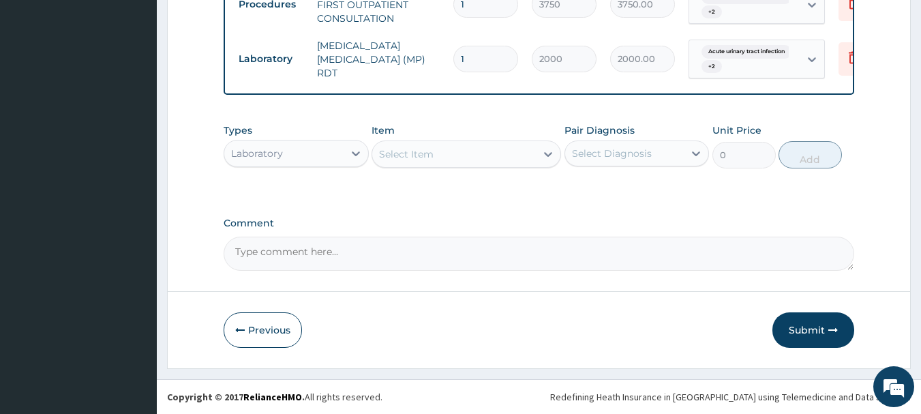
click at [283, 156] on div "Laboratory" at bounding box center [283, 153] width 119 height 22
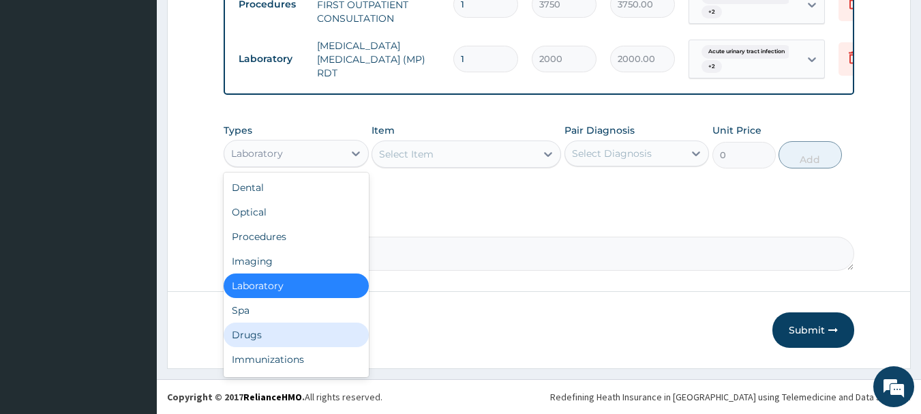
click at [268, 335] on div "Drugs" at bounding box center [296, 334] width 145 height 25
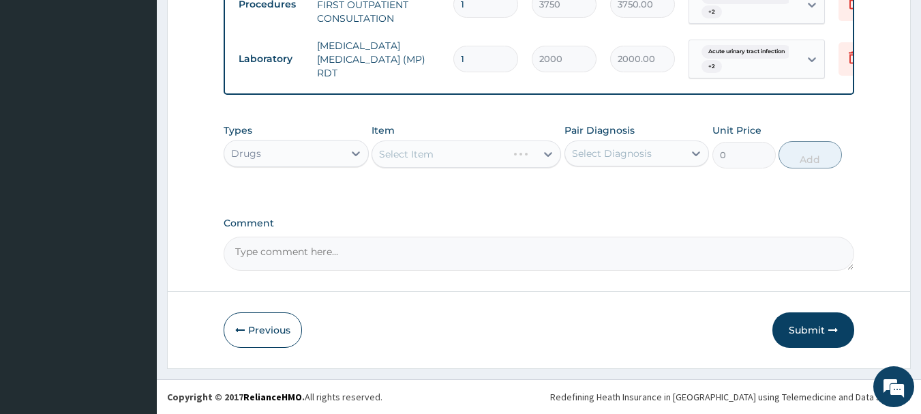
click at [437, 160] on div "Select Item" at bounding box center [465, 153] width 189 height 27
click at [437, 160] on div "Select Item" at bounding box center [454, 154] width 164 height 22
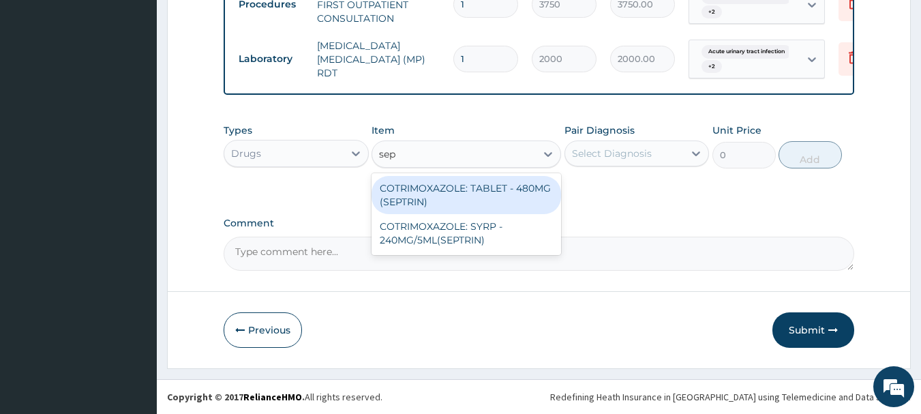
type input "sept"
click at [481, 186] on div "COTRIMOXAZOLE: TABLET - 480MG (SEPTRIN)" at bounding box center [465, 195] width 189 height 38
type input "81.19999999999999"
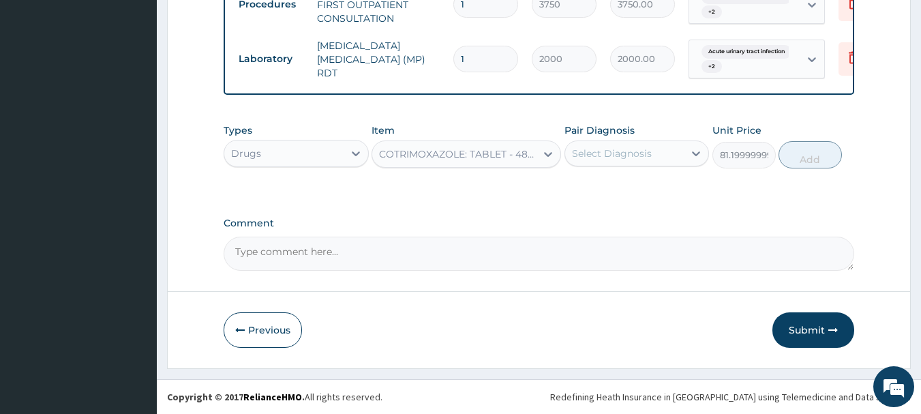
click at [626, 157] on div "Select Diagnosis" at bounding box center [612, 154] width 80 height 14
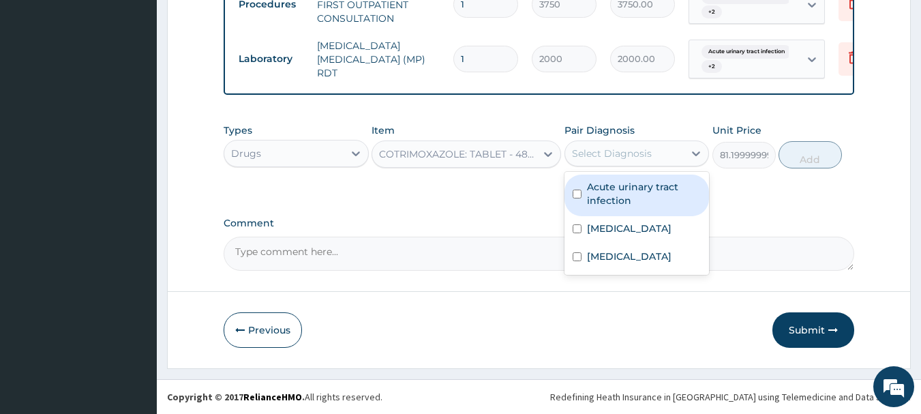
click at [629, 208] on div "Acute urinary tract infection" at bounding box center [636, 195] width 145 height 42
checkbox input "true"
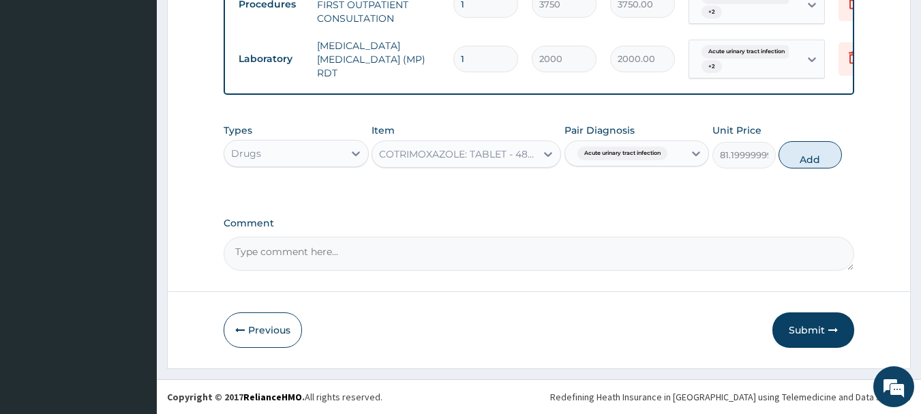
click at [637, 159] on span "Acute urinary tract infection" at bounding box center [622, 154] width 90 height 14
click at [678, 164] on div "Acute urinary tract infection" at bounding box center [624, 153] width 119 height 23
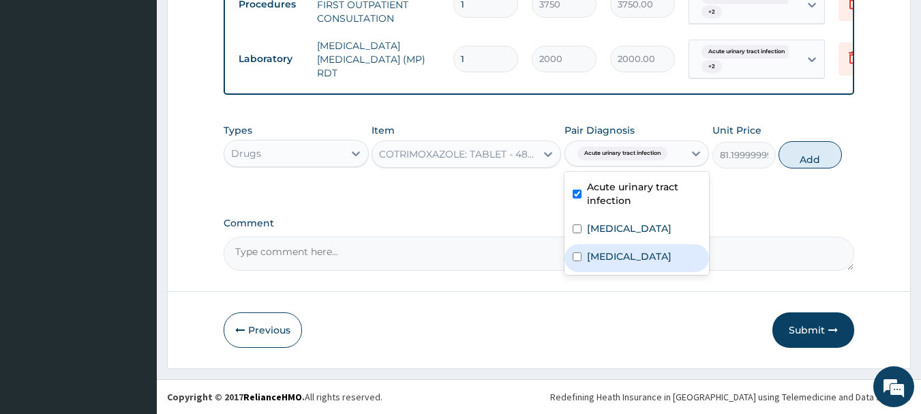
click at [631, 258] on div "[MEDICAL_DATA]" at bounding box center [636, 258] width 145 height 28
checkbox input "true"
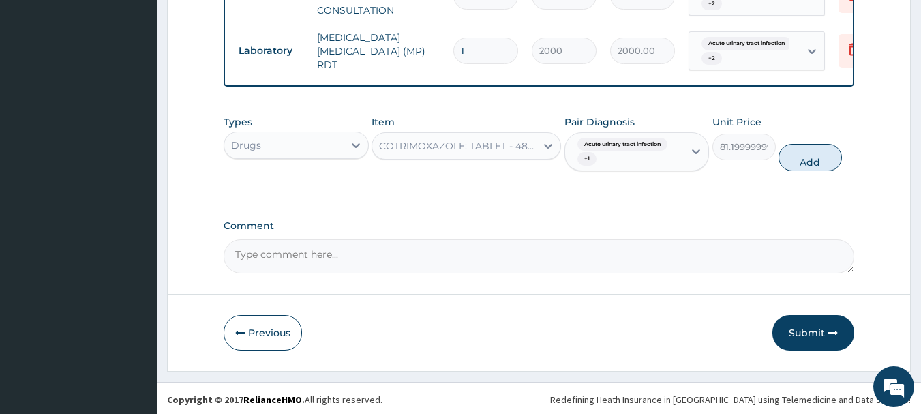
drag, startPoint x: 815, startPoint y: 168, endPoint x: 740, endPoint y: 182, distance: 76.2
click at [813, 168] on button "Add" at bounding box center [809, 157] width 63 height 27
type input "0"
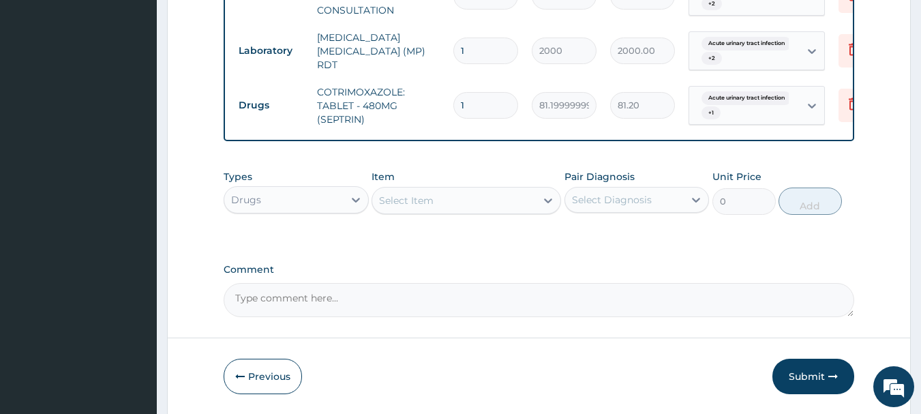
type input "0.00"
type input "4"
type input "324.80"
type input "40"
type input "3248.00"
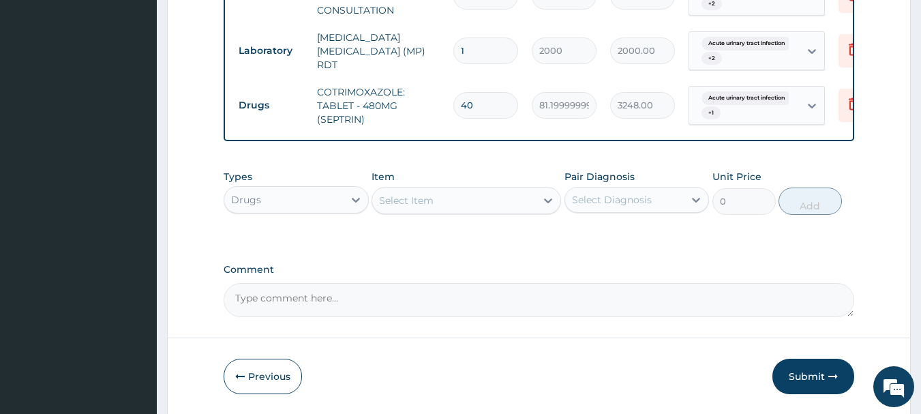
type input "40"
click at [447, 191] on div "Item Select Item" at bounding box center [465, 192] width 189 height 45
click at [477, 211] on div "Select Item" at bounding box center [454, 200] width 164 height 22
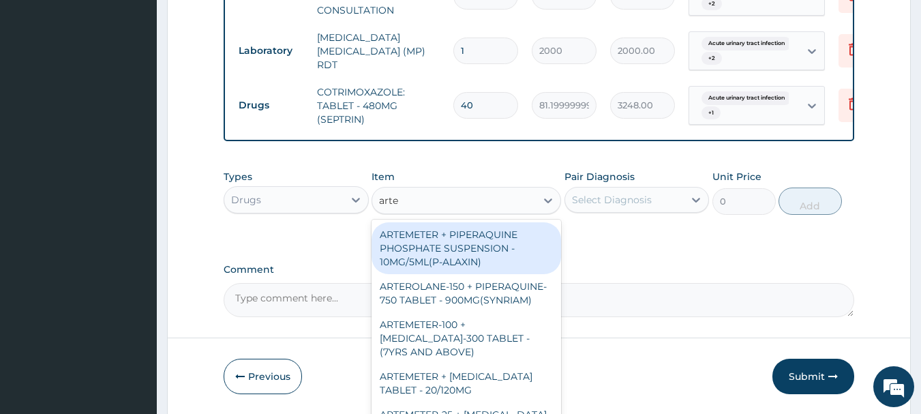
type input "artem"
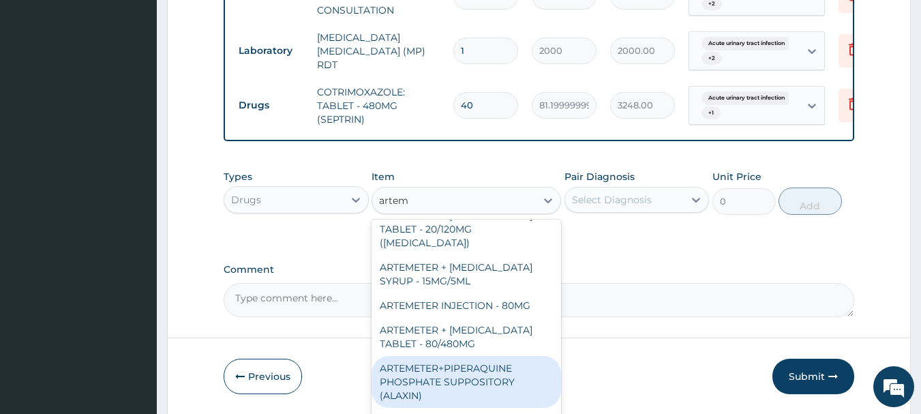
scroll to position [594, 0]
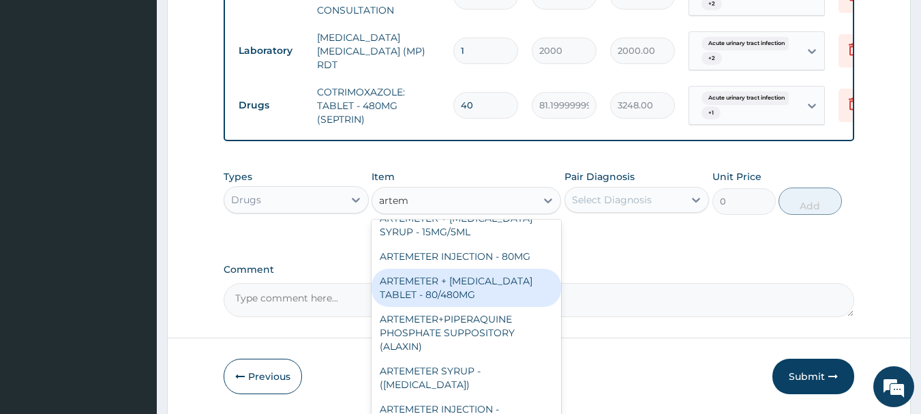
click at [457, 285] on div "ARTEMETER + [MEDICAL_DATA] TABLET - 80/480MG" at bounding box center [465, 288] width 189 height 38
type input "364"
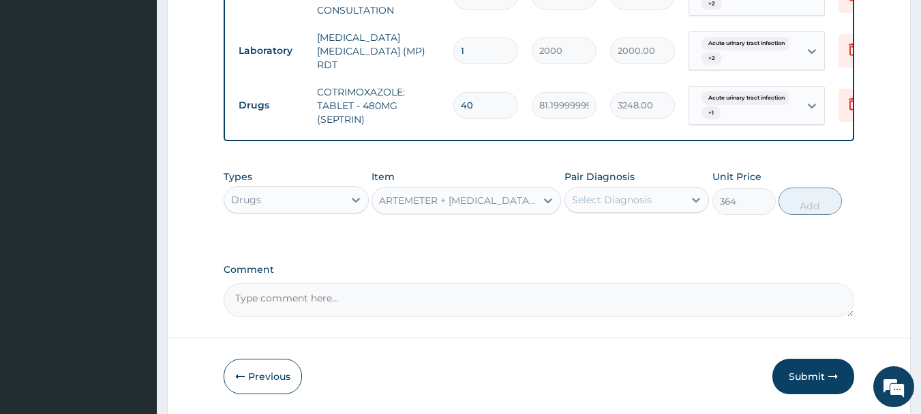
click at [595, 204] on div "Select Diagnosis" at bounding box center [612, 200] width 80 height 14
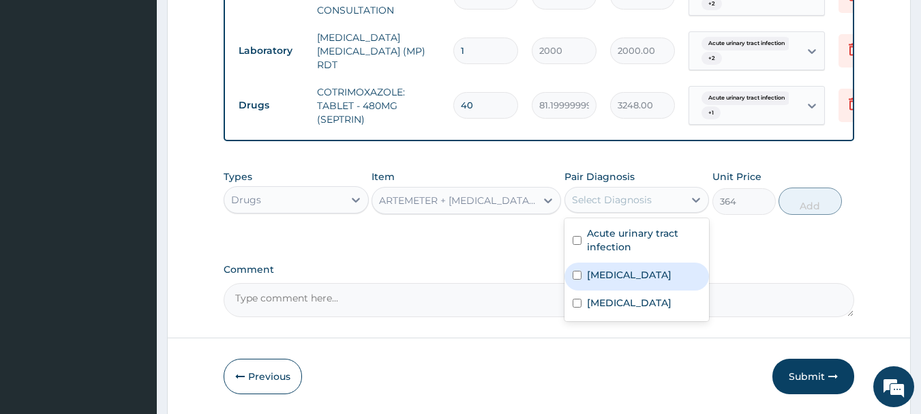
click at [615, 282] on label "[MEDICAL_DATA]" at bounding box center [629, 275] width 85 height 14
checkbox input "true"
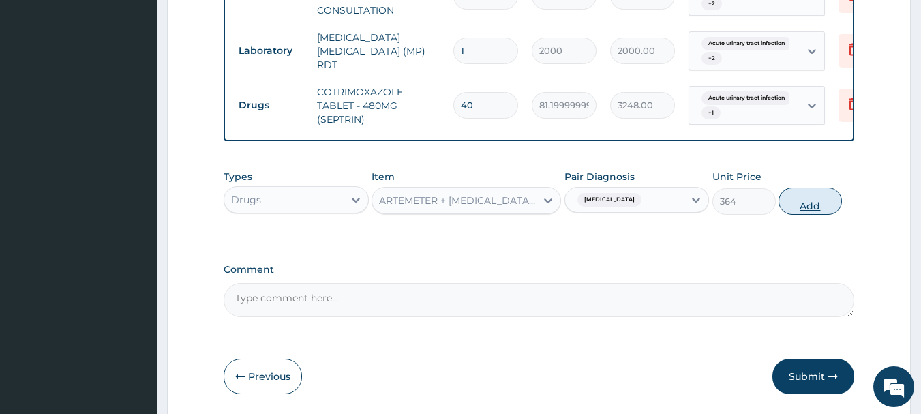
click at [819, 213] on button "Add" at bounding box center [809, 200] width 63 height 27
type input "0"
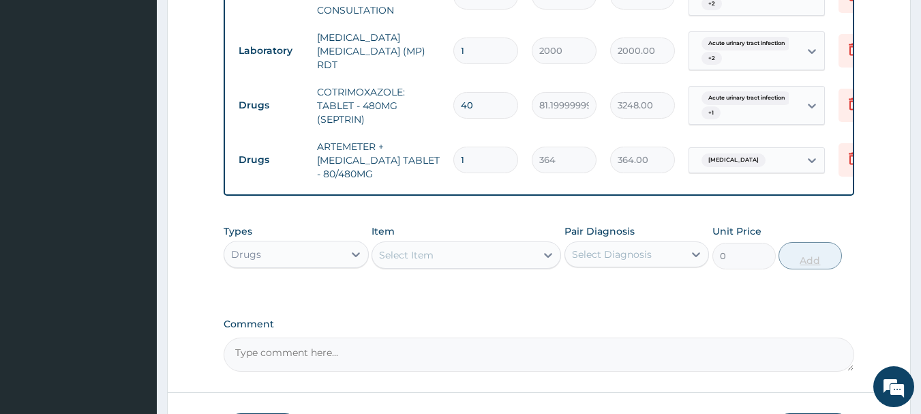
type input "0.00"
type input "6"
type input "2184.00"
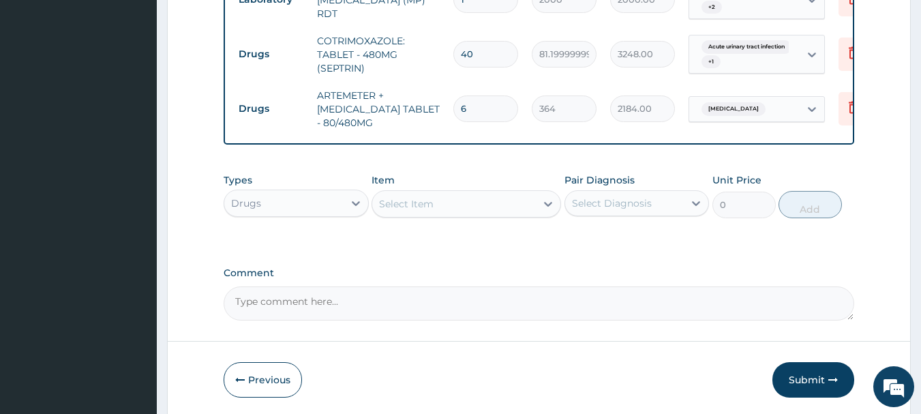
scroll to position [731, 0]
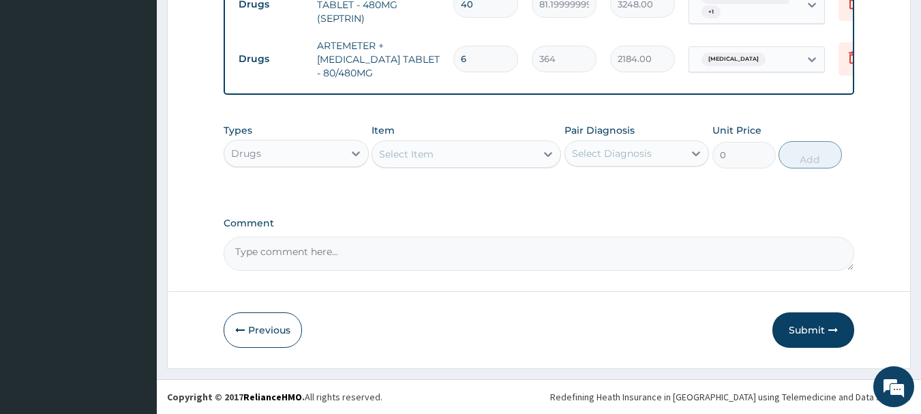
type input "6"
click at [504, 164] on div "Select Item" at bounding box center [454, 154] width 164 height 22
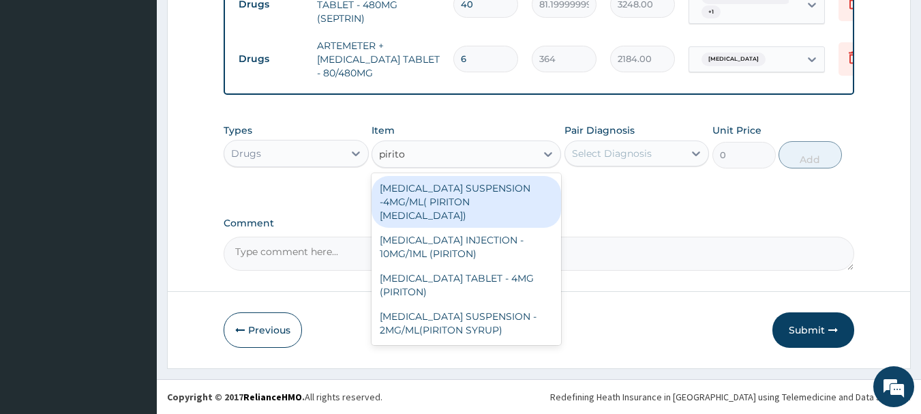
type input "piriton"
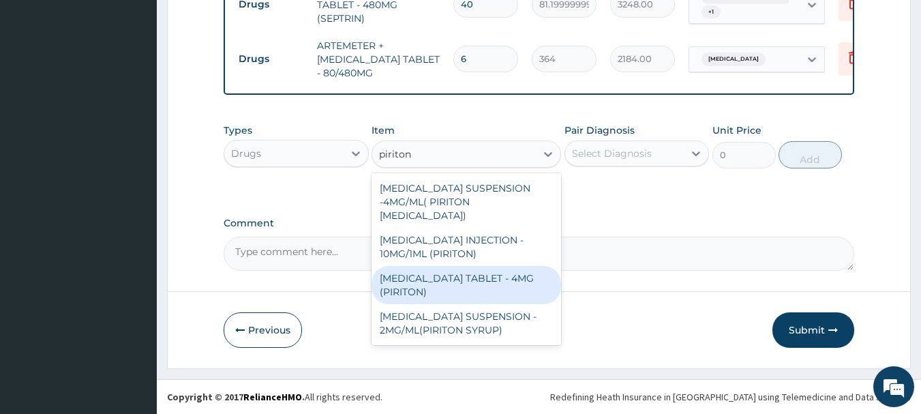
click at [511, 288] on div "[MEDICAL_DATA] TABLET - 4MG (PIRITON)" at bounding box center [465, 285] width 189 height 38
type input "22.4"
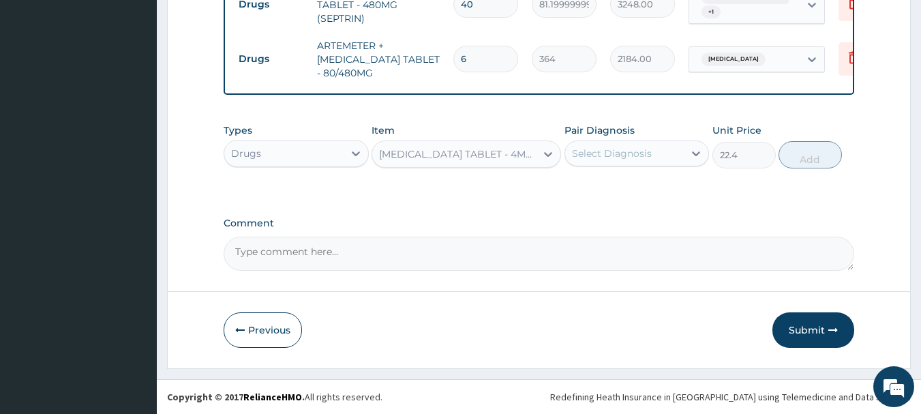
click at [615, 153] on div "Select Diagnosis" at bounding box center [612, 154] width 80 height 14
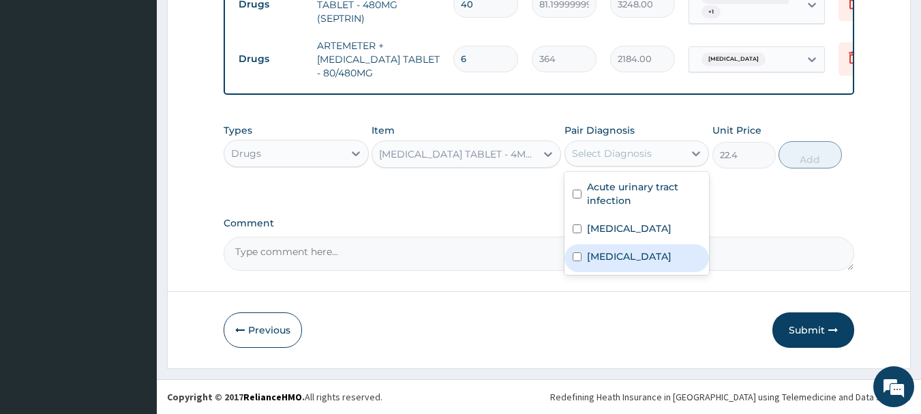
click at [622, 259] on label "[MEDICAL_DATA]" at bounding box center [629, 256] width 85 height 14
checkbox input "true"
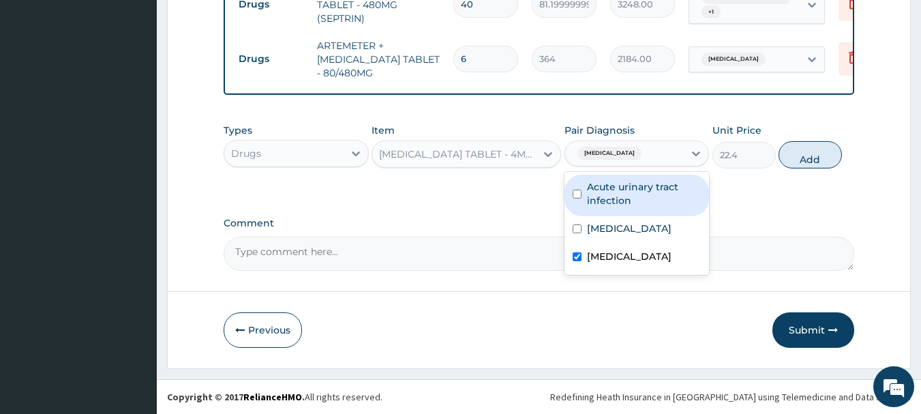
click at [649, 156] on div "[MEDICAL_DATA]" at bounding box center [624, 153] width 119 height 23
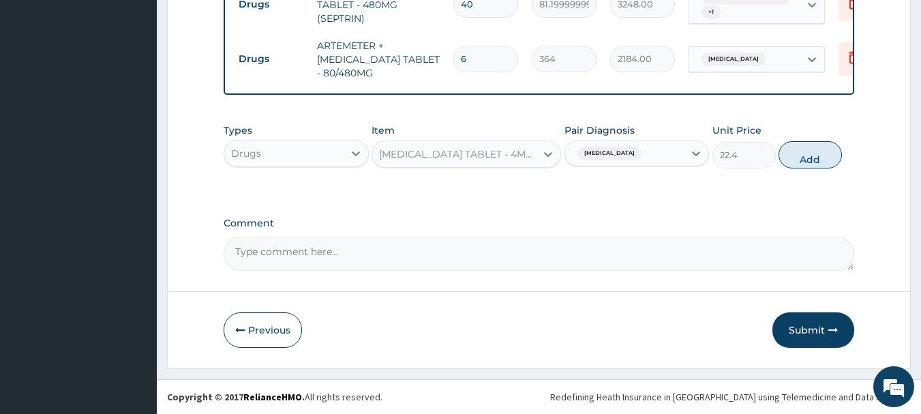
click at [645, 161] on div "[MEDICAL_DATA]" at bounding box center [624, 153] width 119 height 23
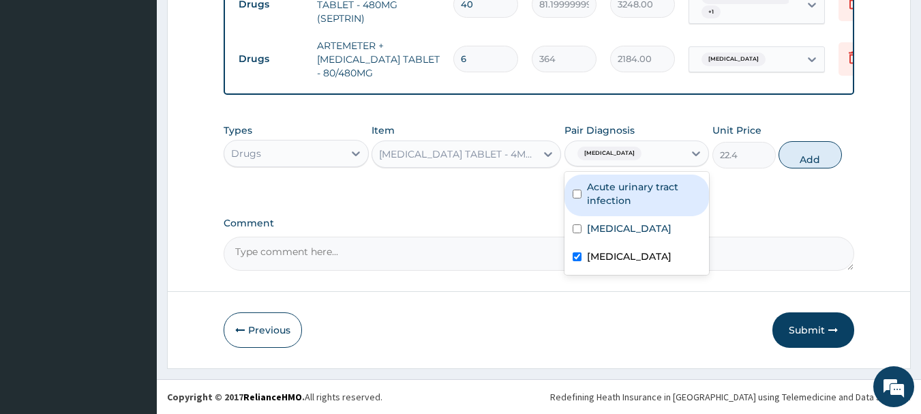
click at [644, 193] on label "Acute urinary tract infection" at bounding box center [644, 193] width 115 height 27
checkbox input "true"
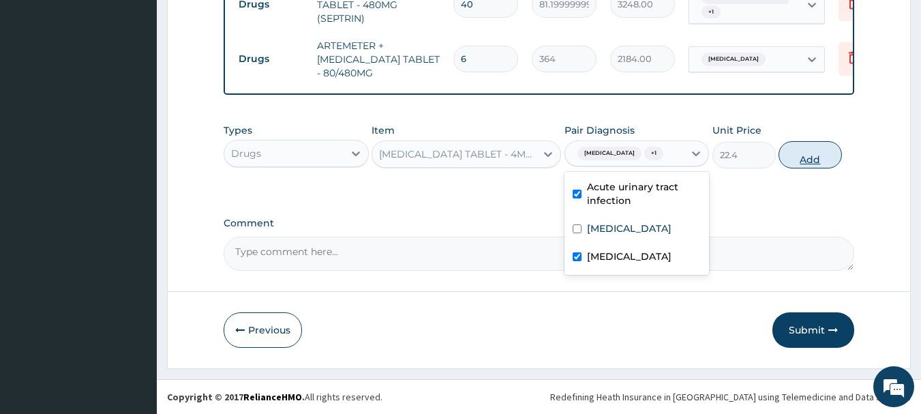
click at [806, 151] on button "Add" at bounding box center [809, 154] width 63 height 27
type input "0"
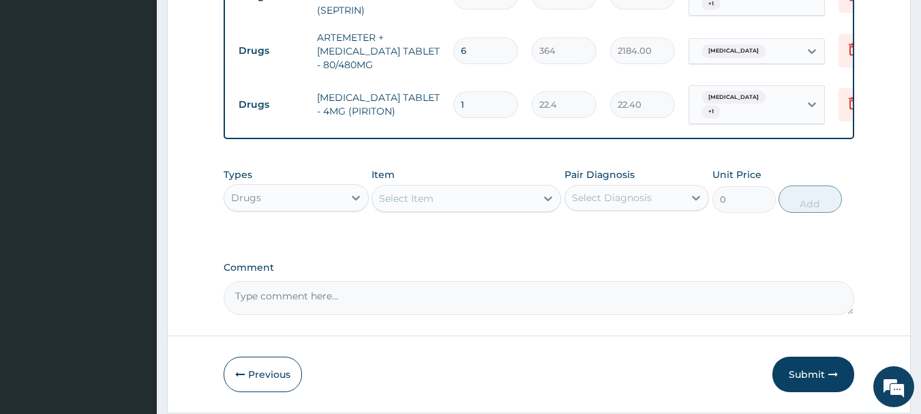
type input "0.00"
type input "6"
type input "134.40"
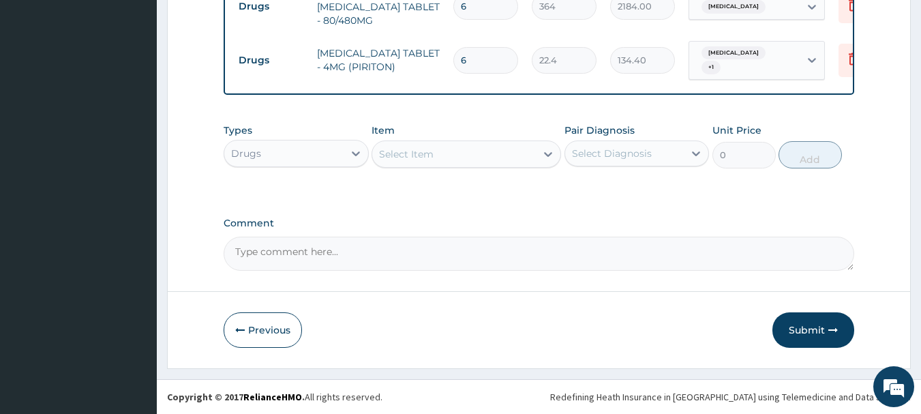
type input "6"
drag, startPoint x: 432, startPoint y: 150, endPoint x: 409, endPoint y: 155, distance: 23.8
click at [431, 151] on div "Select Item" at bounding box center [406, 154] width 55 height 14
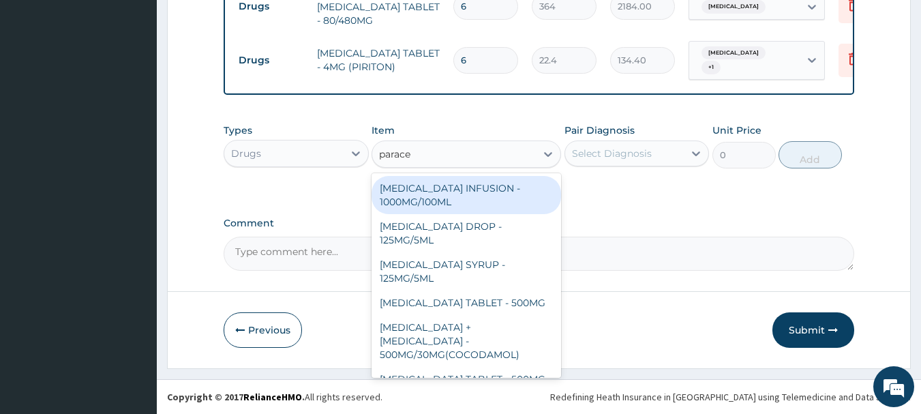
type input "paracet"
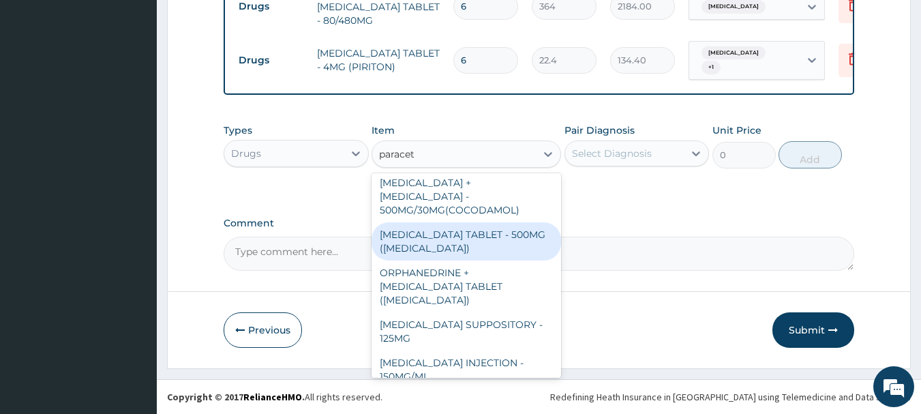
scroll to position [76, 0]
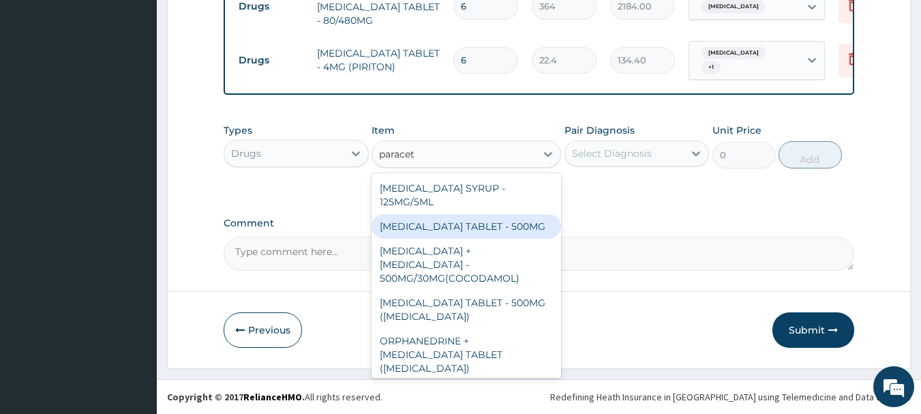
click at [503, 217] on div "[MEDICAL_DATA] TABLET - 500MG" at bounding box center [465, 226] width 189 height 25
type input "33.599999999999994"
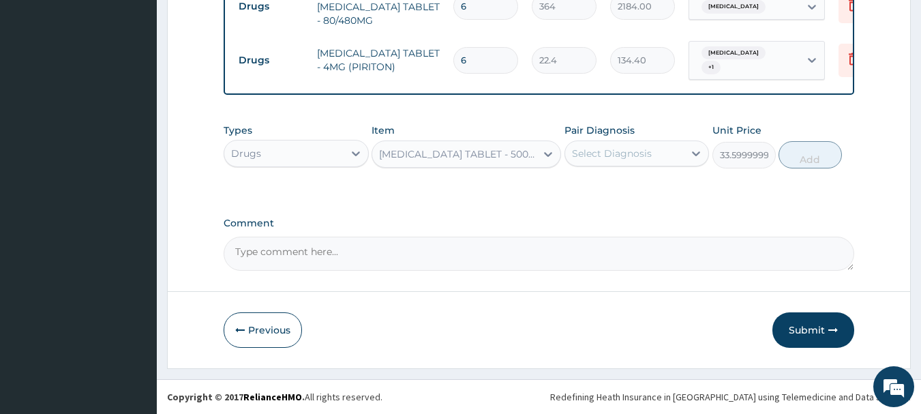
click at [669, 156] on div "Select Diagnosis" at bounding box center [624, 153] width 119 height 22
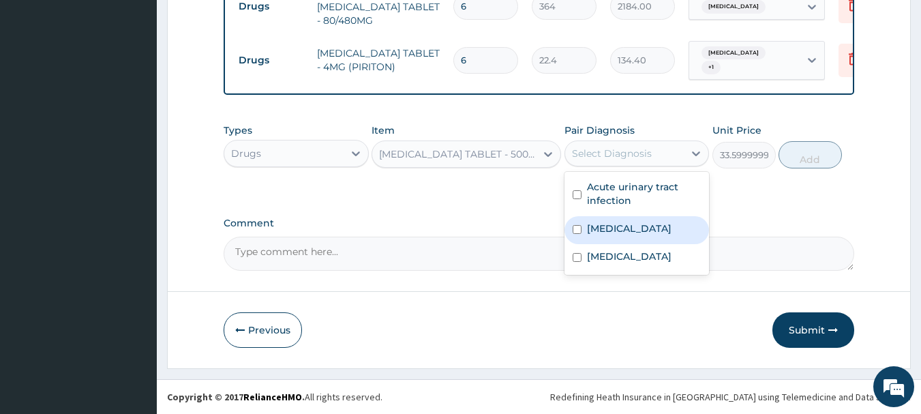
click at [627, 240] on div "[MEDICAL_DATA]" at bounding box center [636, 230] width 145 height 28
checkbox input "true"
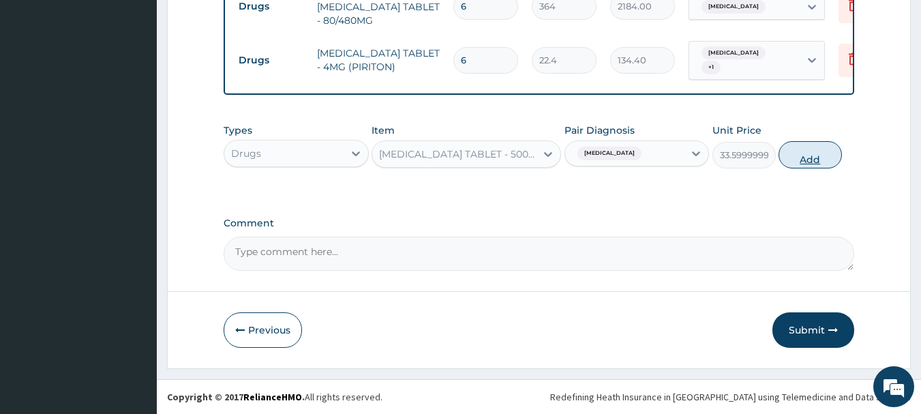
click at [795, 155] on button "Add" at bounding box center [809, 154] width 63 height 27
type input "0"
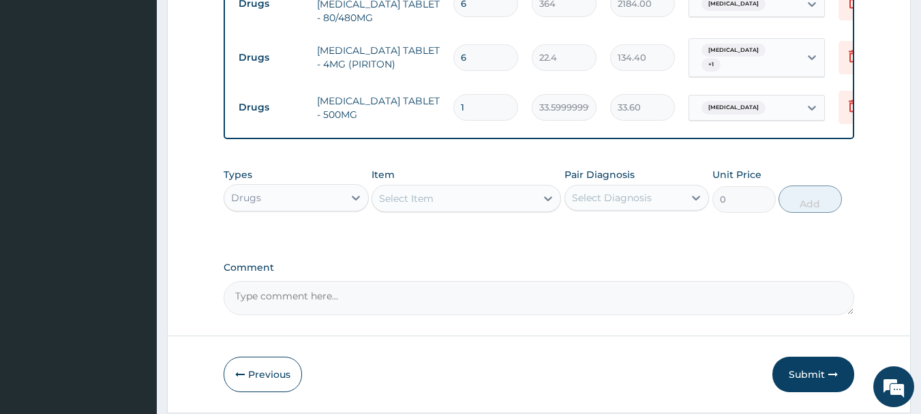
type input "18"
type input "604.80"
type input "18"
click at [629, 366] on div "Previous Submit" at bounding box center [539, 373] width 631 height 35
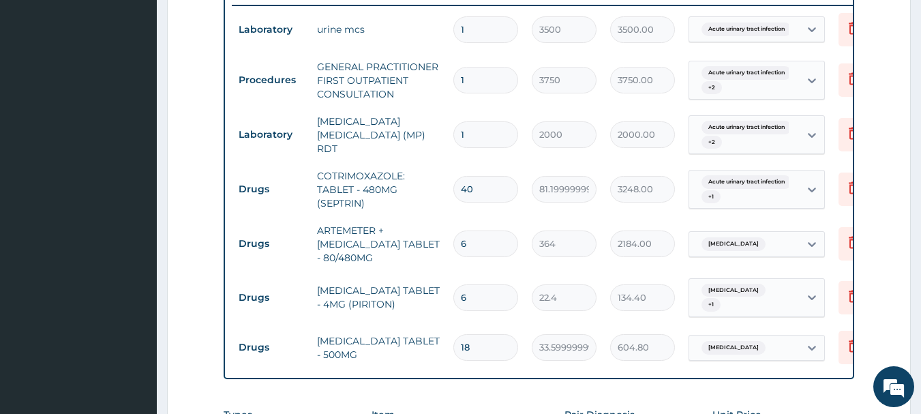
scroll to position [573, 0]
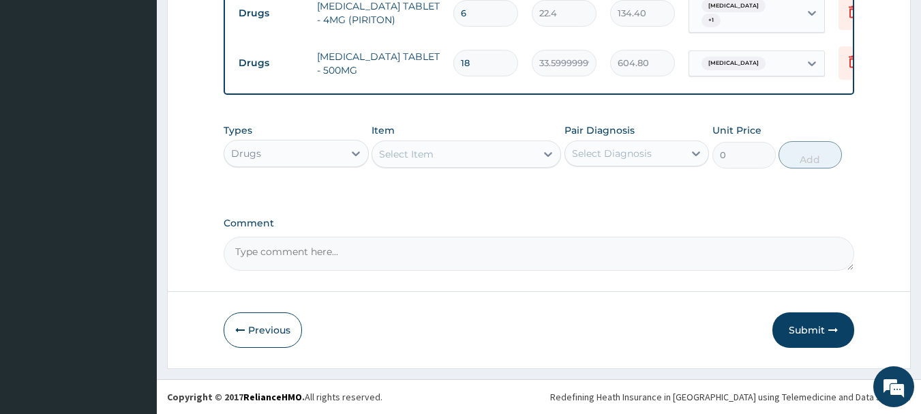
click at [815, 336] on button "Submit" at bounding box center [813, 329] width 82 height 35
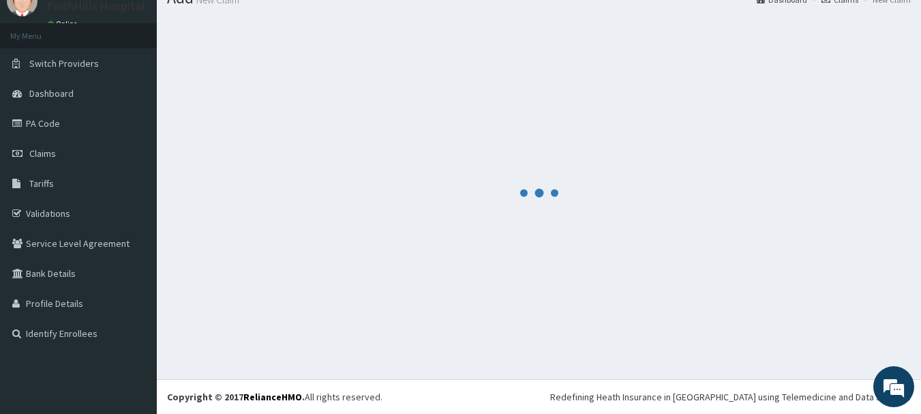
scroll to position [825, 0]
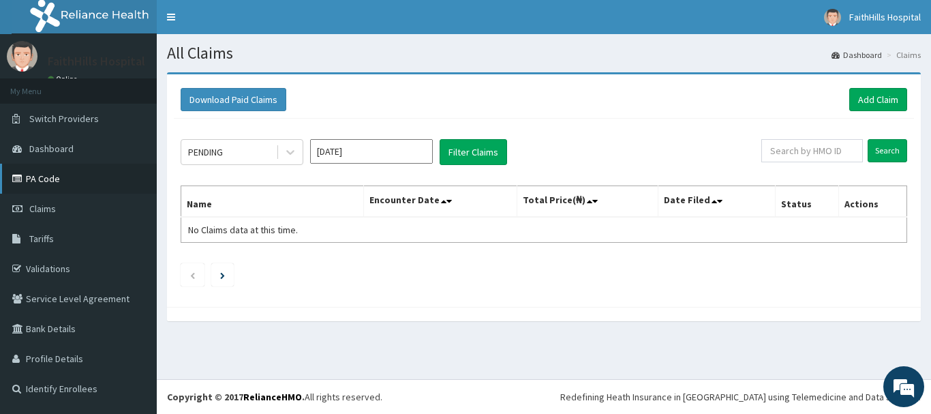
click at [45, 180] on link "PA Code" at bounding box center [78, 179] width 157 height 30
